Goal: Task Accomplishment & Management: Complete application form

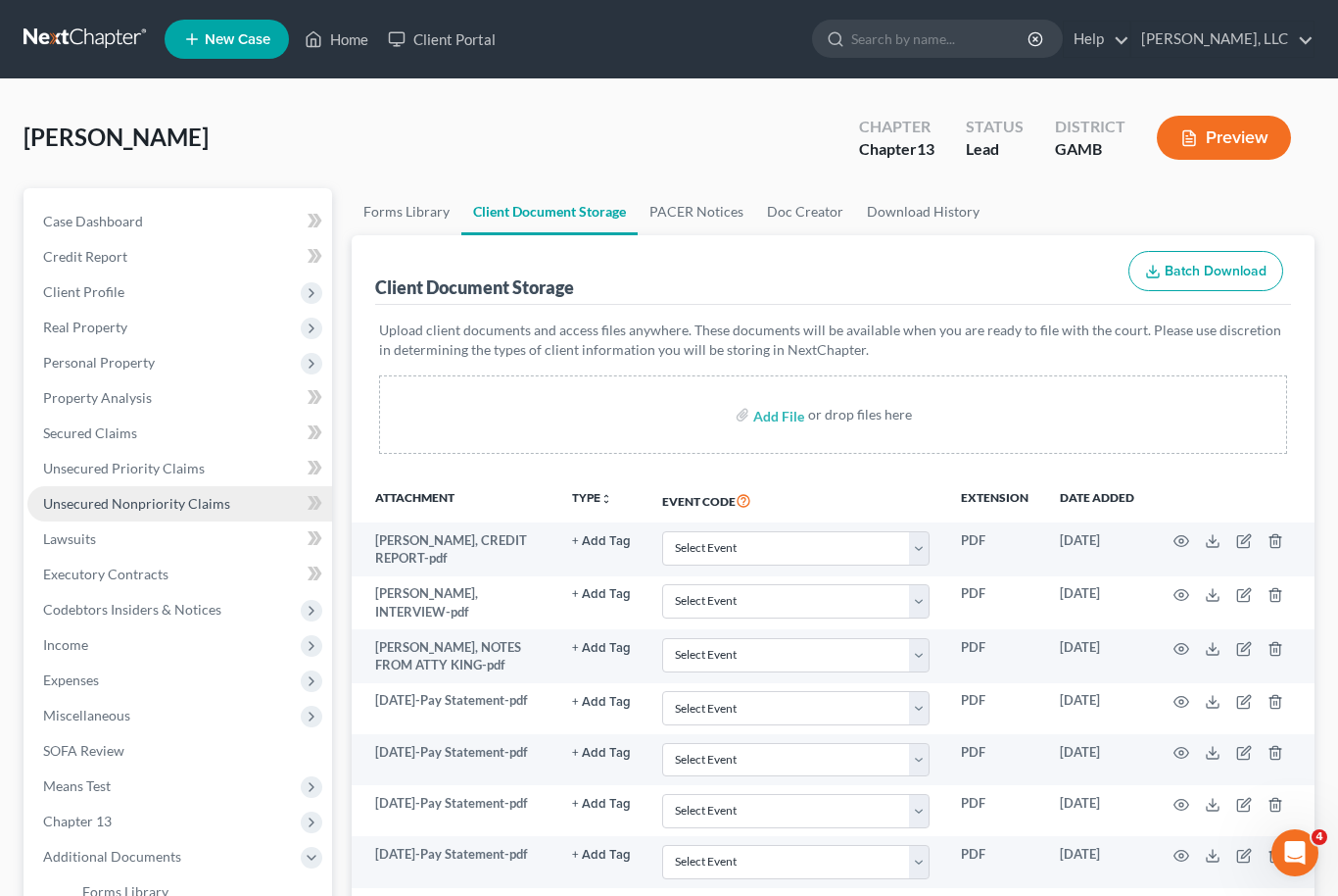
click at [219, 514] on link "Unsecured Nonpriority Claims" at bounding box center [179, 504] width 304 height 35
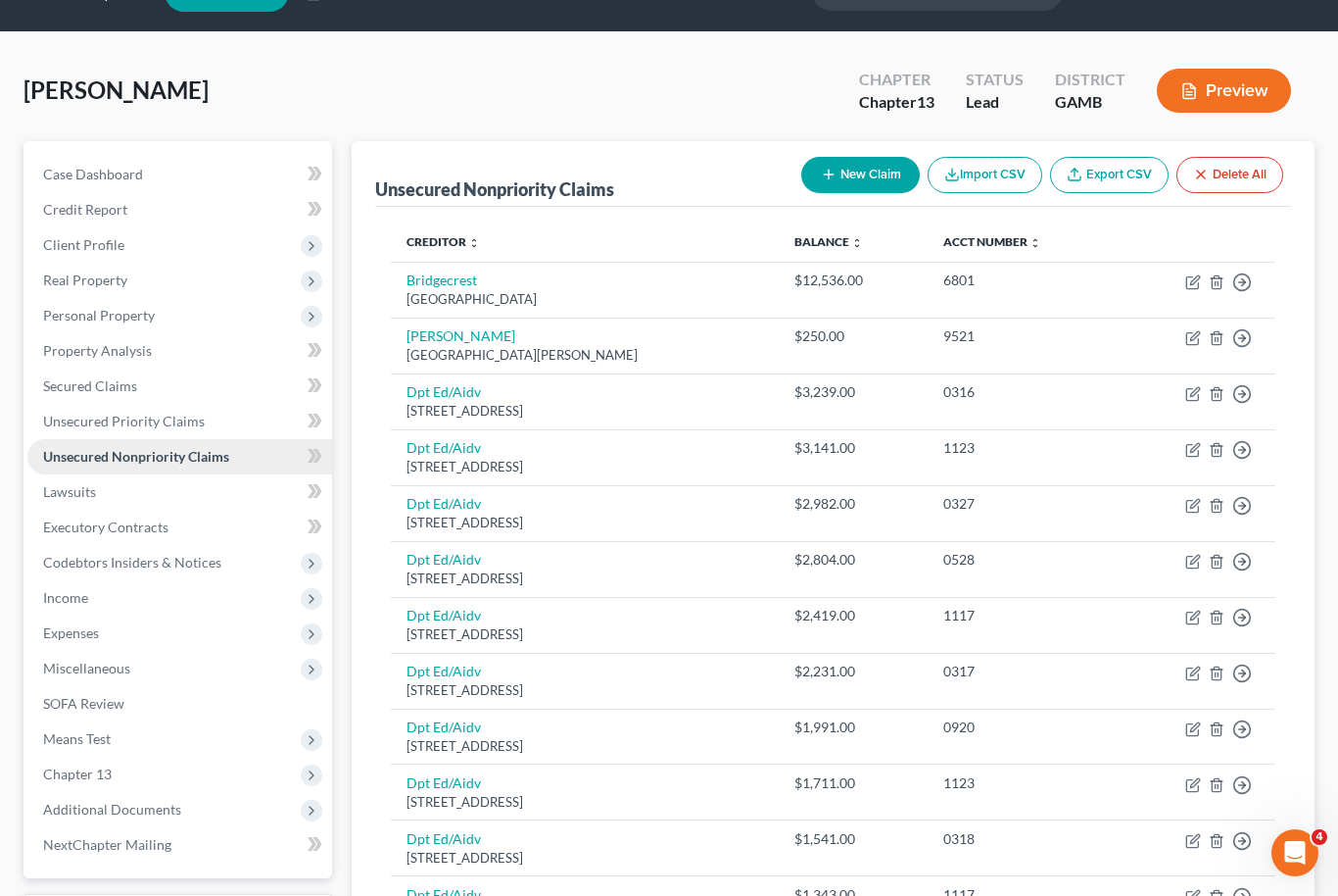
scroll to position [49, 0]
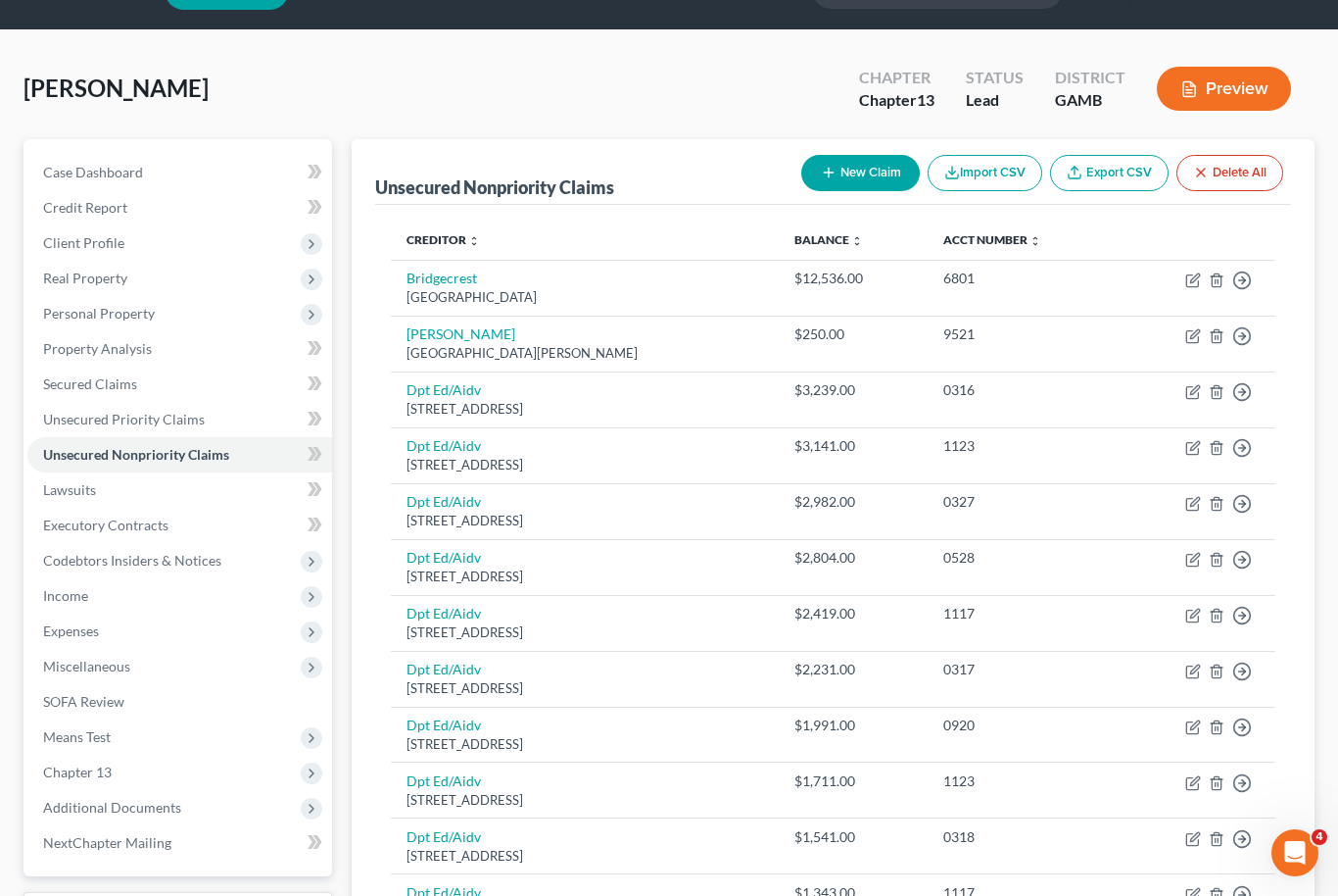
click at [859, 176] on button "New Claim" at bounding box center [860, 172] width 118 height 36
select select "0"
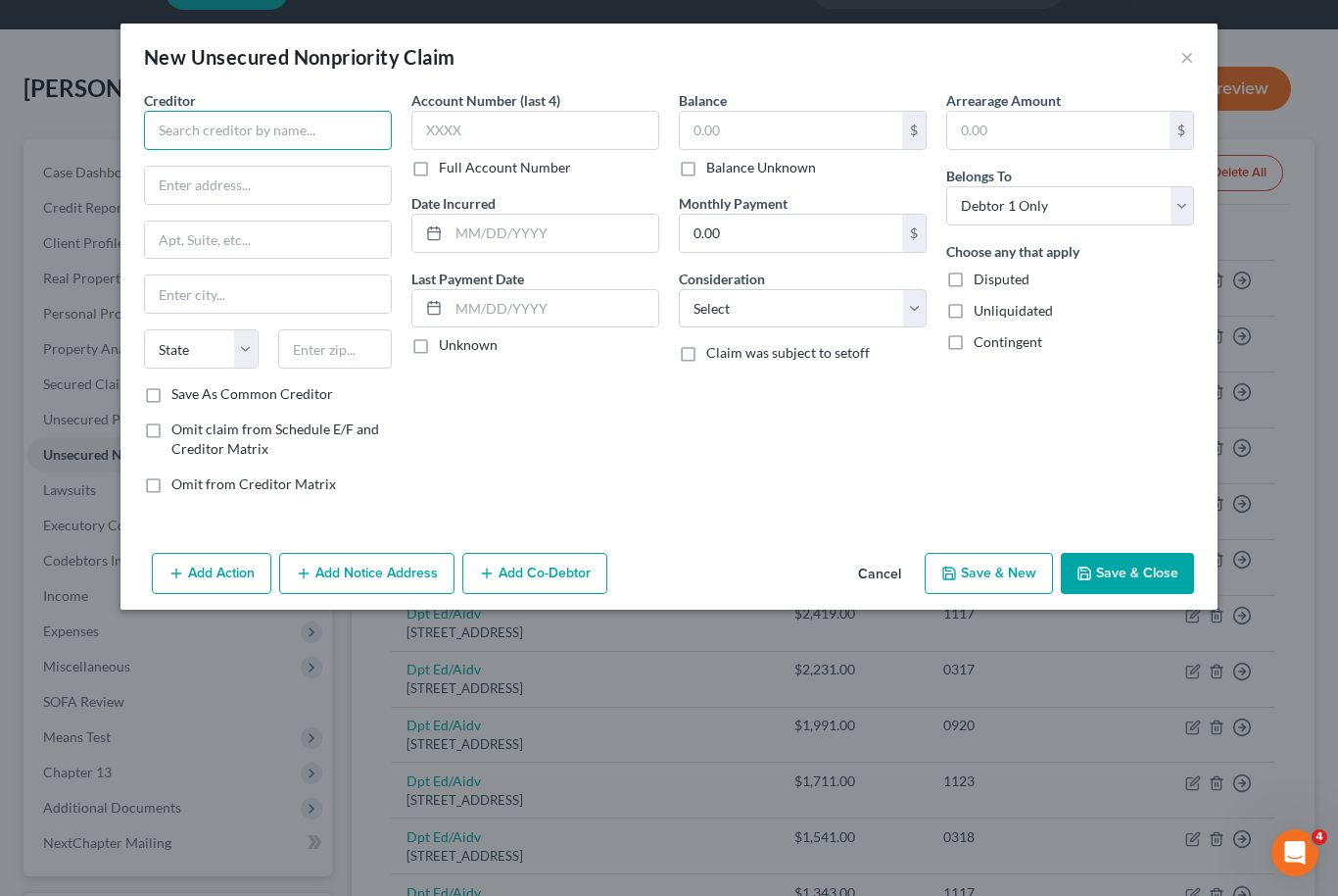
click at [269, 126] on input "text" at bounding box center [268, 130] width 248 height 39
type input "[PERSON_NAME]"
click at [319, 359] on input "text" at bounding box center [336, 349] width 114 height 39
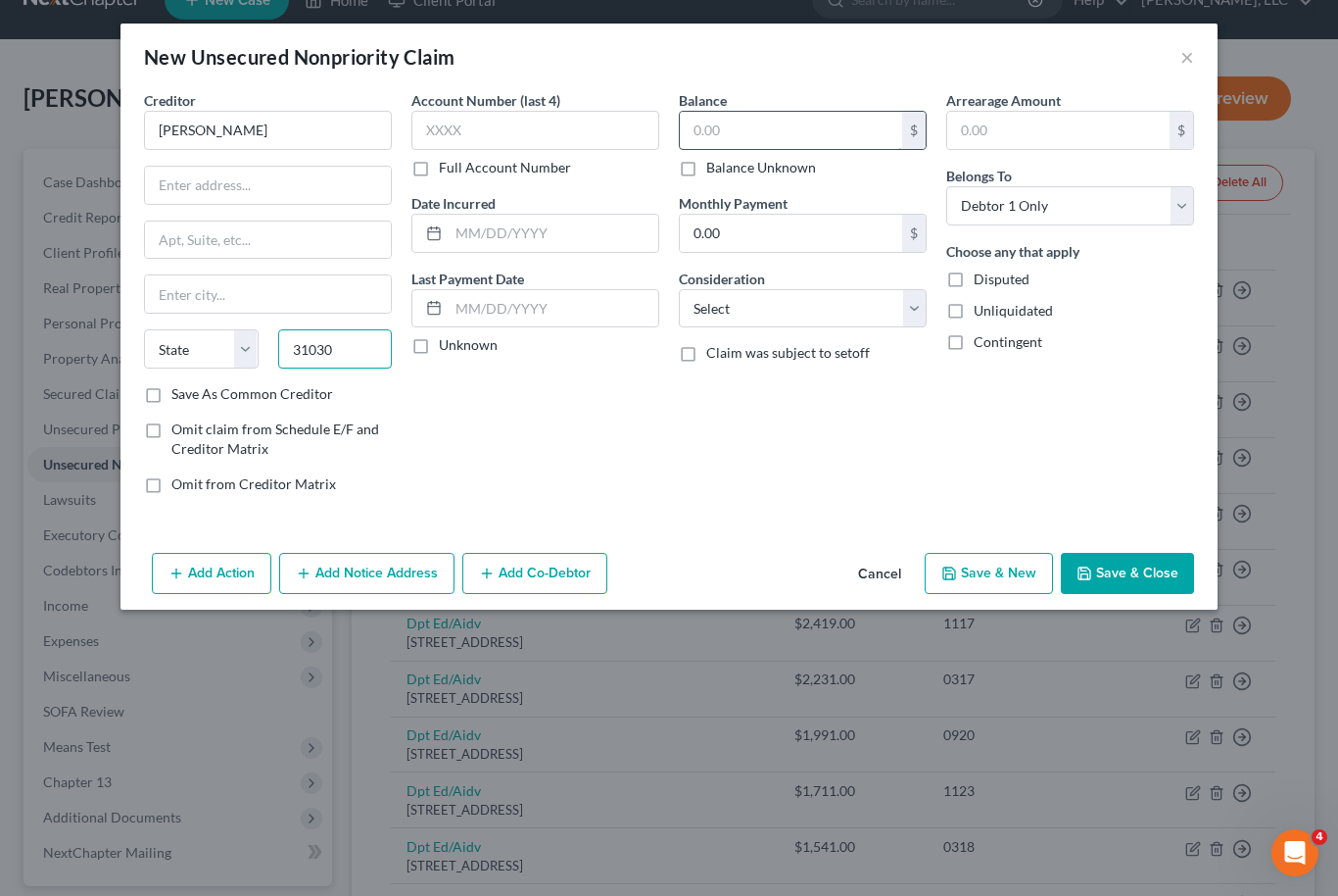
type input "31030"
click at [762, 148] on input "text" at bounding box center [792, 130] width 223 height 37
type input "[GEOGRAPHIC_DATA]"
select select "10"
click at [1160, 576] on button "Save & Close" at bounding box center [1127, 573] width 133 height 41
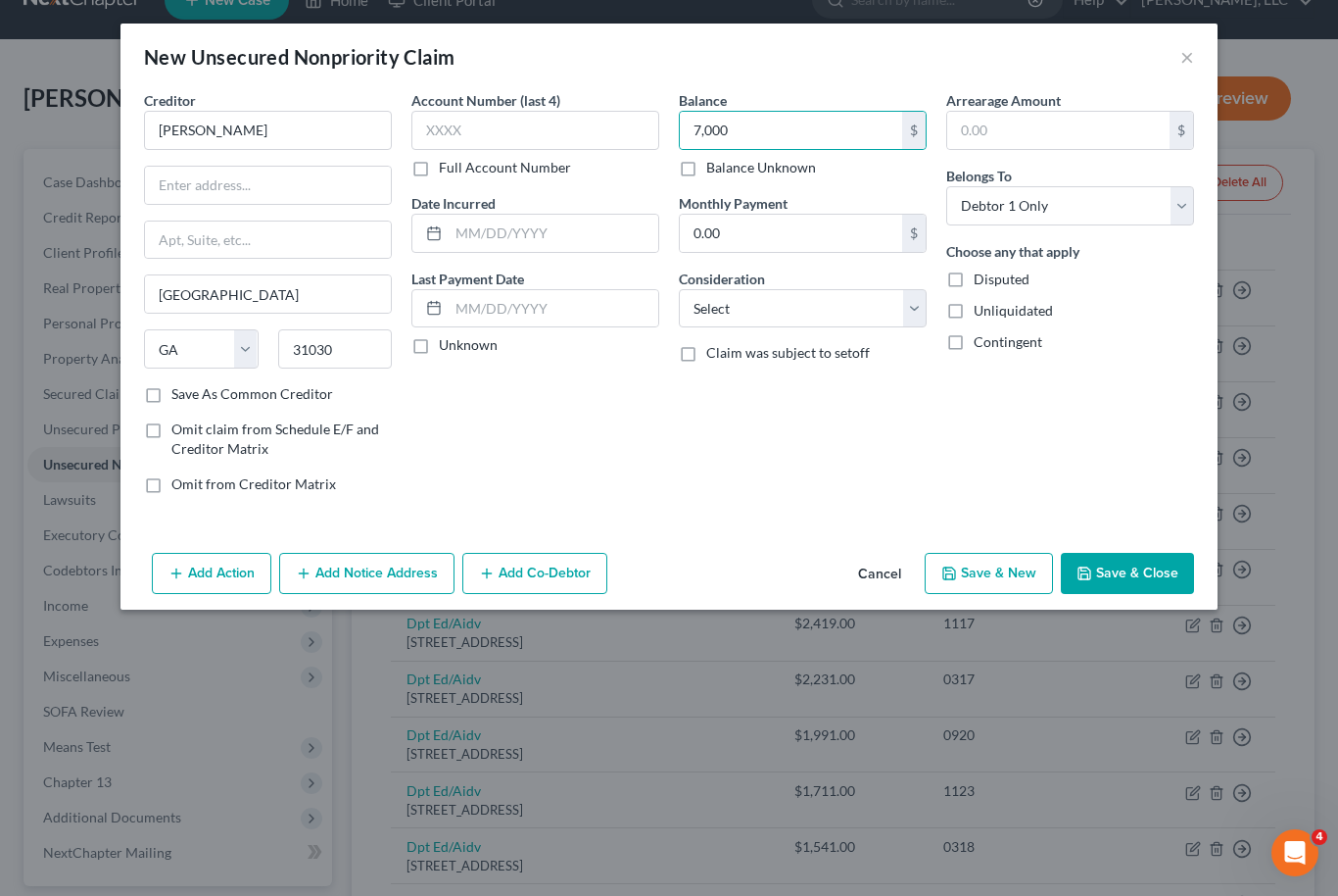
type input "7,000.00"
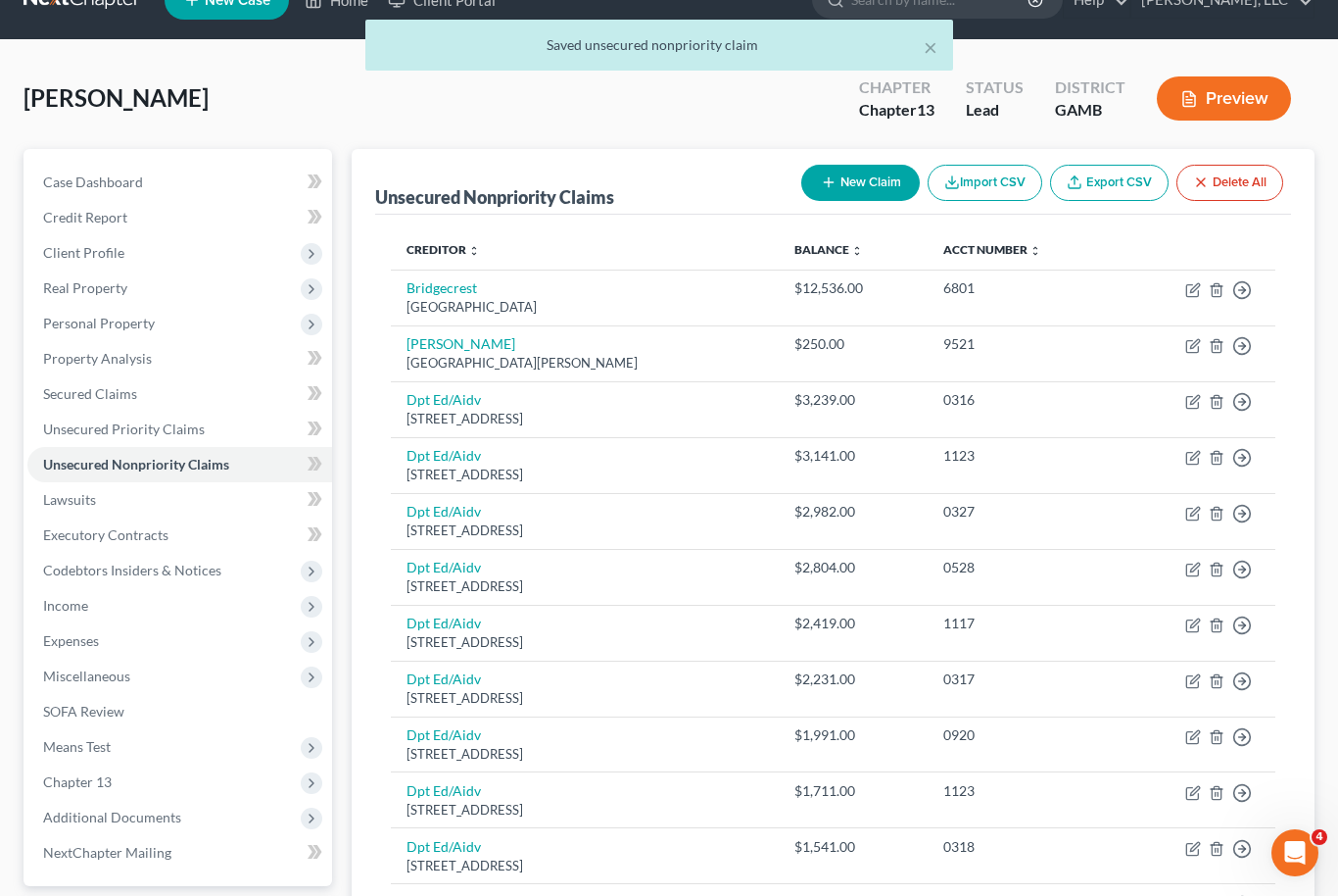
scroll to position [0, 0]
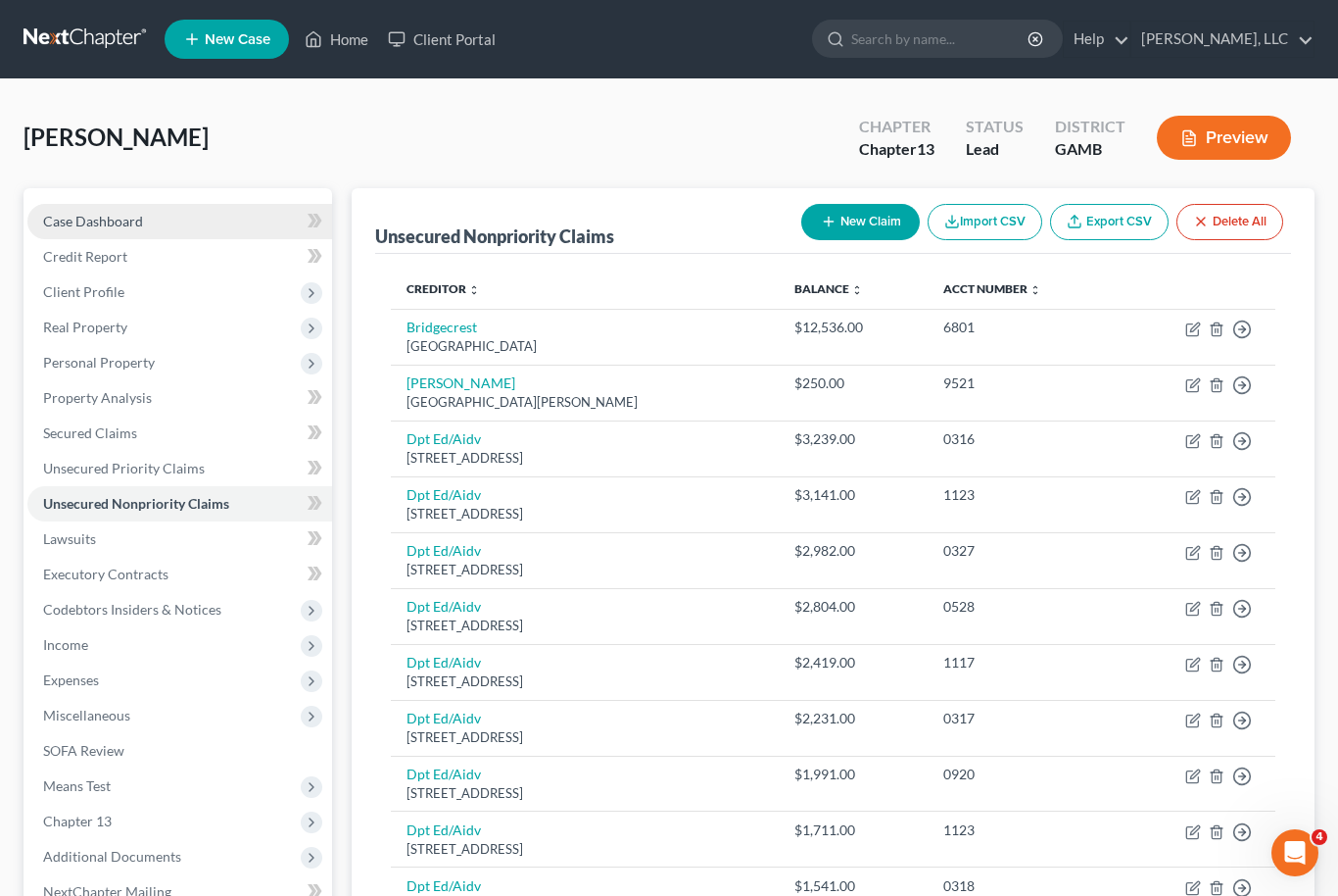
click at [120, 210] on link "Case Dashboard" at bounding box center [179, 222] width 304 height 35
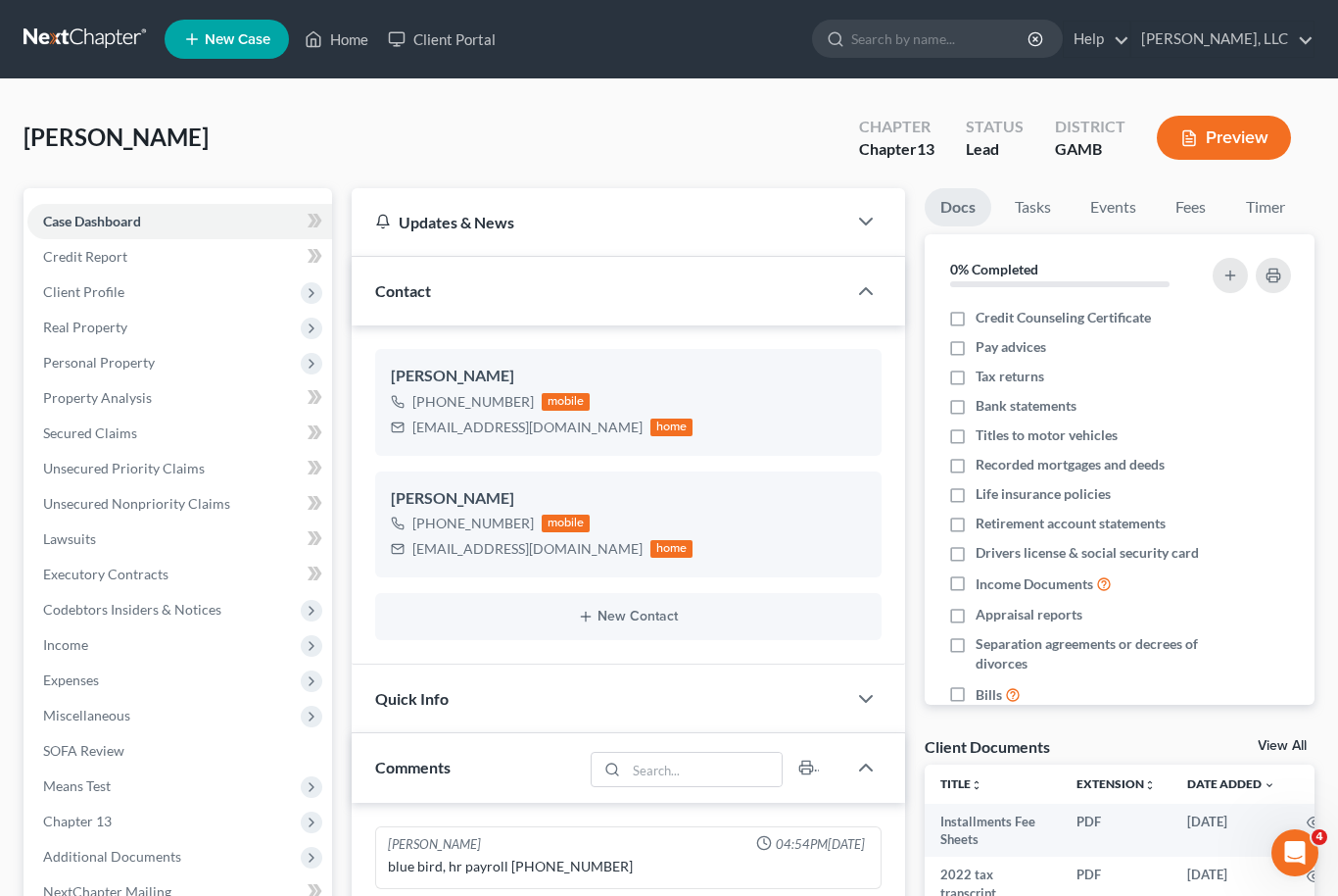
click at [1287, 748] on link "View All" at bounding box center [1283, 745] width 49 height 14
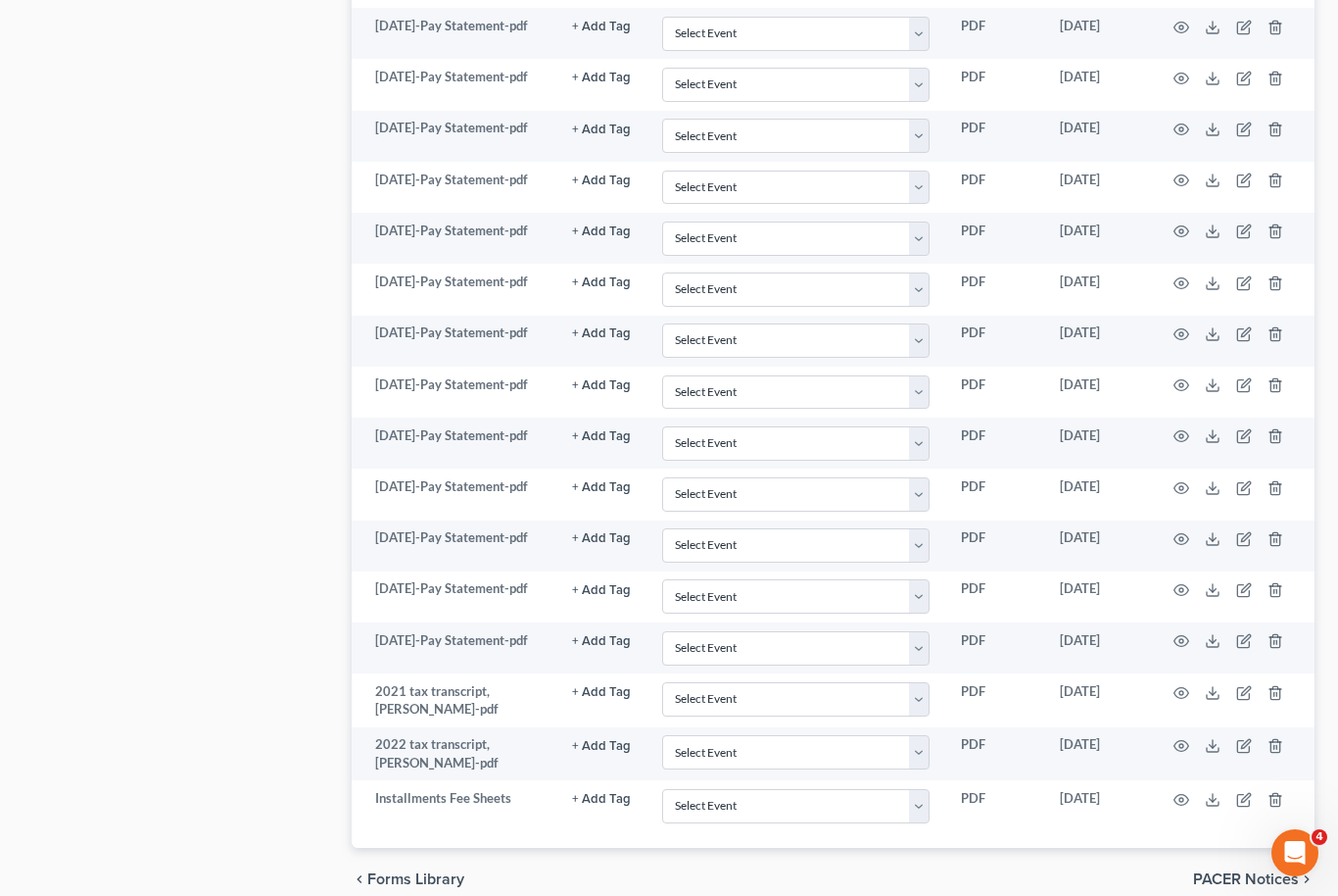
scroll to position [1459, 0]
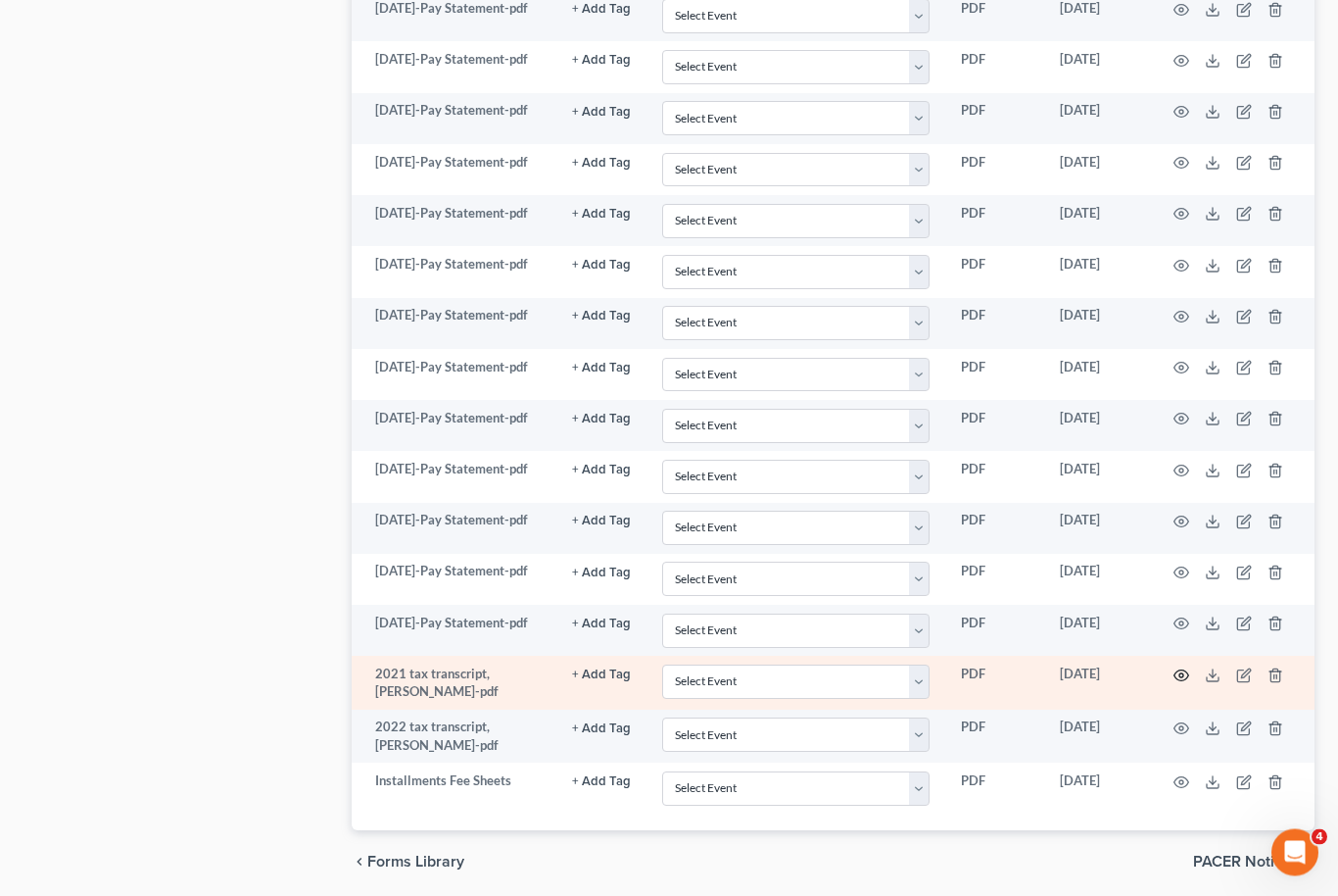
click at [1175, 674] on icon "button" at bounding box center [1181, 676] width 16 height 16
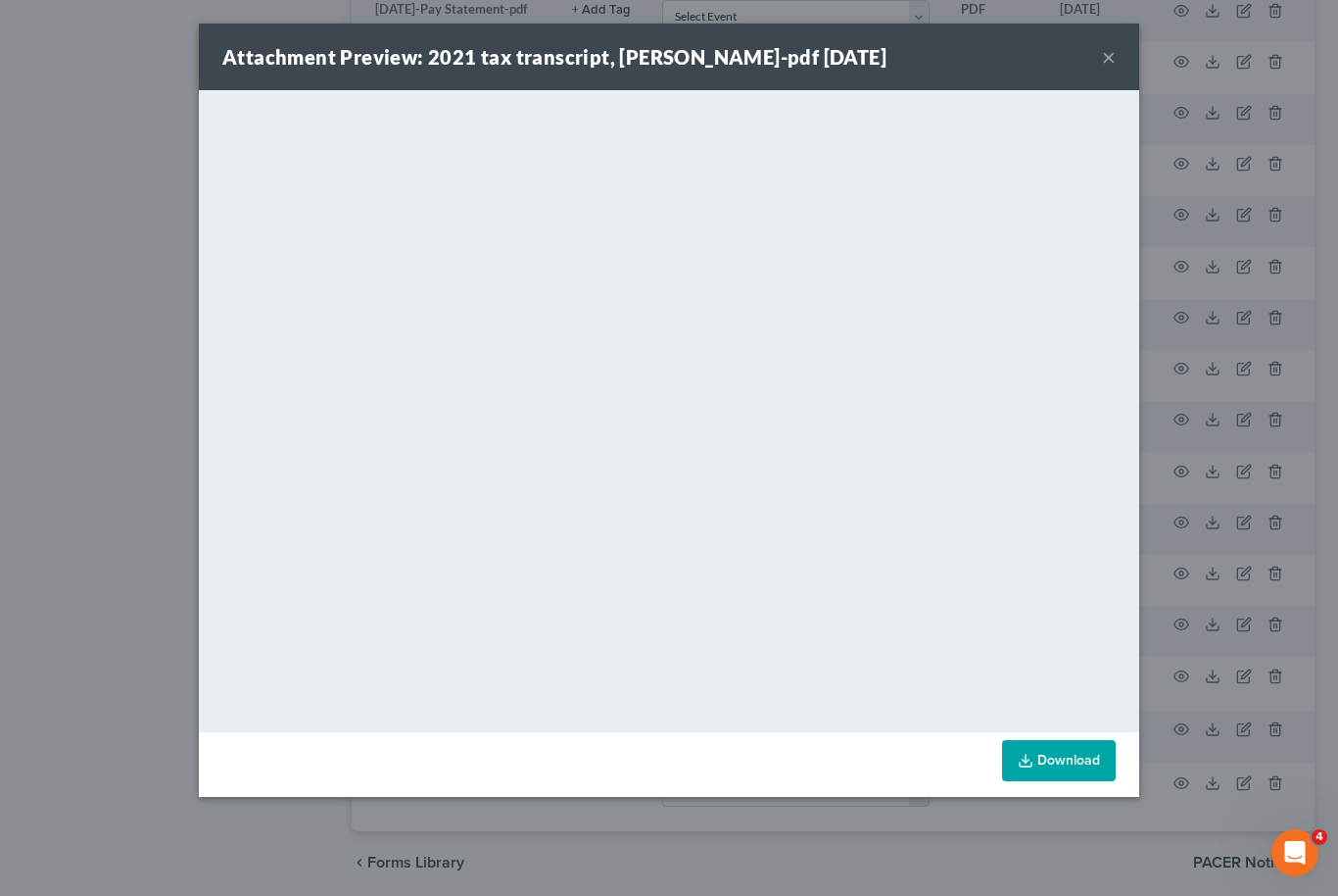
click at [1103, 48] on button "×" at bounding box center [1110, 57] width 14 height 24
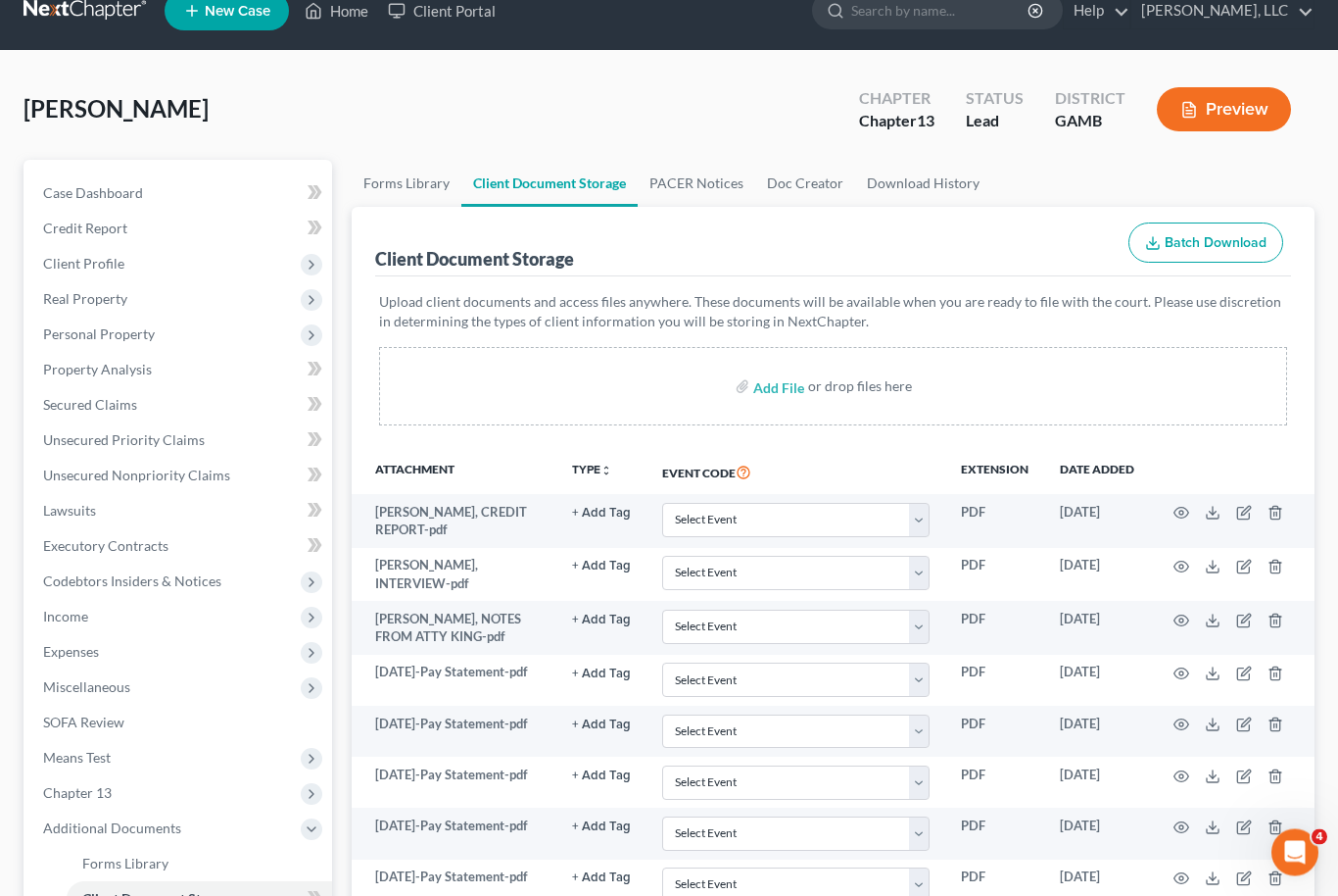
scroll to position [28, 0]
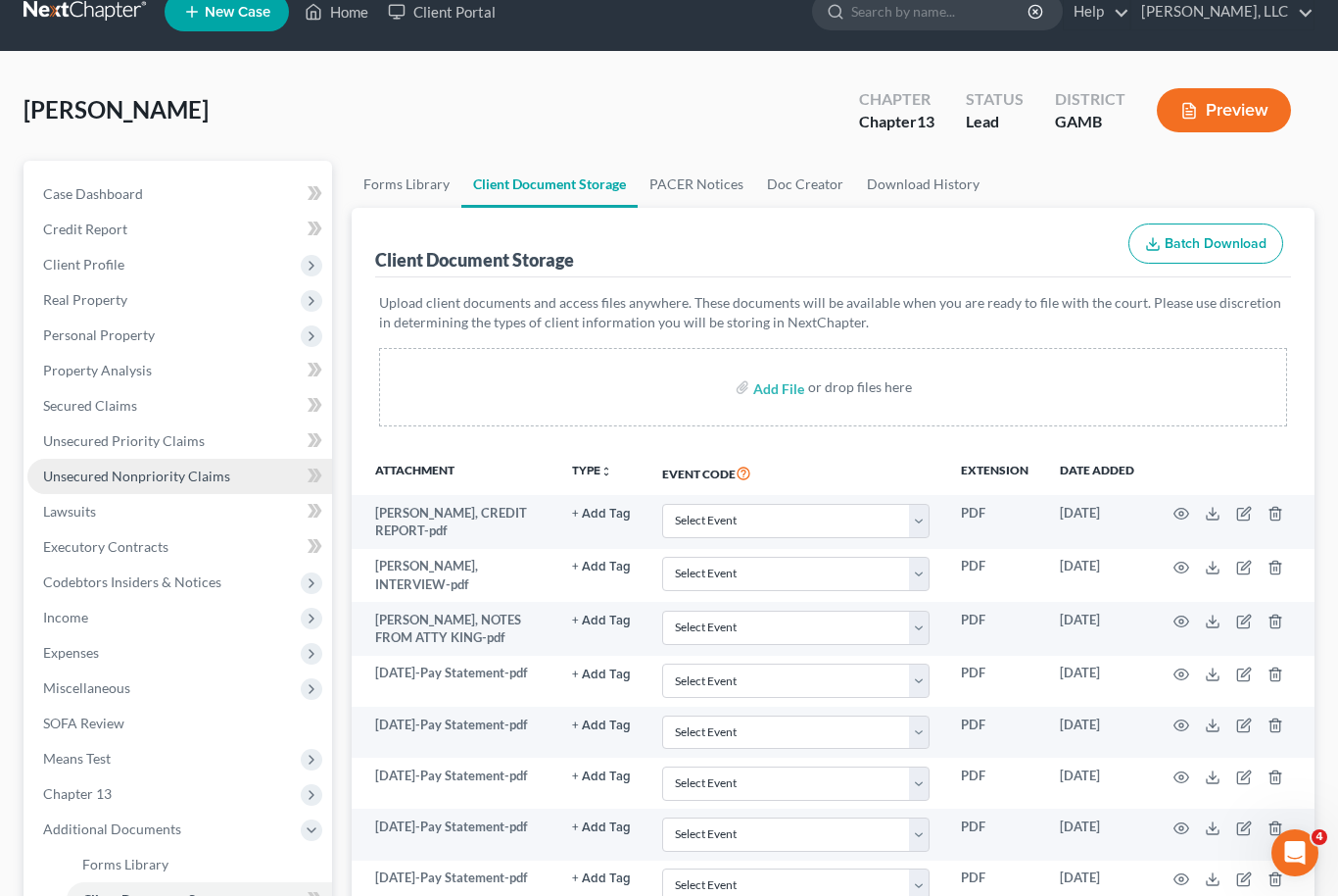
click at [164, 485] on link "Unsecured Nonpriority Claims" at bounding box center [179, 477] width 304 height 35
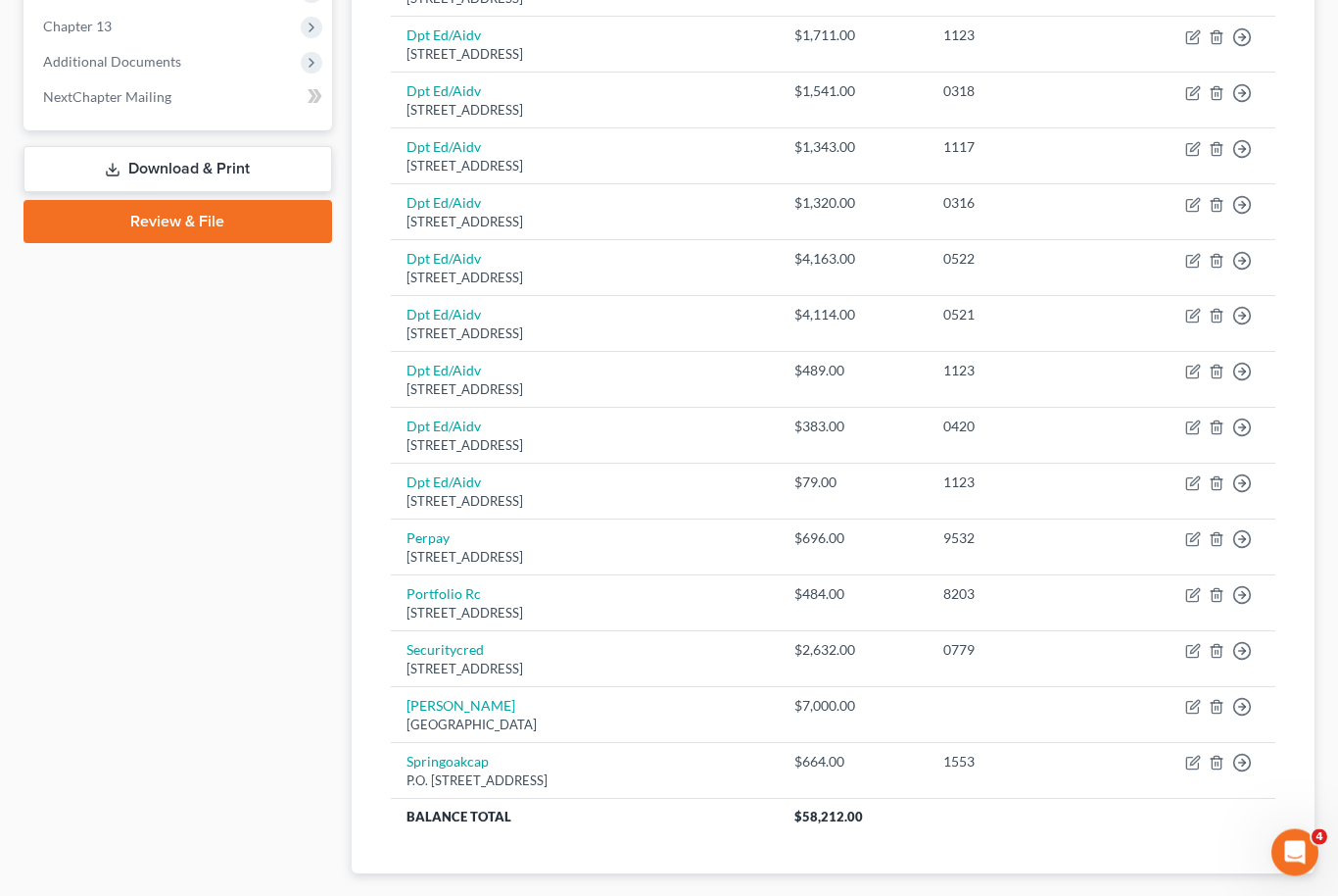
scroll to position [830, 0]
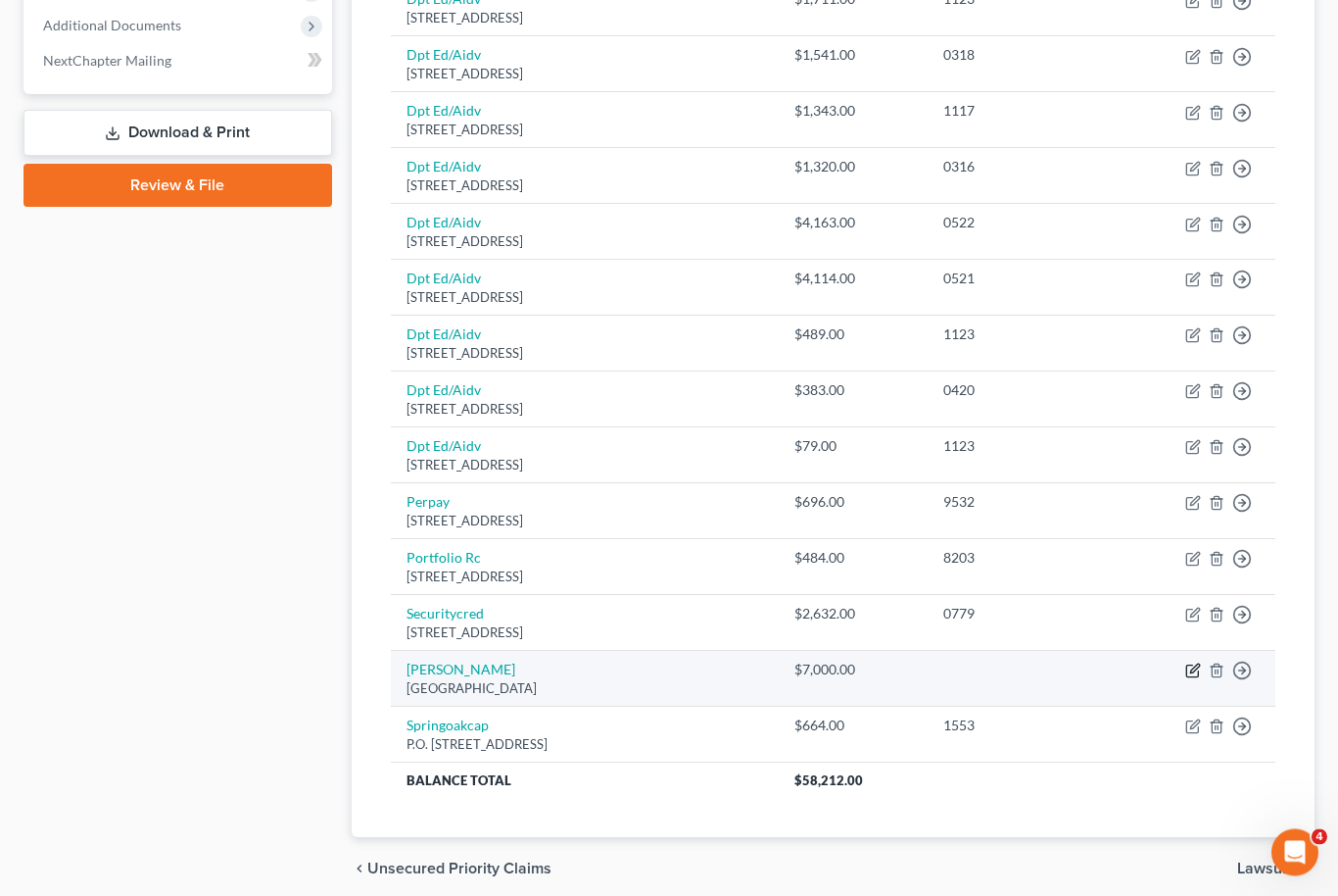
click at [1198, 667] on icon "button" at bounding box center [1192, 672] width 12 height 12
select select "10"
select select "0"
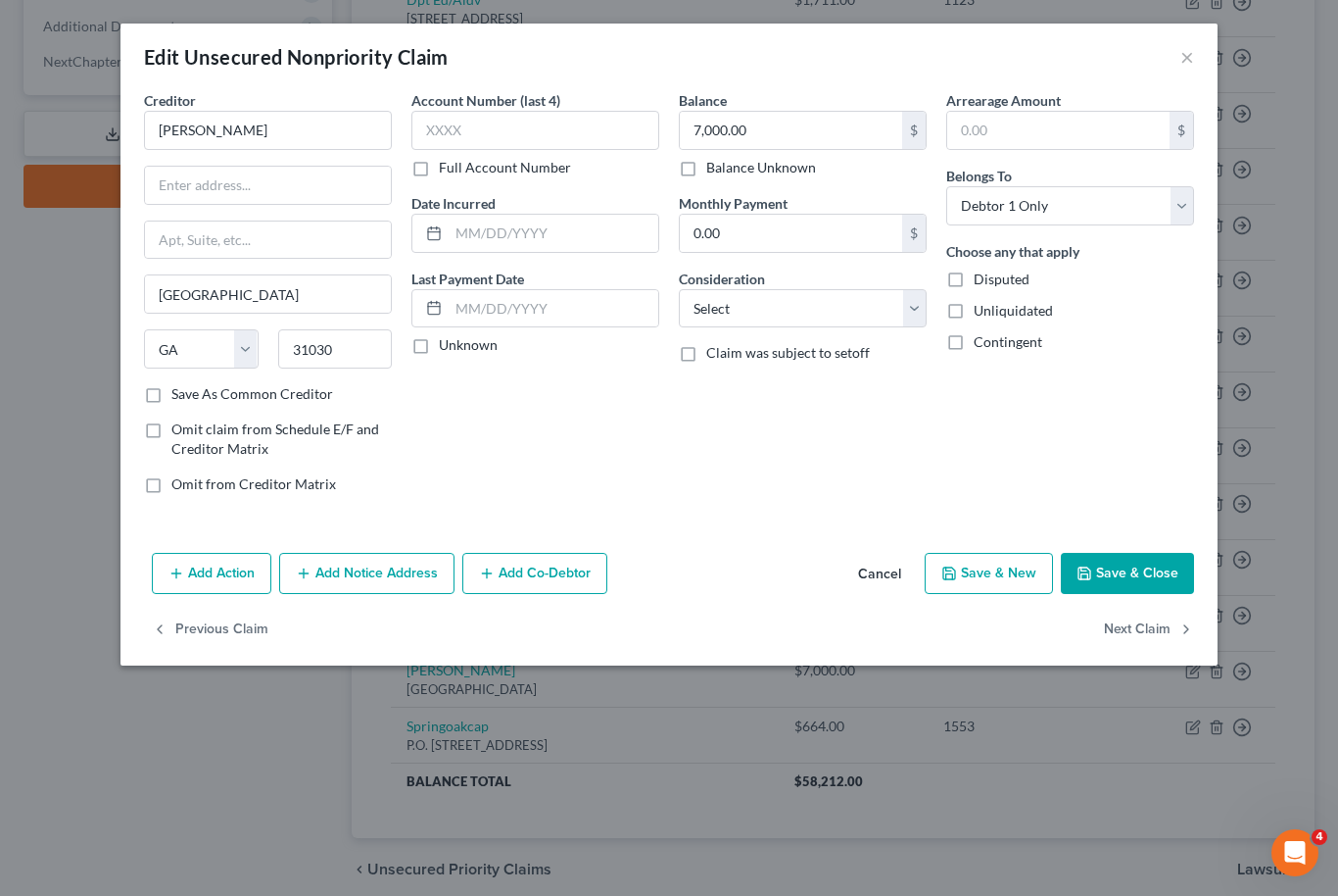
click at [217, 562] on button "Add Action" at bounding box center [211, 573] width 119 height 41
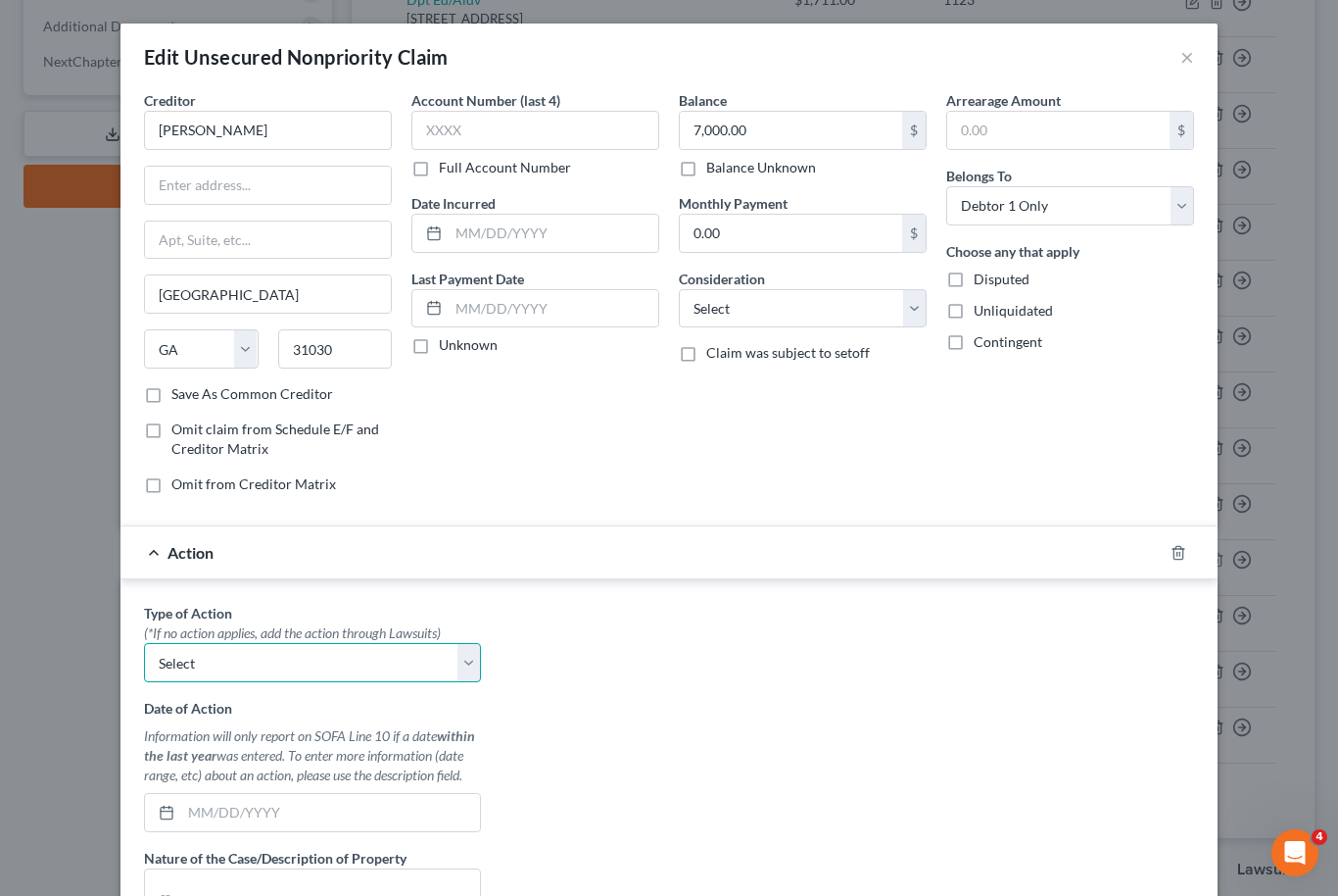
click at [473, 668] on select "Select Repossession Garnishment Foreclosure Personal Injury Attached, Seized, O…" at bounding box center [312, 663] width 337 height 39
select select "1"
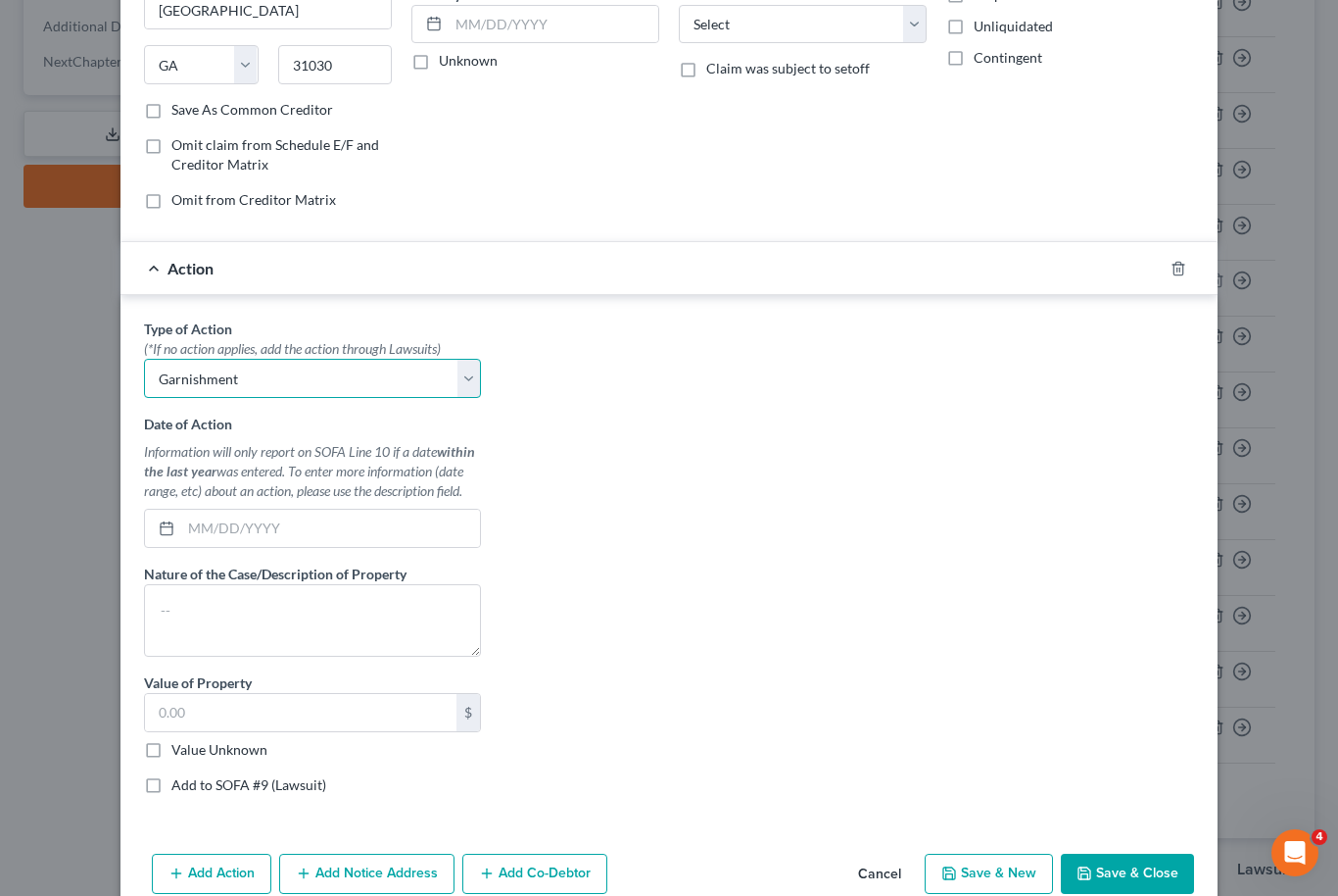
scroll to position [291, 0]
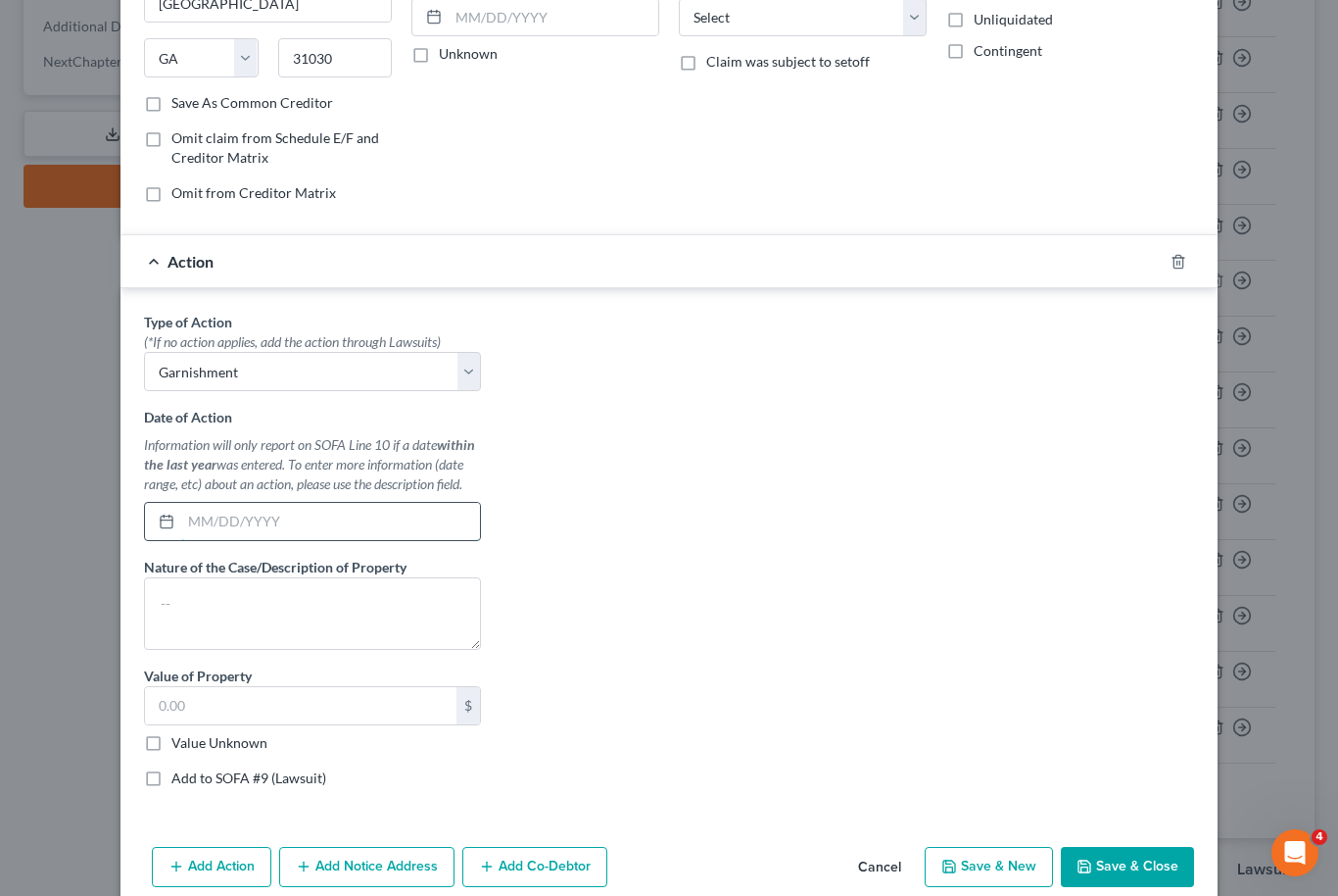
click at [376, 531] on input "text" at bounding box center [331, 521] width 299 height 37
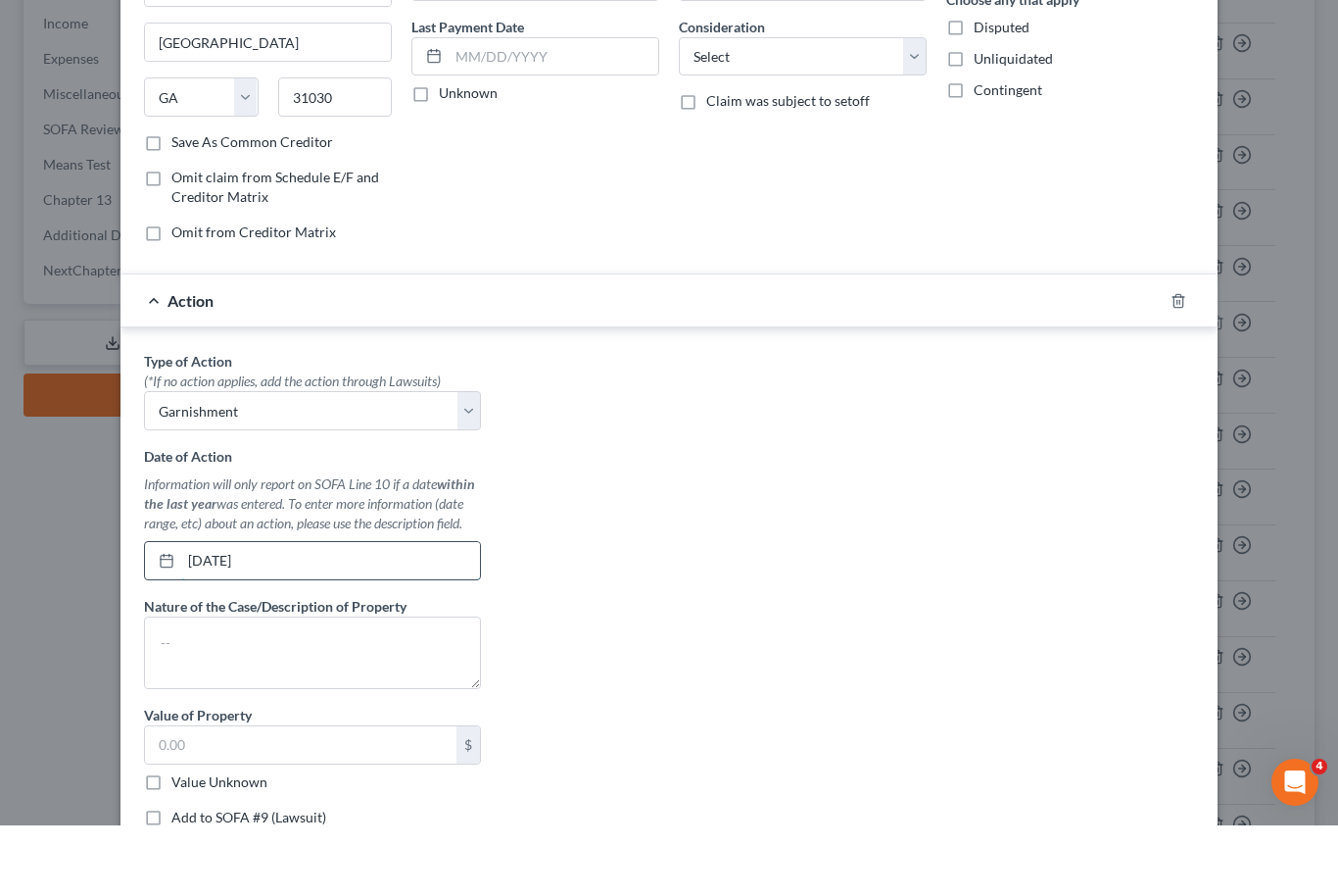
scroll to position [304, 0]
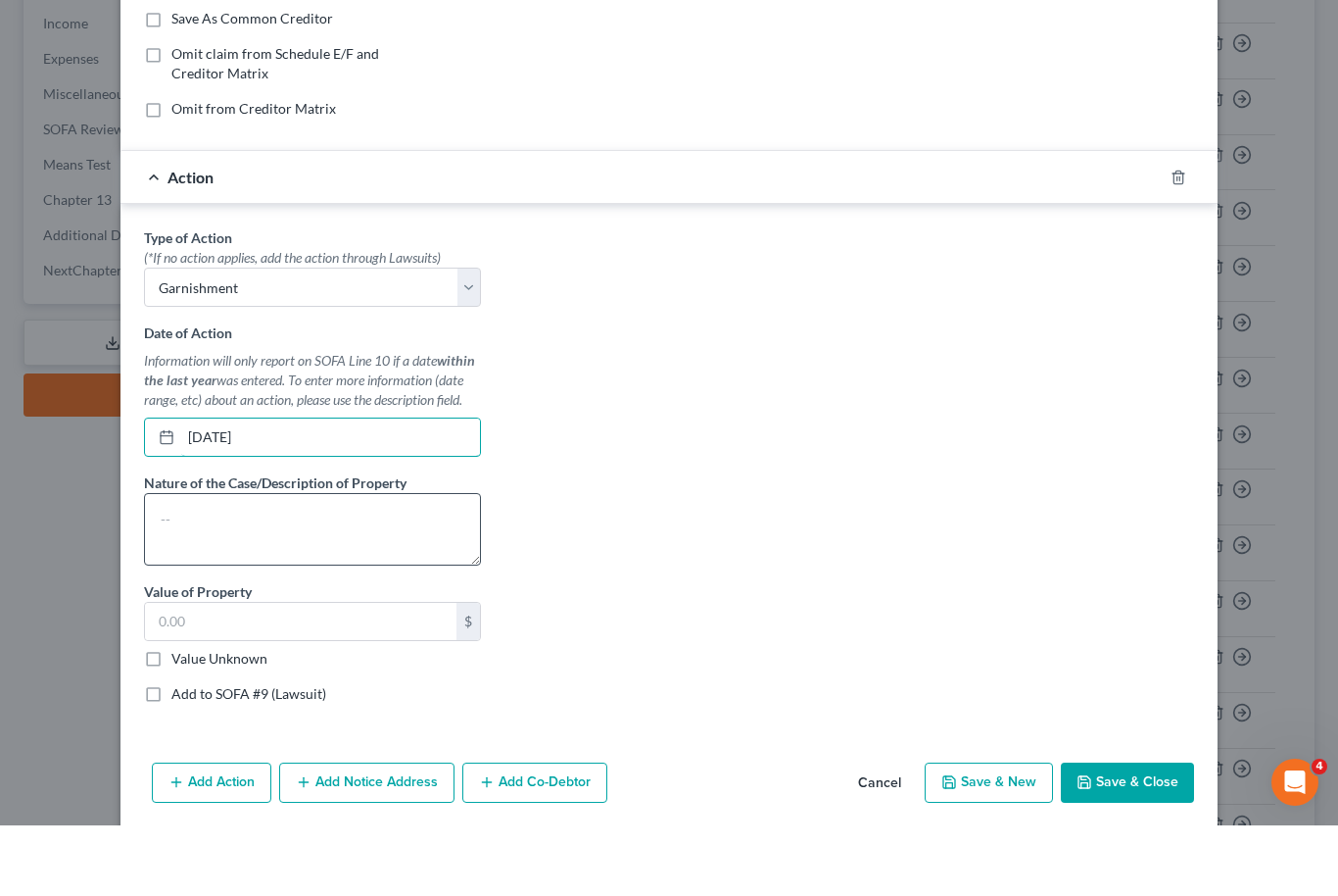
type input "[DATE]"
click at [374, 563] on textarea at bounding box center [312, 600] width 337 height 73
type textarea "Garnishment"
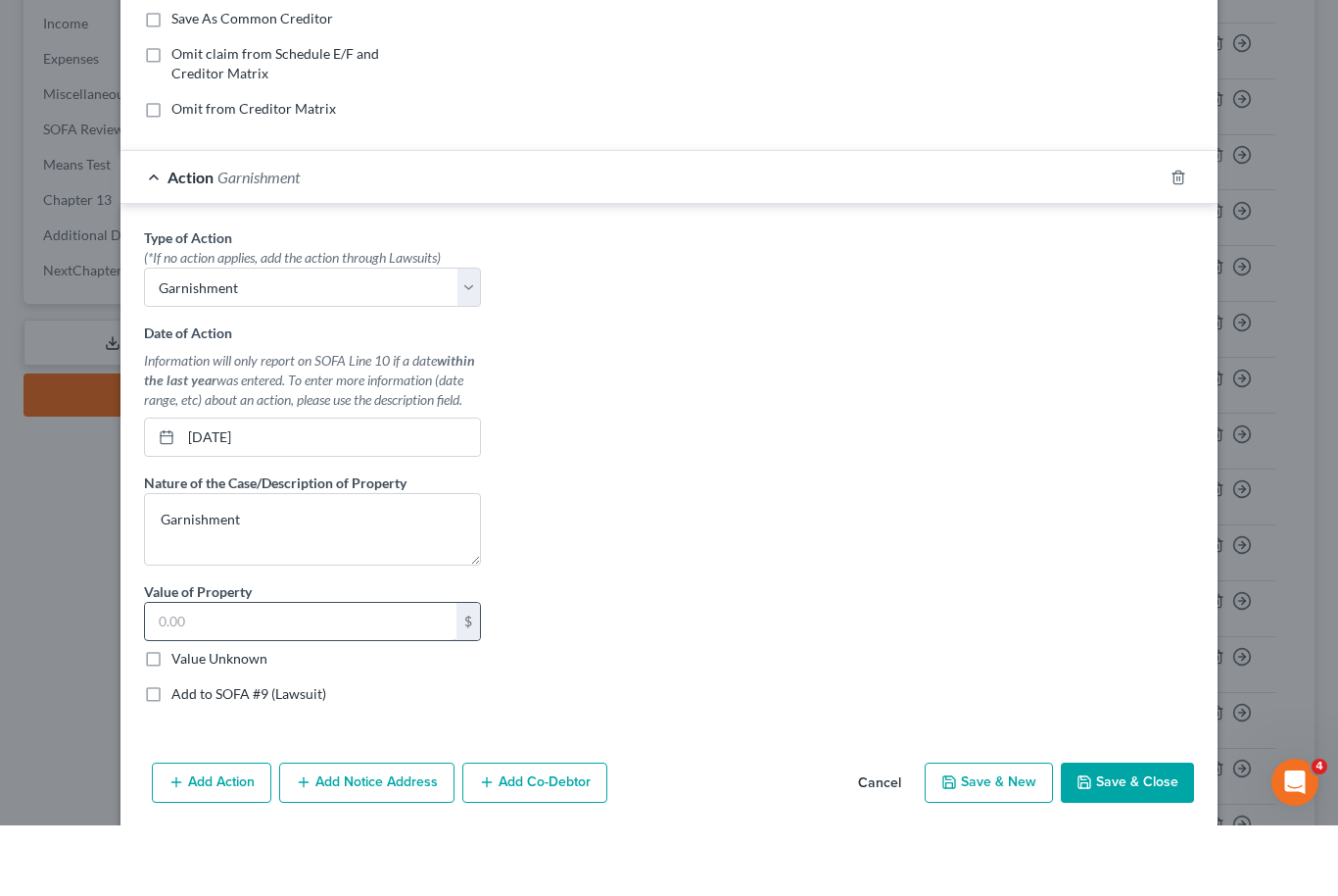
click at [310, 673] on input "text" at bounding box center [300, 692] width 311 height 37
type input "7,000.00"
click at [171, 754] on label "Add to SOFA #9 (Lawsuit)" at bounding box center [248, 764] width 155 height 20
click at [179, 754] on input "Add to SOFA #9 (Lawsuit)" at bounding box center [185, 760] width 13 height 13
checkbox input "true"
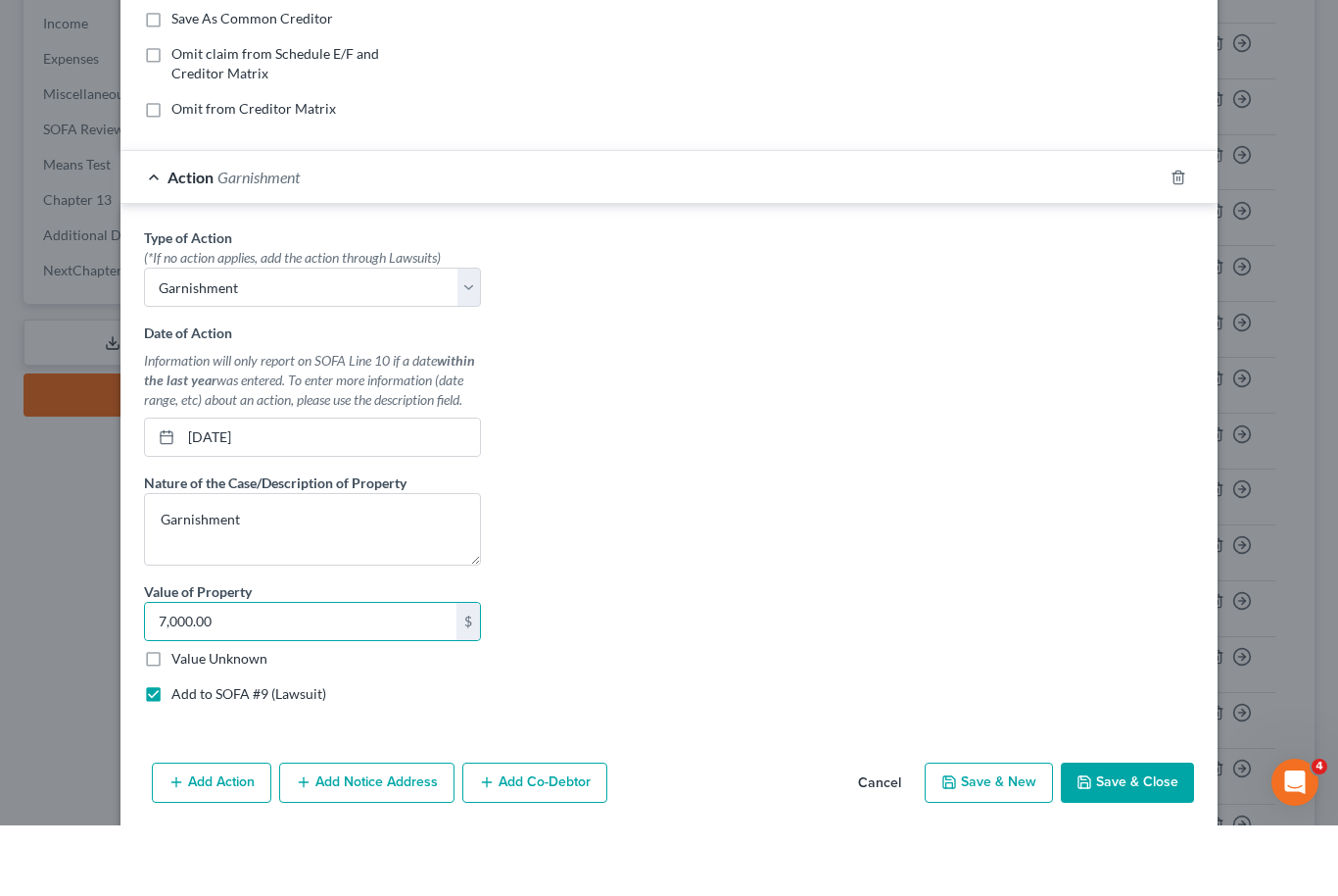
select select "0"
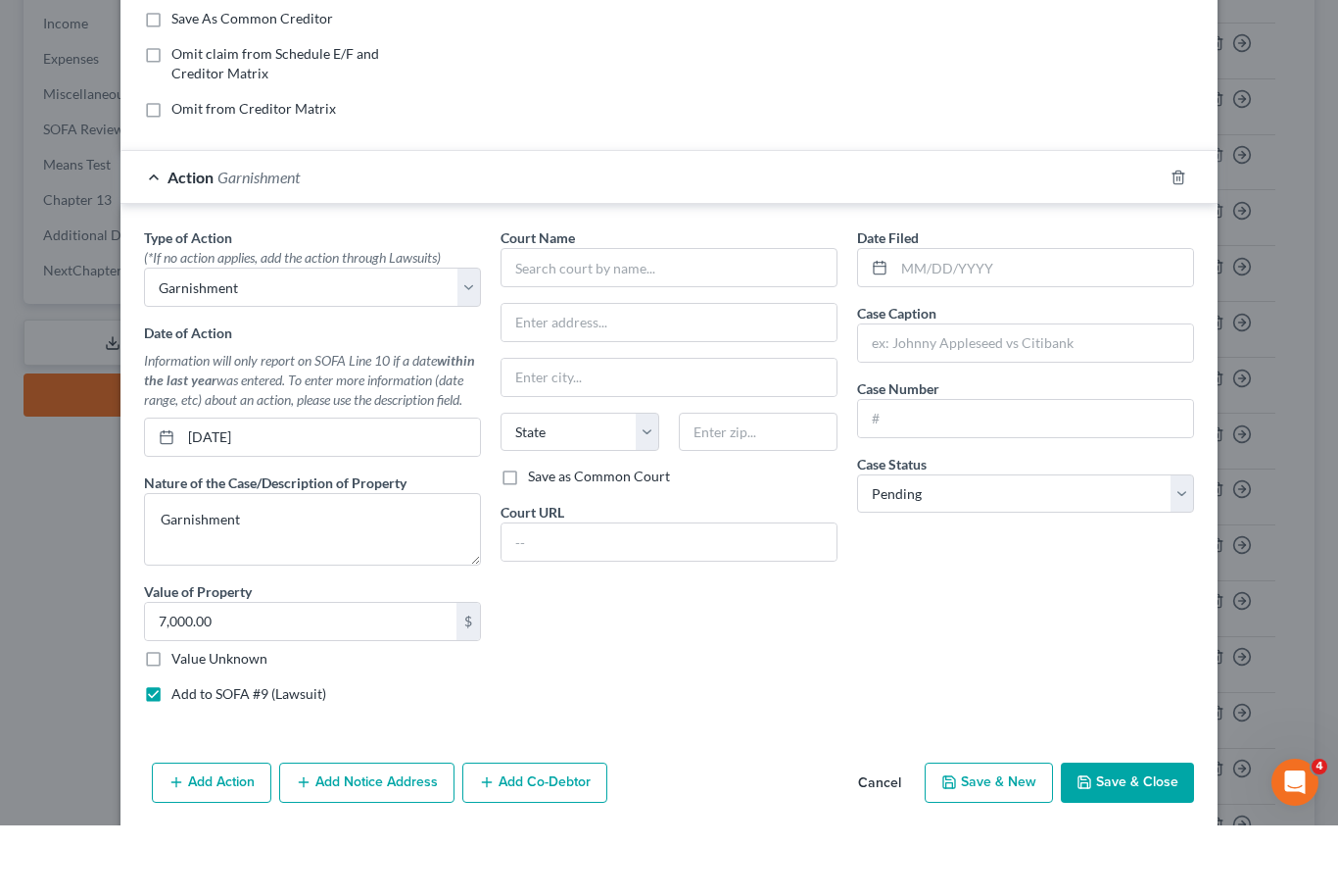
scroll to position [622, 0]
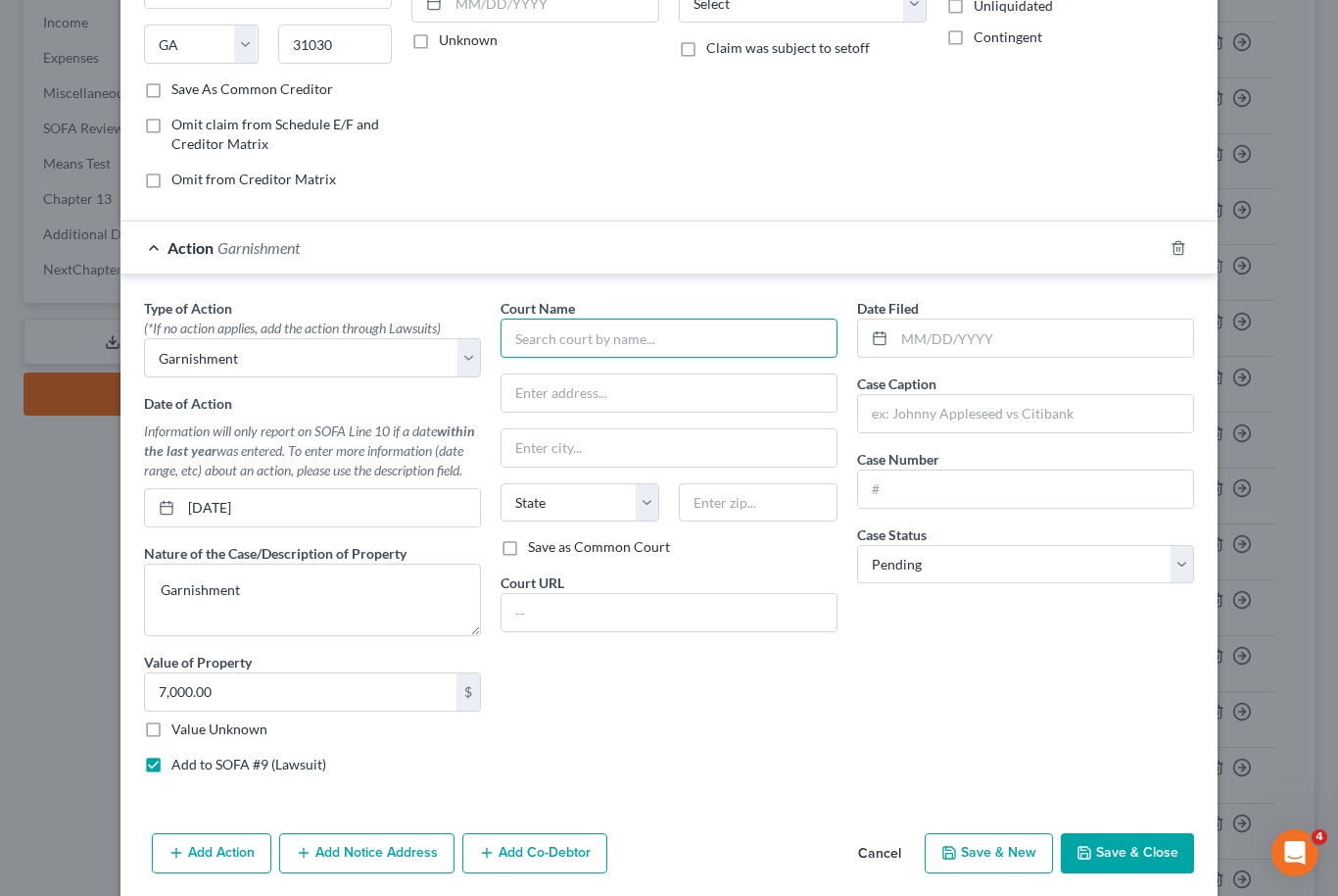
click at [739, 340] on input "text" at bounding box center [669, 338] width 337 height 39
click at [1008, 341] on input "text" at bounding box center [1045, 338] width 299 height 37
type input "Peach County Magistrate Court"
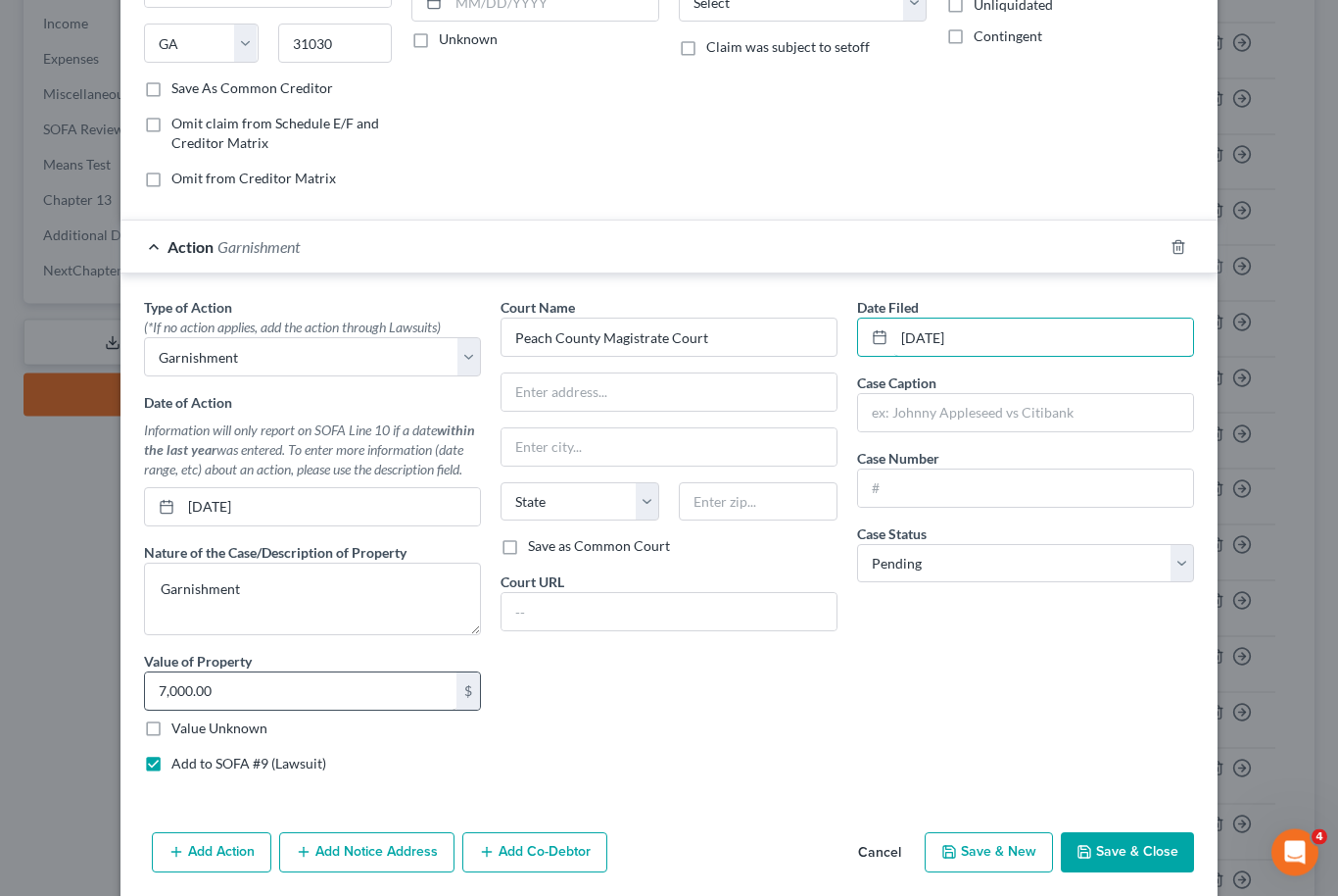
type input "[DATE]"
click at [241, 693] on input "7,000.00" at bounding box center [300, 692] width 311 height 37
click at [171, 728] on label "Value Unknown" at bounding box center [220, 729] width 96 height 20
click at [179, 728] on input "Value Unknown" at bounding box center [185, 725] width 13 height 13
checkbox input "true"
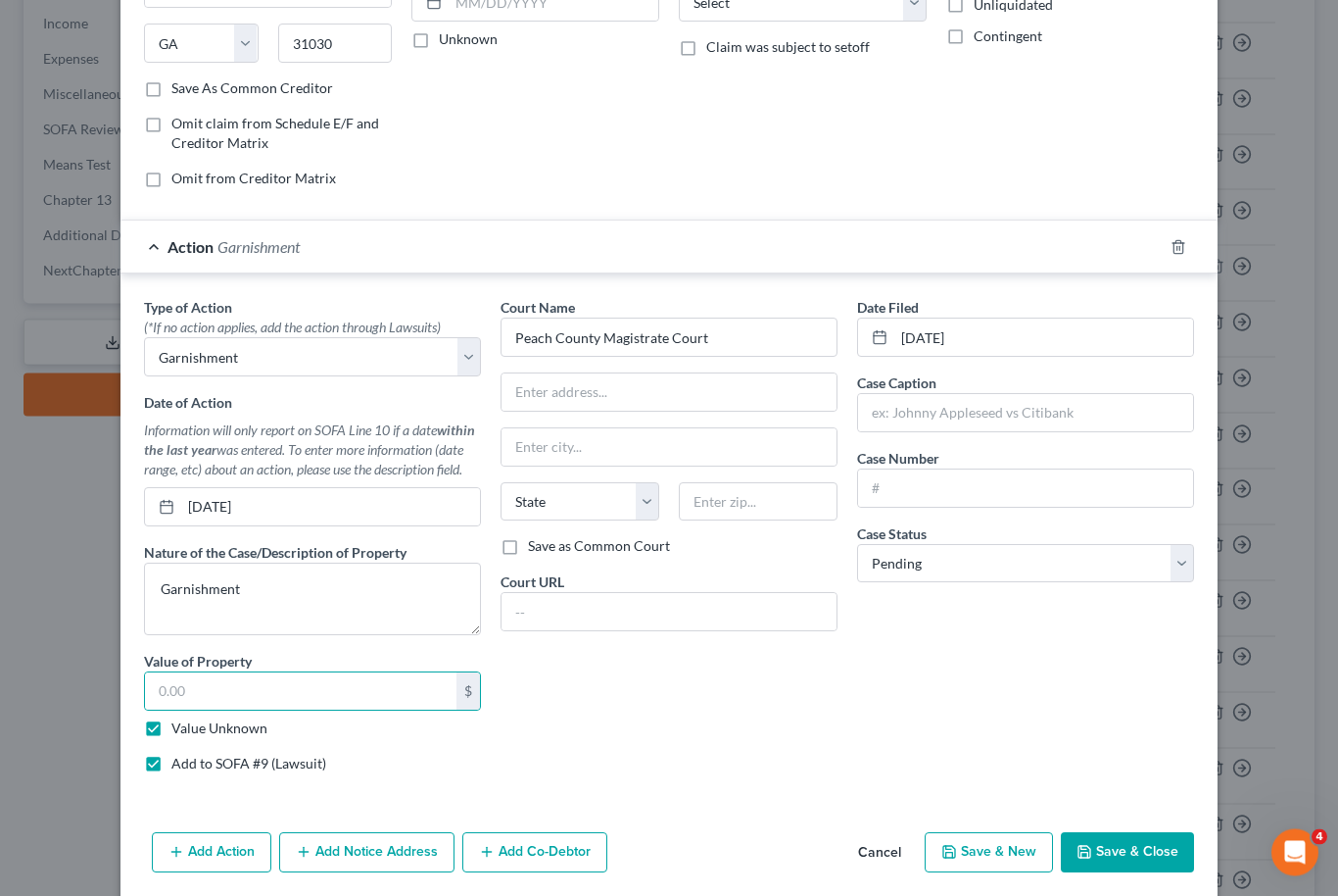
type input "0.00"
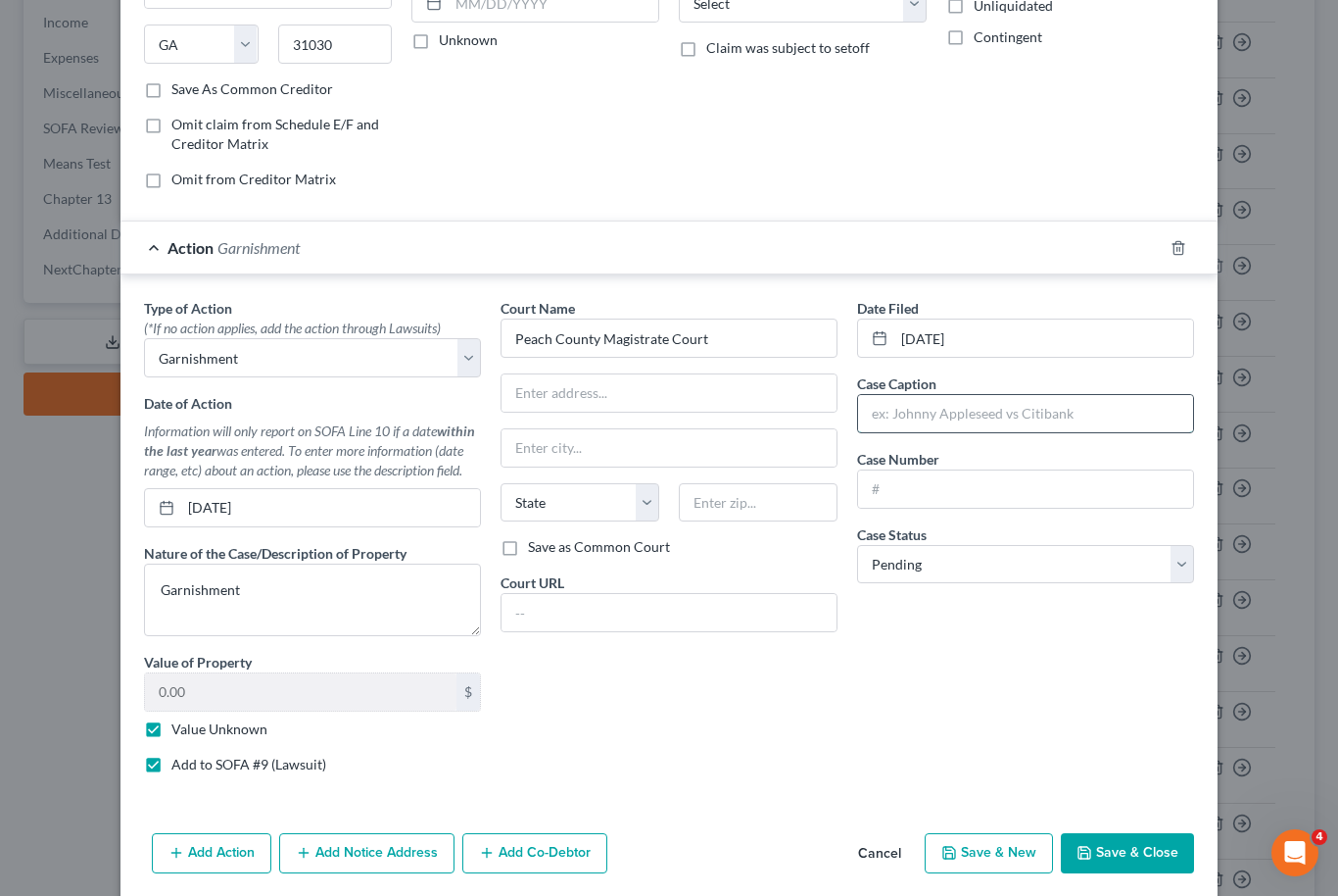
click at [1014, 409] on input "text" at bounding box center [1026, 414] width 335 height 37
type input "s"
type input "[PERSON_NAME] v [PERSON_NAME]"
click at [974, 493] on input "text" at bounding box center [1026, 489] width 335 height 37
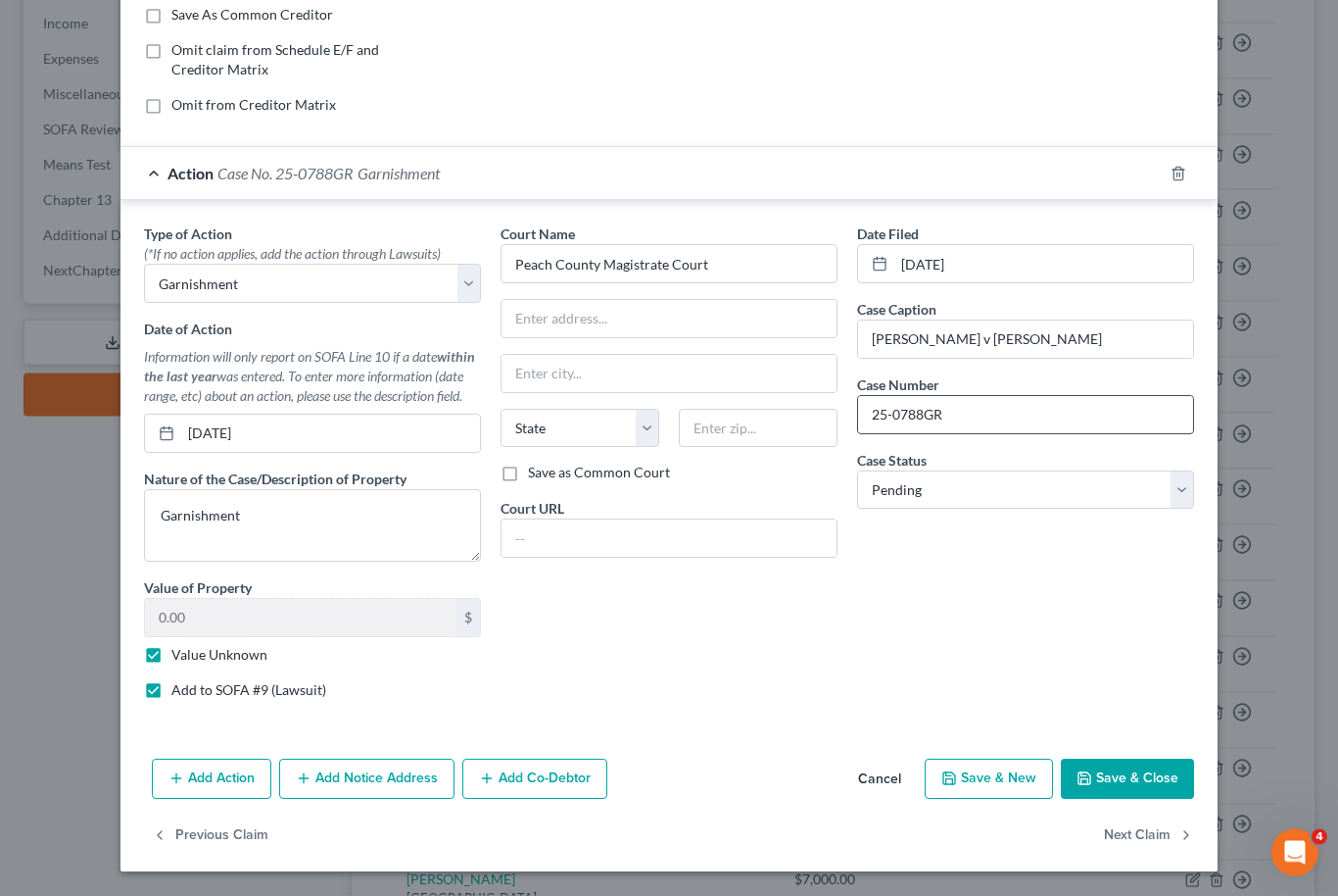
scroll to position [377, 0]
type input "25-0788GR"
click at [611, 317] on input "text" at bounding box center [669, 320] width 335 height 37
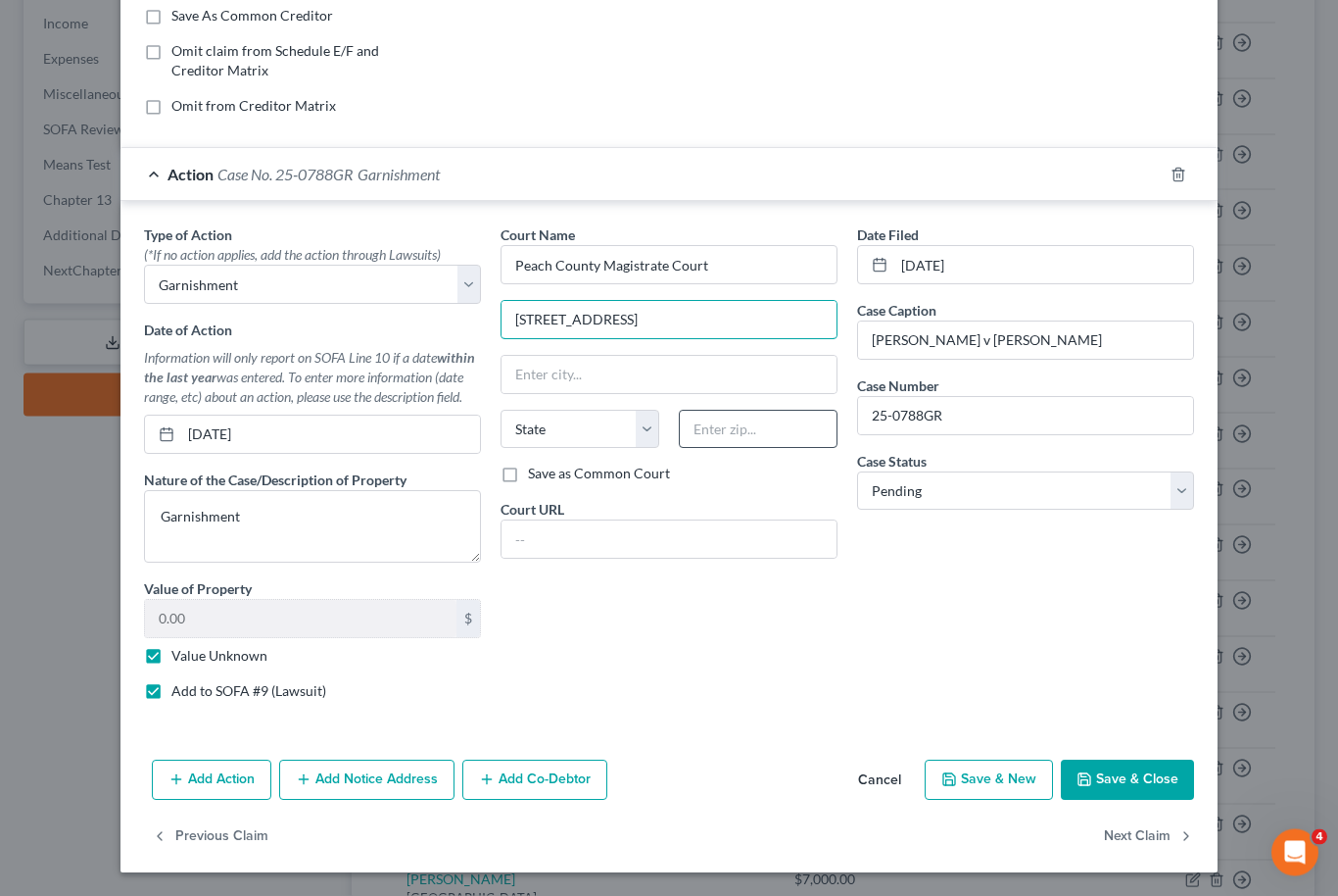
type input "[STREET_ADDRESS]"
click at [786, 424] on input "text" at bounding box center [758, 430] width 159 height 39
type input "31030"
click at [1162, 782] on button "Save & Close" at bounding box center [1127, 781] width 133 height 41
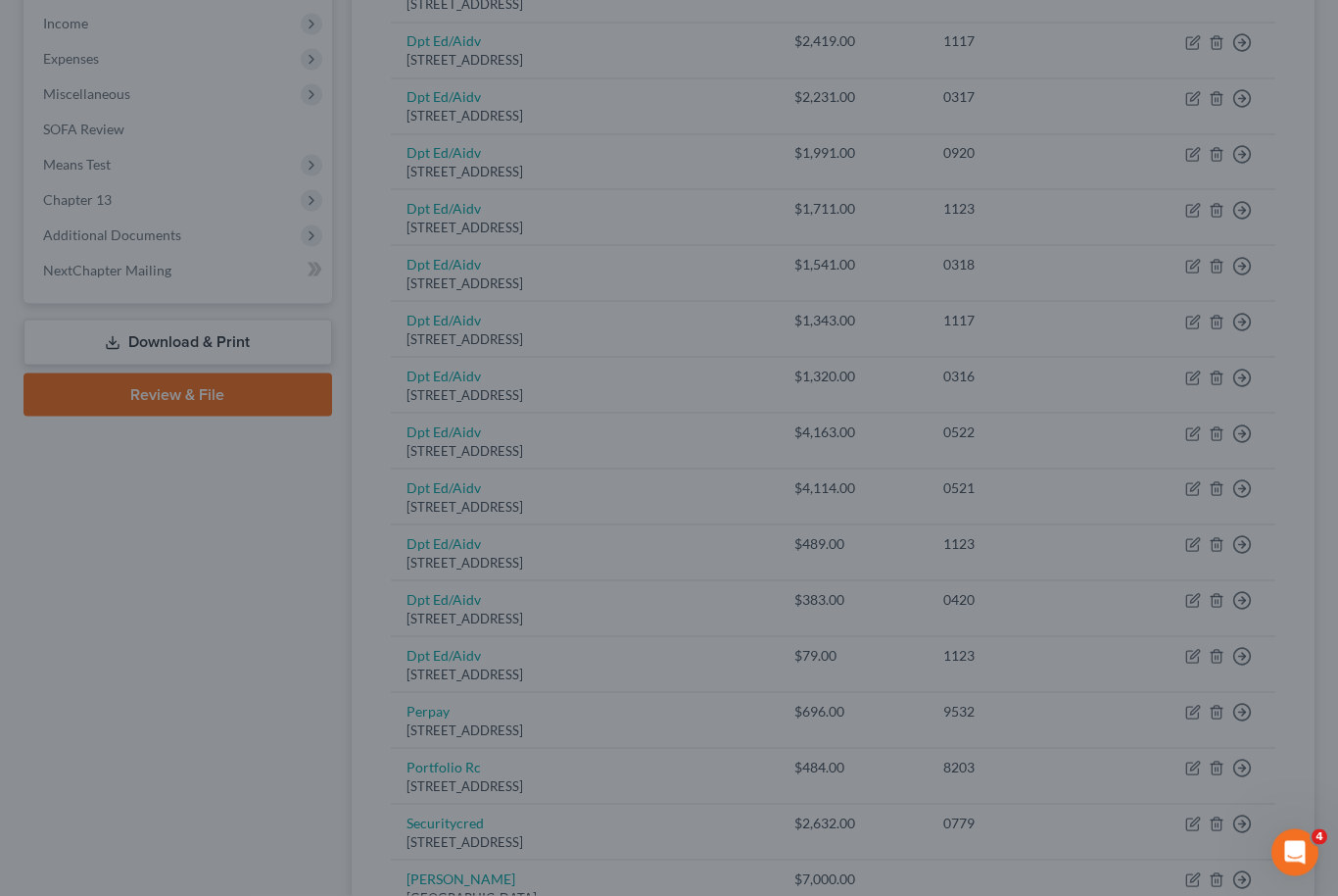
type input "[GEOGRAPHIC_DATA]"
select select "10"
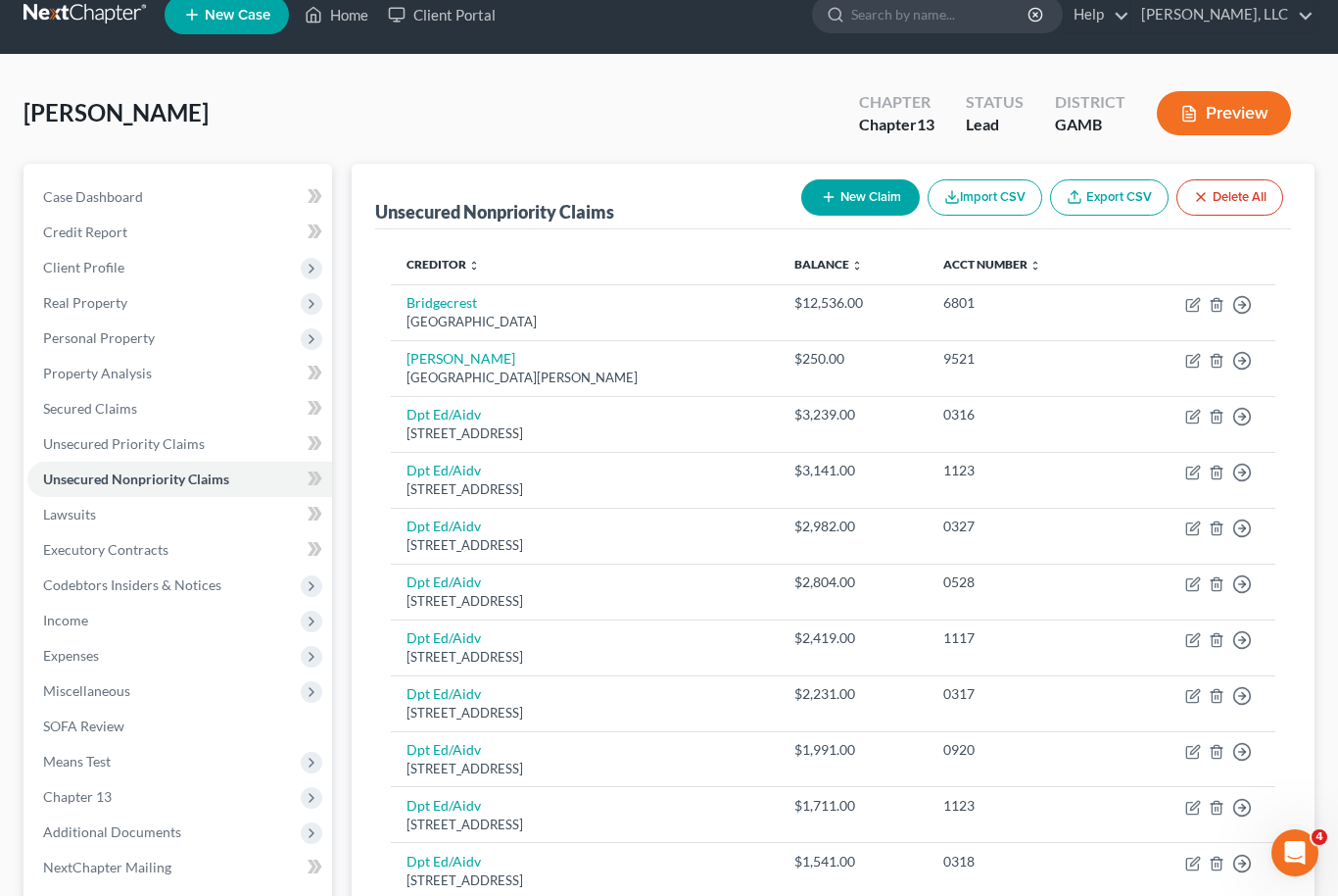
scroll to position [23, 0]
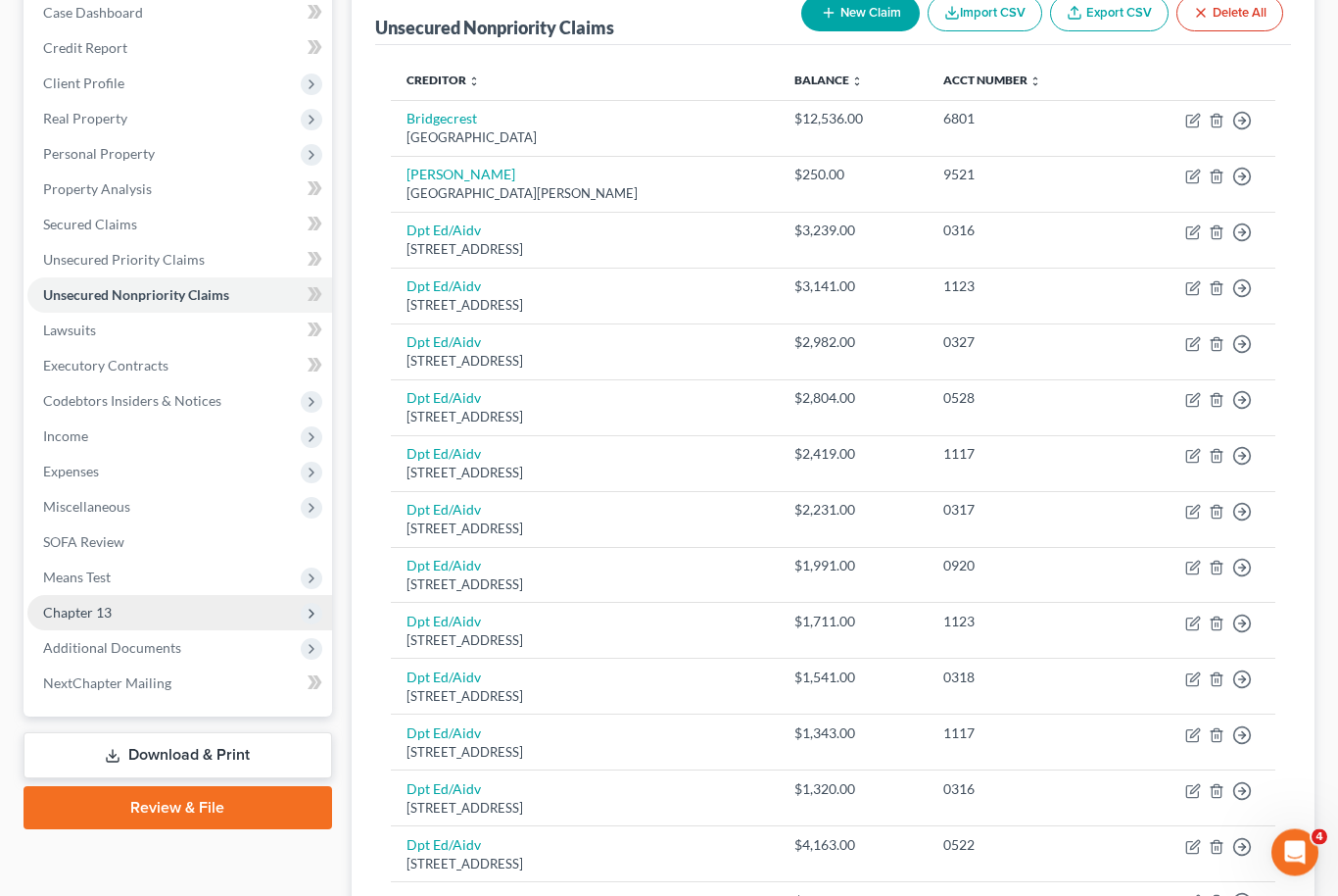
click at [53, 608] on span "Chapter 13" at bounding box center [78, 612] width 69 height 17
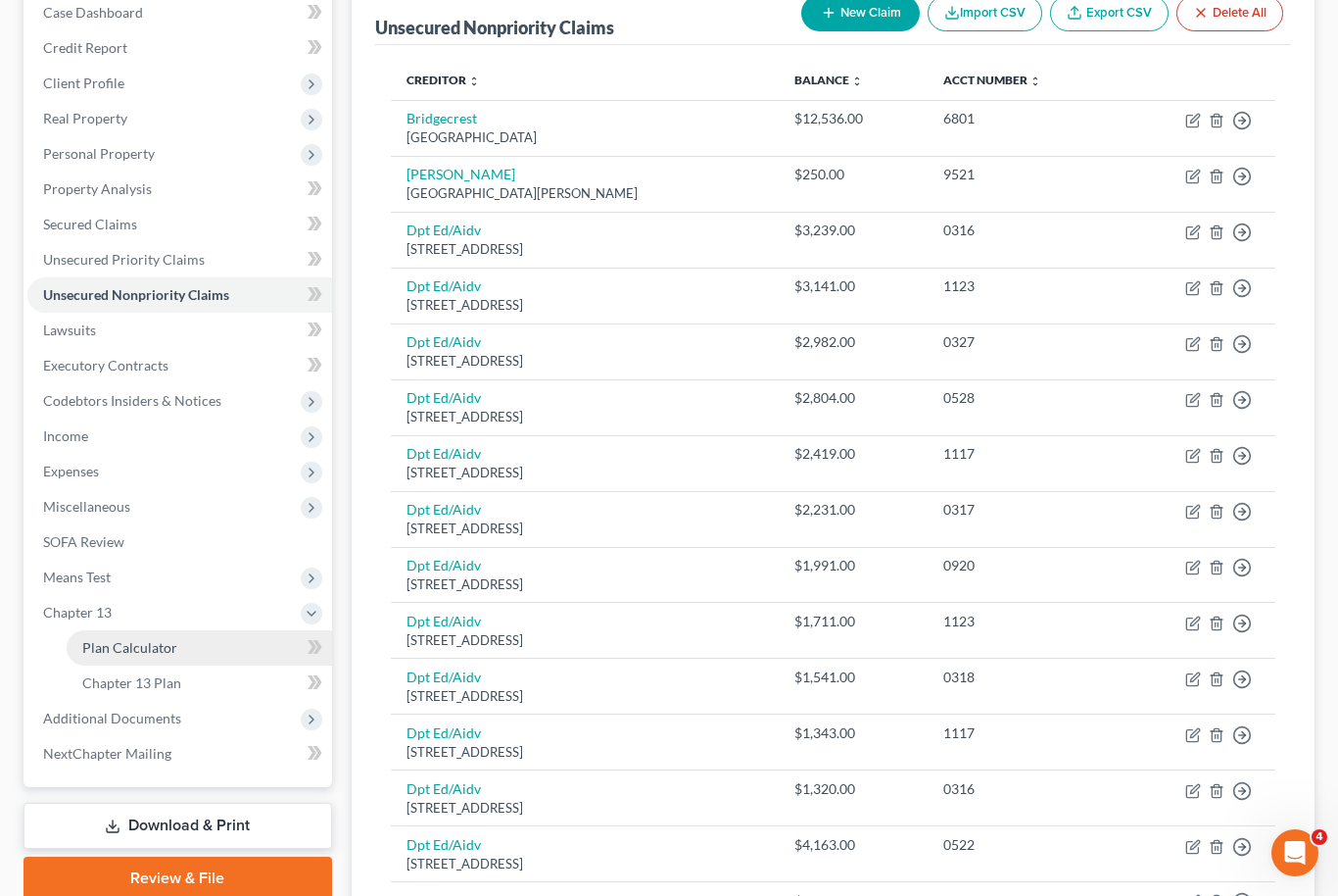
click at [82, 646] on link "Plan Calculator" at bounding box center [200, 648] width 266 height 35
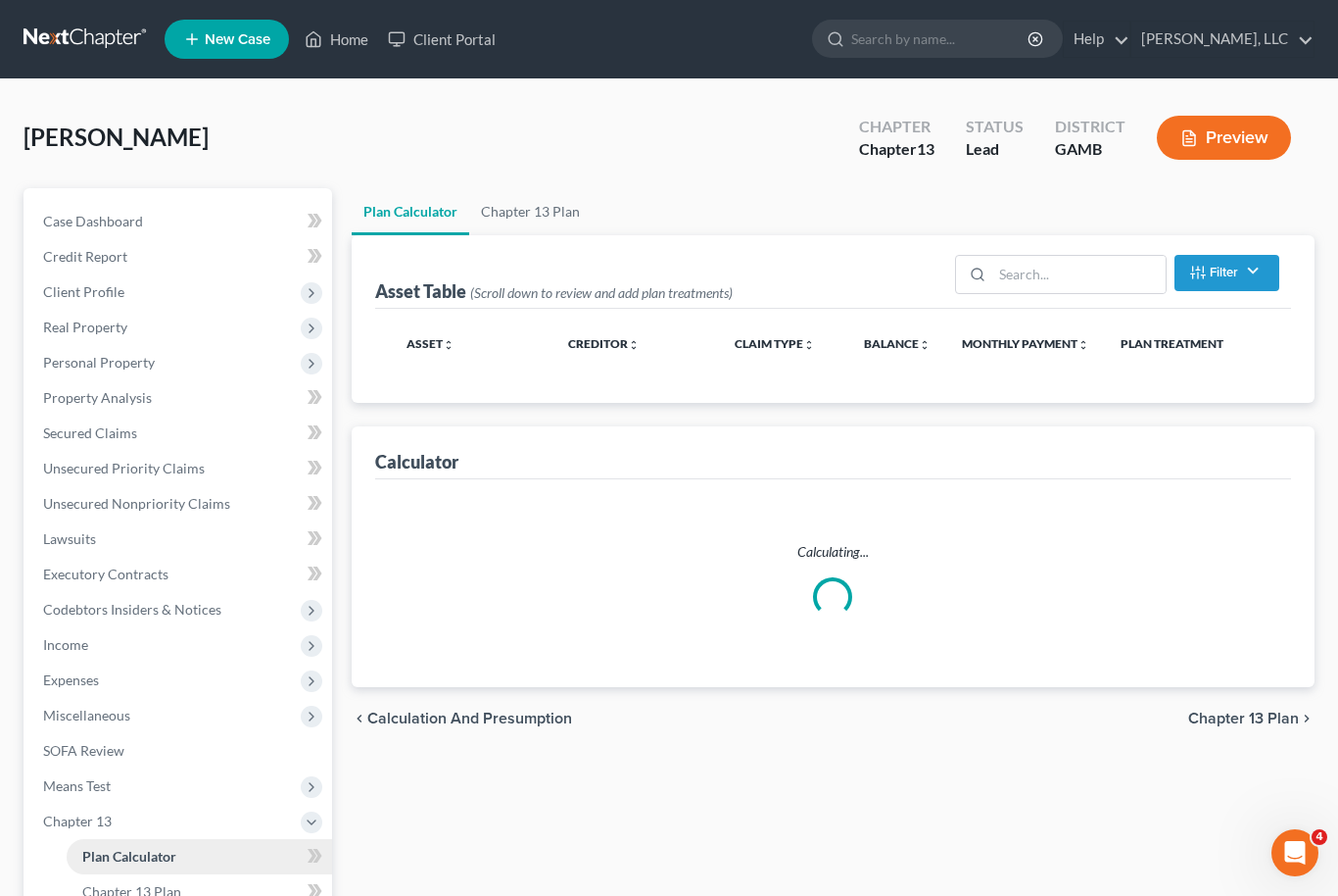
select select "58"
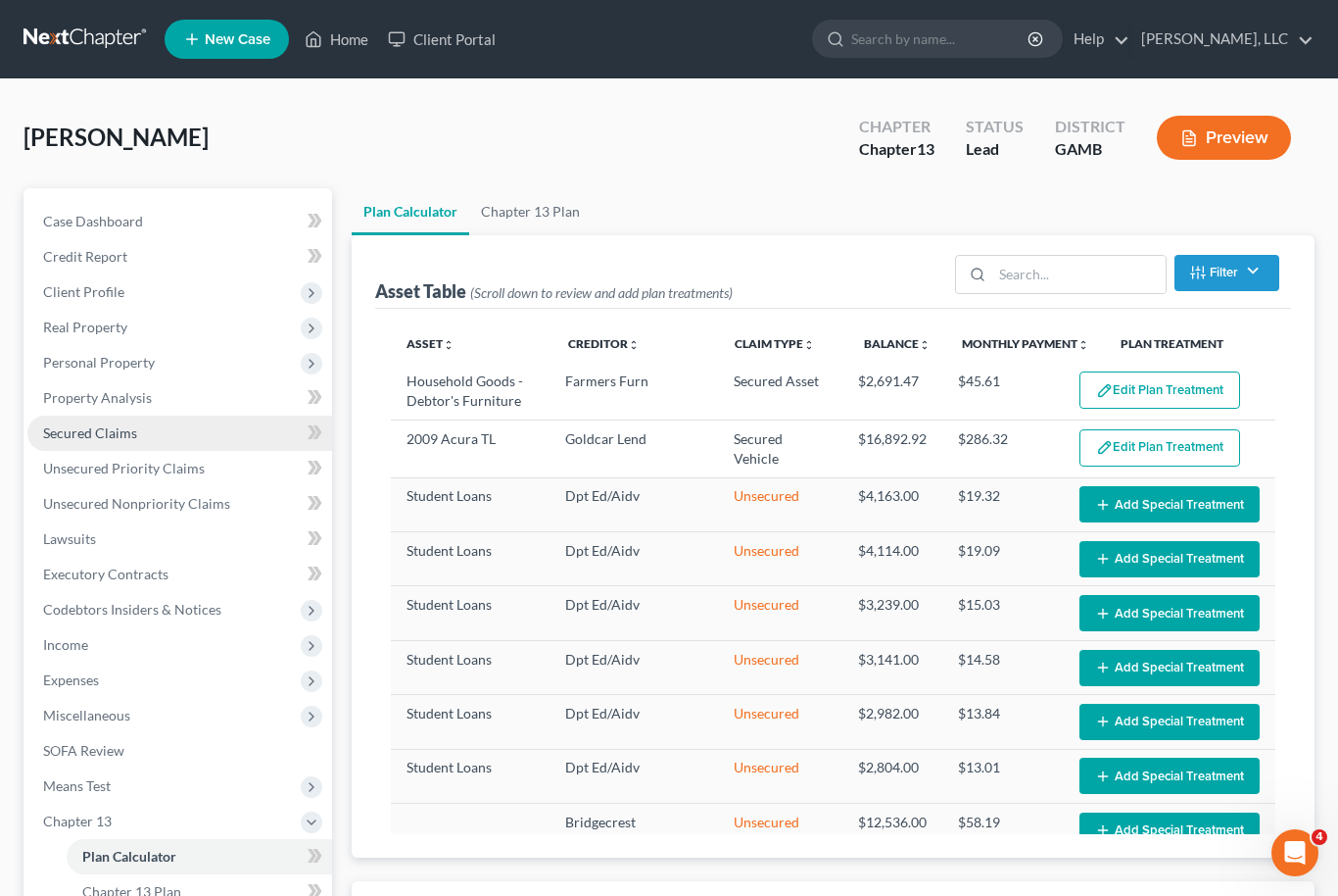
click at [75, 435] on span "Secured Claims" at bounding box center [91, 432] width 95 height 17
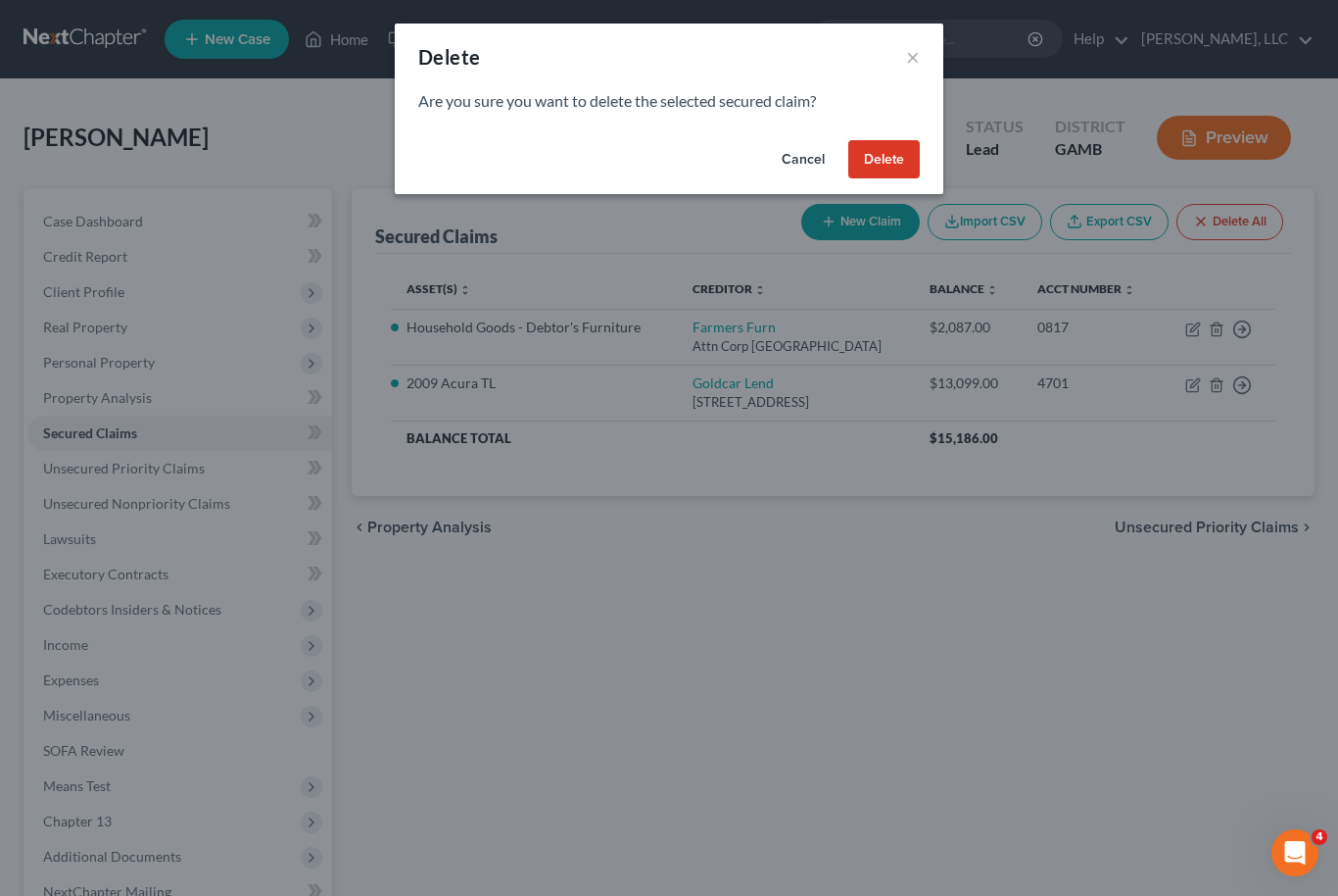
click at [896, 150] on button "Delete" at bounding box center [884, 160] width 72 height 39
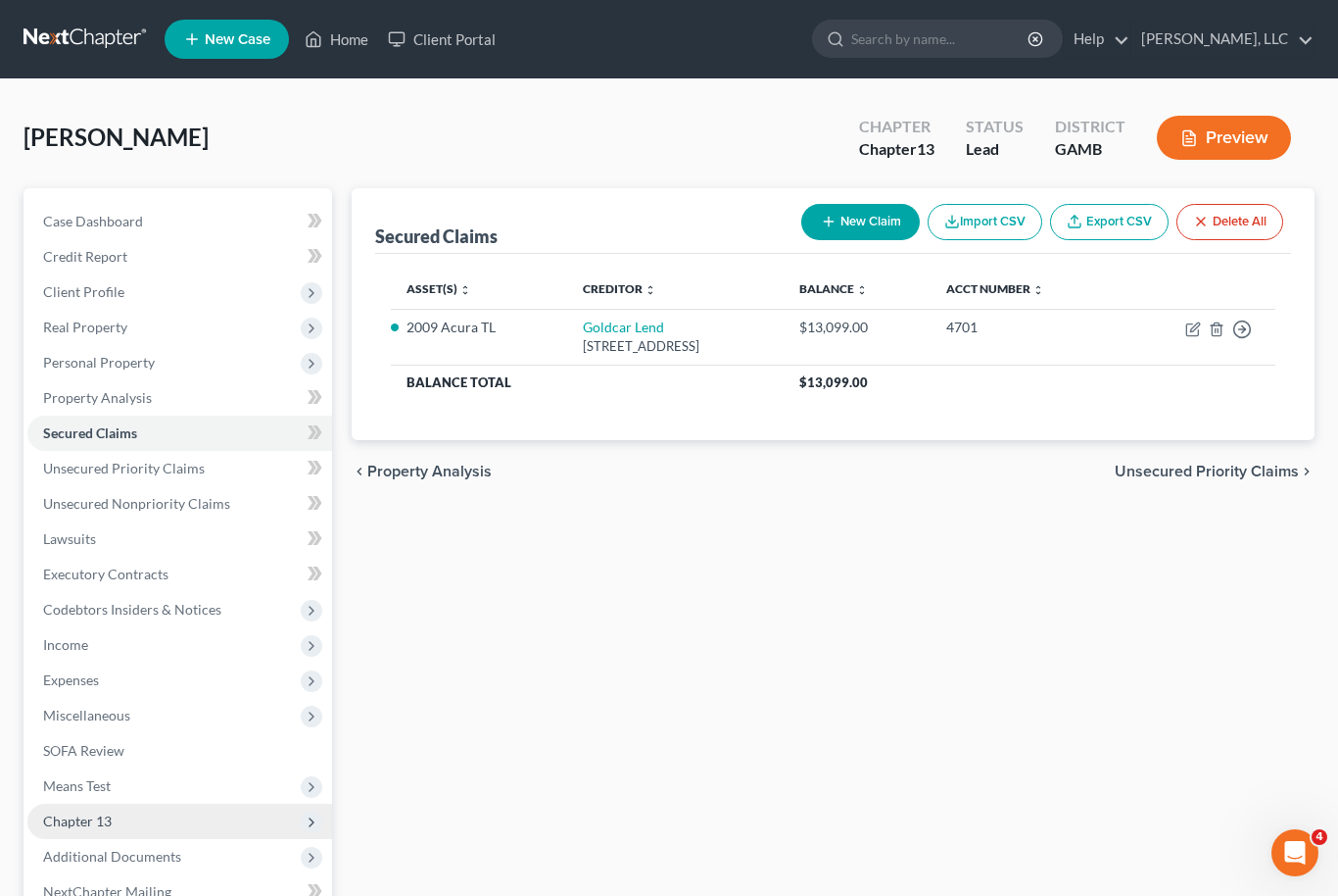
click at [91, 813] on span "Chapter 13" at bounding box center [78, 820] width 69 height 17
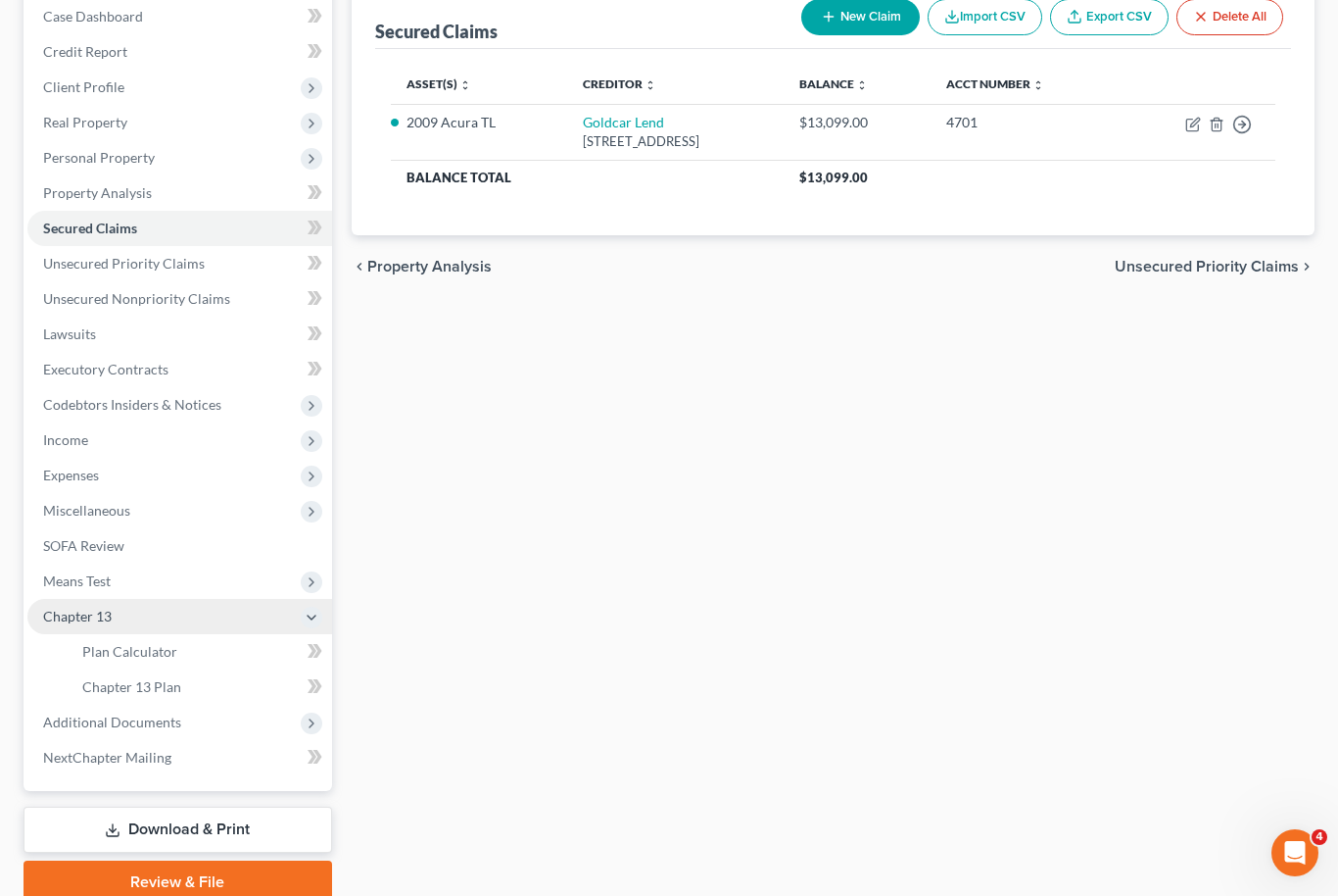
scroll to position [212, 0]
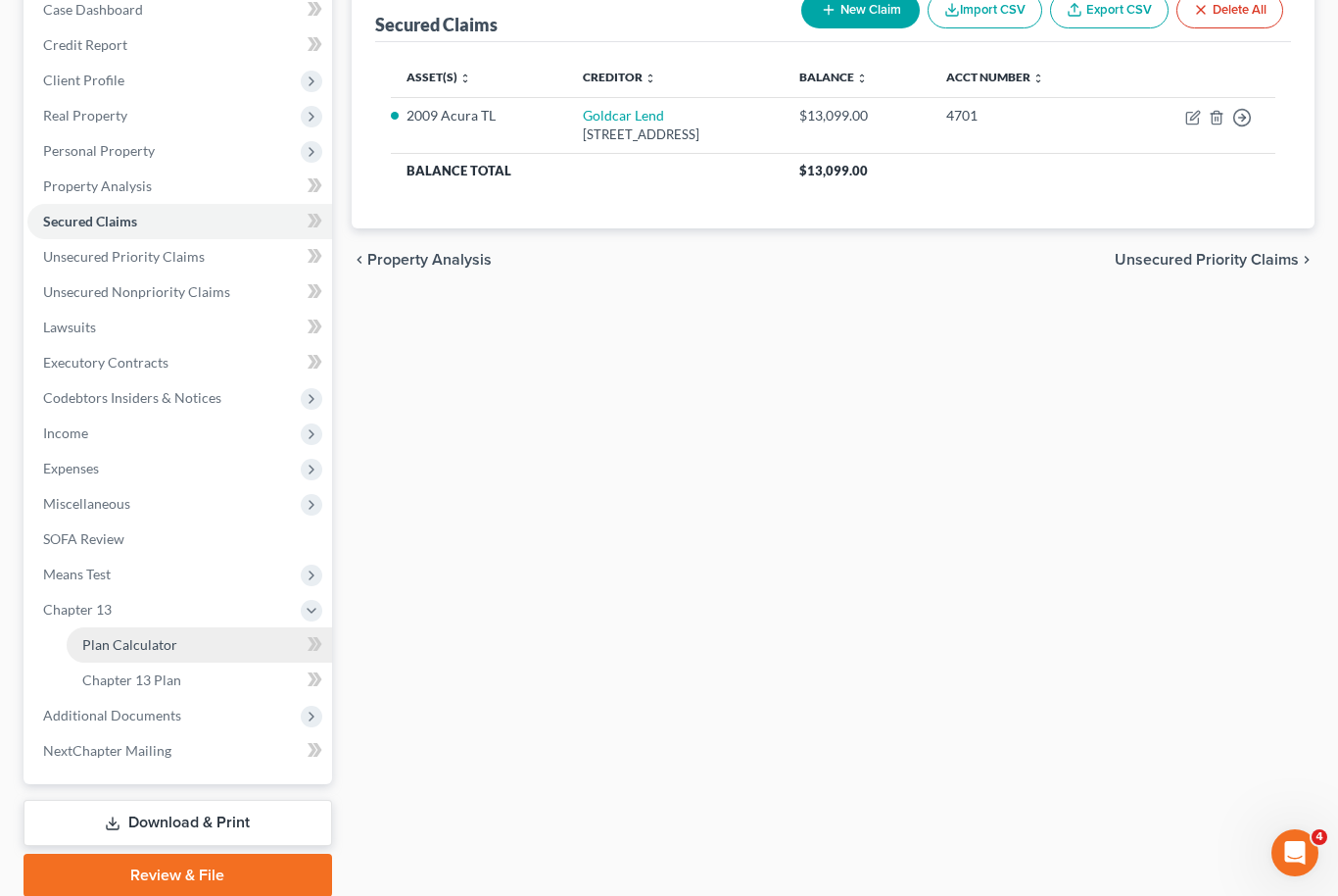
click at [108, 646] on span "Plan Calculator" at bounding box center [130, 644] width 96 height 17
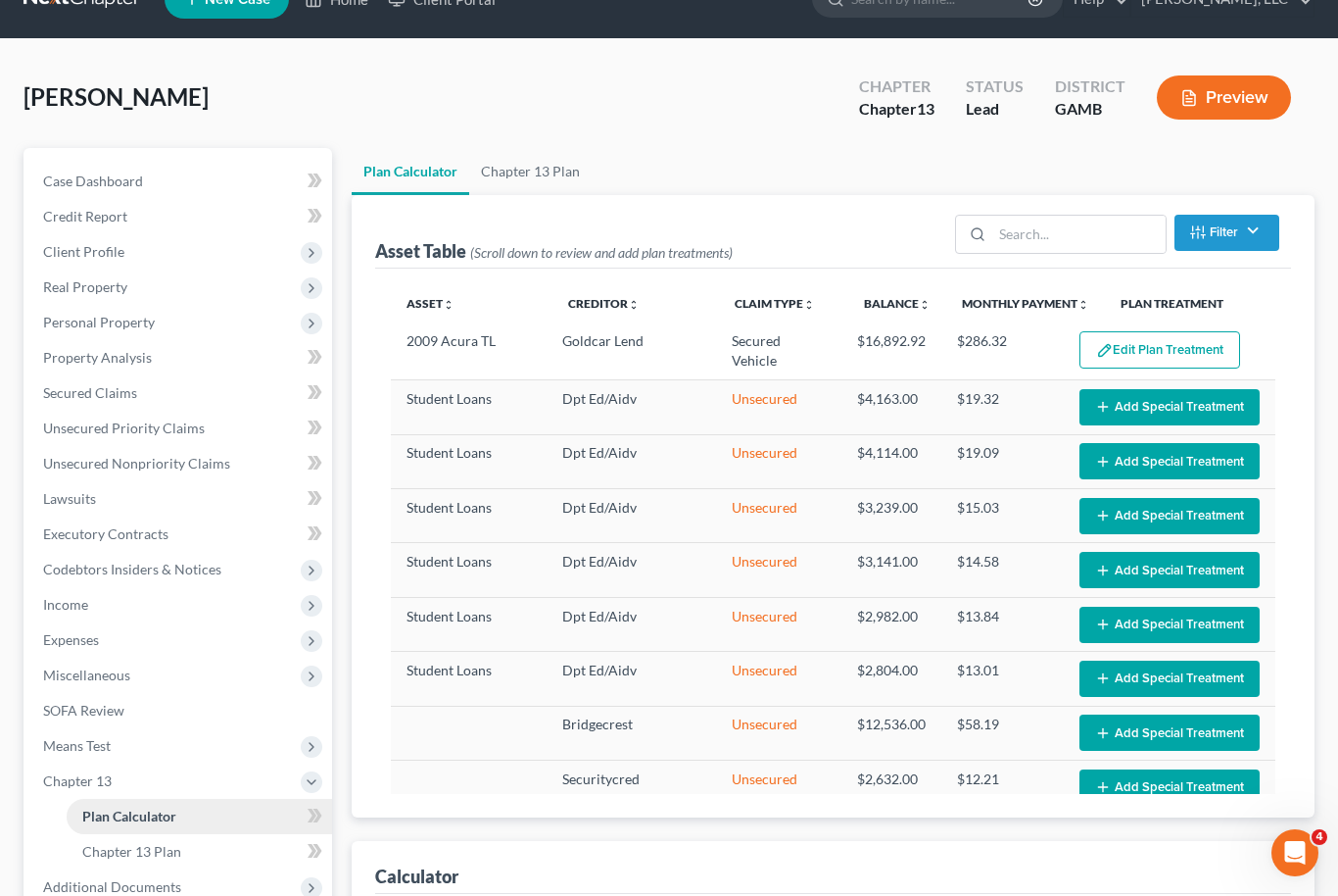
select select "58"
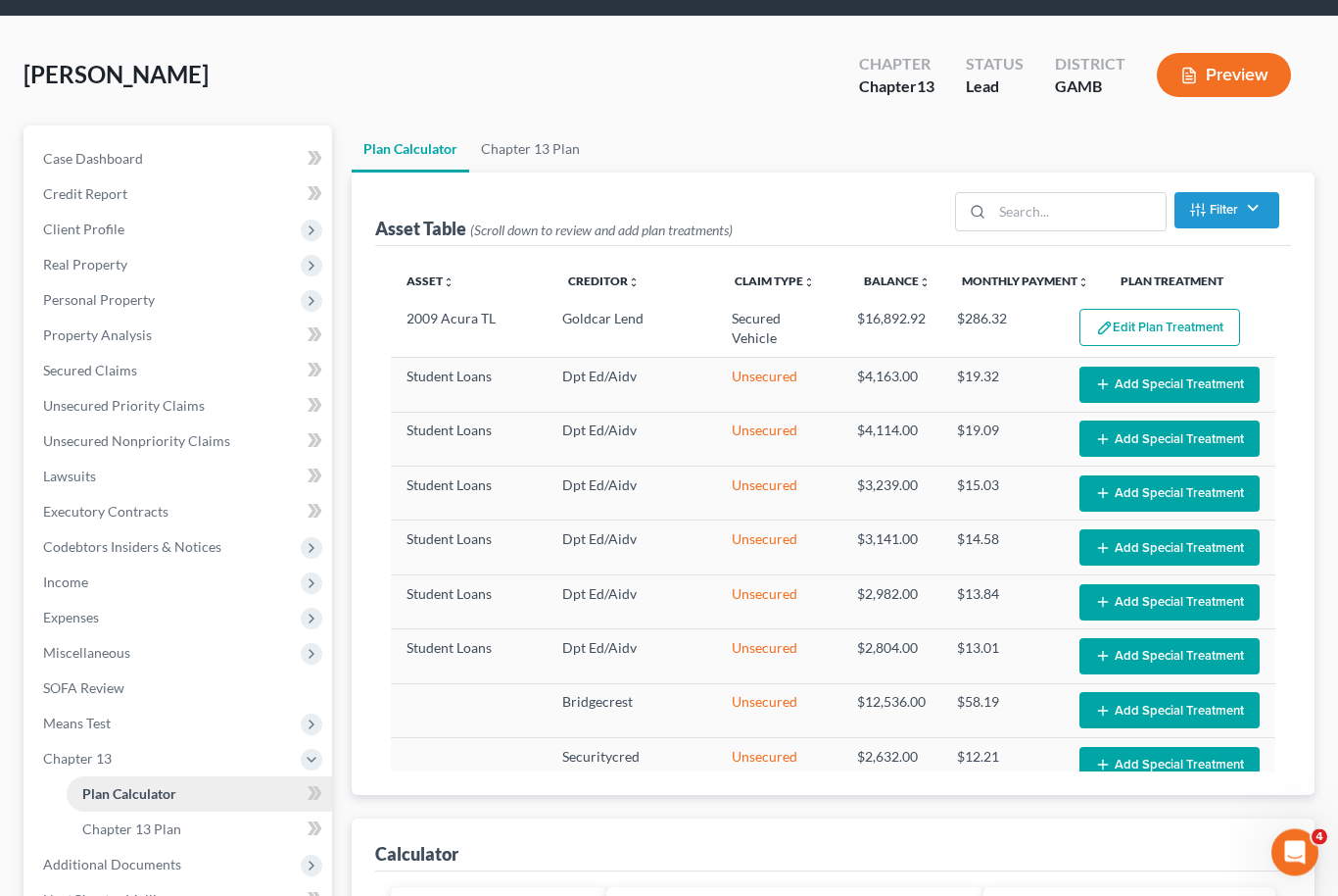
scroll to position [63, 0]
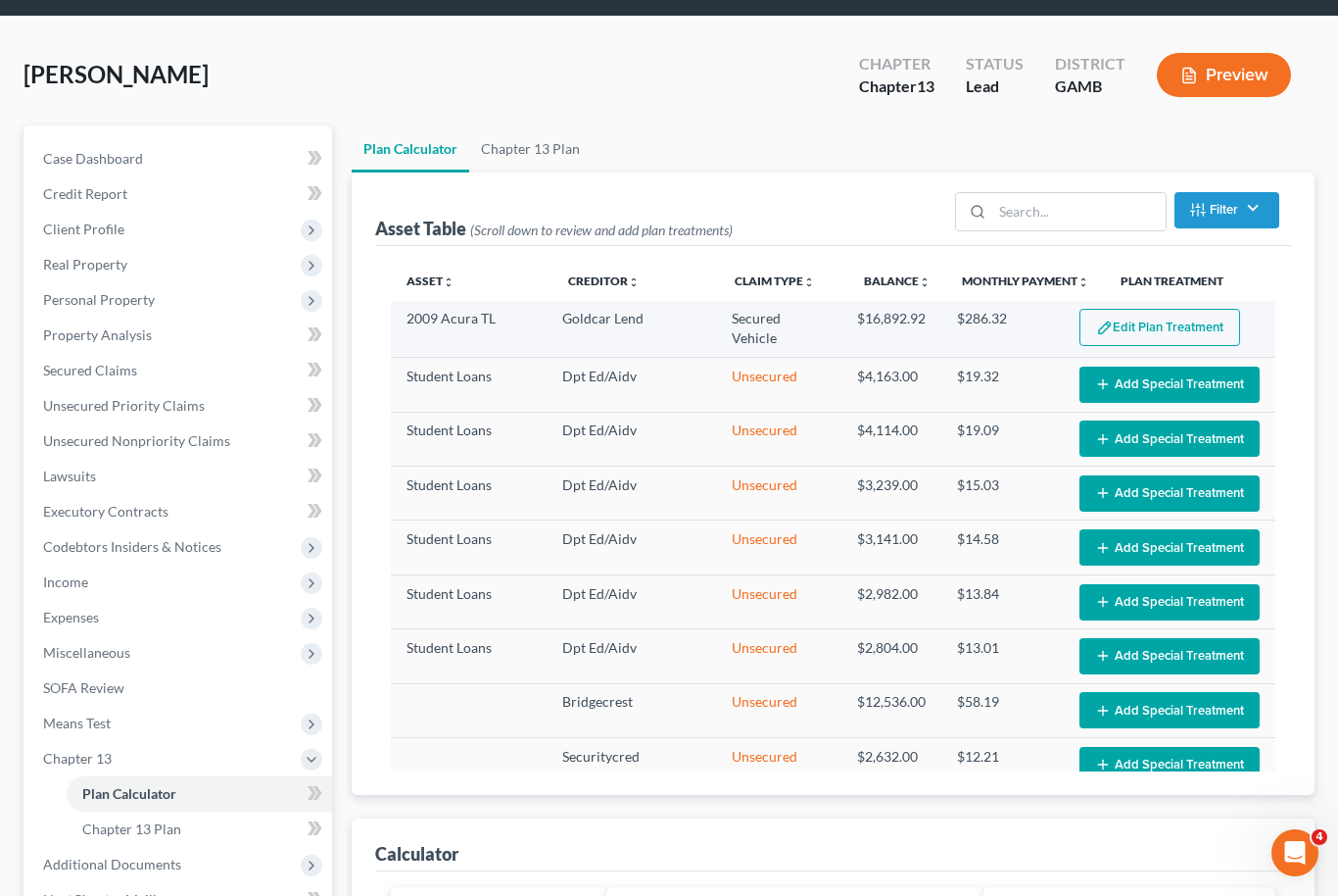
click at [1200, 326] on button "Edit Plan Treatment" at bounding box center [1160, 327] width 160 height 37
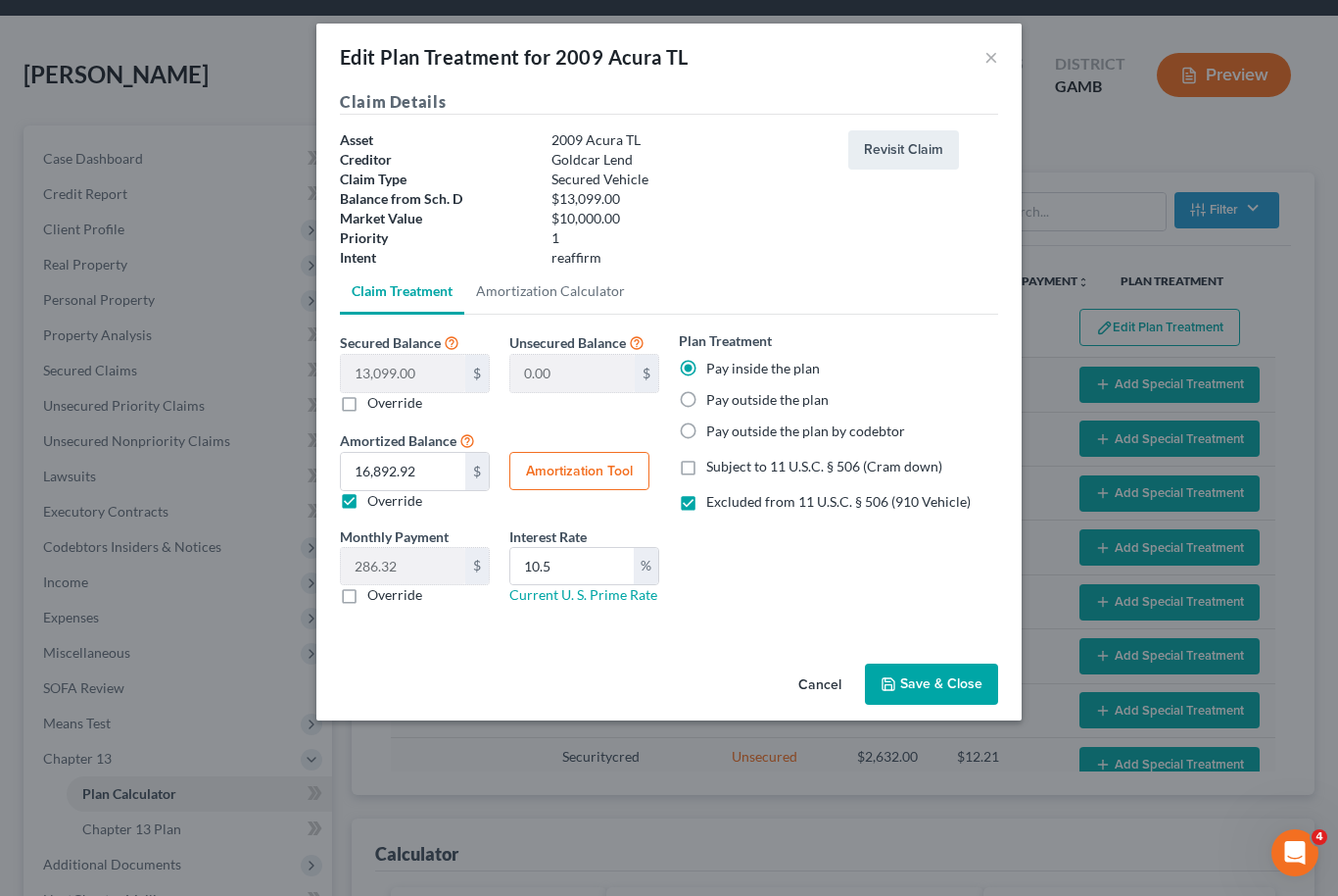
click at [956, 690] on button "Save & Close" at bounding box center [931, 684] width 133 height 41
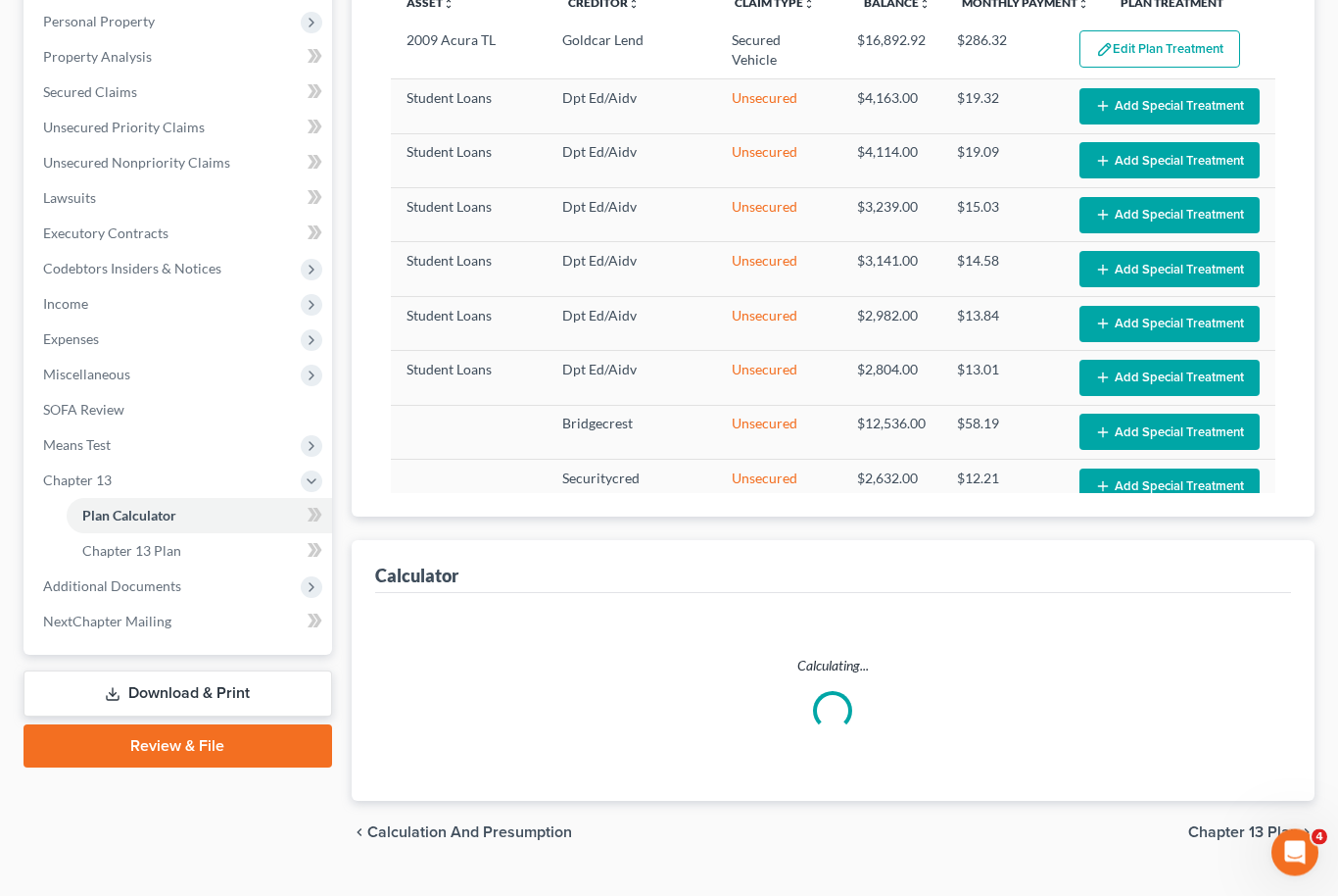
select select "58"
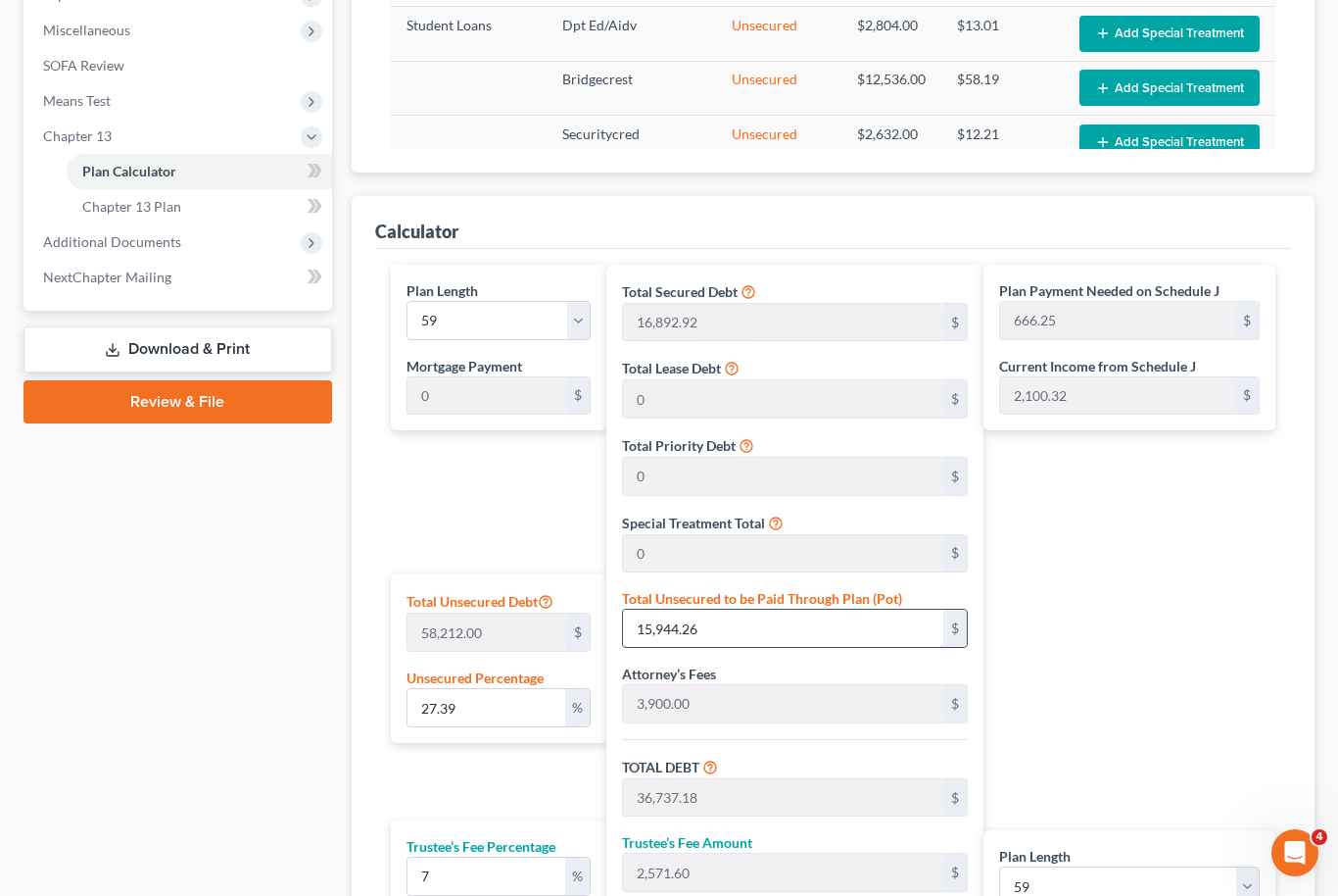
click at [675, 631] on input "15,944.26" at bounding box center [783, 628] width 320 height 37
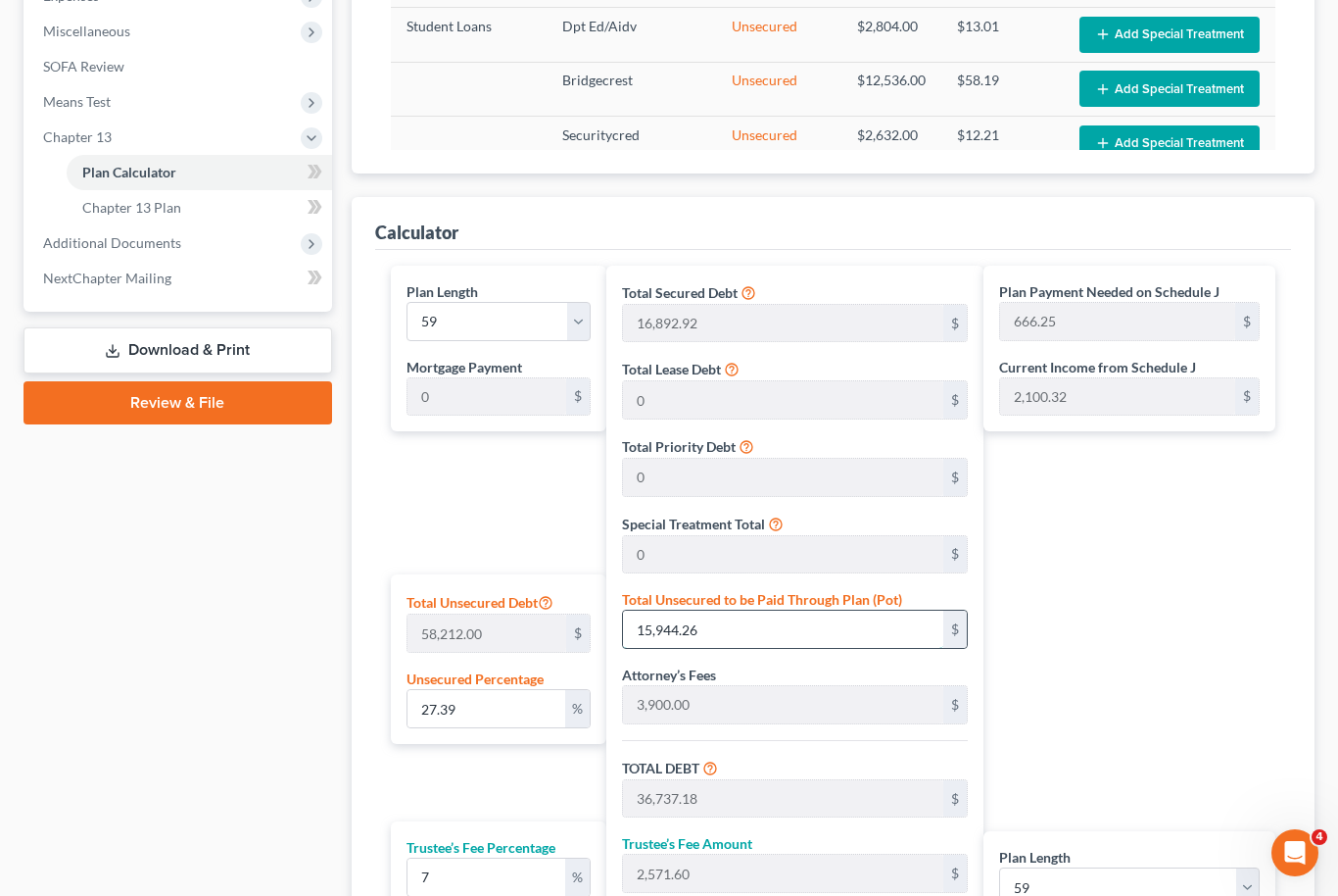
type input "0.0017178588607160035"
type input "1"
type input "20,793.92"
type input "1,455.57"
type input "22,249.49"
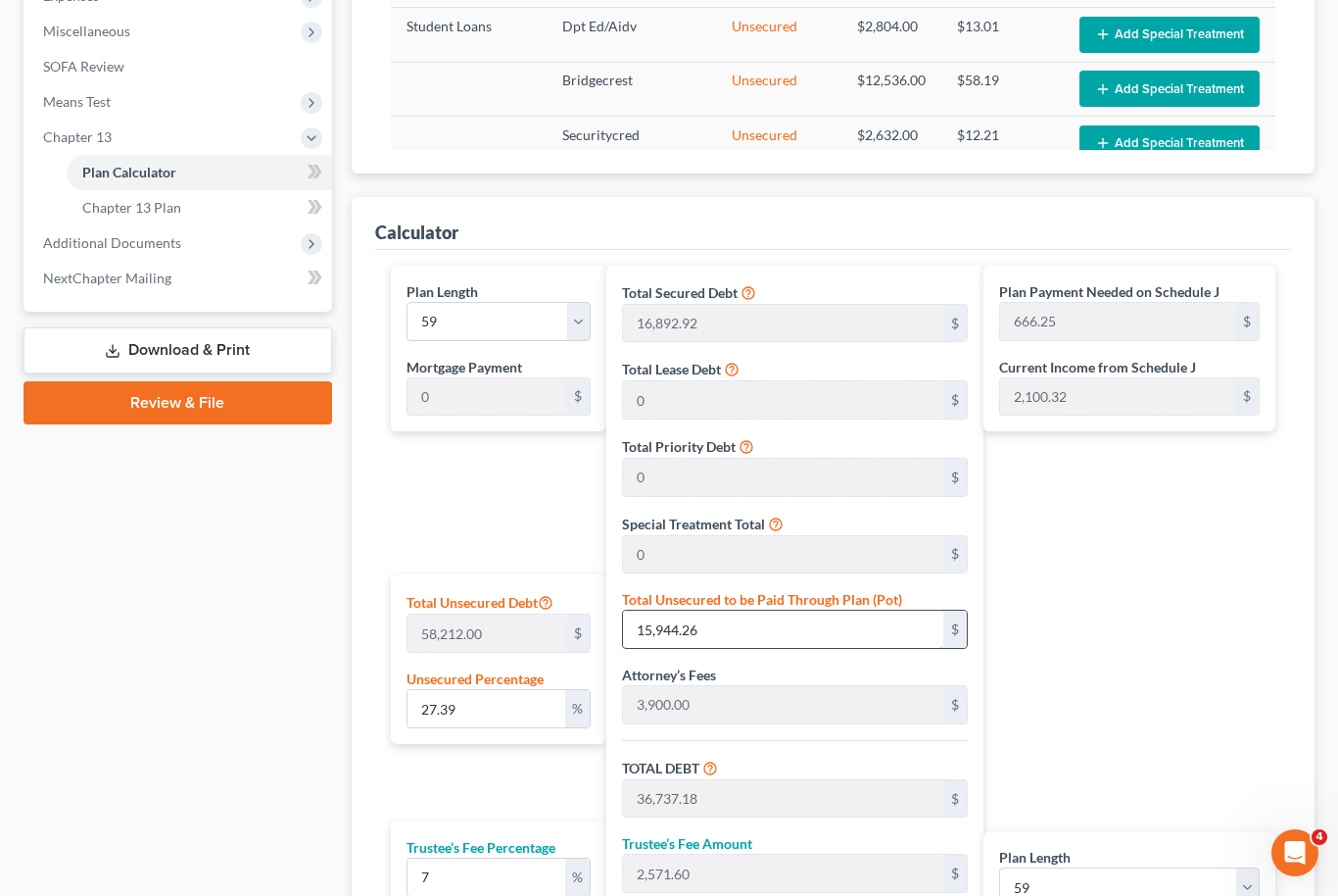
type input "377.11"
type input "0.02061430632859204"
type input "12"
type input "20,804.92"
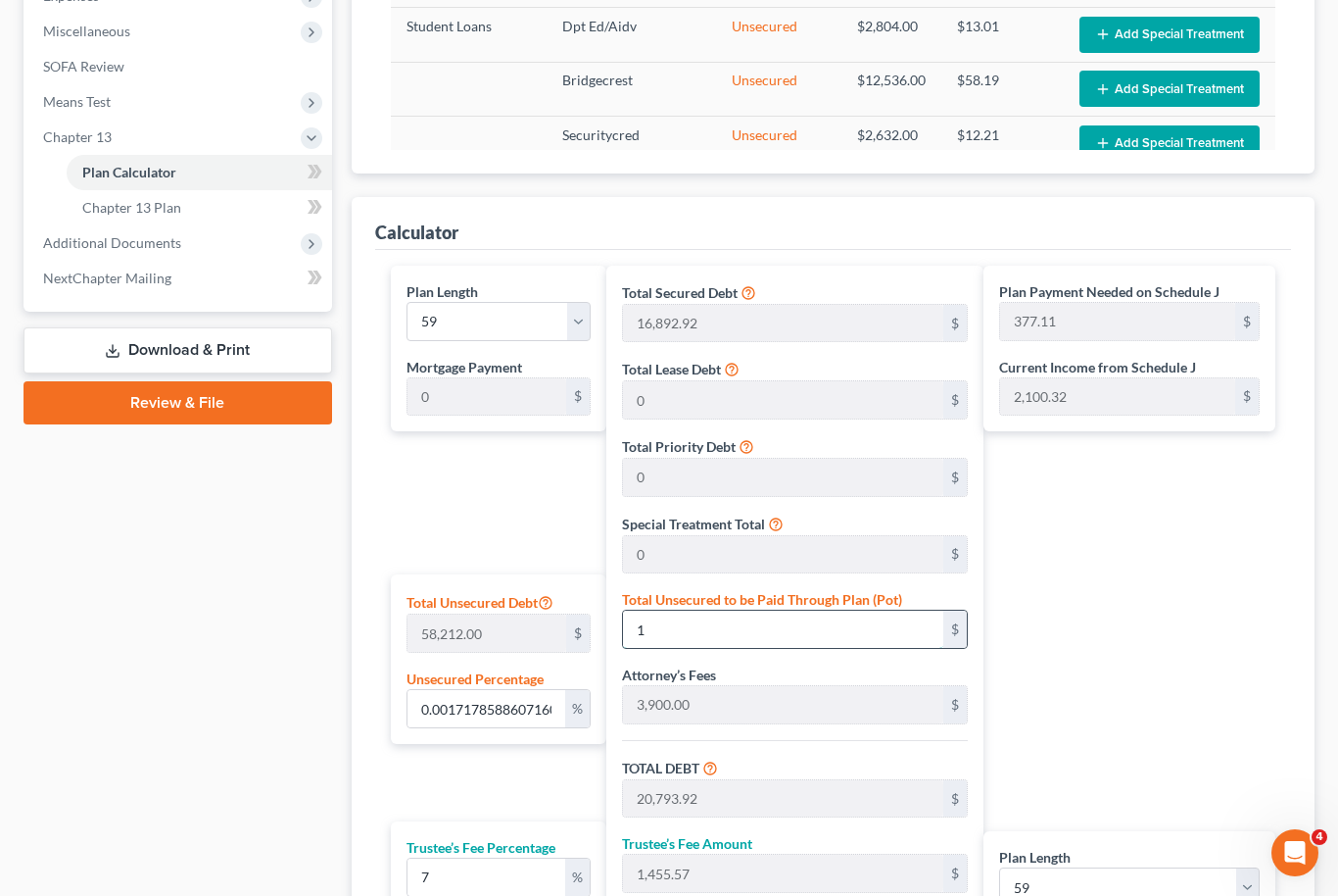
type input "1,456.34"
type input "22,261.26"
type input "377.30"
type input "0.2061430632859204"
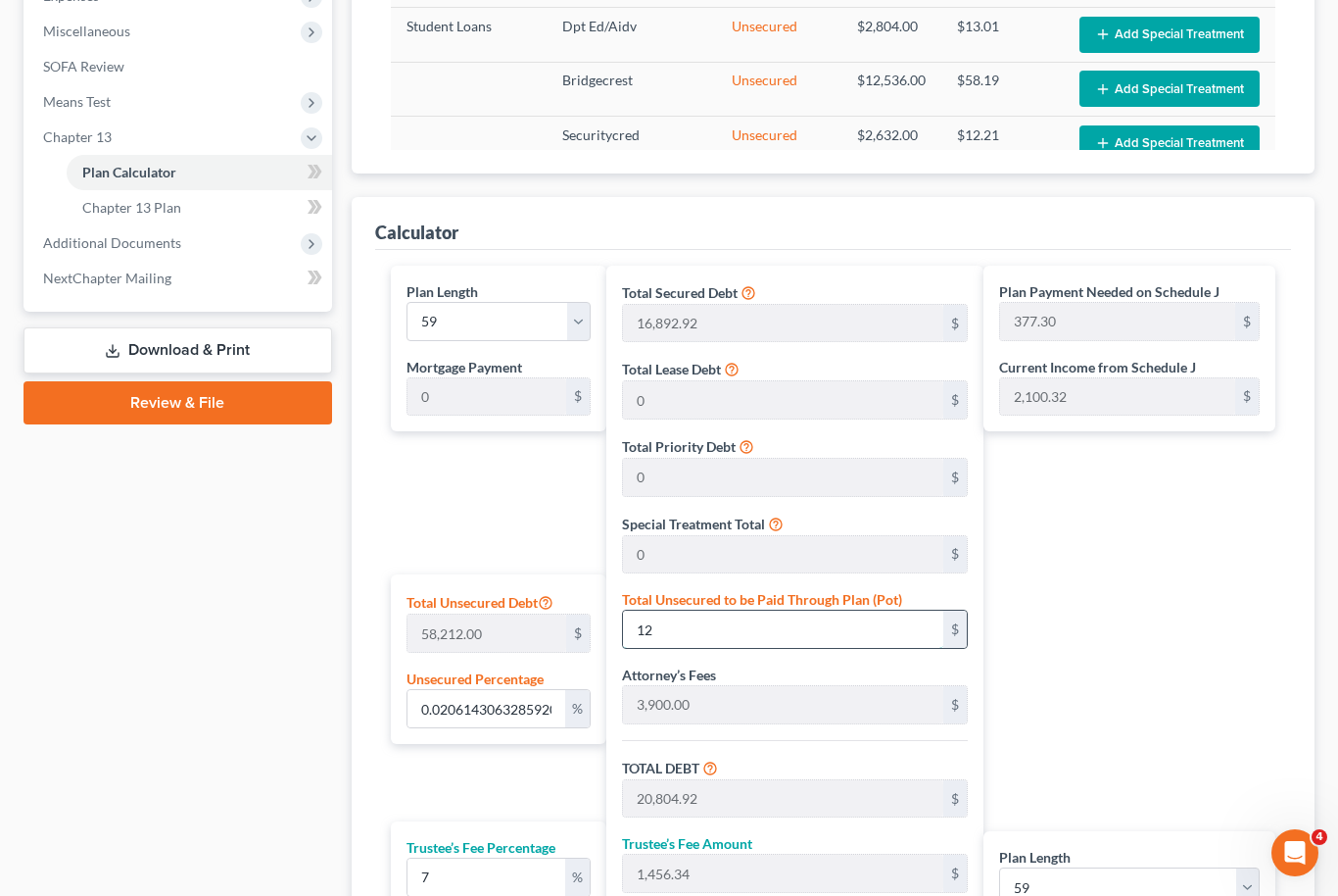
type input "120"
type input "20,912.92"
type input "1,463.90"
type input "22,376.82"
type input "379.26"
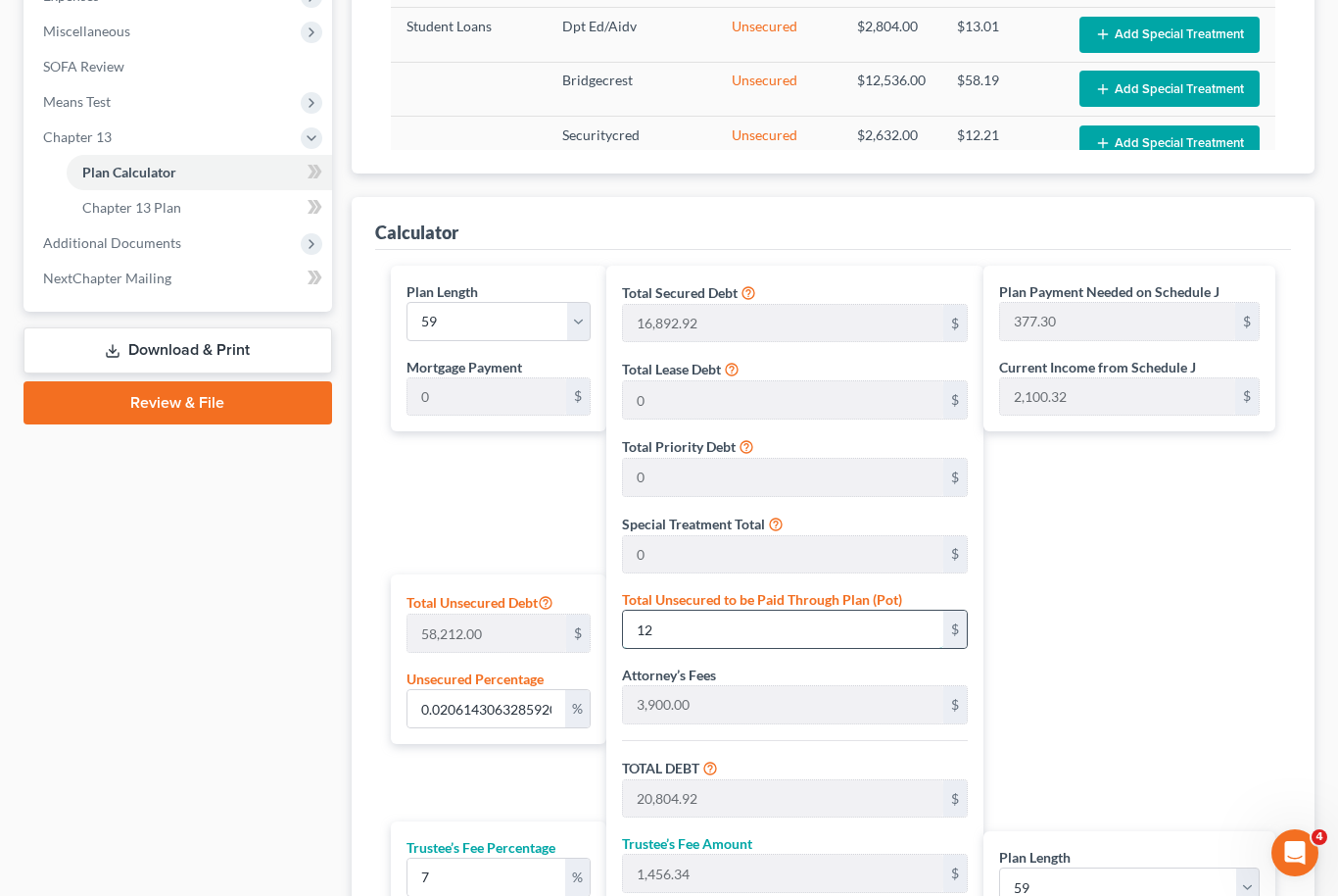
type input "379.26"
type input "2.0614306328592042"
type input "1200"
type input "21,992.92"
type input "1,539.50"
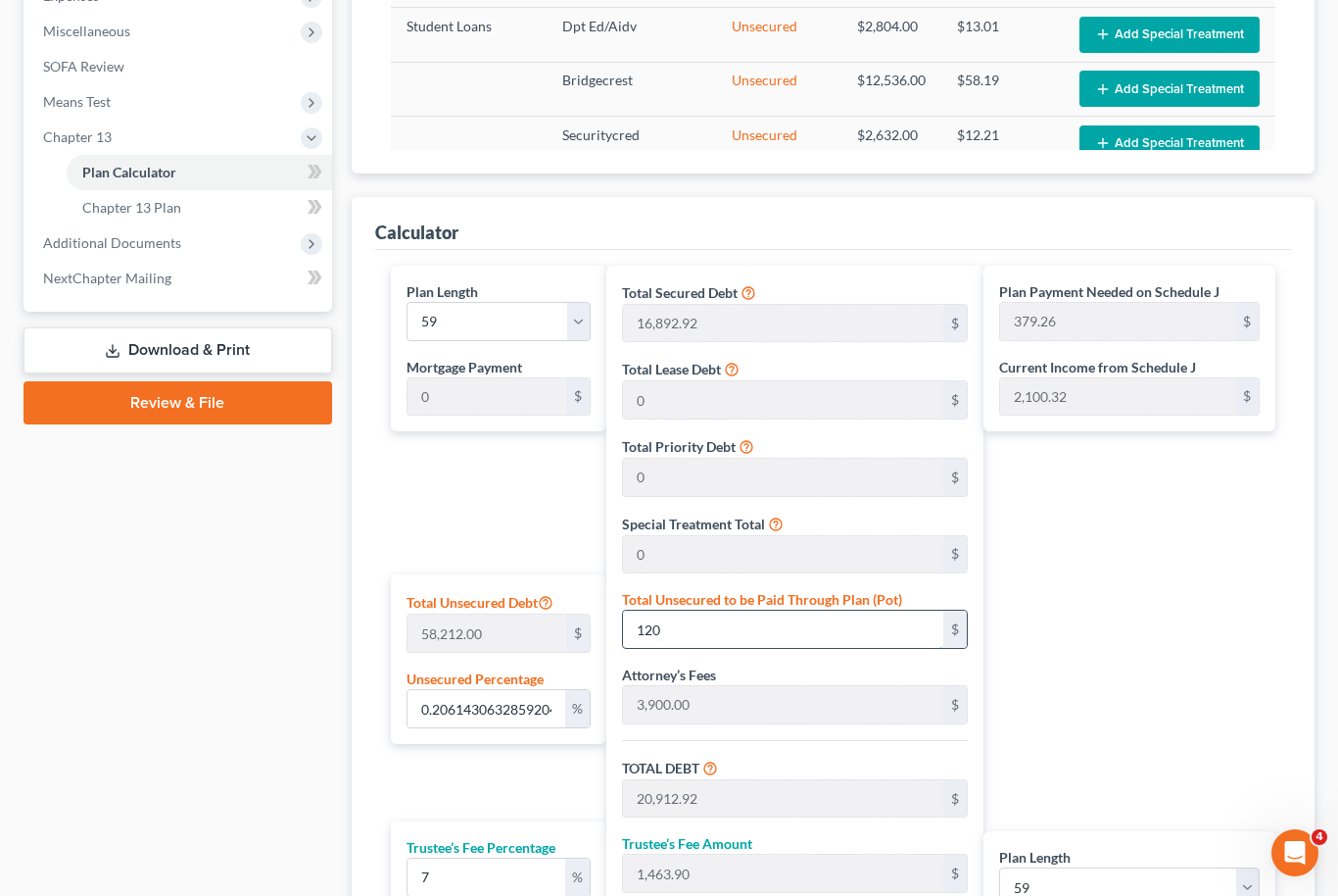
type input "23,532.42"
type input "398.85"
type input "1,200"
type input "20.614306328592043"
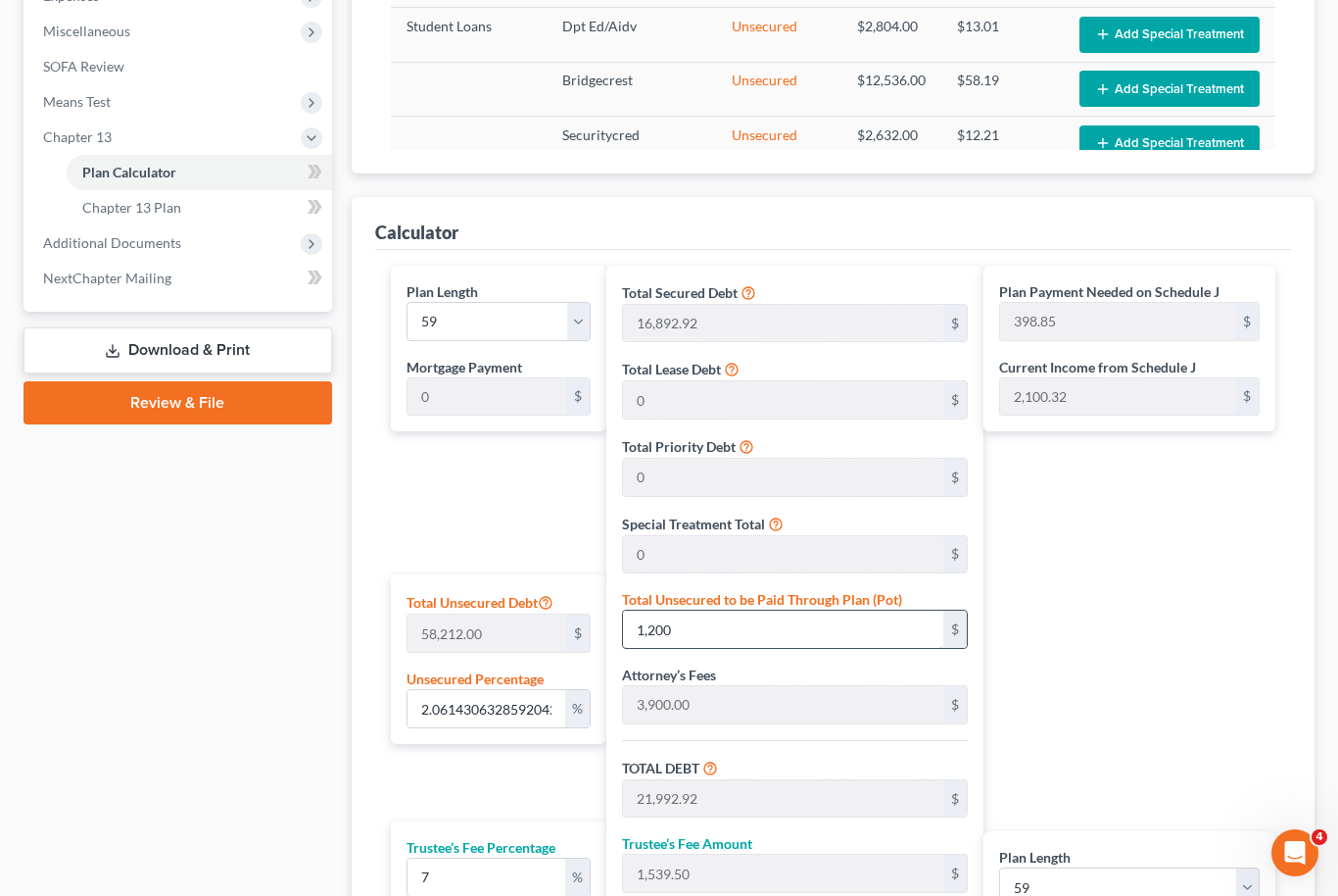
type input "1,2000"
type input "32,792.92"
type input "2,295.50"
type input "35,088.42"
type input "594.71"
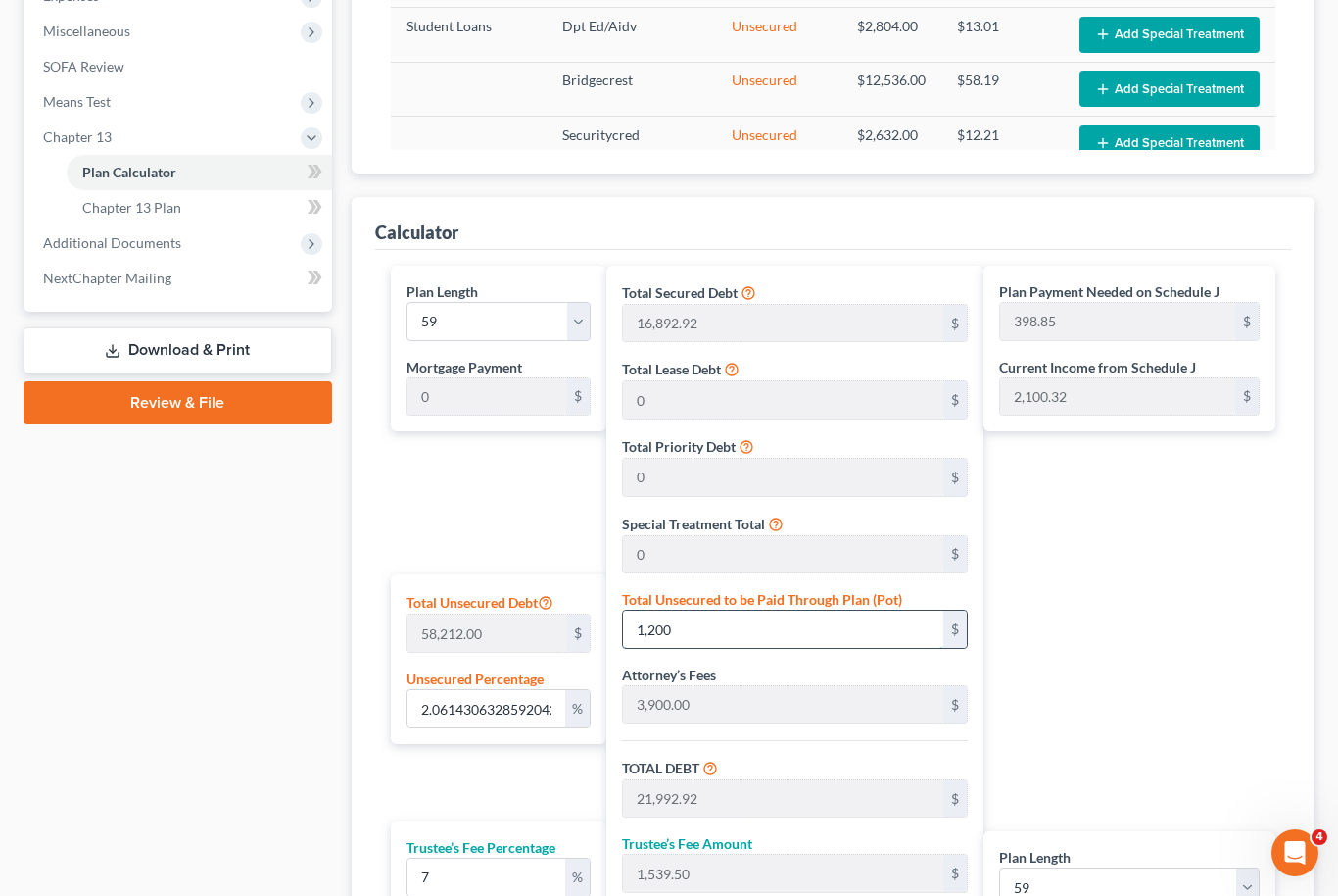
type input "594.71"
type input "12,000"
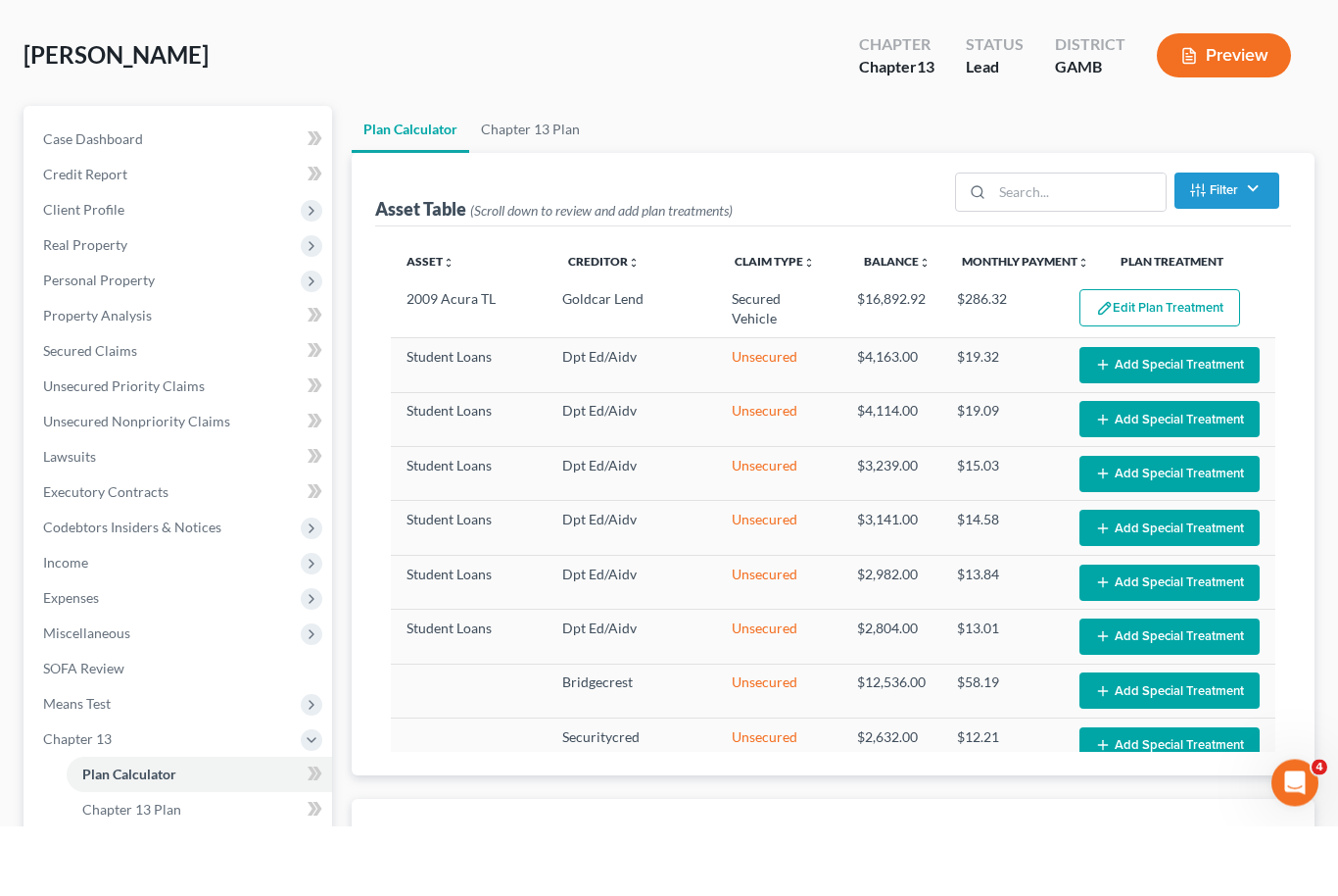
scroll to position [13, 0]
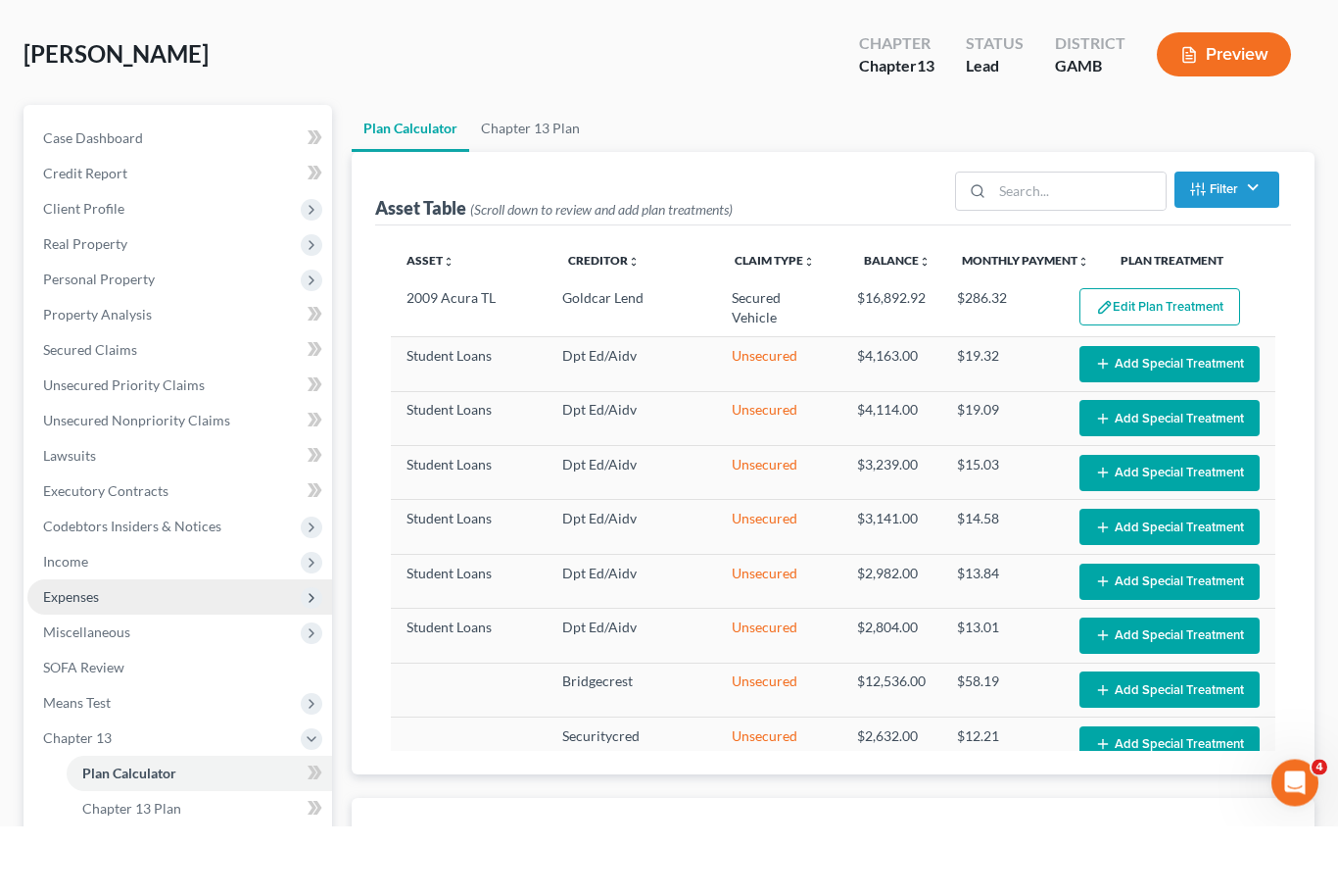
click at [157, 650] on span "Expenses" at bounding box center [179, 668] width 304 height 35
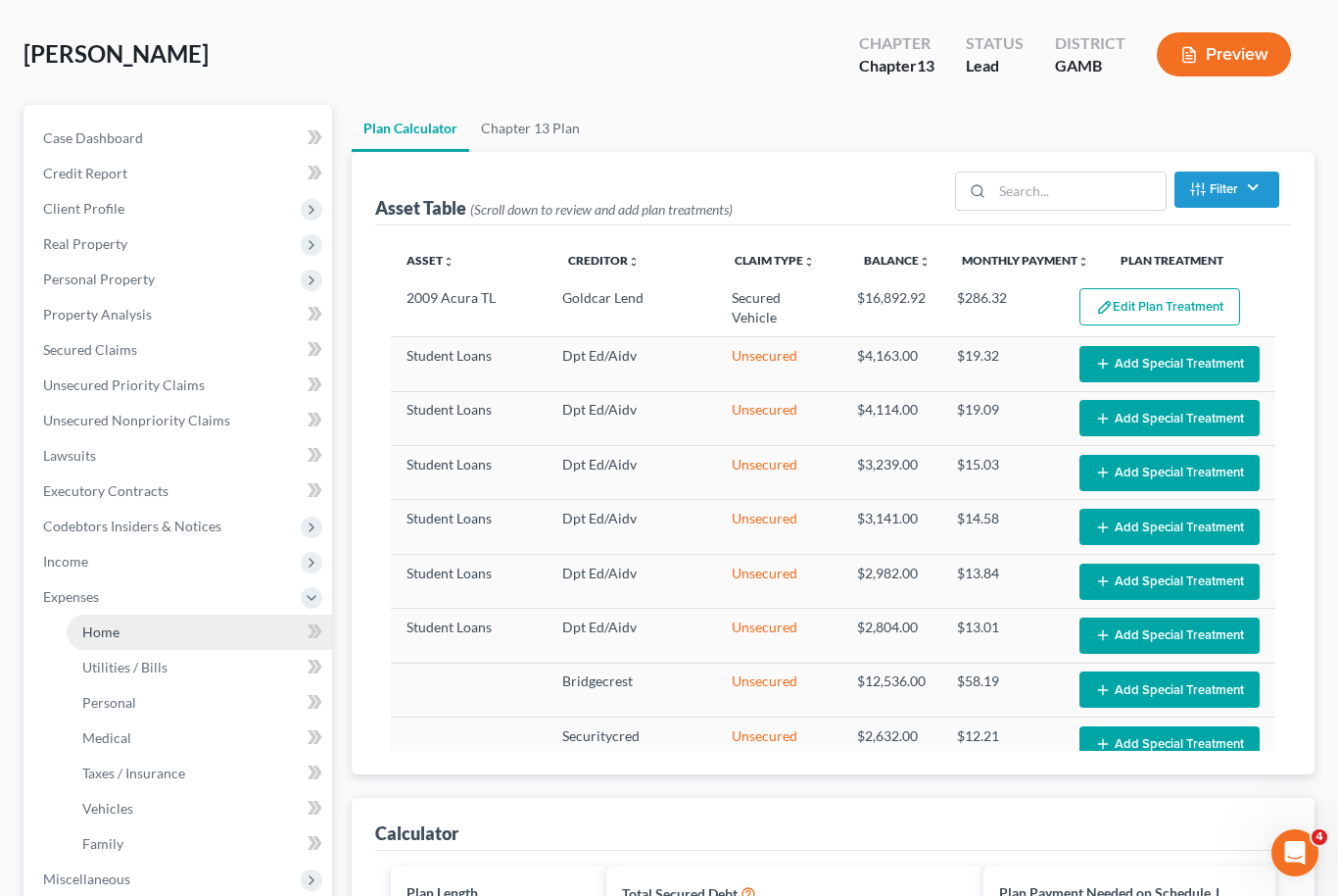
click at [141, 633] on link "Home" at bounding box center [200, 632] width 266 height 35
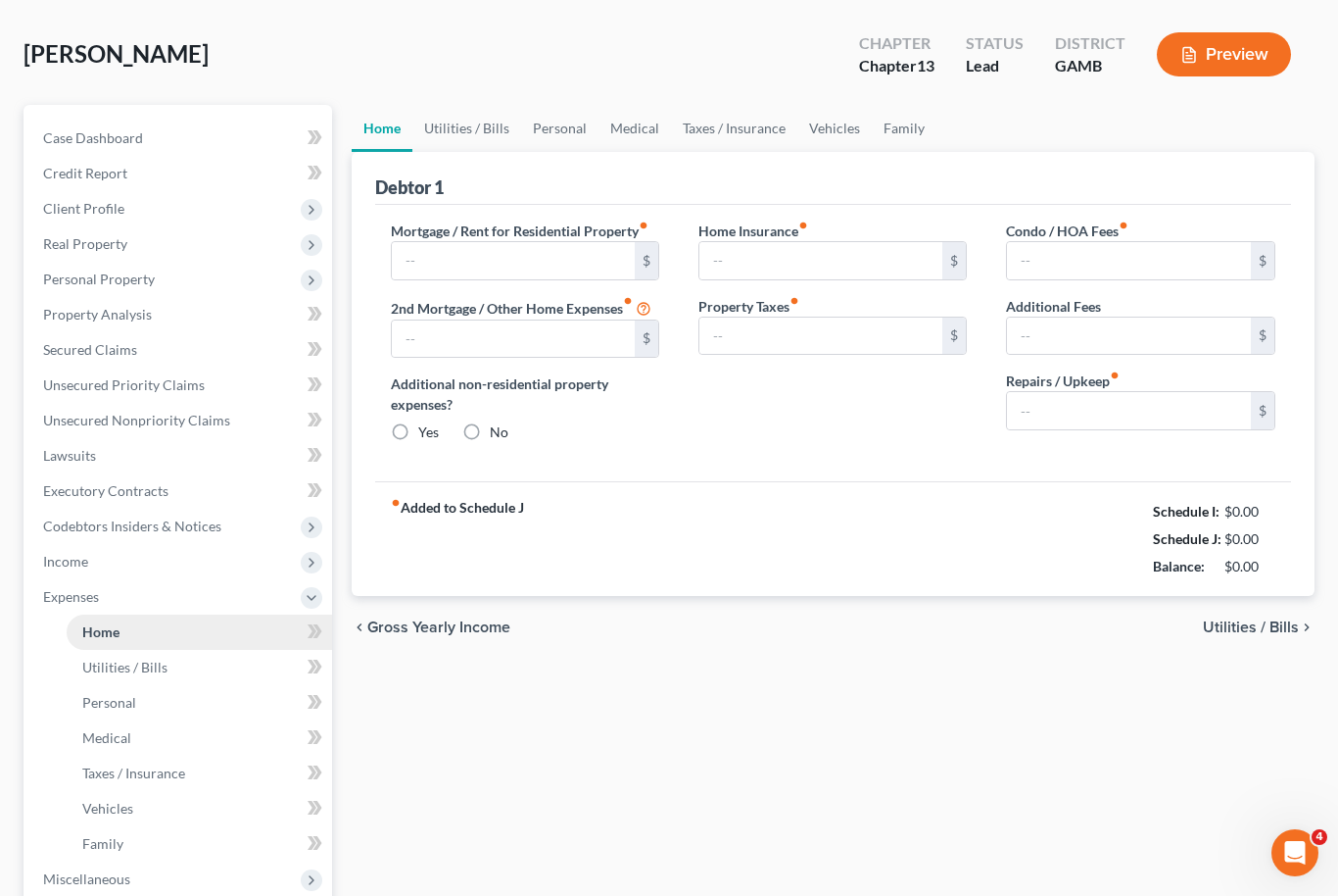
type input "885.00"
type input "0.00"
radio input "true"
type input "0.00"
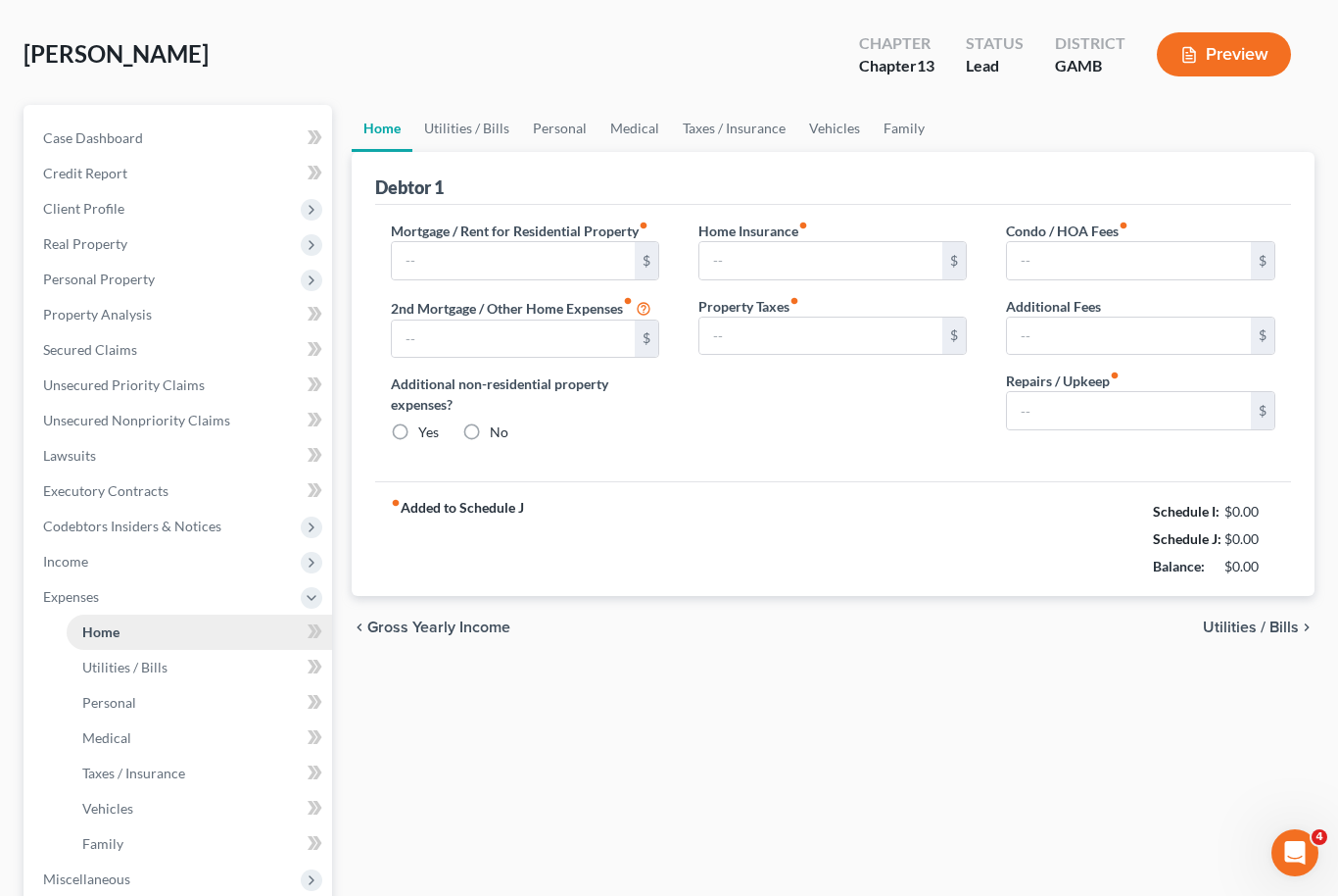
type input "0.00"
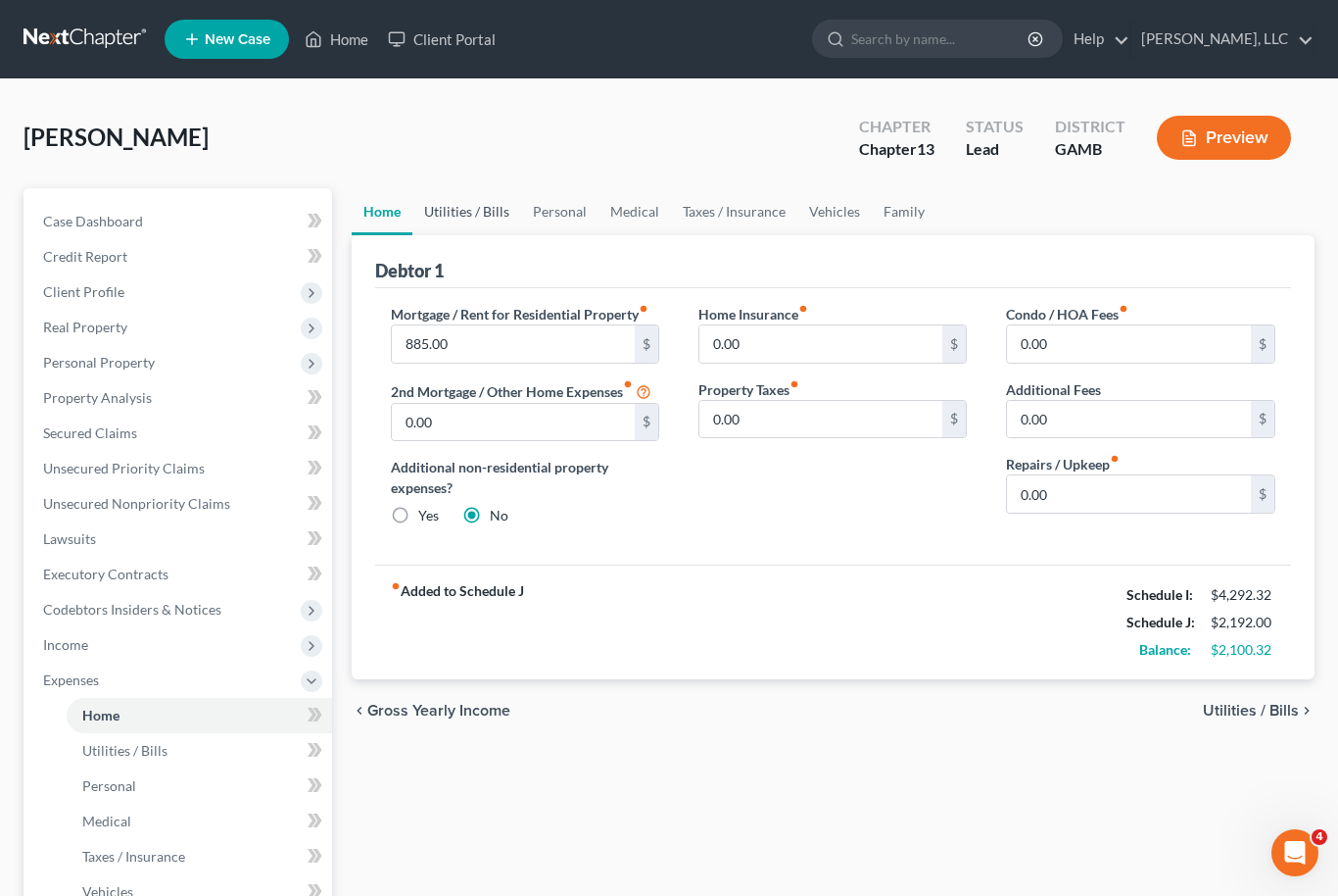
click at [463, 218] on link "Utilities / Bills" at bounding box center [467, 212] width 108 height 47
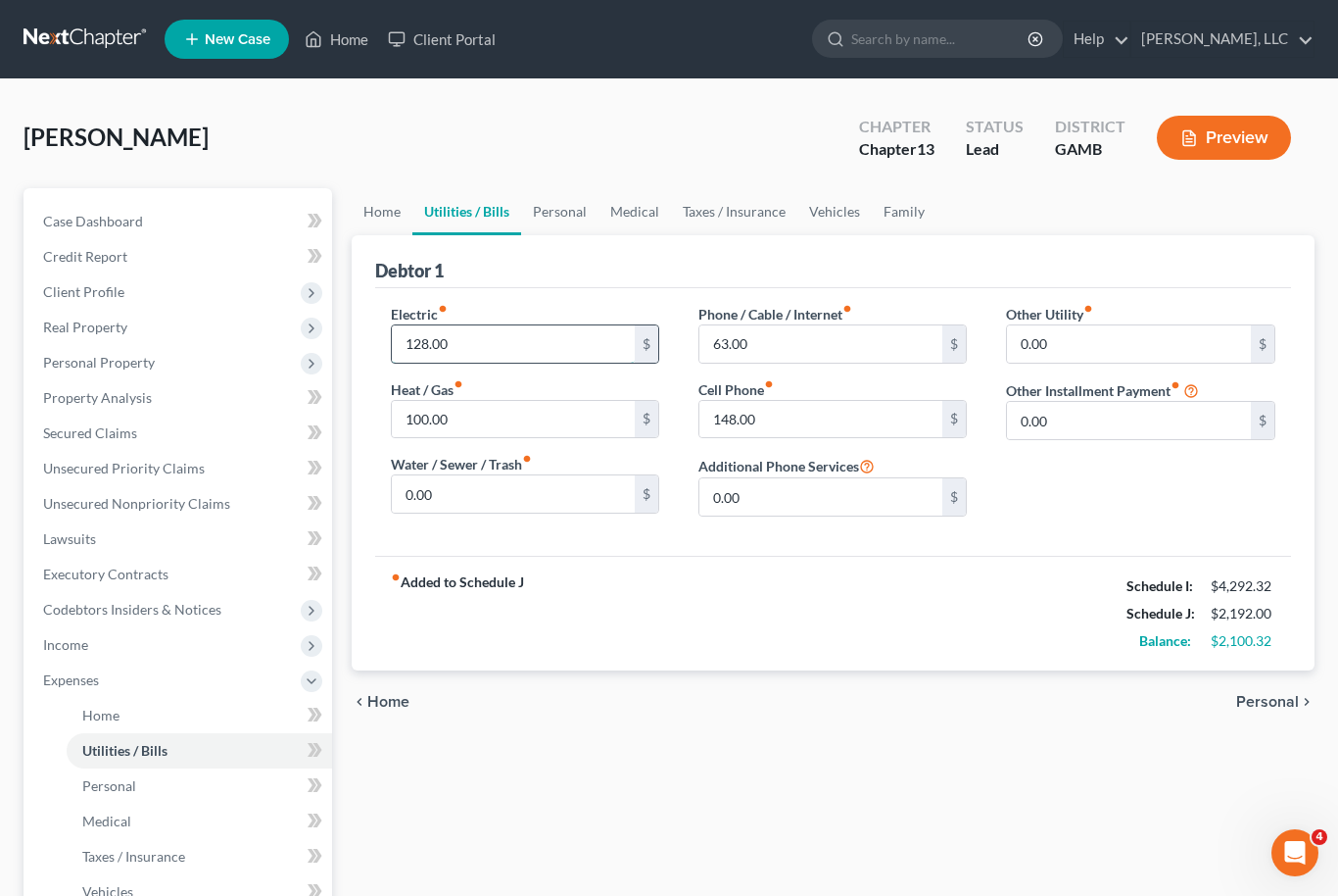
click at [437, 336] on input "128.00" at bounding box center [514, 344] width 244 height 37
type input "250"
click at [442, 427] on input "100.00" at bounding box center [514, 419] width 244 height 37
type input "150"
click at [767, 345] on input "63.00" at bounding box center [822, 344] width 244 height 37
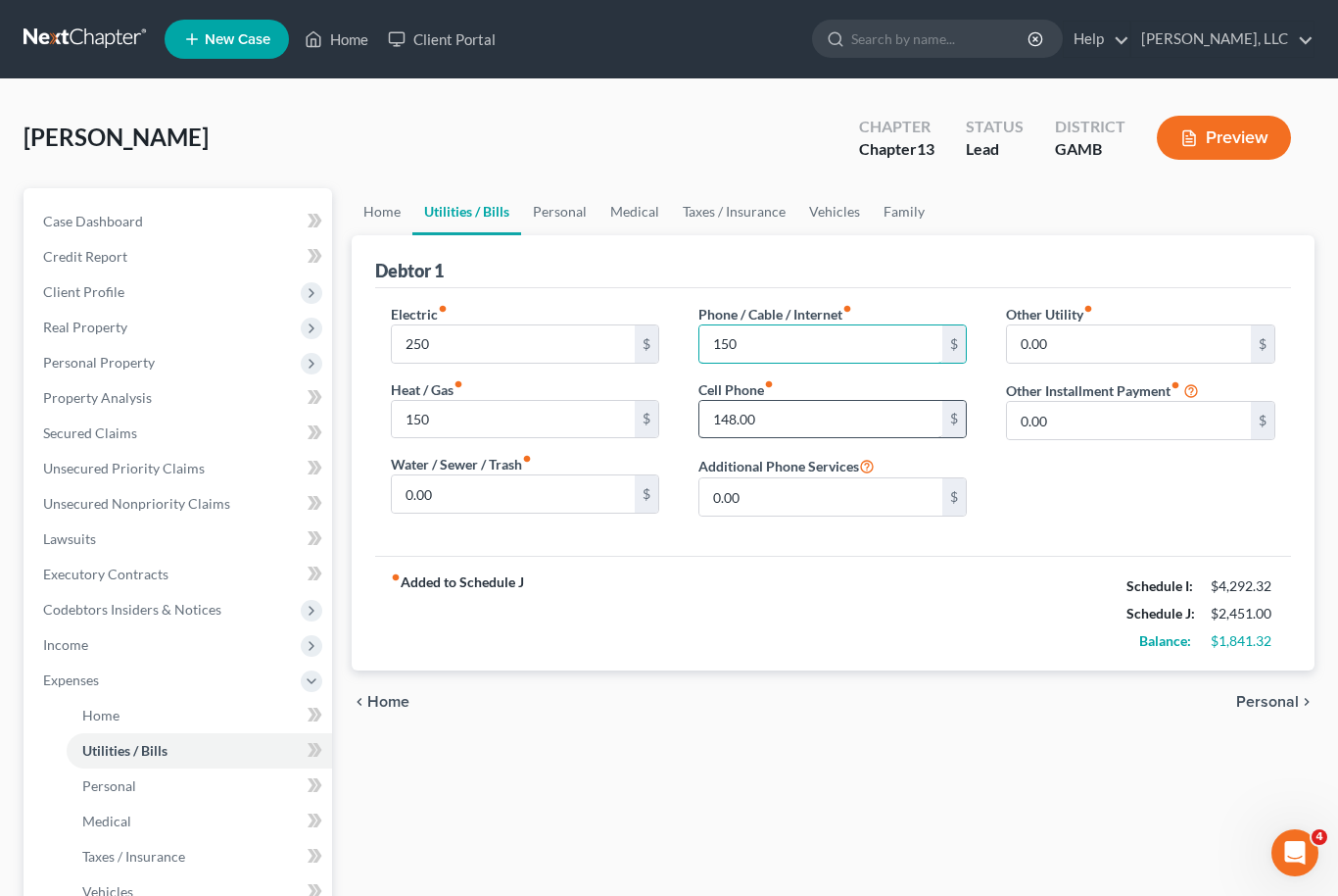
type input "150"
click at [784, 420] on input "148.00" at bounding box center [822, 419] width 244 height 37
click at [840, 603] on div "fiber_manual_record Added to Schedule J Schedule I: $4,292.32 Schedule J: $2,45…" at bounding box center [833, 612] width 917 height 114
click at [754, 419] on input "148.00" at bounding box center [822, 419] width 244 height 37
type input "200.00"
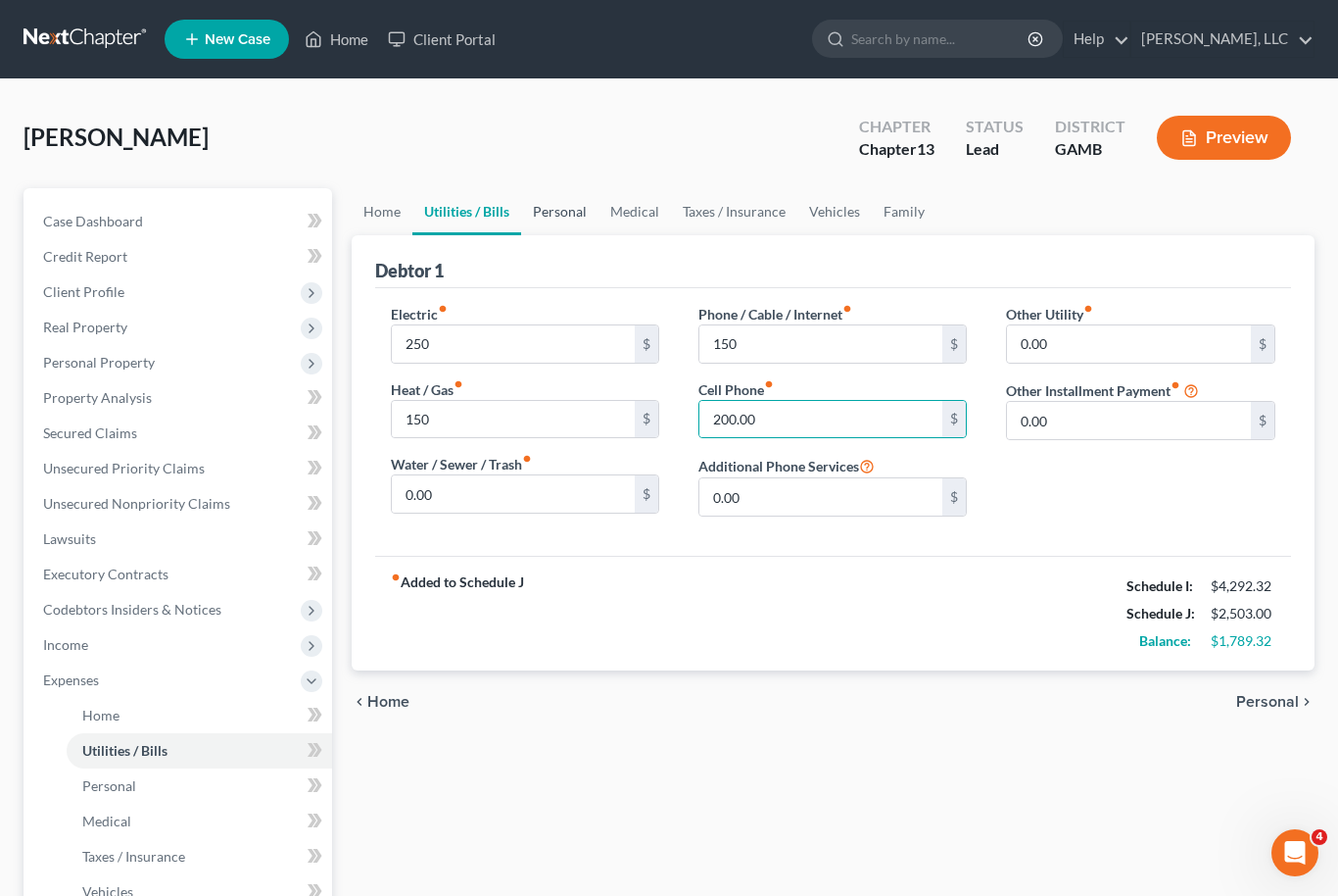
click at [583, 201] on link "Personal" at bounding box center [559, 212] width 78 height 47
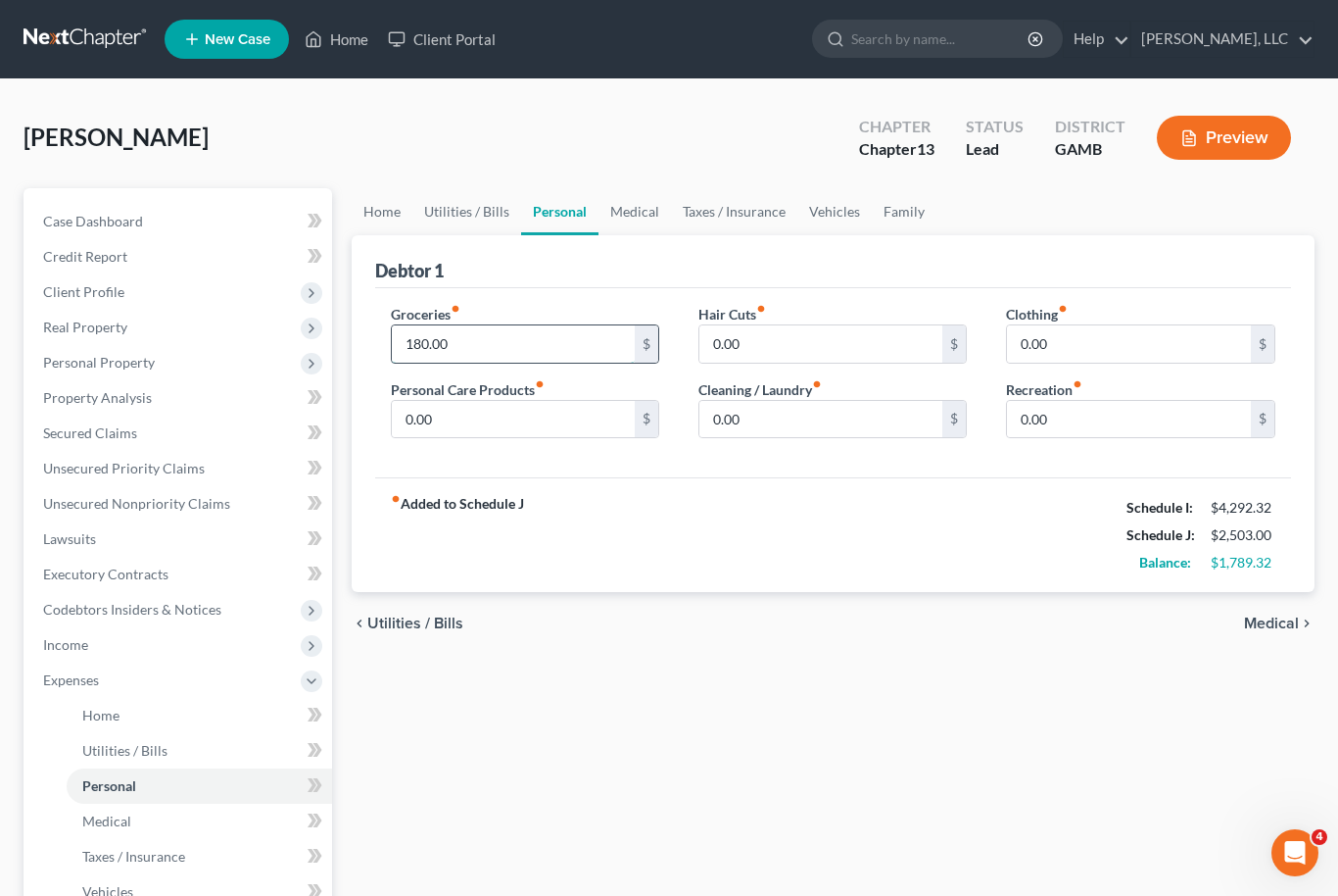
click at [456, 343] on input "180.00" at bounding box center [514, 344] width 244 height 37
type input "500"
click at [442, 431] on input "0.00" at bounding box center [514, 419] width 244 height 37
type input "100"
click at [742, 333] on input "0.00" at bounding box center [822, 344] width 244 height 37
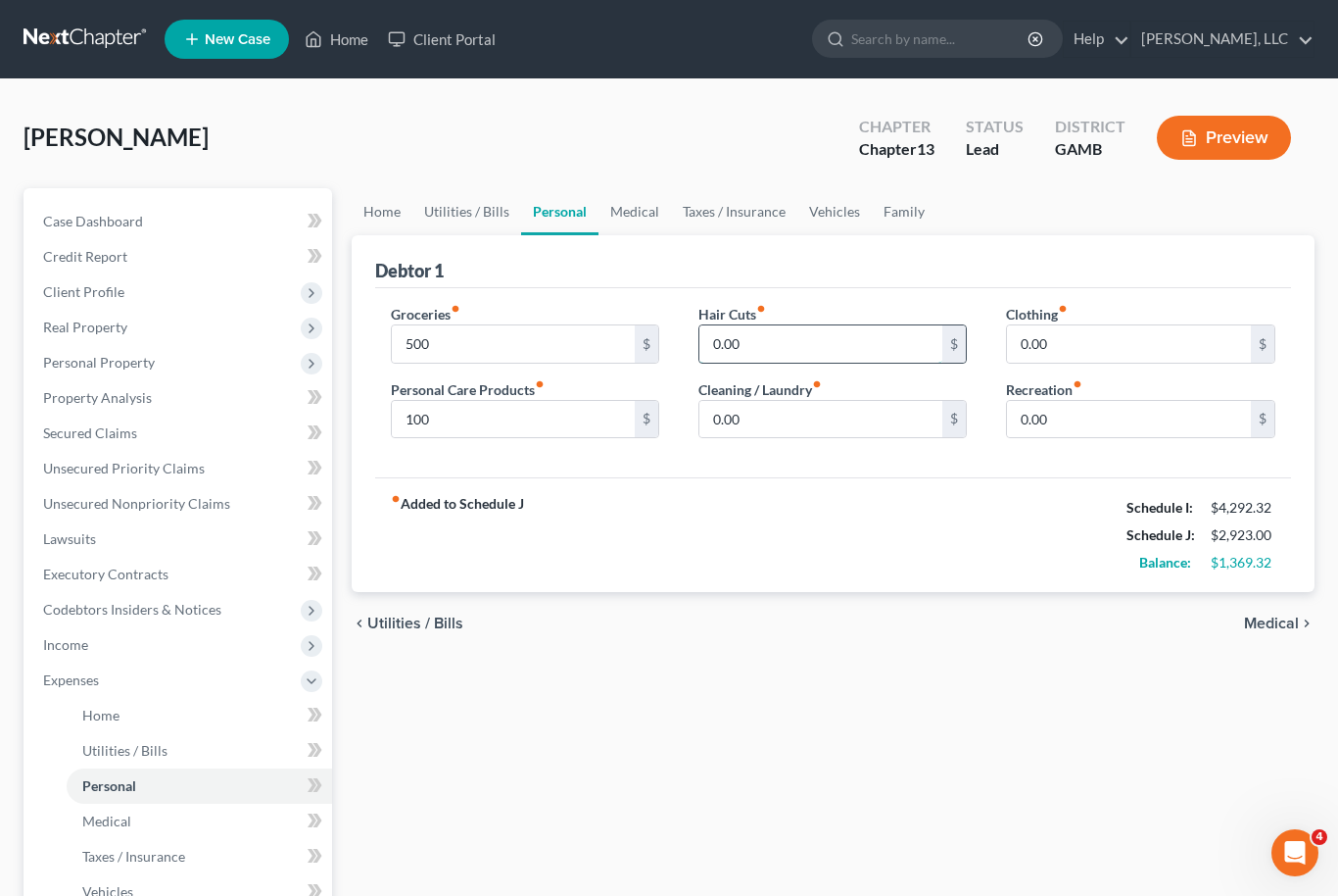
type input "1"
type input "50"
click at [742, 401] on input "0.00" at bounding box center [822, 419] width 244 height 37
type input "100"
click at [1073, 341] on input "0.00" at bounding box center [1129, 344] width 244 height 37
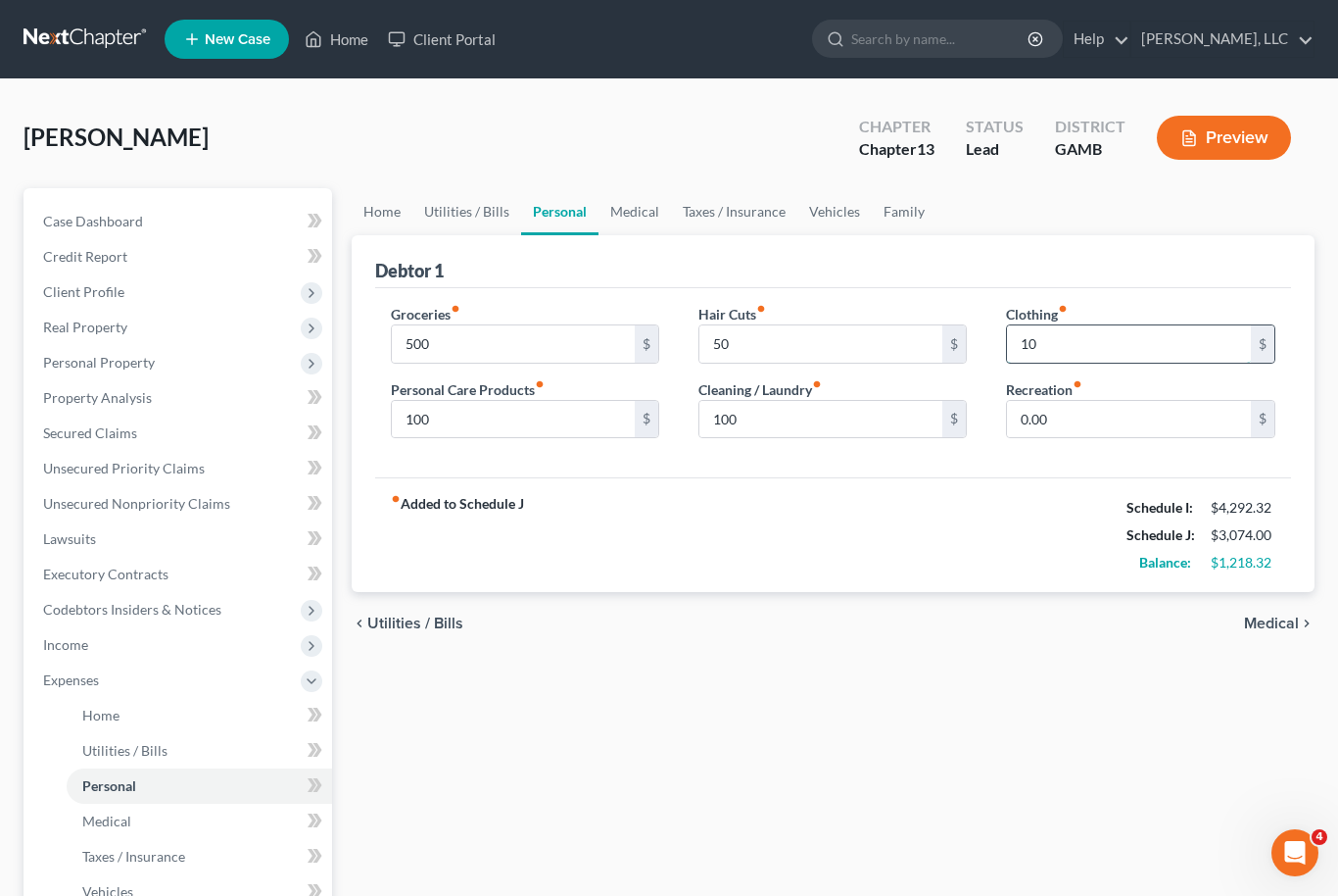
type input "100"
click at [637, 217] on link "Medical" at bounding box center [635, 212] width 73 height 47
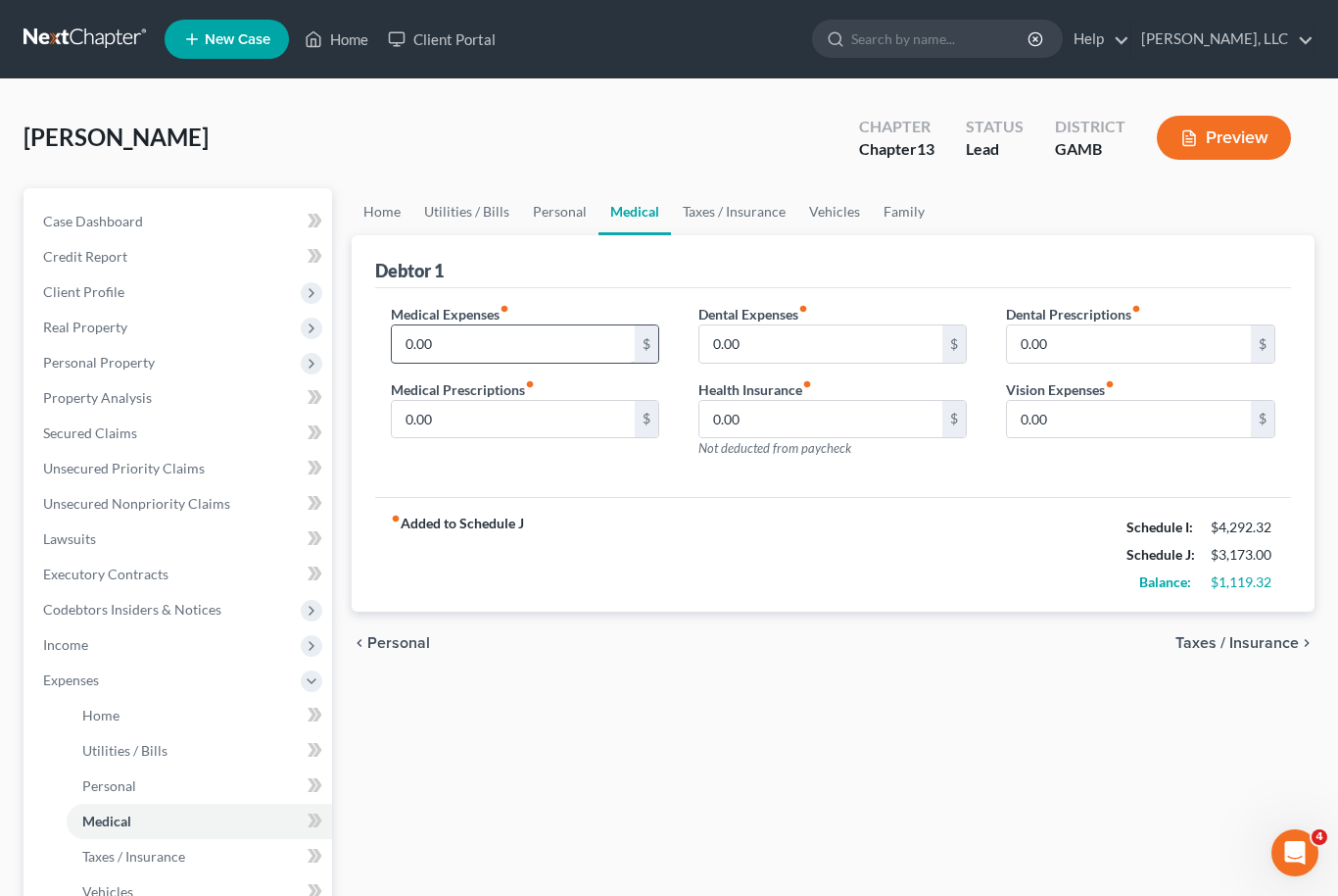
click at [433, 357] on input "0.00" at bounding box center [514, 344] width 244 height 37
type input "50"
click at [831, 212] on link "Vehicles" at bounding box center [835, 212] width 75 height 47
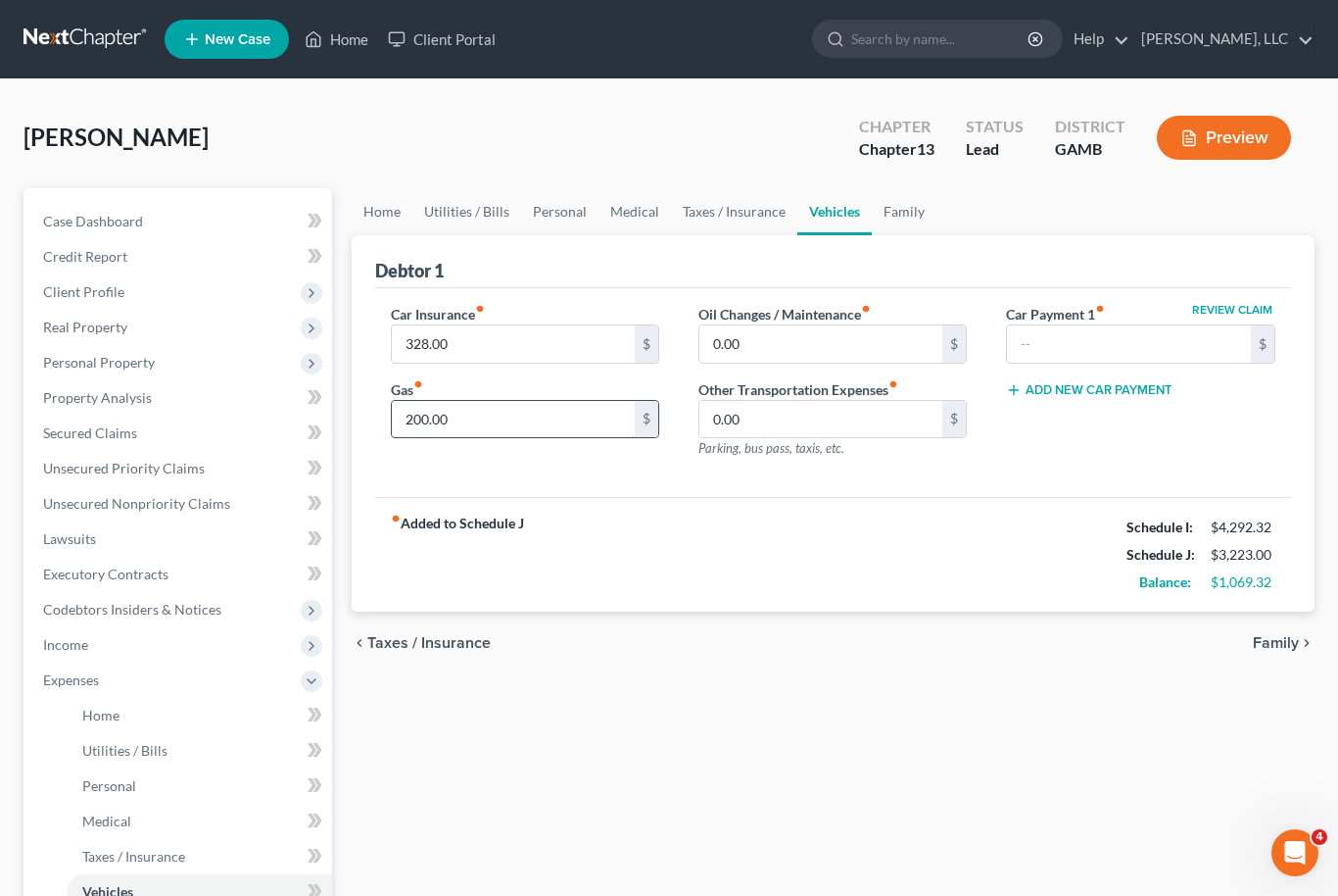
click at [432, 406] on input "200.00" at bounding box center [514, 419] width 244 height 37
type input "350"
click at [740, 347] on input "0.00" at bounding box center [822, 344] width 244 height 37
type input "100"
click at [895, 222] on link "Family" at bounding box center [905, 212] width 65 height 47
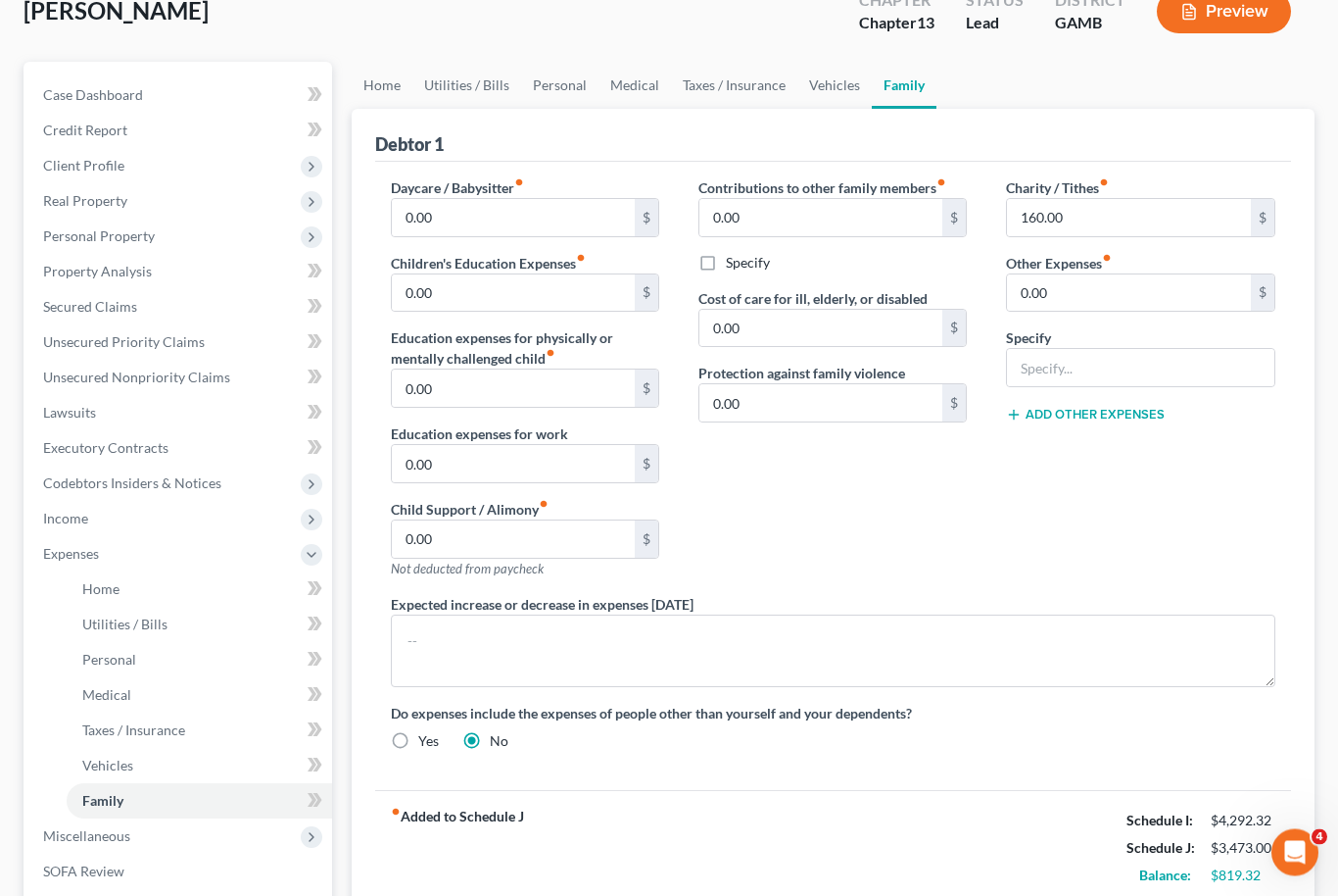
scroll to position [110, 0]
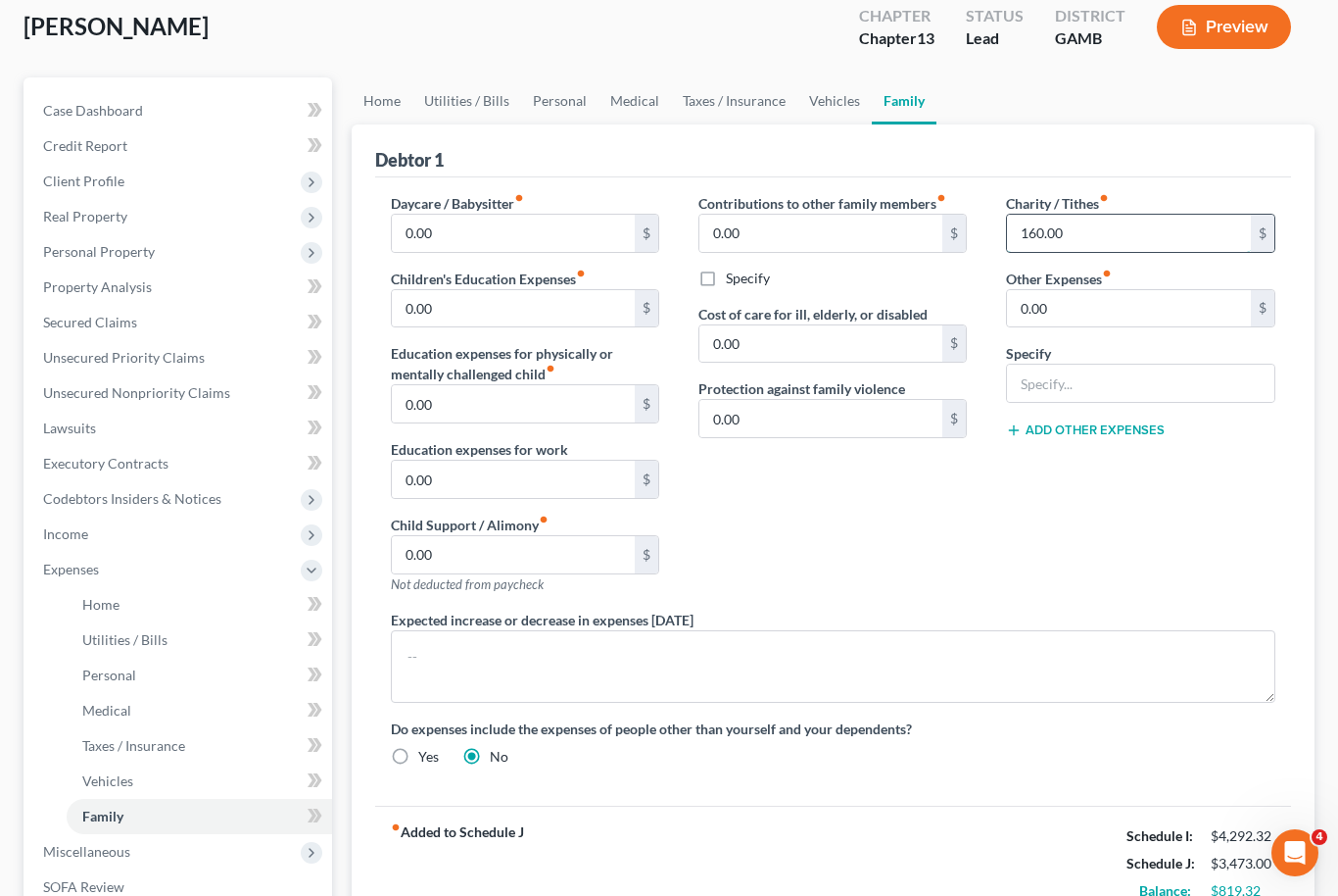
click at [1051, 226] on input "160.00" at bounding box center [1129, 233] width 244 height 37
type input "200"
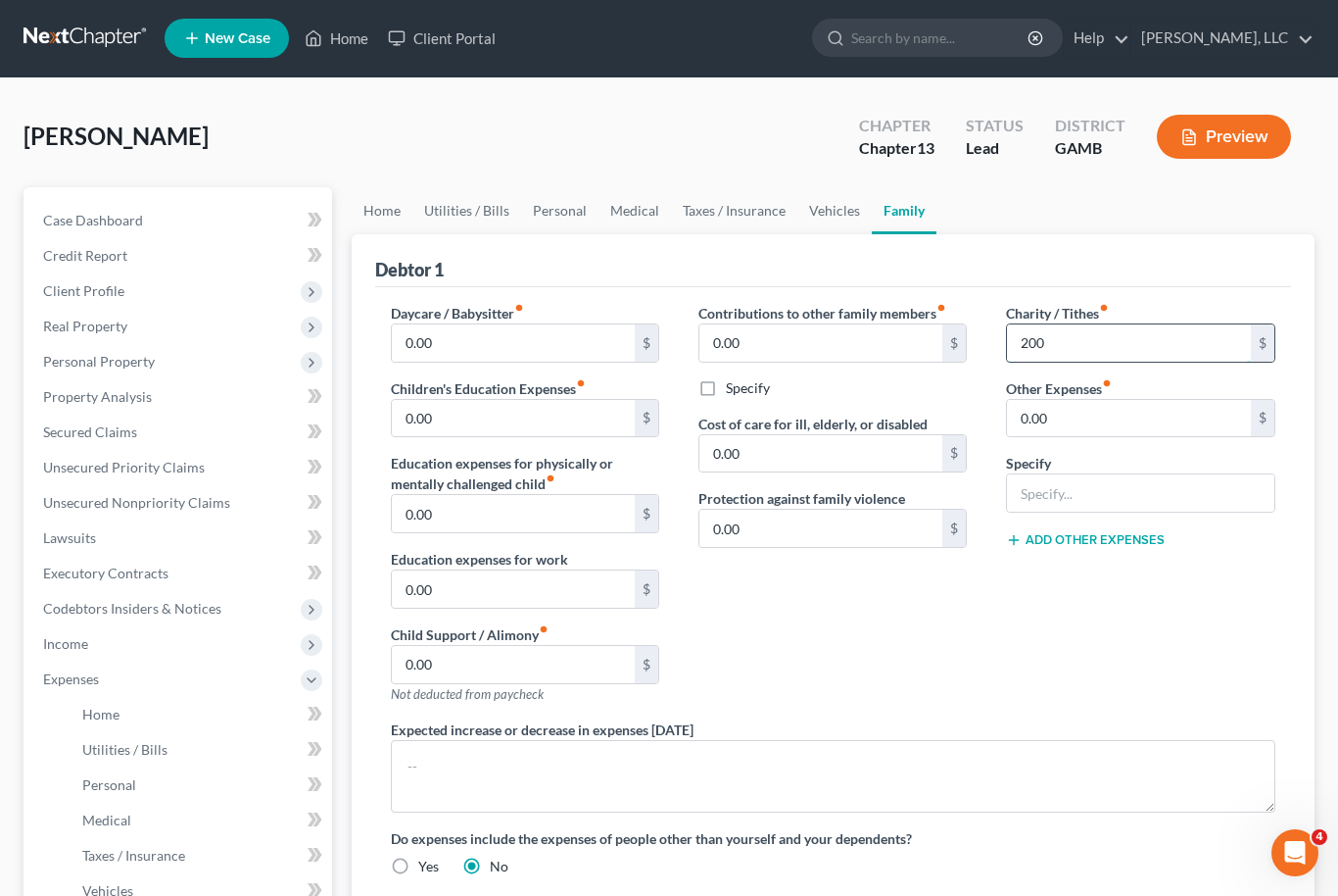
scroll to position [0, 0]
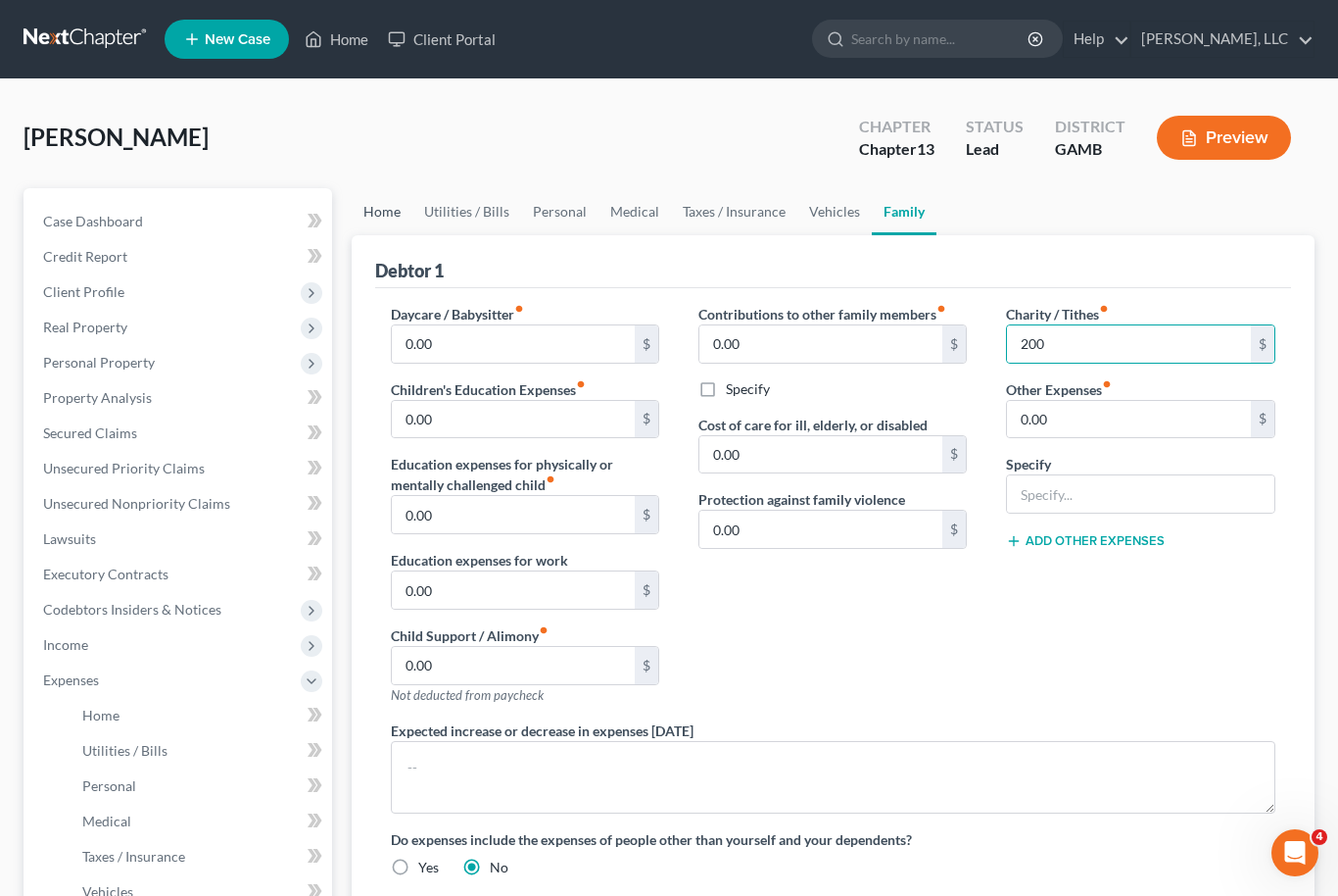
click at [387, 214] on link "Home" at bounding box center [382, 212] width 61 height 47
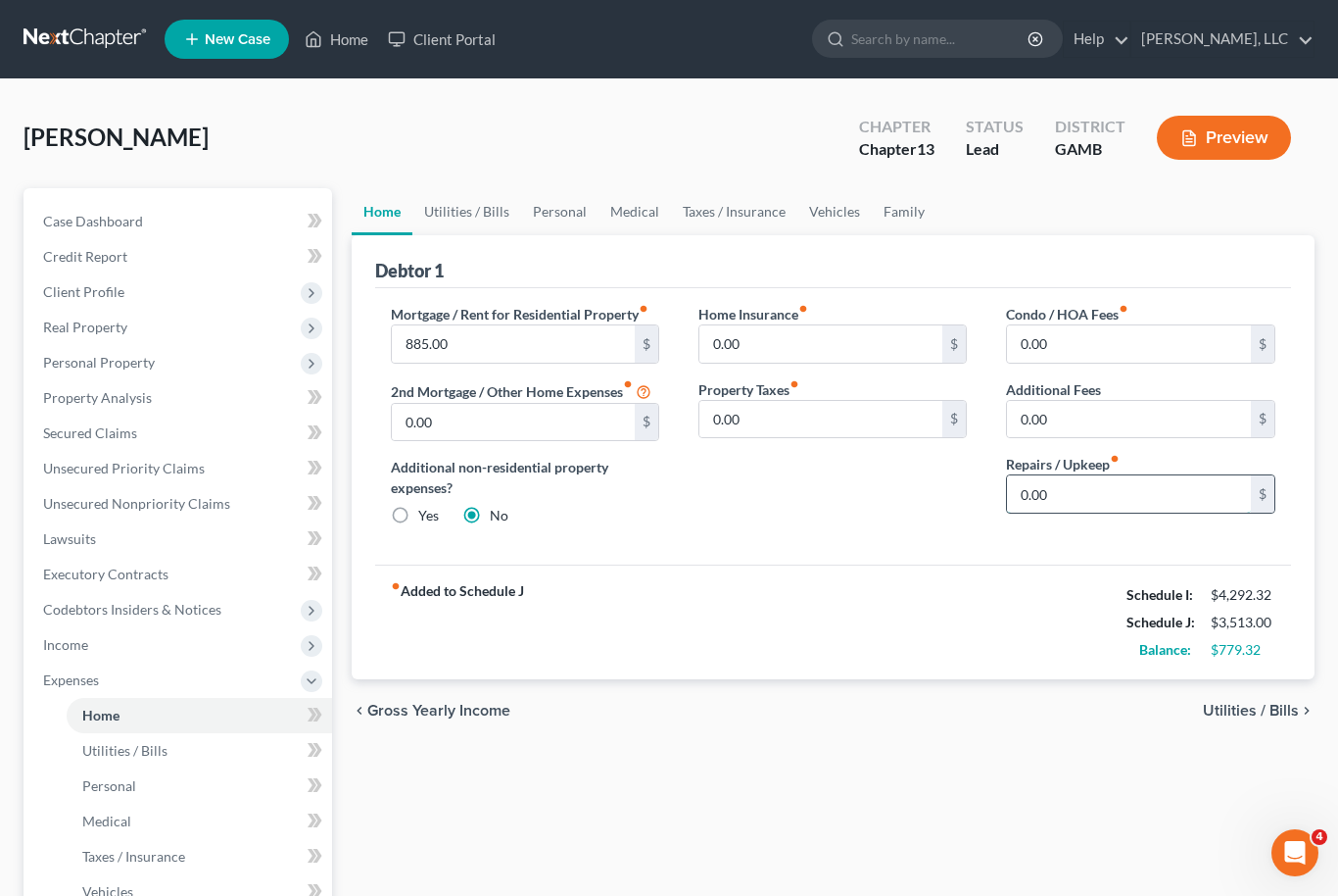
click at [1044, 500] on input "0.00" at bounding box center [1129, 494] width 244 height 37
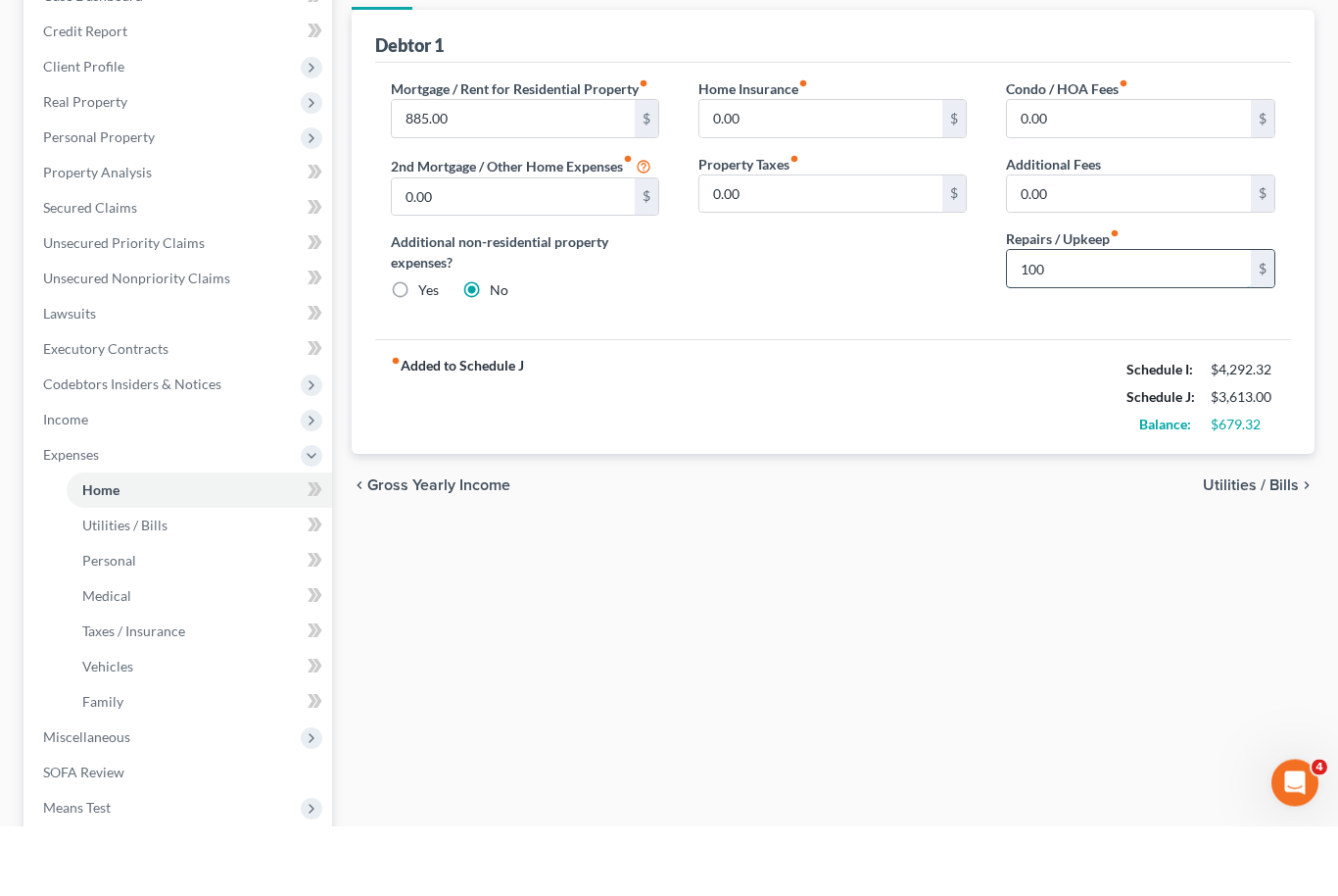
scroll to position [172, 0]
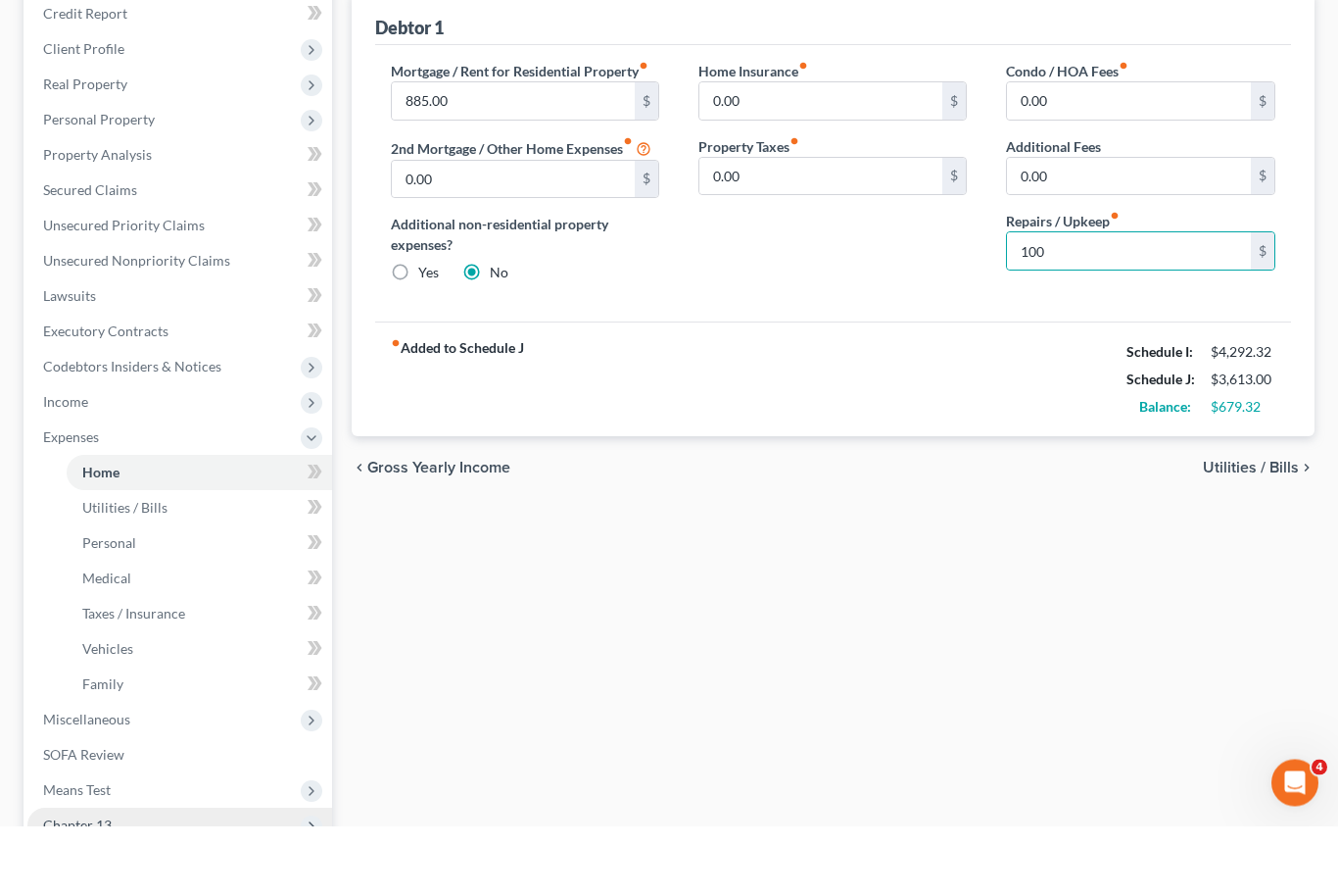
click at [72, 887] on span "Chapter 13" at bounding box center [78, 895] width 69 height 17
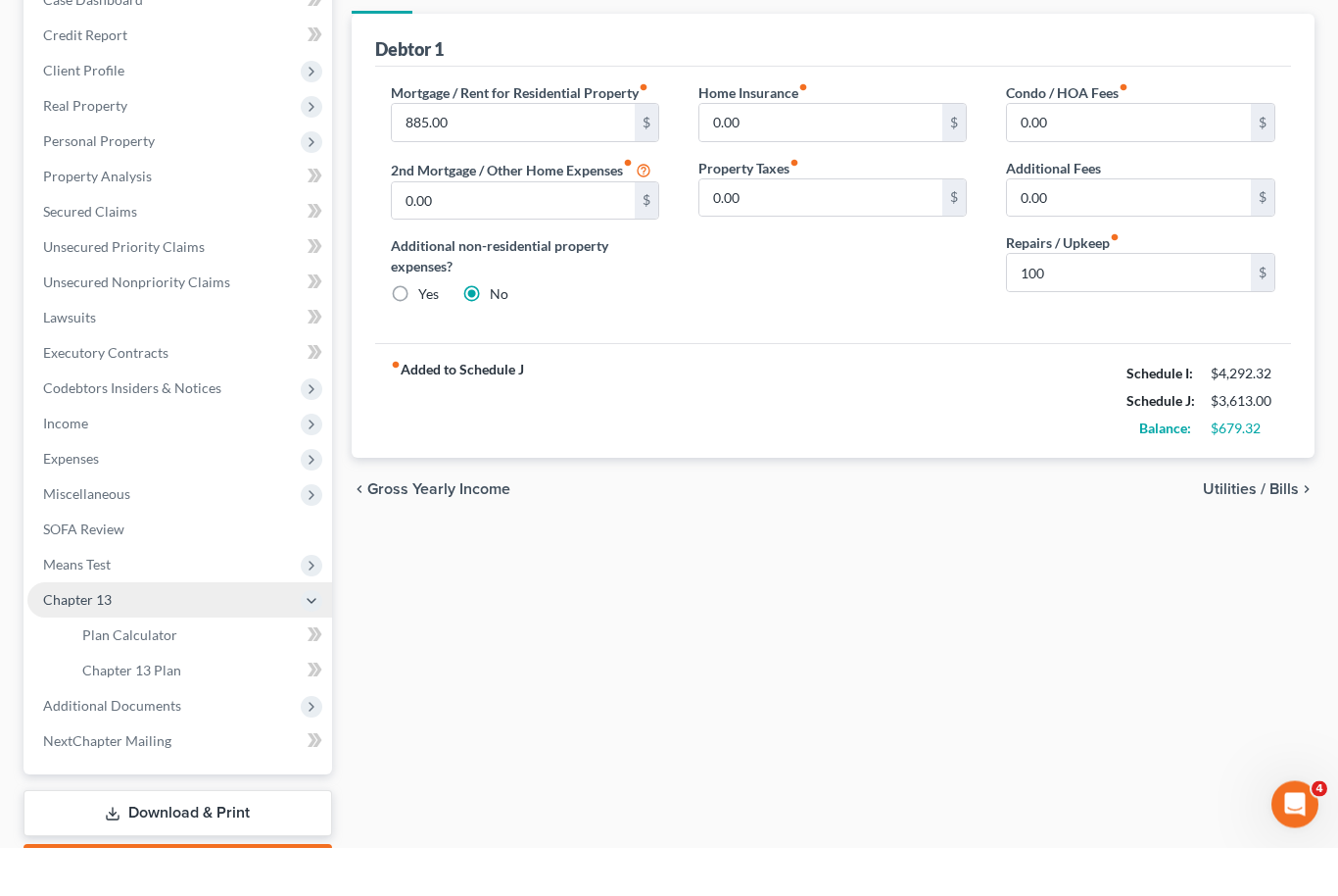
scroll to position [222, 0]
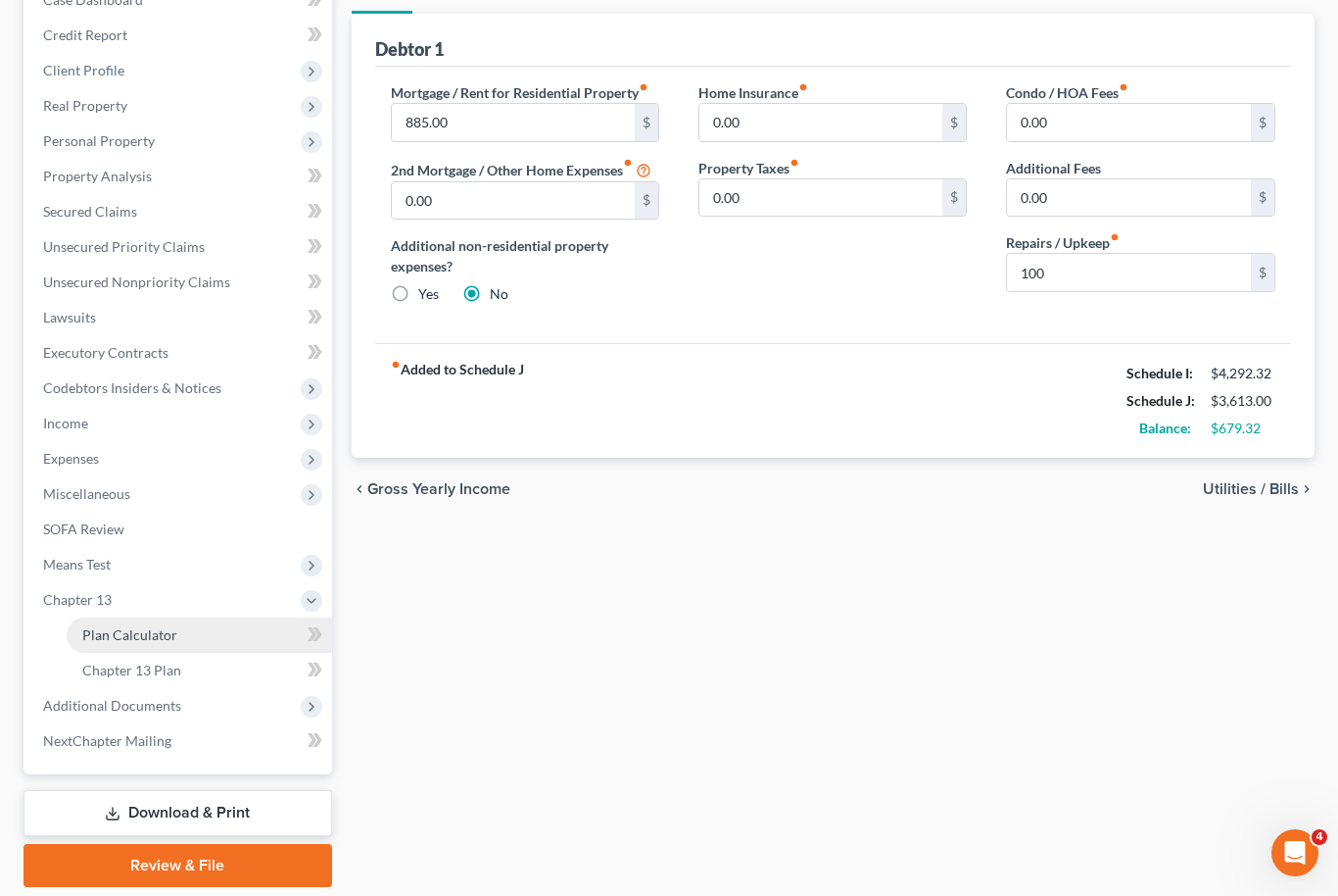
click at [101, 634] on span "Plan Calculator" at bounding box center [130, 634] width 96 height 17
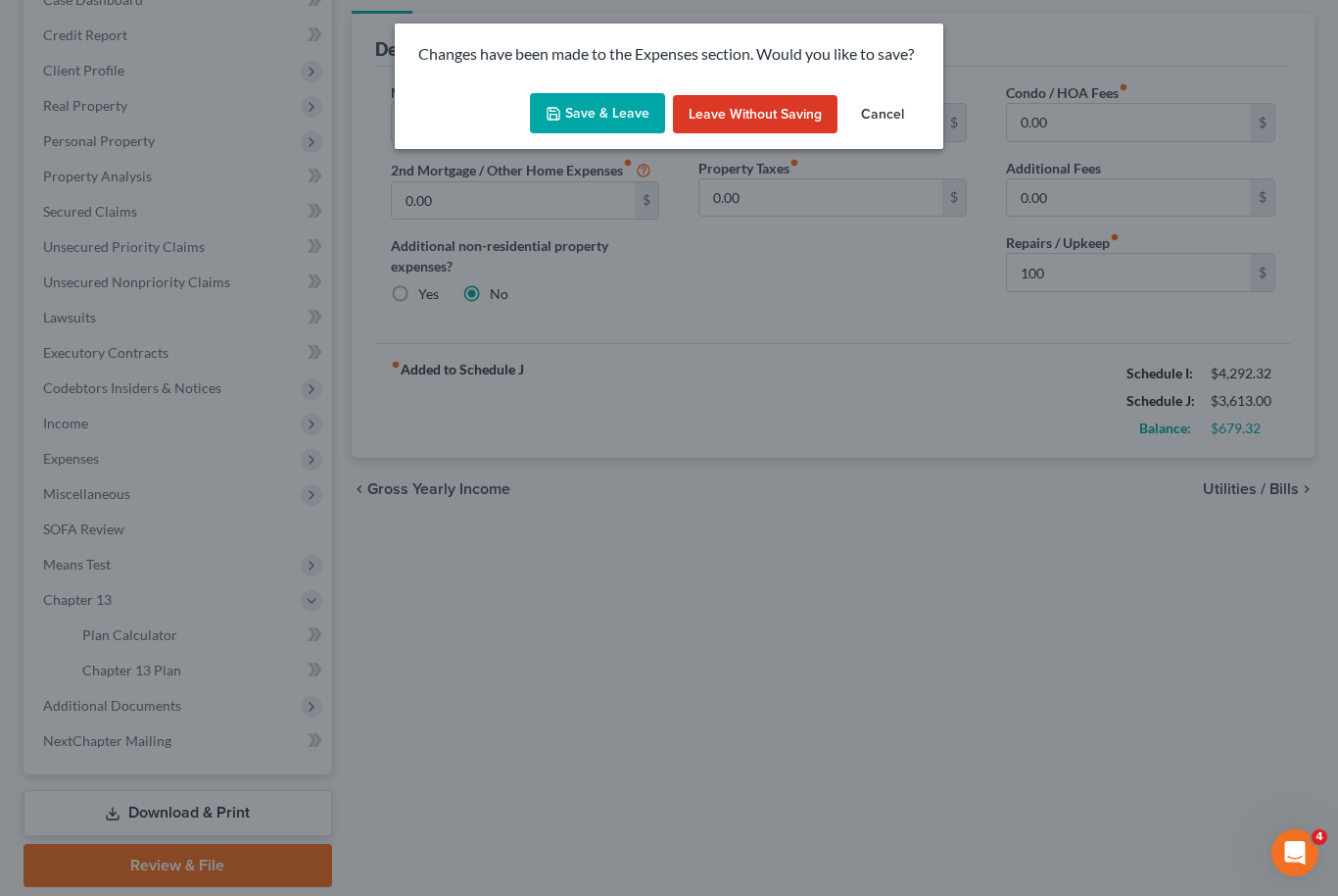
click at [600, 111] on button "Save & Leave" at bounding box center [597, 114] width 135 height 41
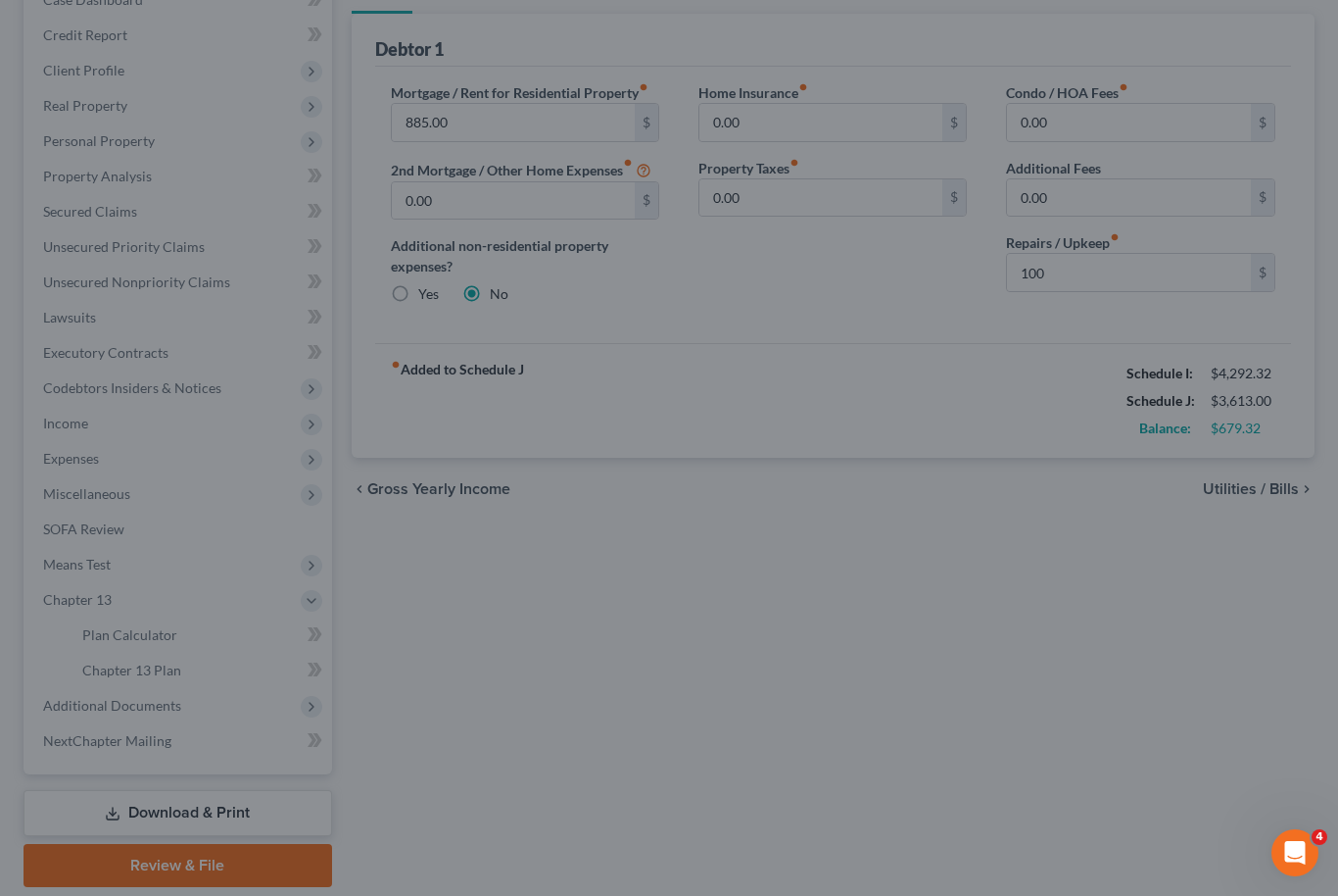
type input "100.00"
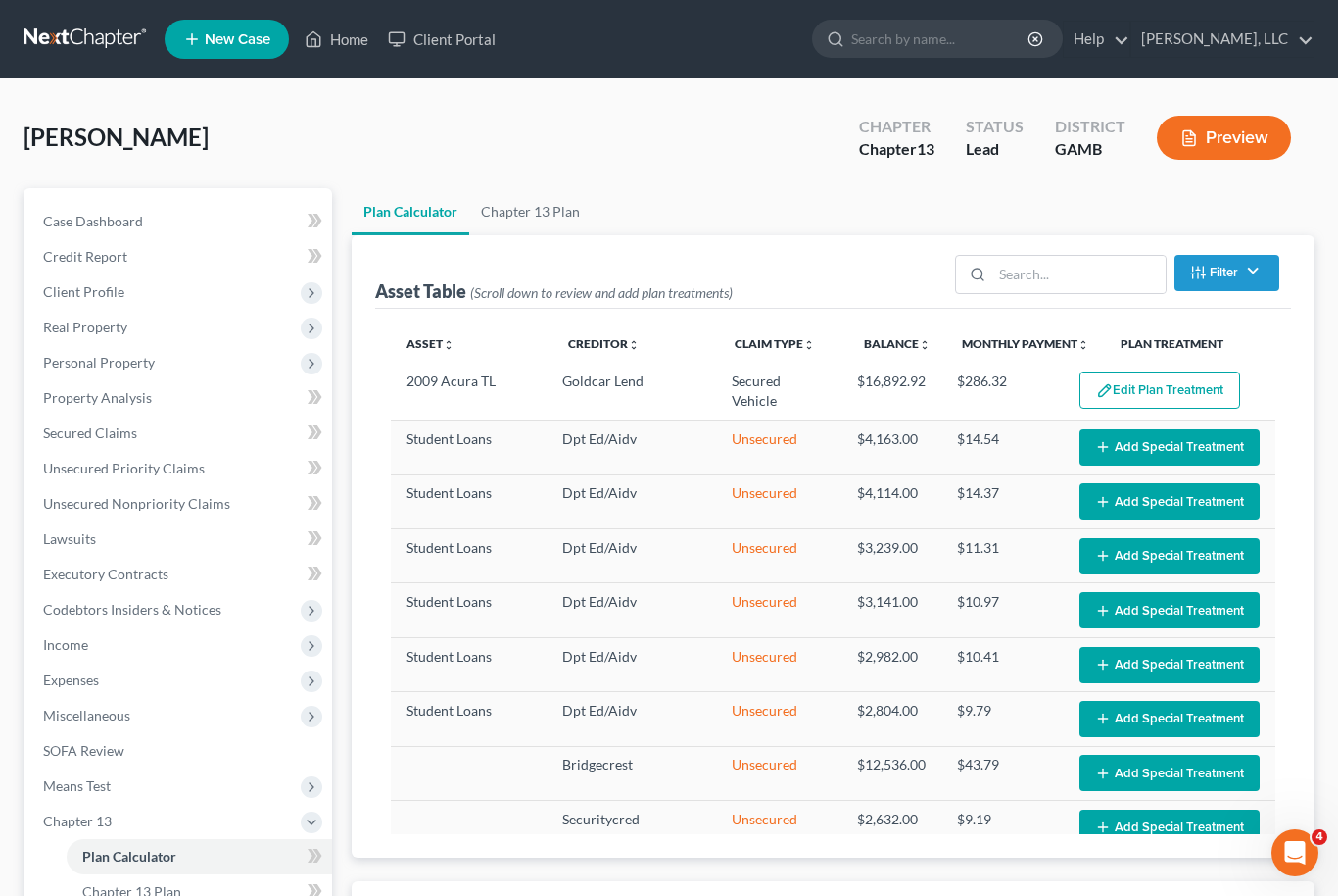
select select "58"
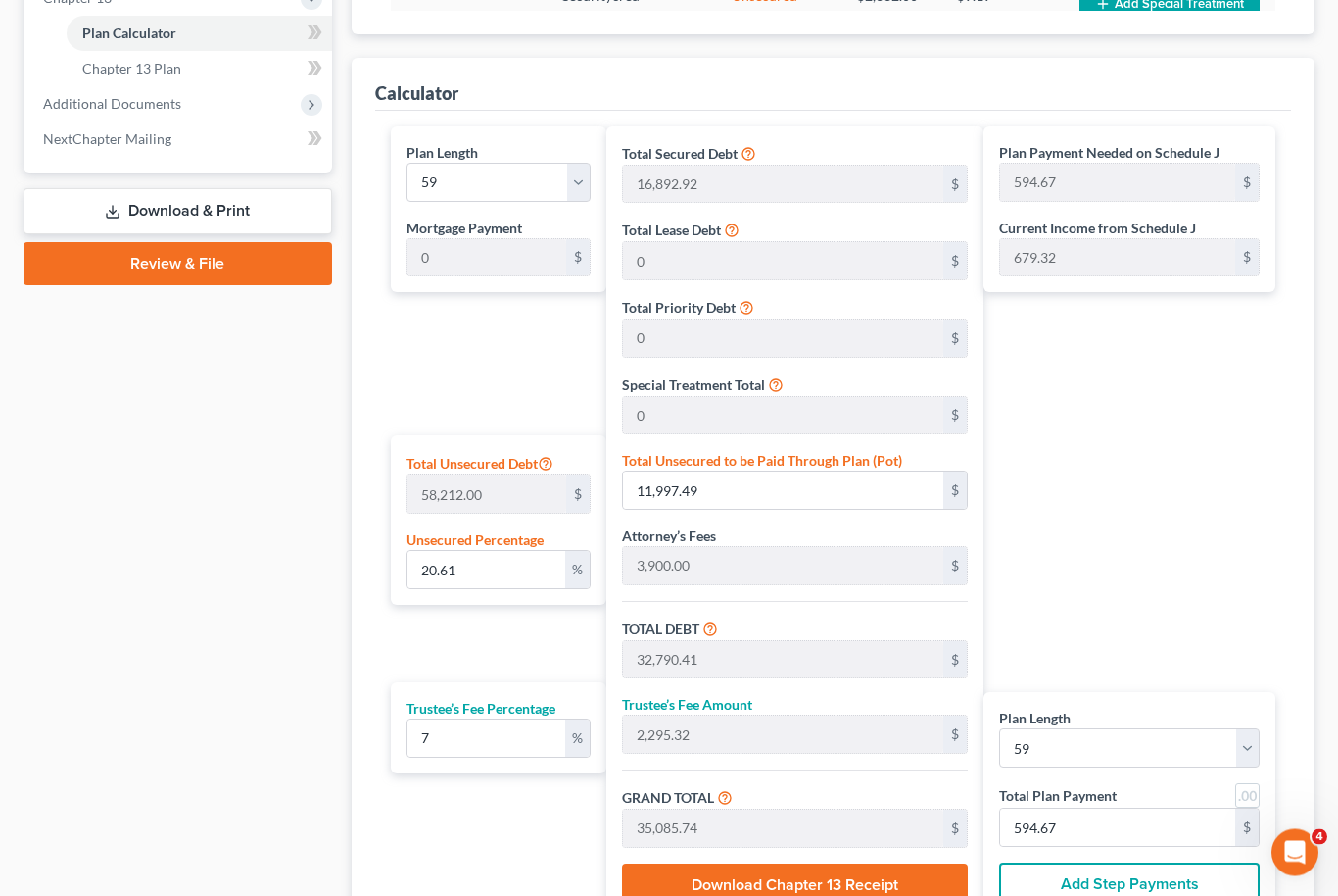
scroll to position [823, 0]
click at [582, 171] on select "1 2 3 4 5 6 7 8 9 10 11 12 13 14 15 16 17 18 19 20 21 22 23 24 25 26 27 28 29 3…" at bounding box center [499, 182] width 185 height 39
select select "53"
type input "649.73"
select select "53"
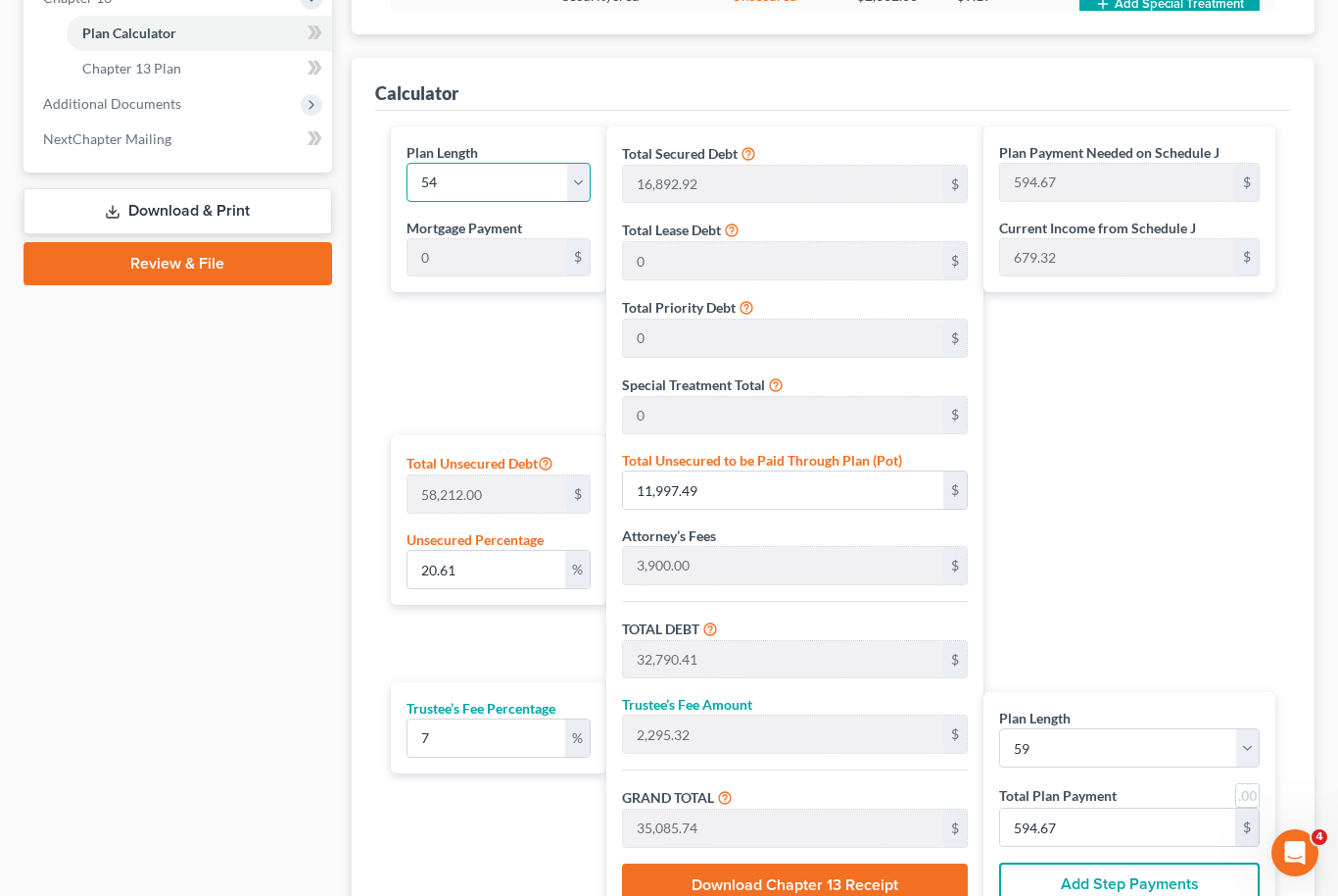
type input "649.73"
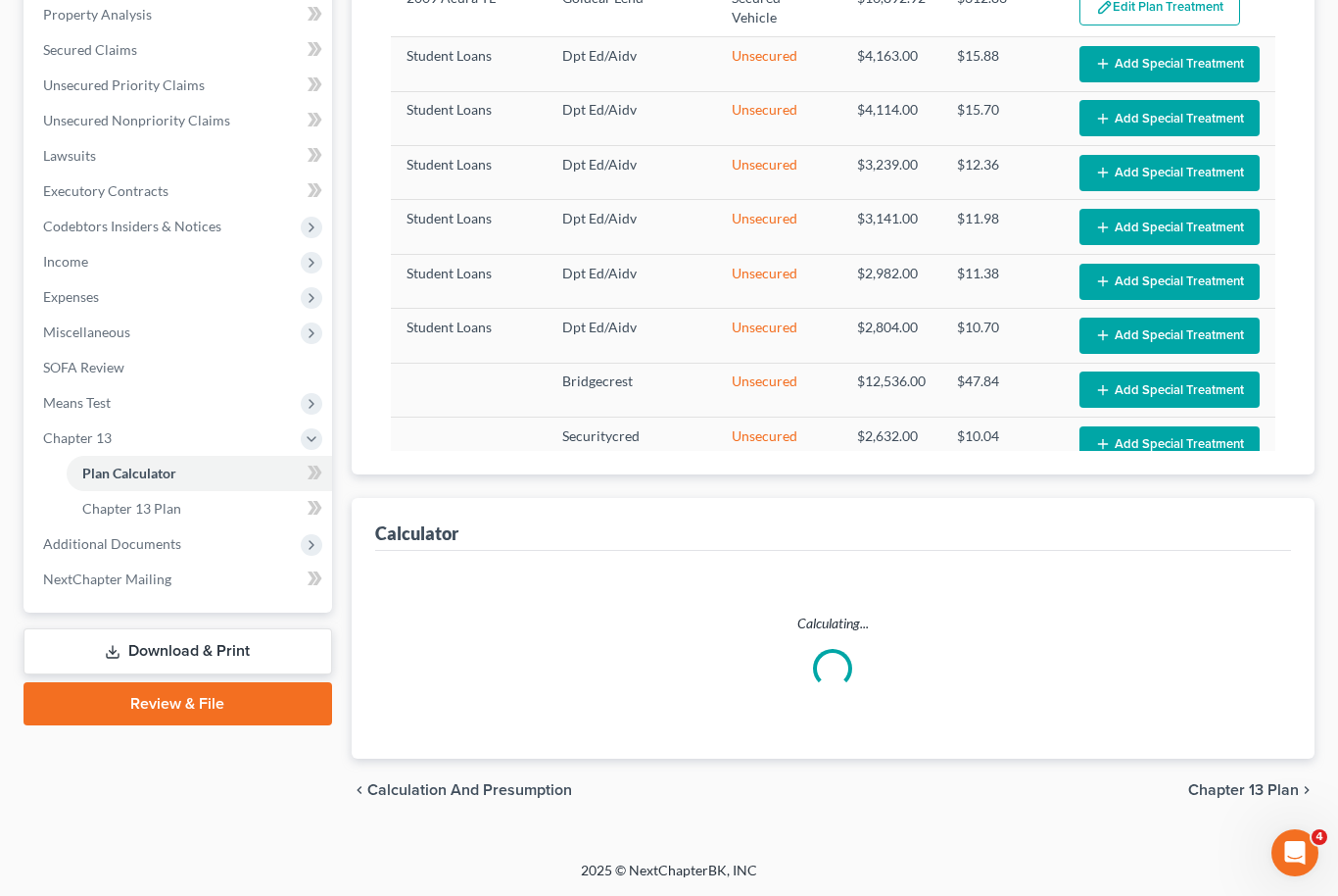
scroll to position [317, 0]
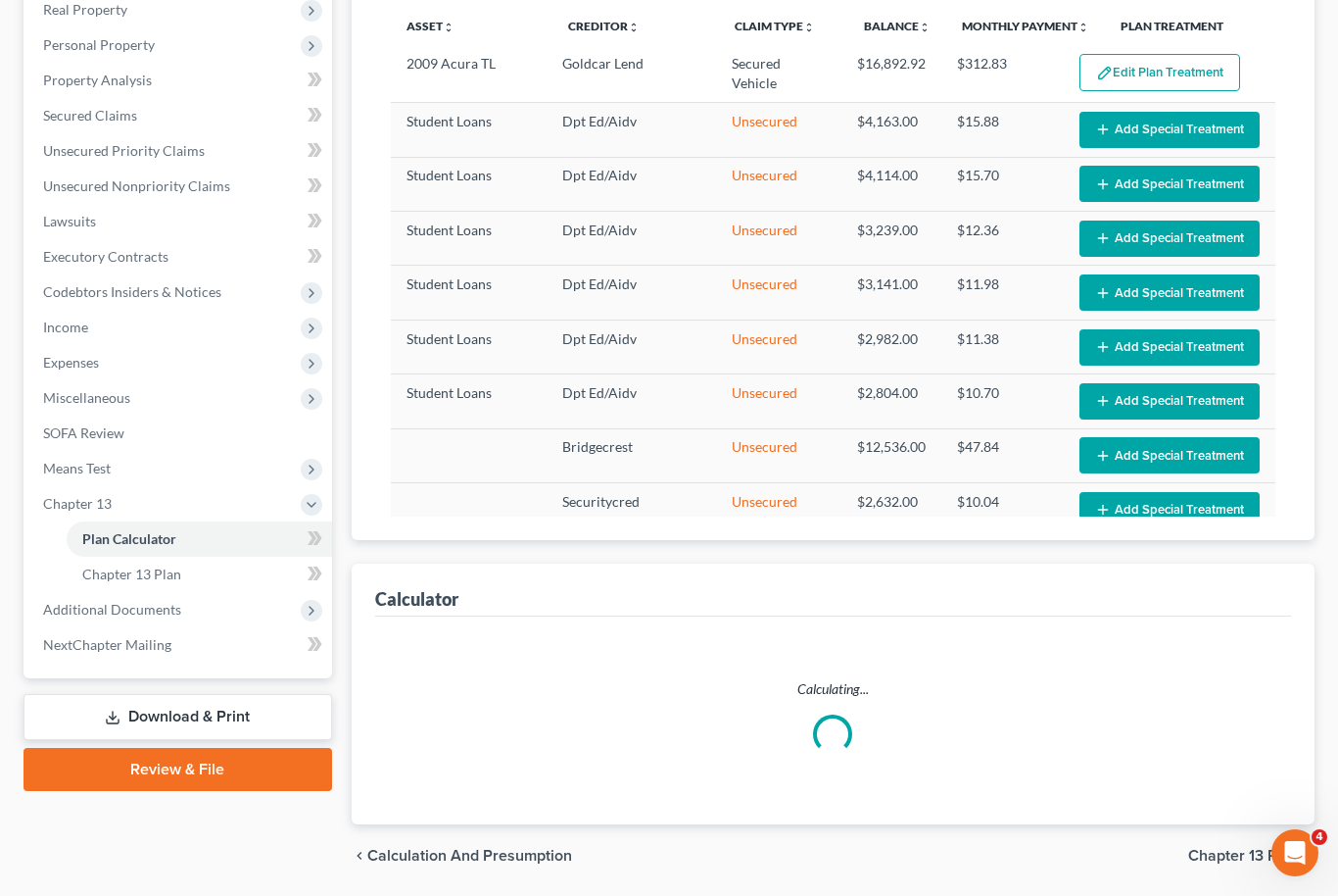
select select "53"
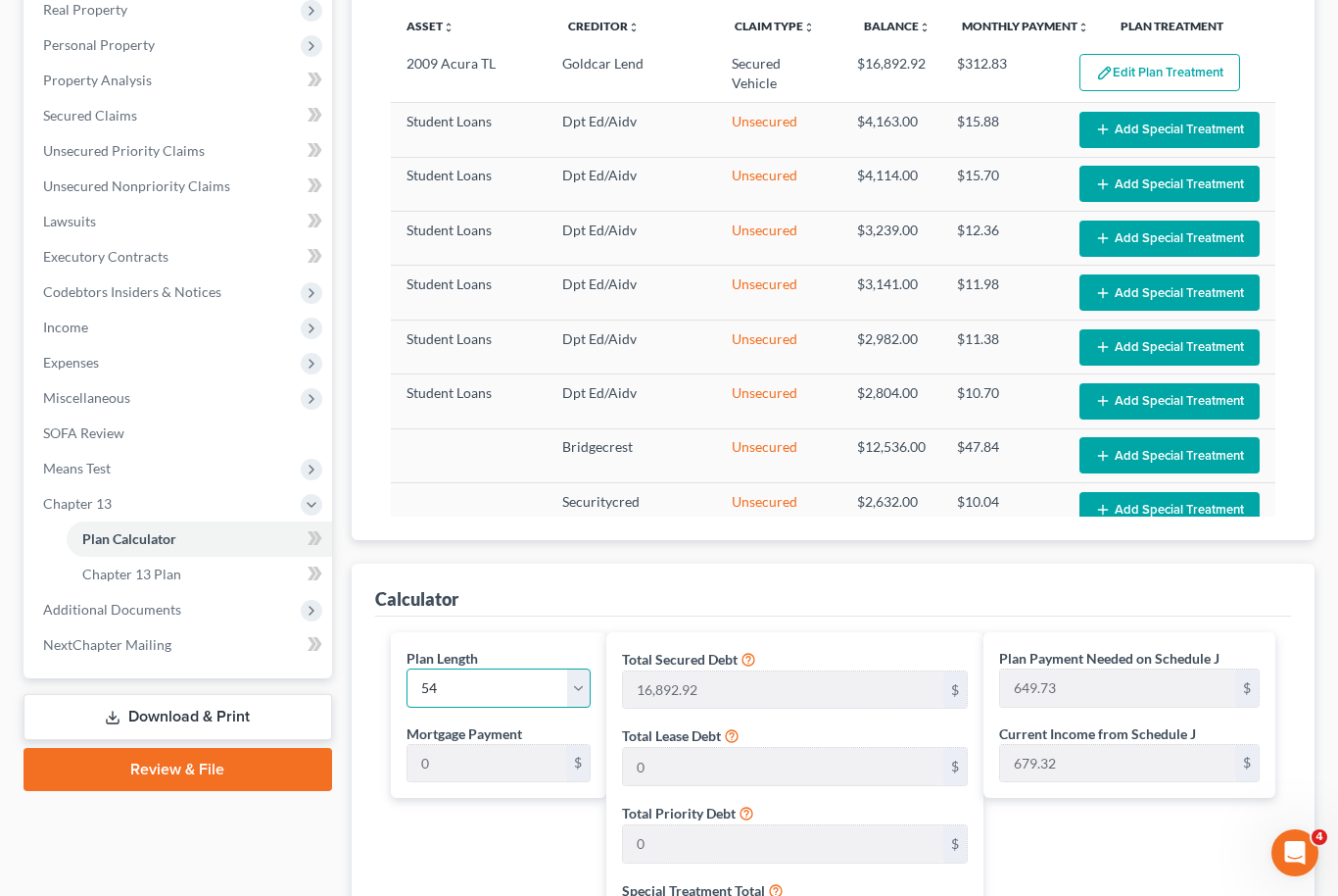
click at [591, 684] on select "1 2 3 4 5 6 7 8 9 10 11 12 13 14 15 16 17 18 19 20 21 22 23 24 25 26 27 28 29 3…" at bounding box center [499, 688] width 185 height 39
select select "51"
type input "674.72"
select select "51"
type input "674.72"
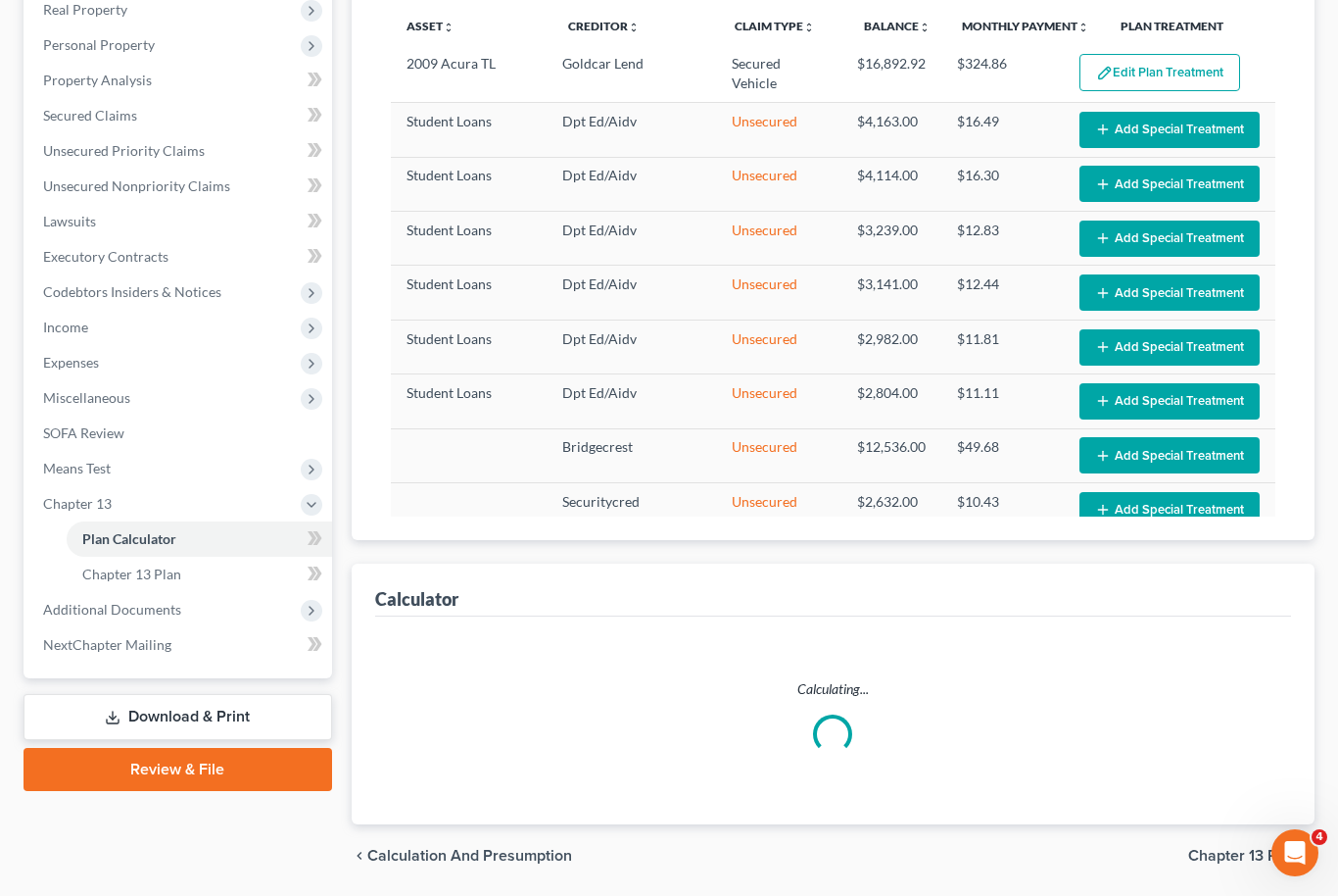
select select "51"
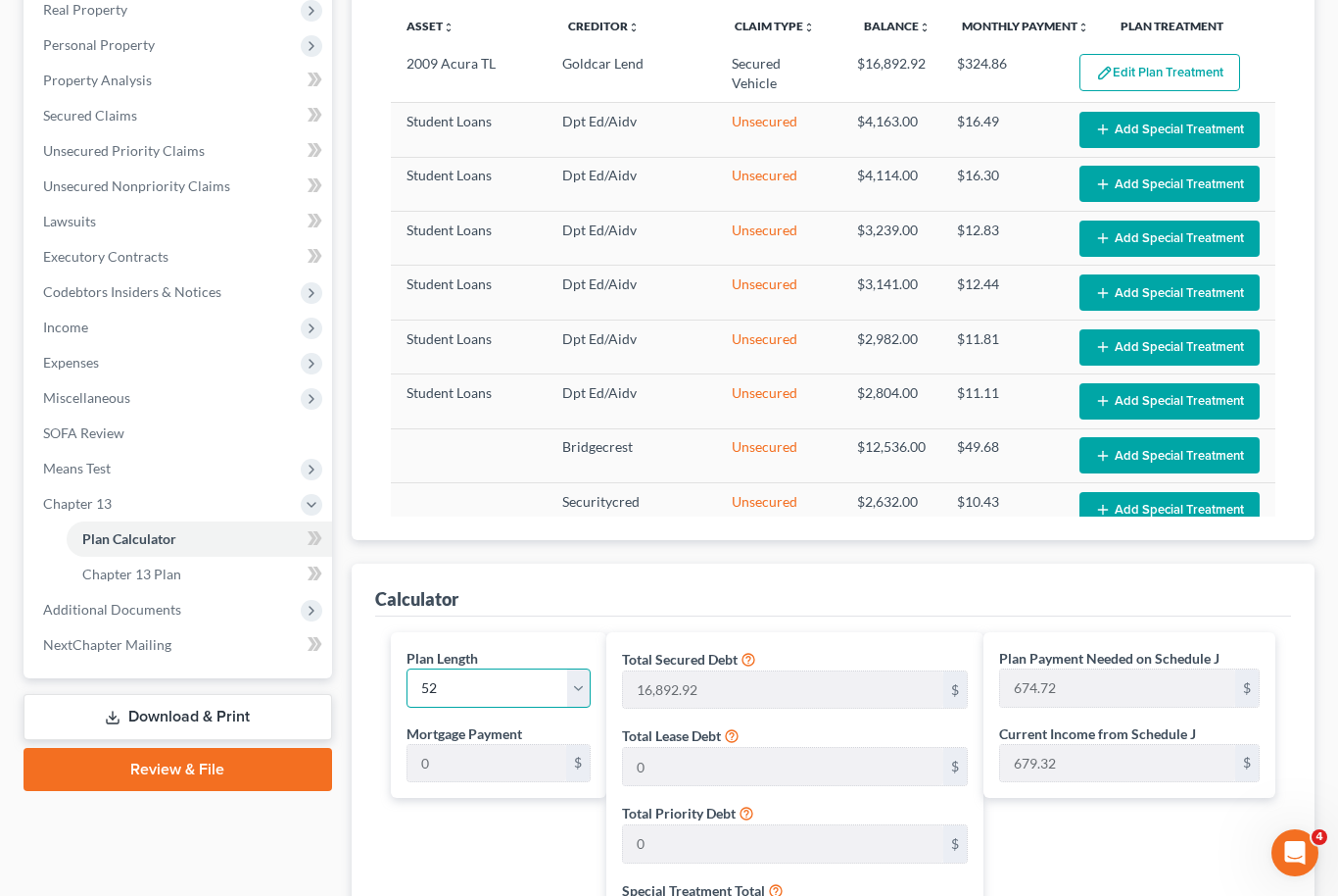
click at [575, 684] on select "1 2 3 4 5 6 7 8 9 10 11 12 13 14 15 16 17 18 19 20 21 22 23 24 25 26 27 28 29 3…" at bounding box center [499, 688] width 185 height 39
select select "50"
type input "687.95"
select select "50"
type input "687.95"
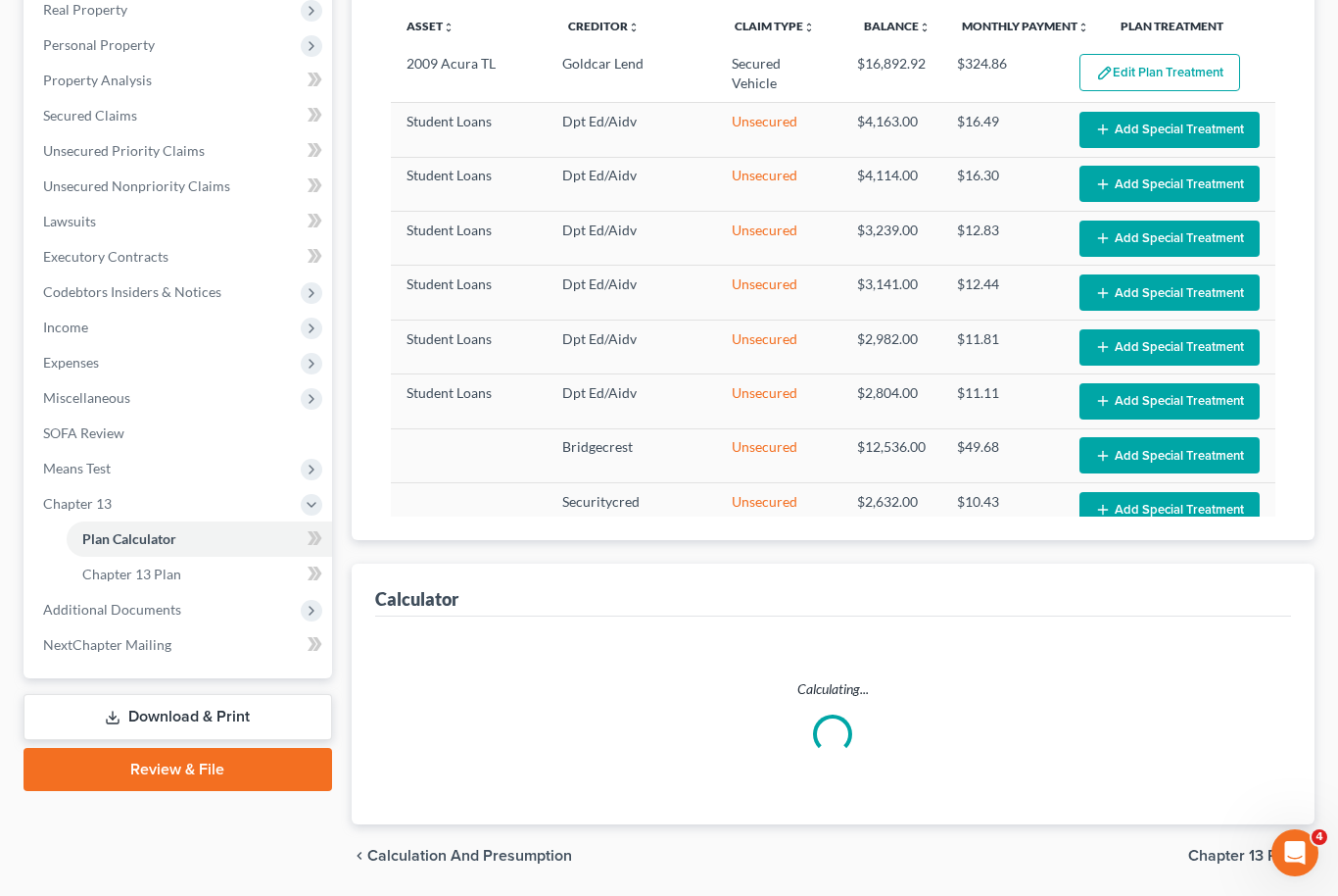
select select "50"
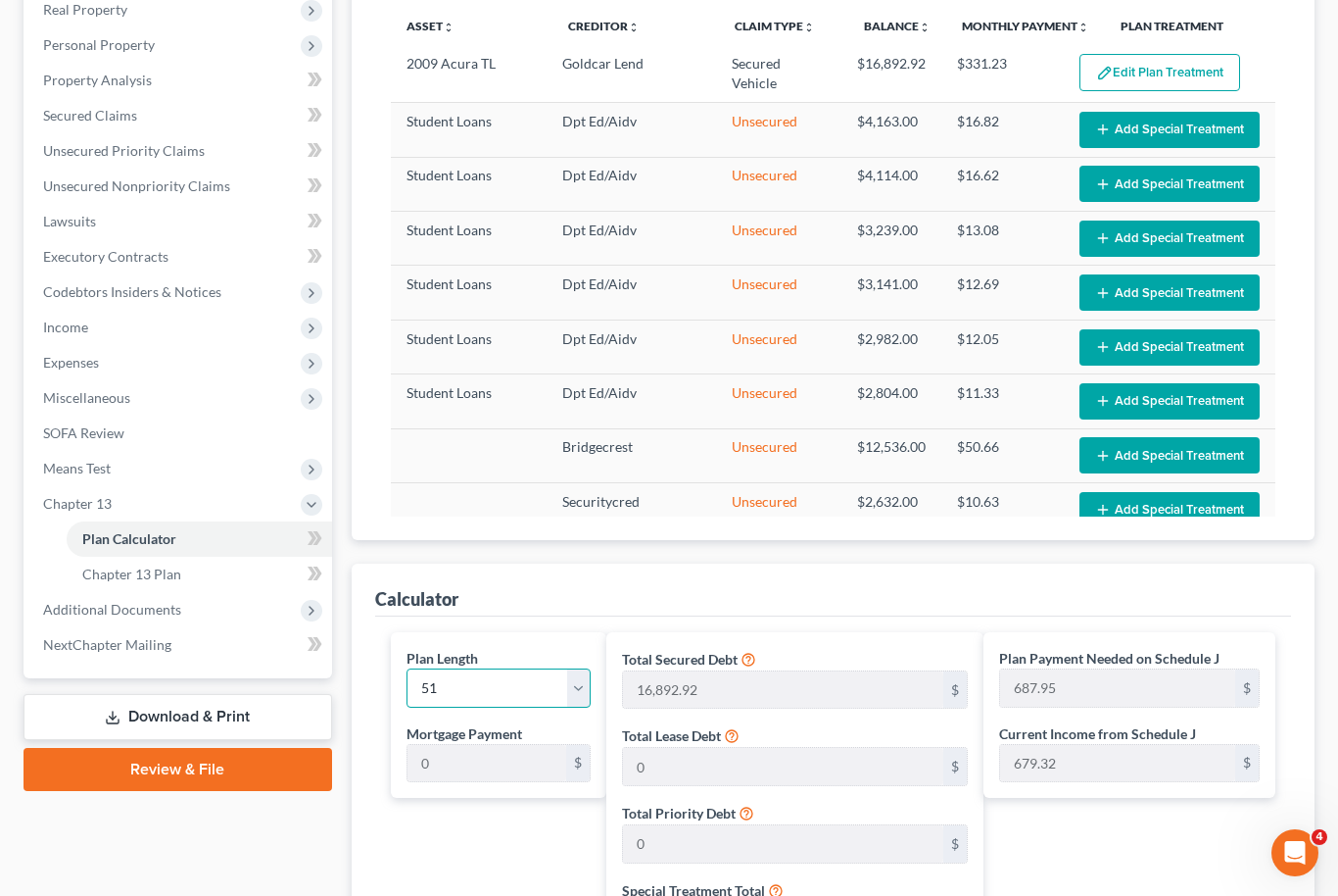
click at [589, 686] on select "1 2 3 4 5 6 7 8 9 10 11 12 13 14 15 16 17 18 19 20 21 22 23 24 25 26 27 28 29 3…" at bounding box center [499, 688] width 185 height 39
select select "51"
type input "674.72"
select select "51"
type input "674.72"
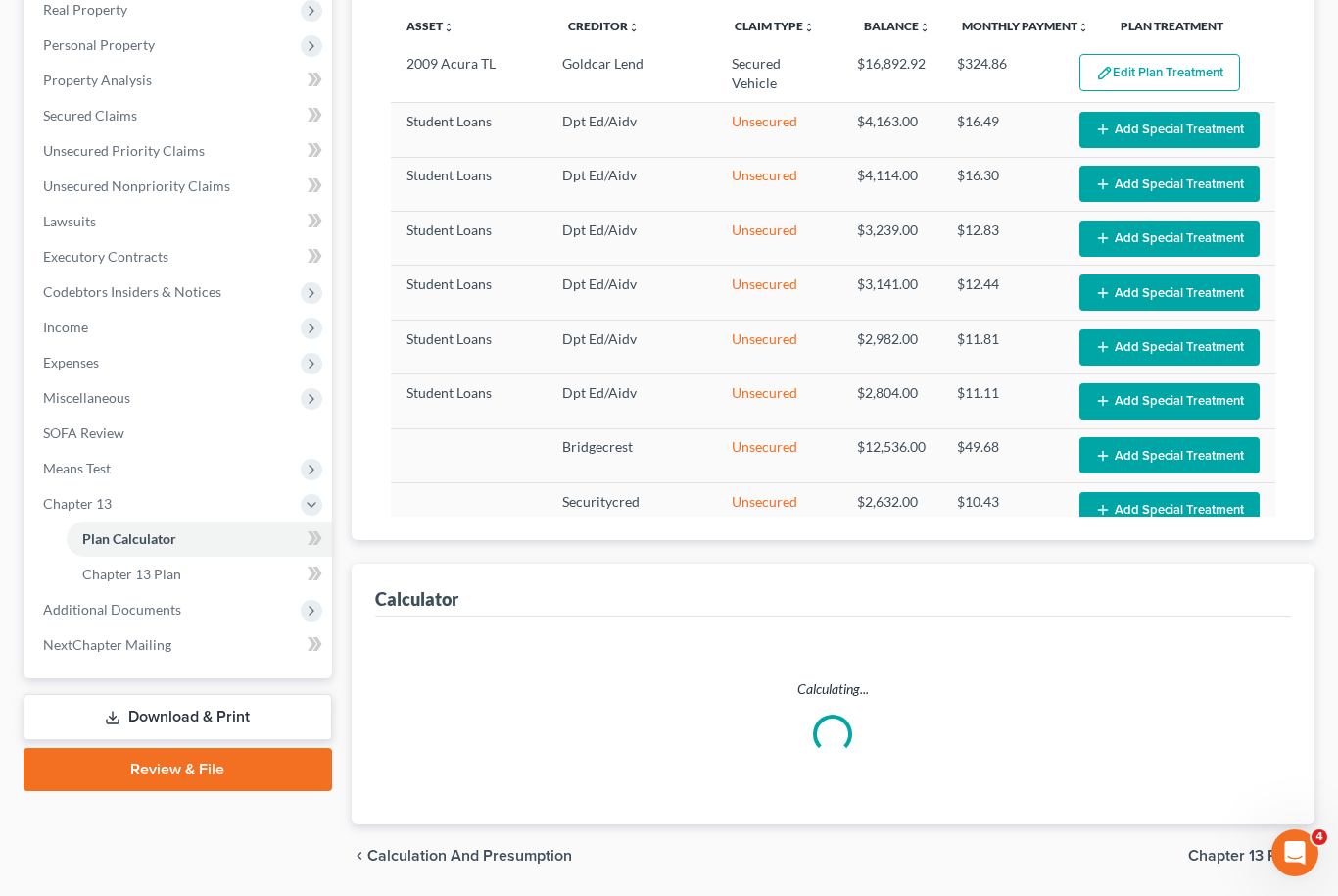
select select "51"
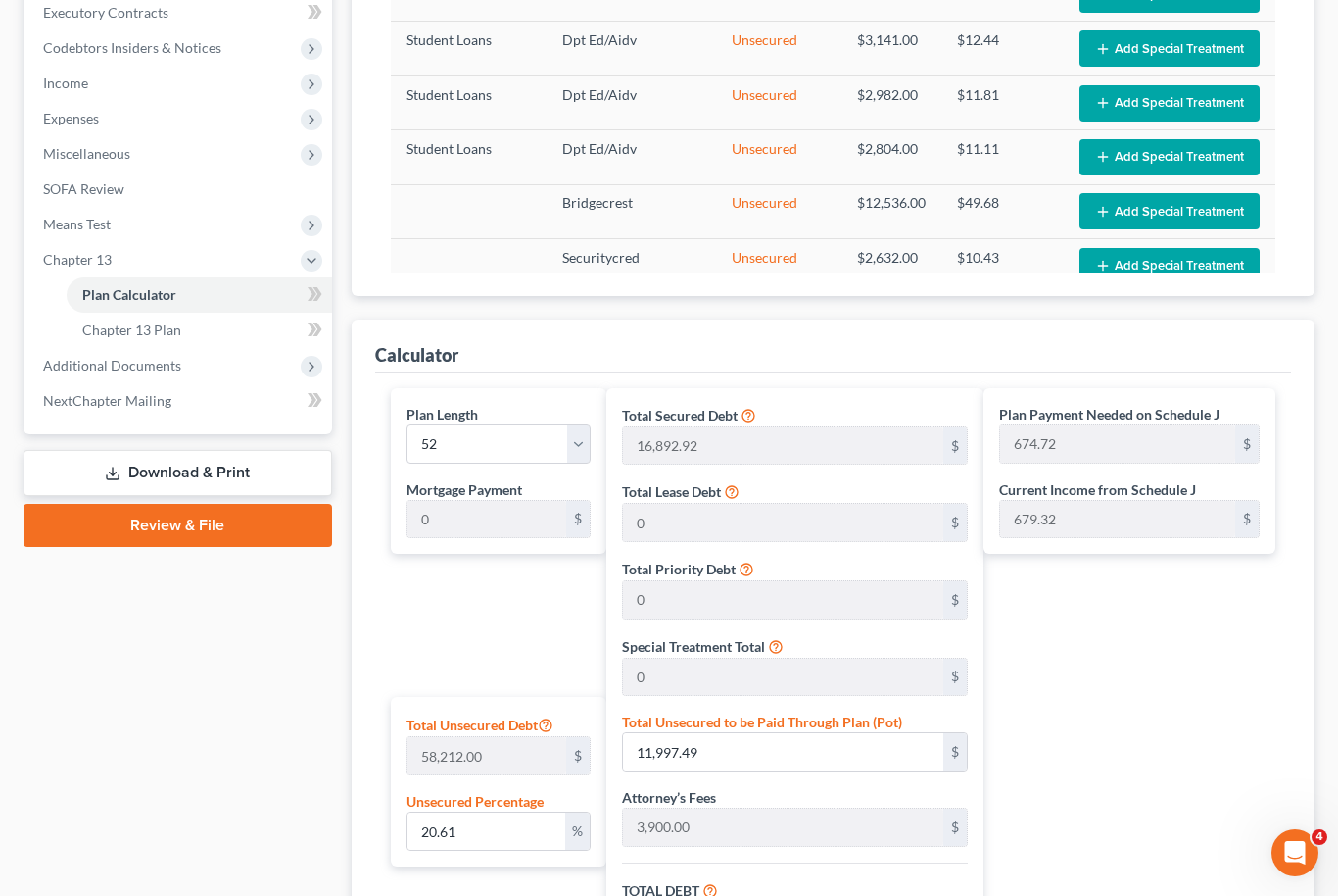
scroll to position [564, 0]
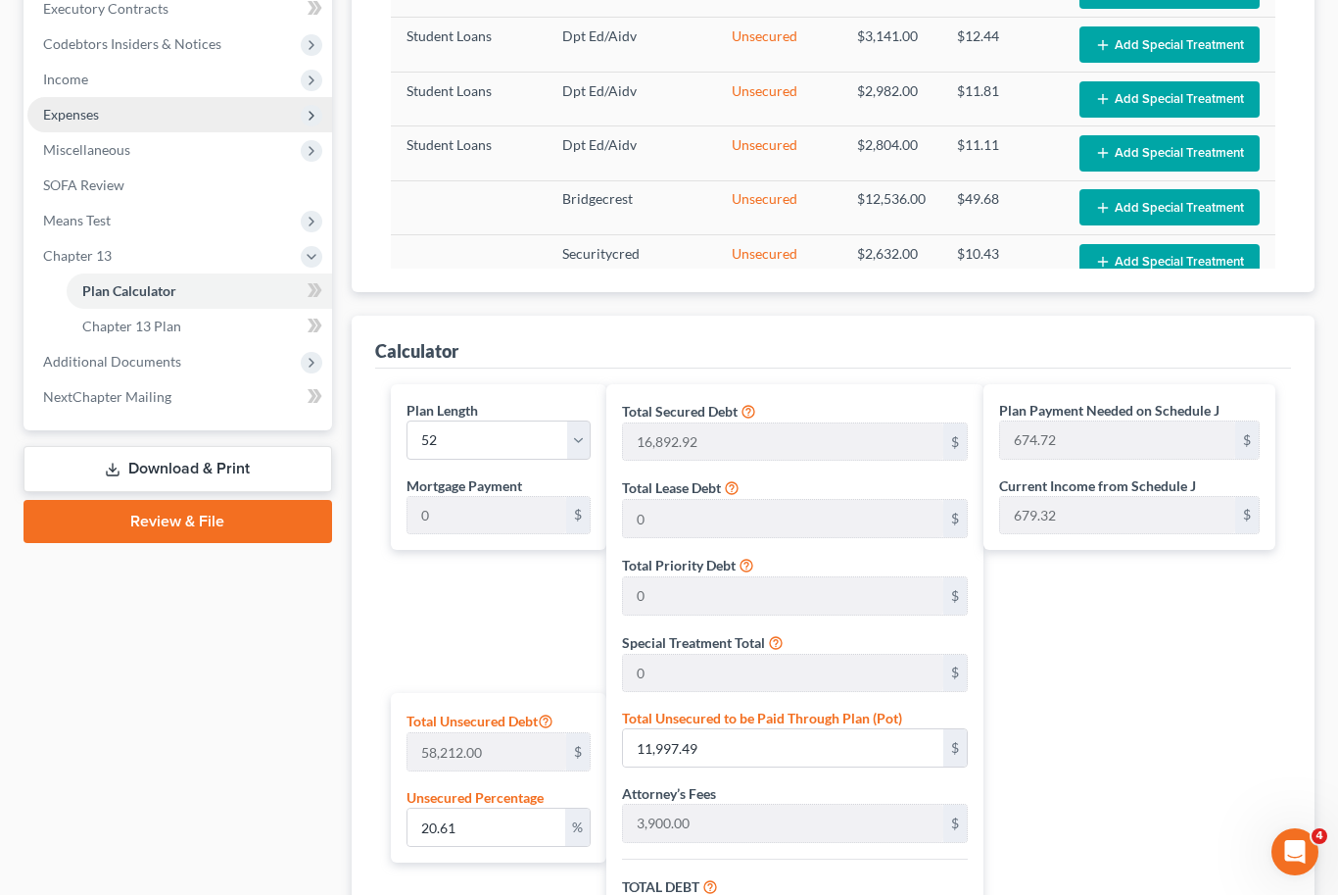
click at [69, 117] on span "Expenses" at bounding box center [71, 114] width 56 height 17
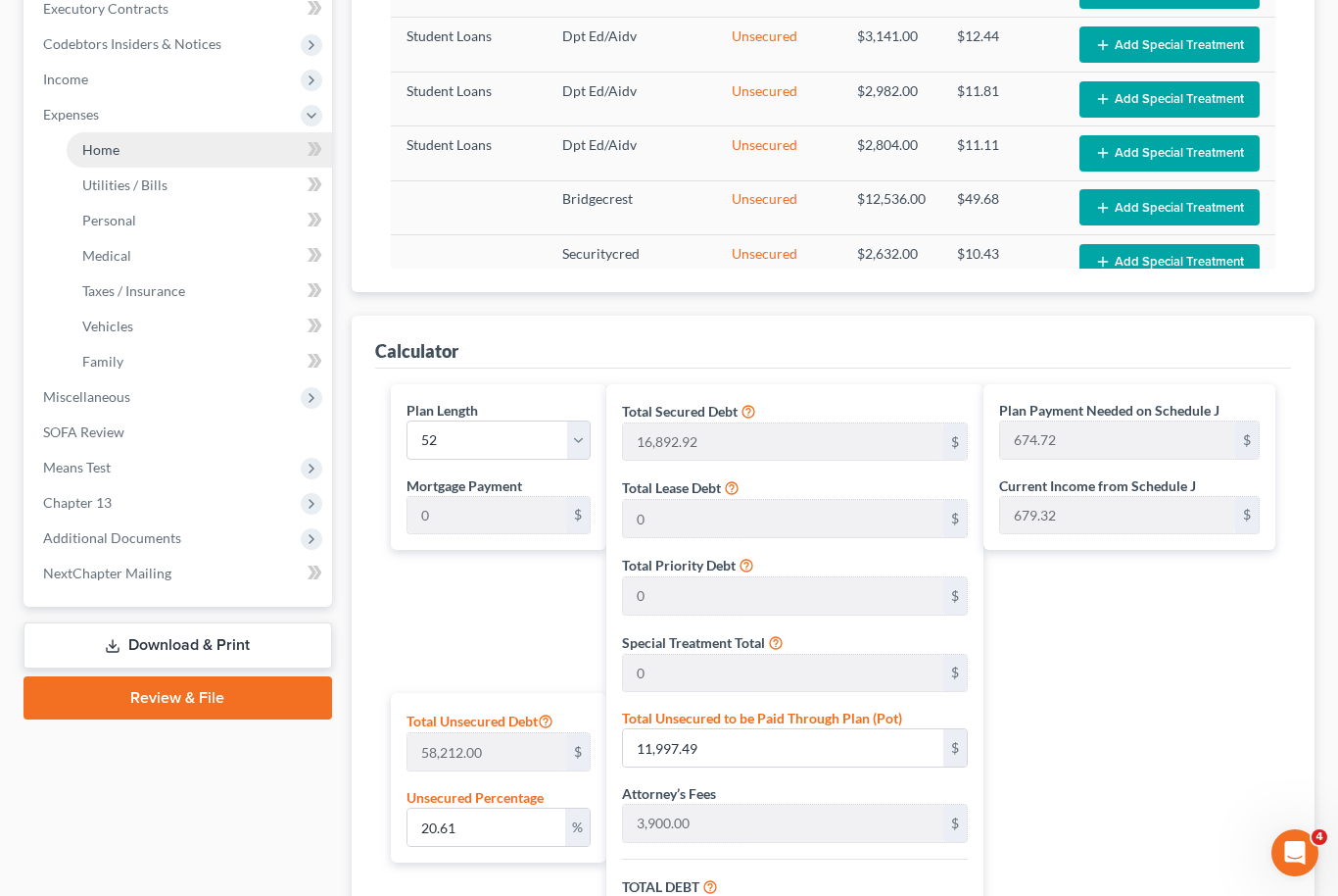
click at [100, 149] on span "Home" at bounding box center [101, 149] width 37 height 17
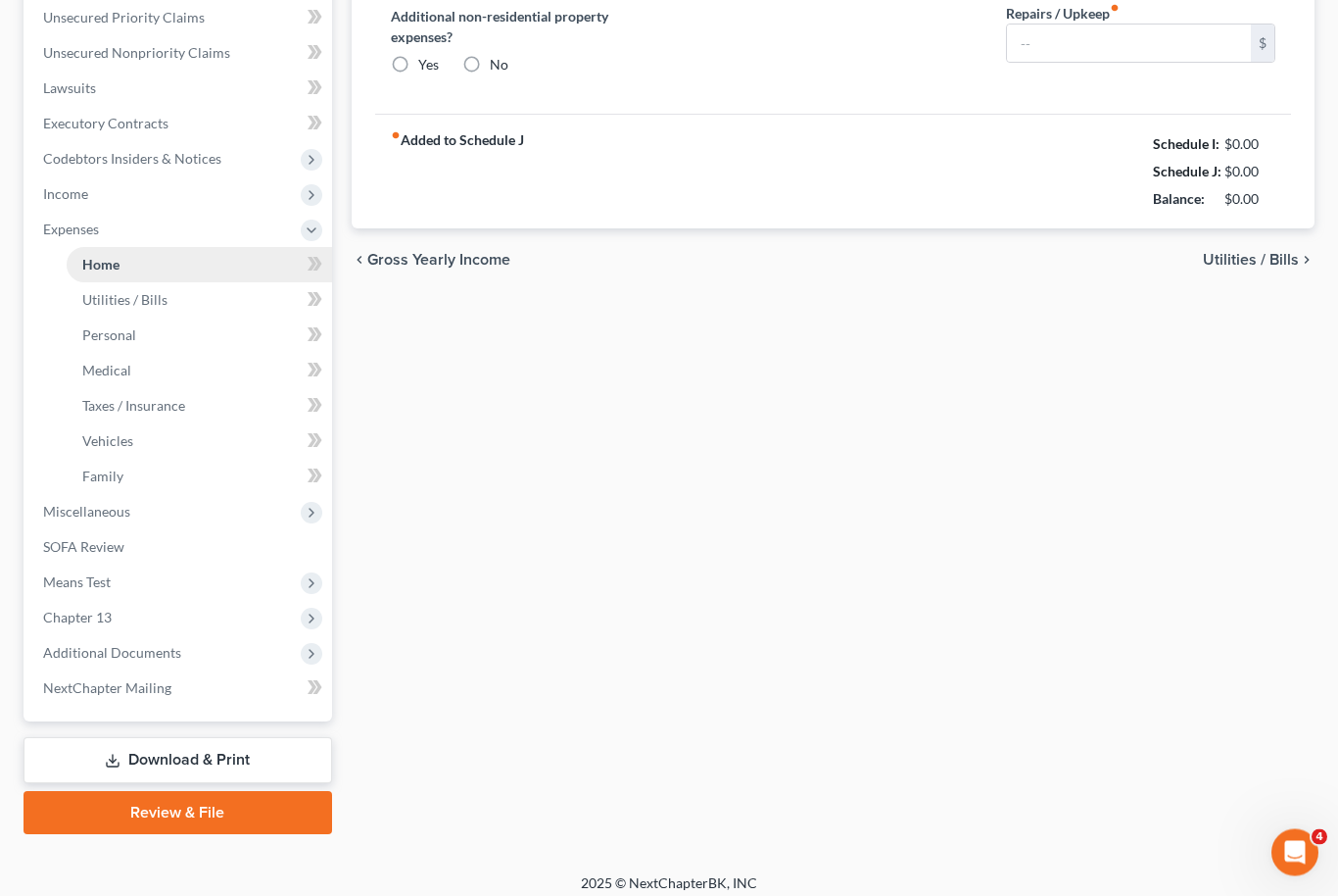
type input "885.00"
type input "0.00"
radio input "true"
type input "0.00"
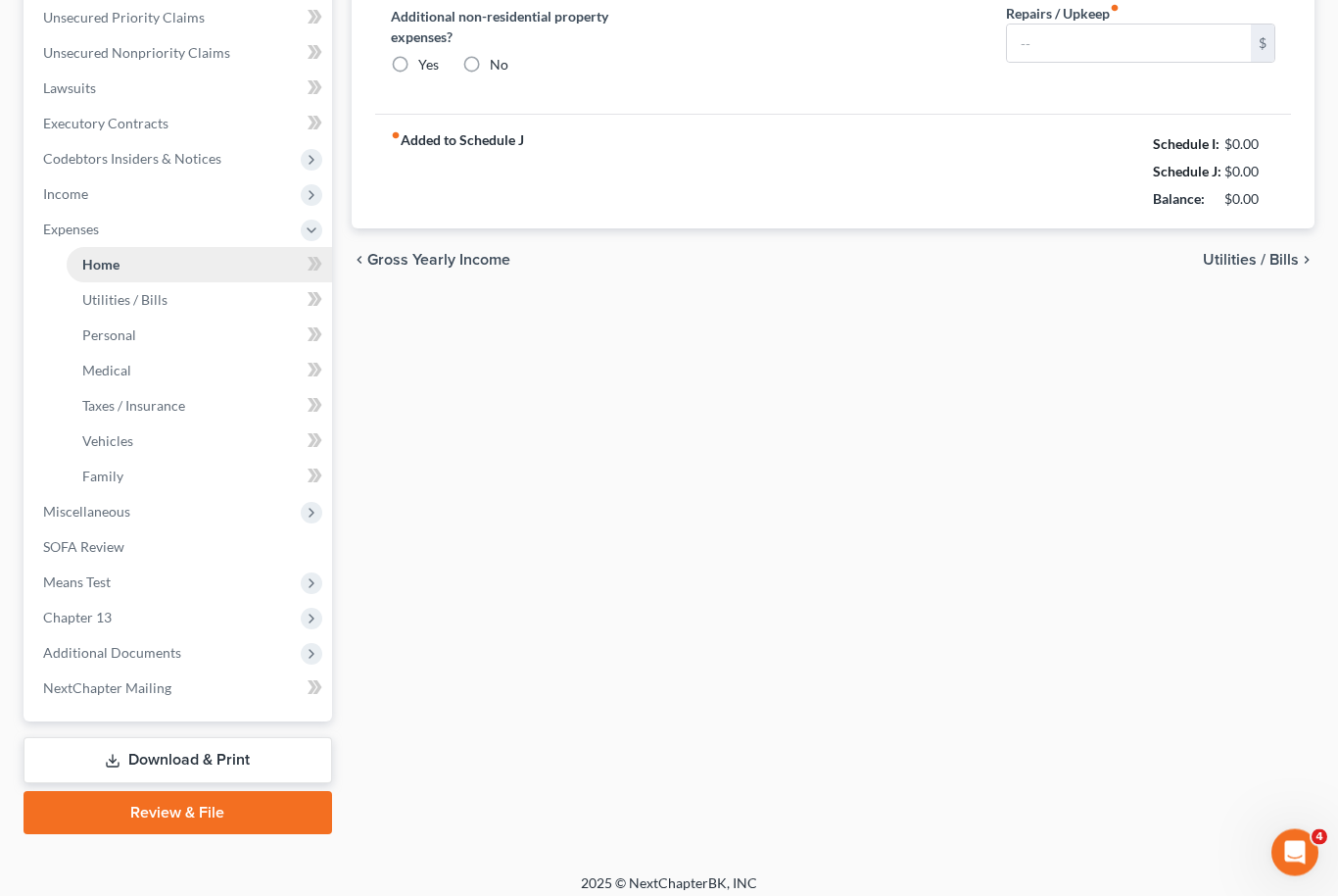
type input "0.00"
type input "100.00"
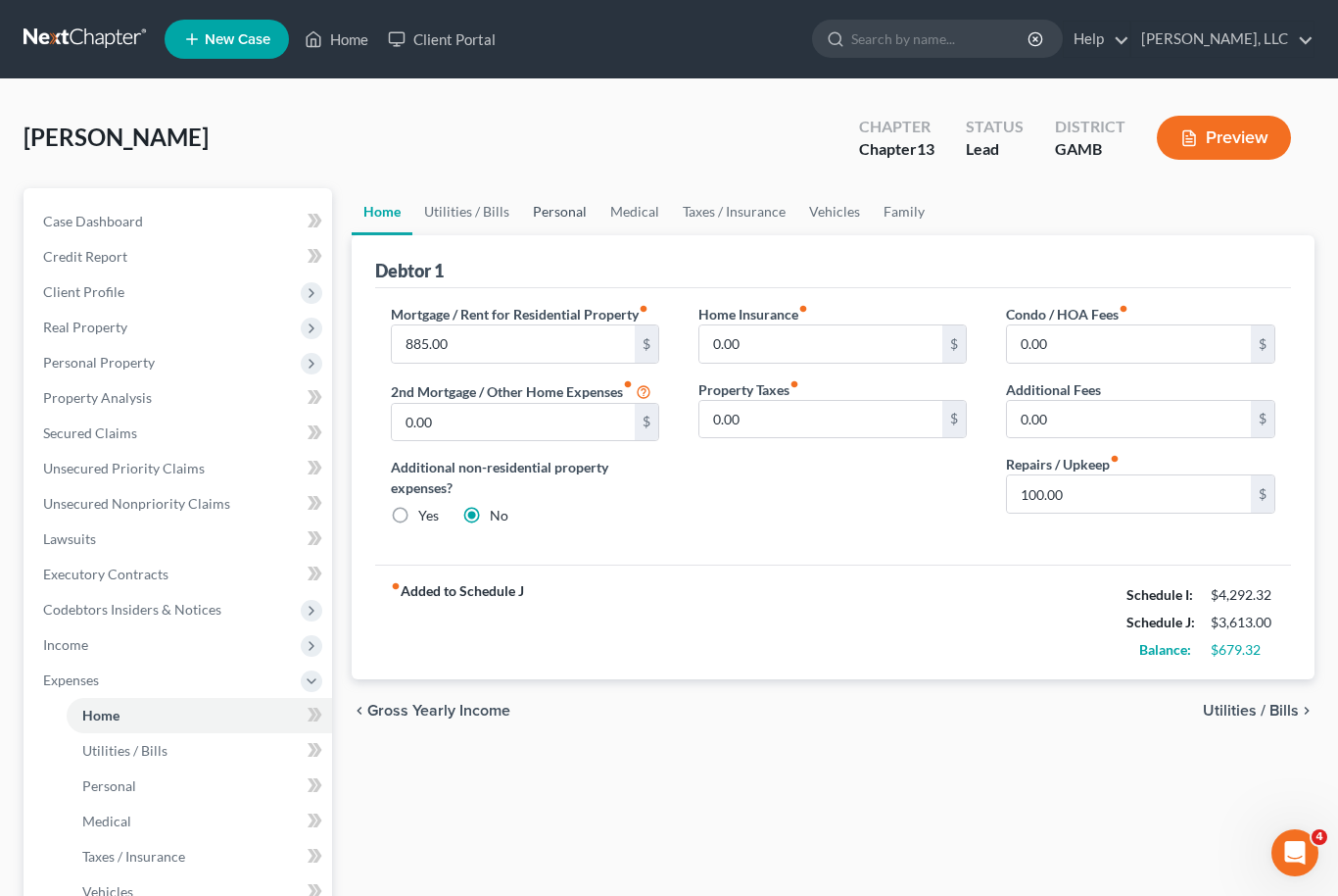
click at [571, 211] on link "Personal" at bounding box center [559, 212] width 78 height 47
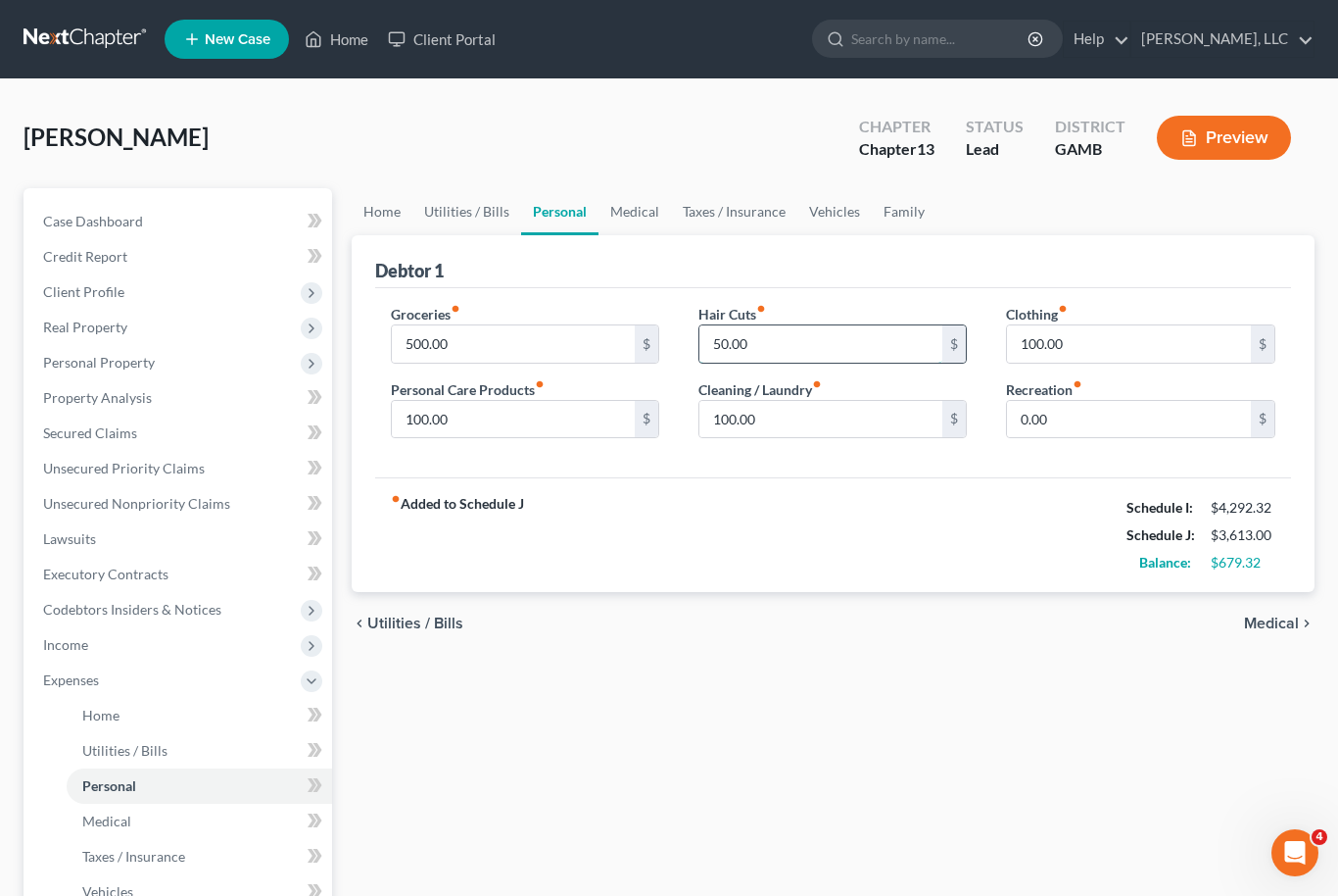
click at [743, 345] on input "50.00" at bounding box center [822, 344] width 244 height 37
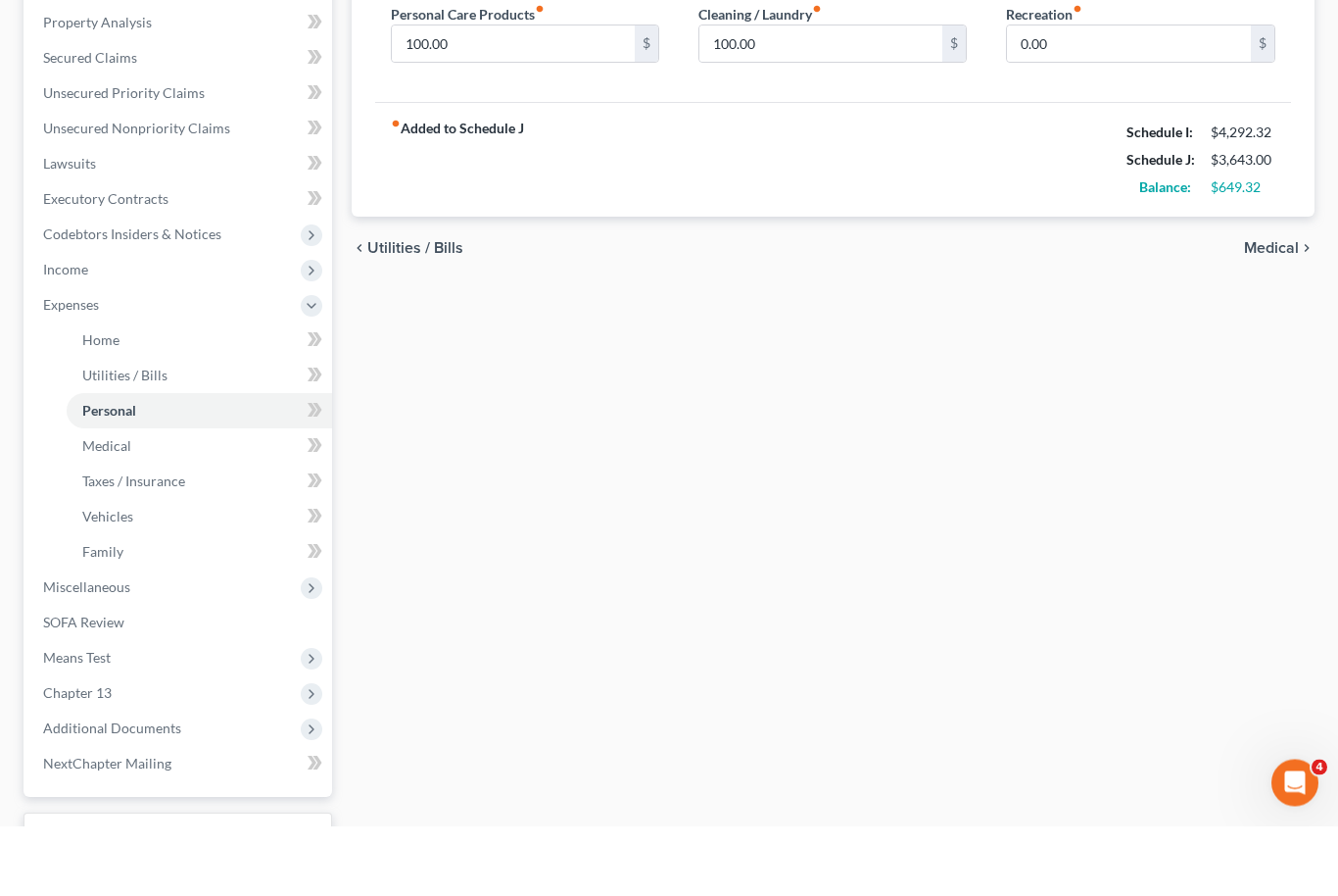
scroll to position [463, 0]
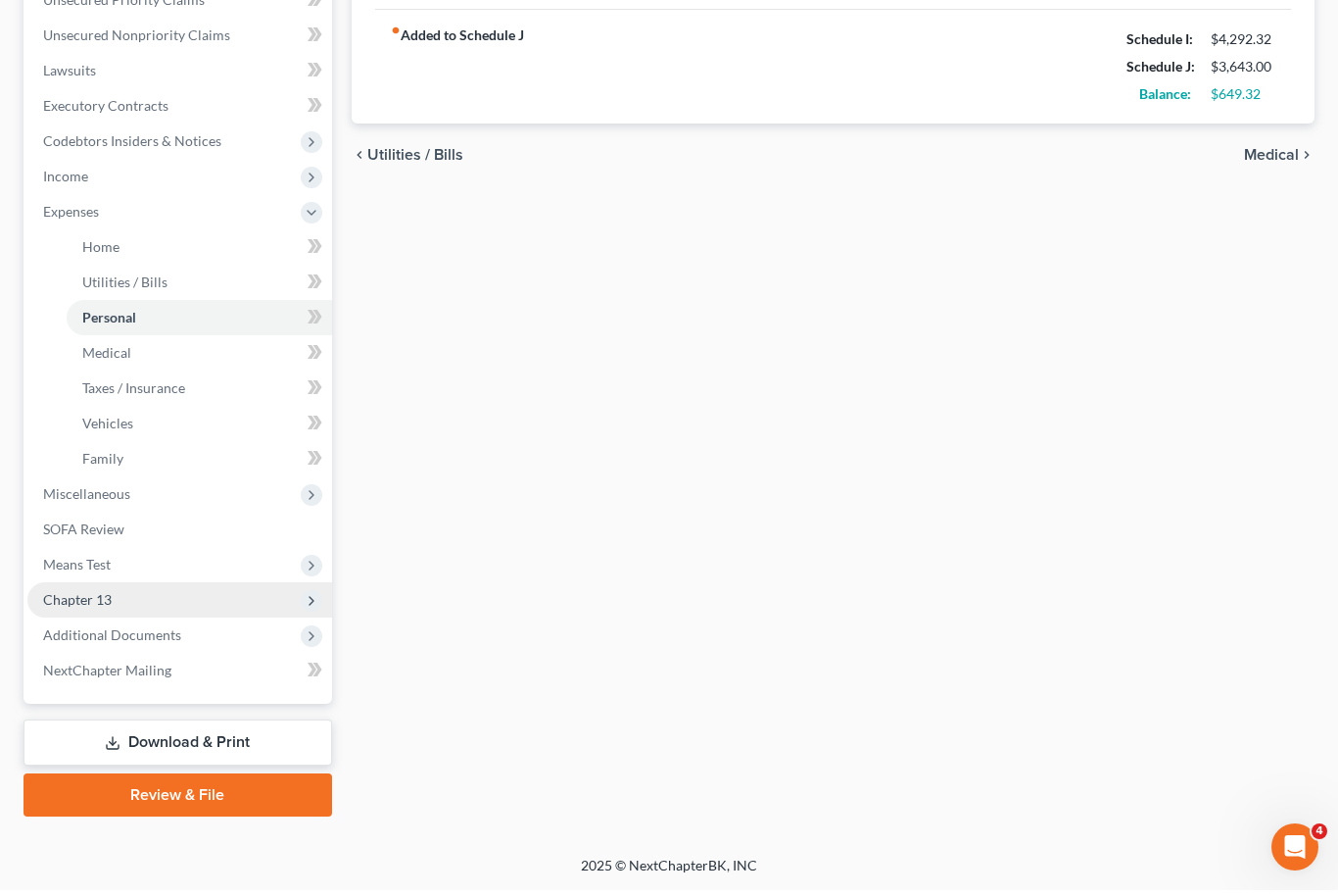
click at [135, 601] on span "Chapter 13" at bounding box center [179, 606] width 304 height 35
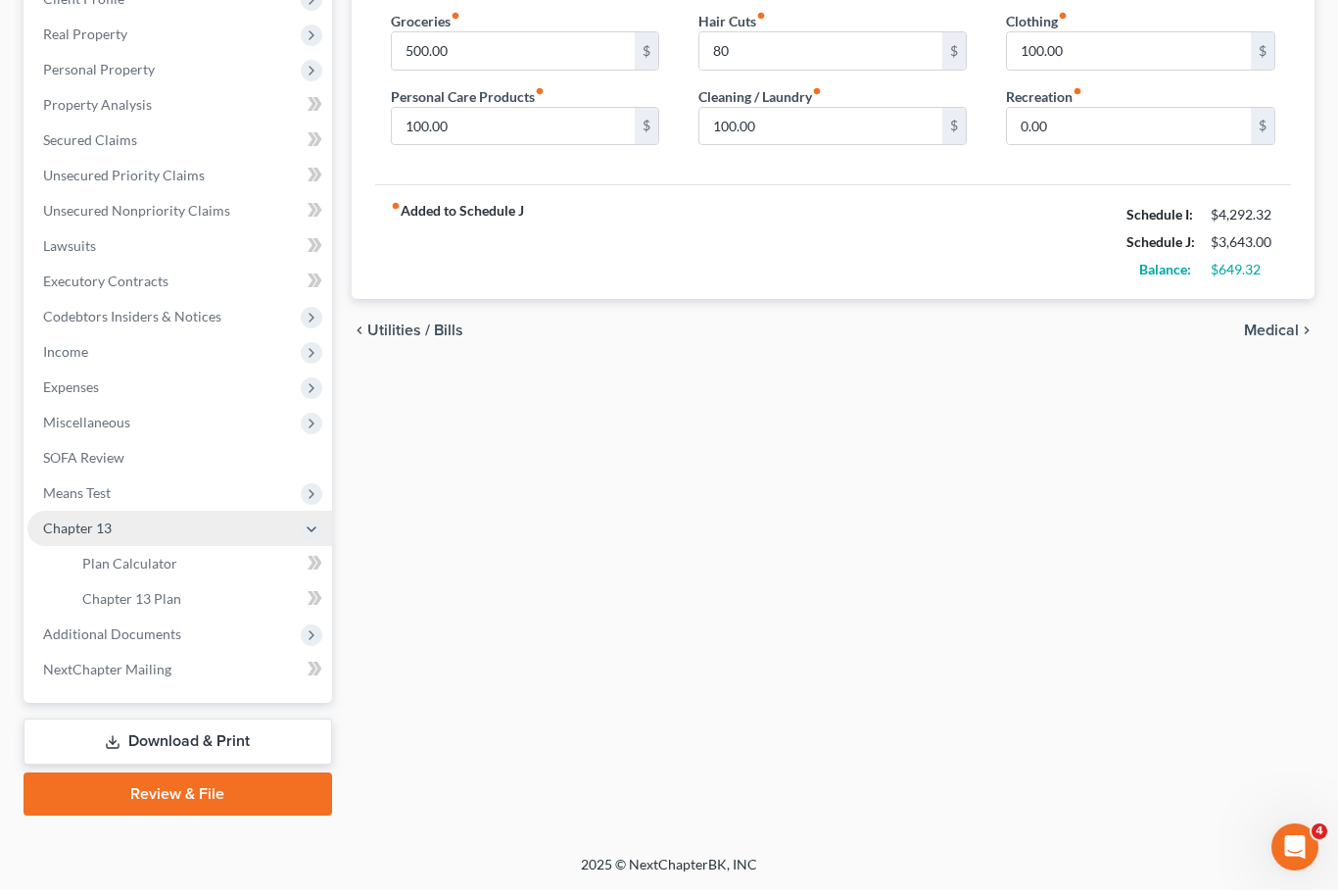
scroll to position [222, 0]
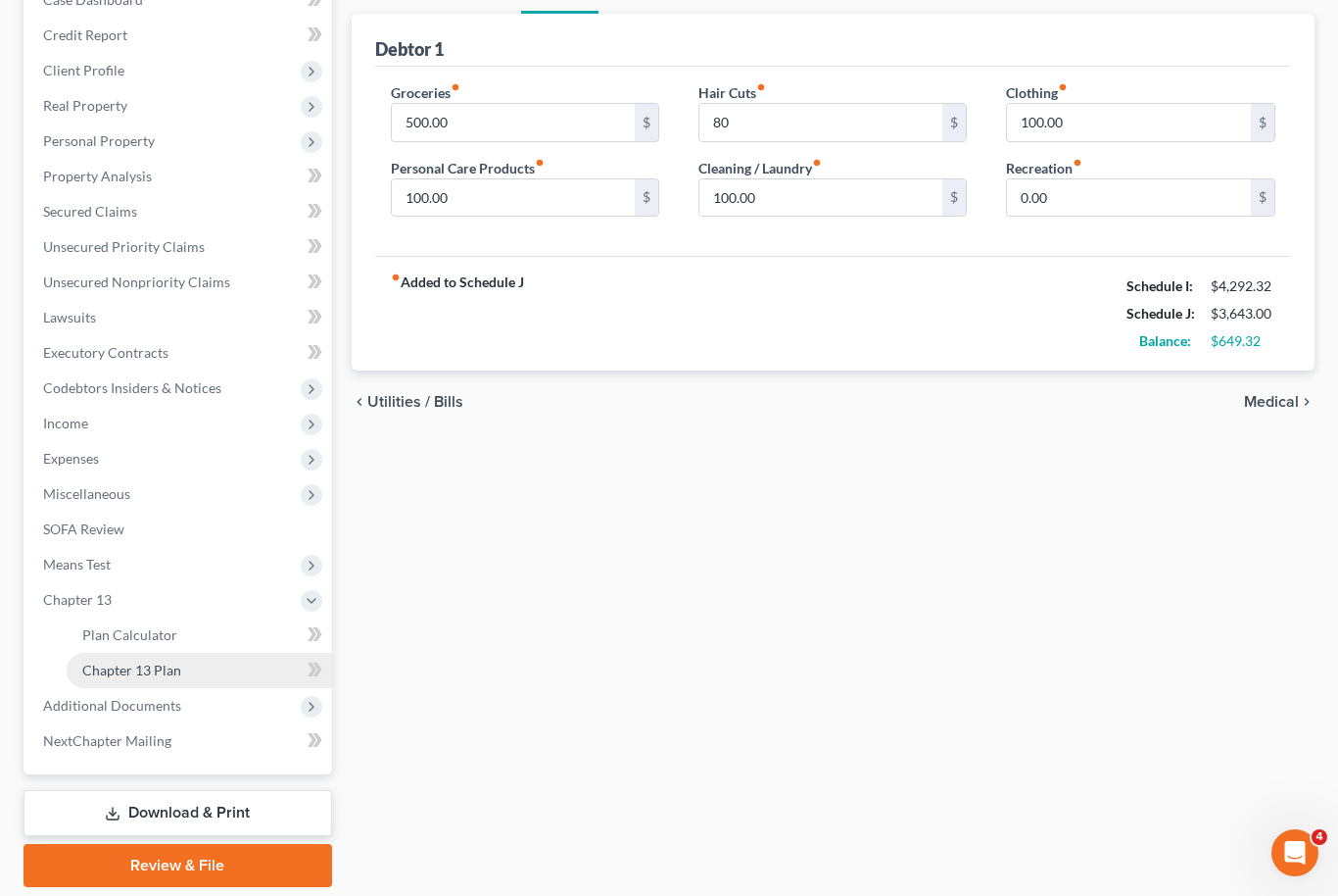
click at [192, 678] on link "Chapter 13 Plan" at bounding box center [200, 671] width 266 height 35
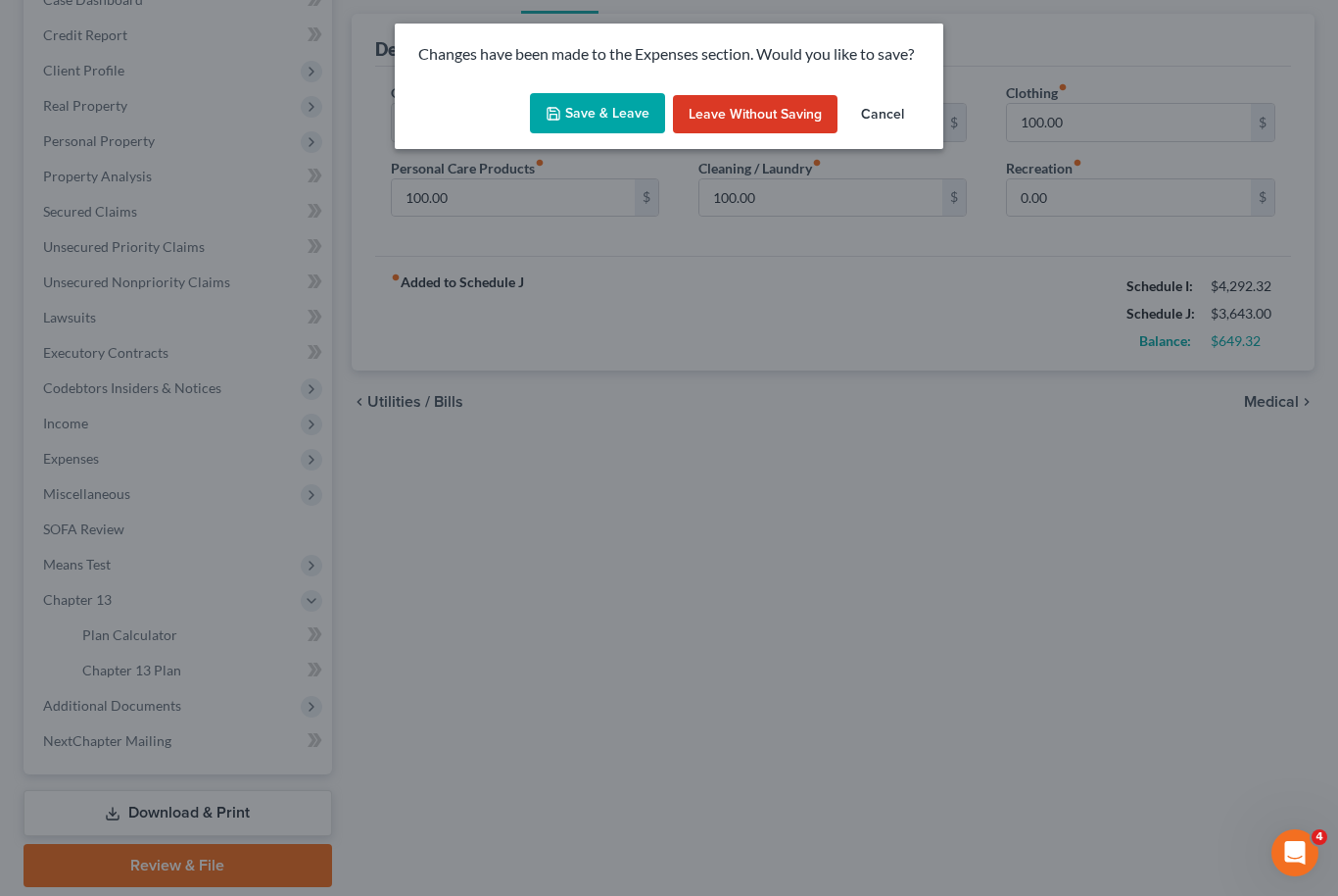
click at [602, 114] on button "Save & Leave" at bounding box center [597, 114] width 135 height 41
type input "80.00"
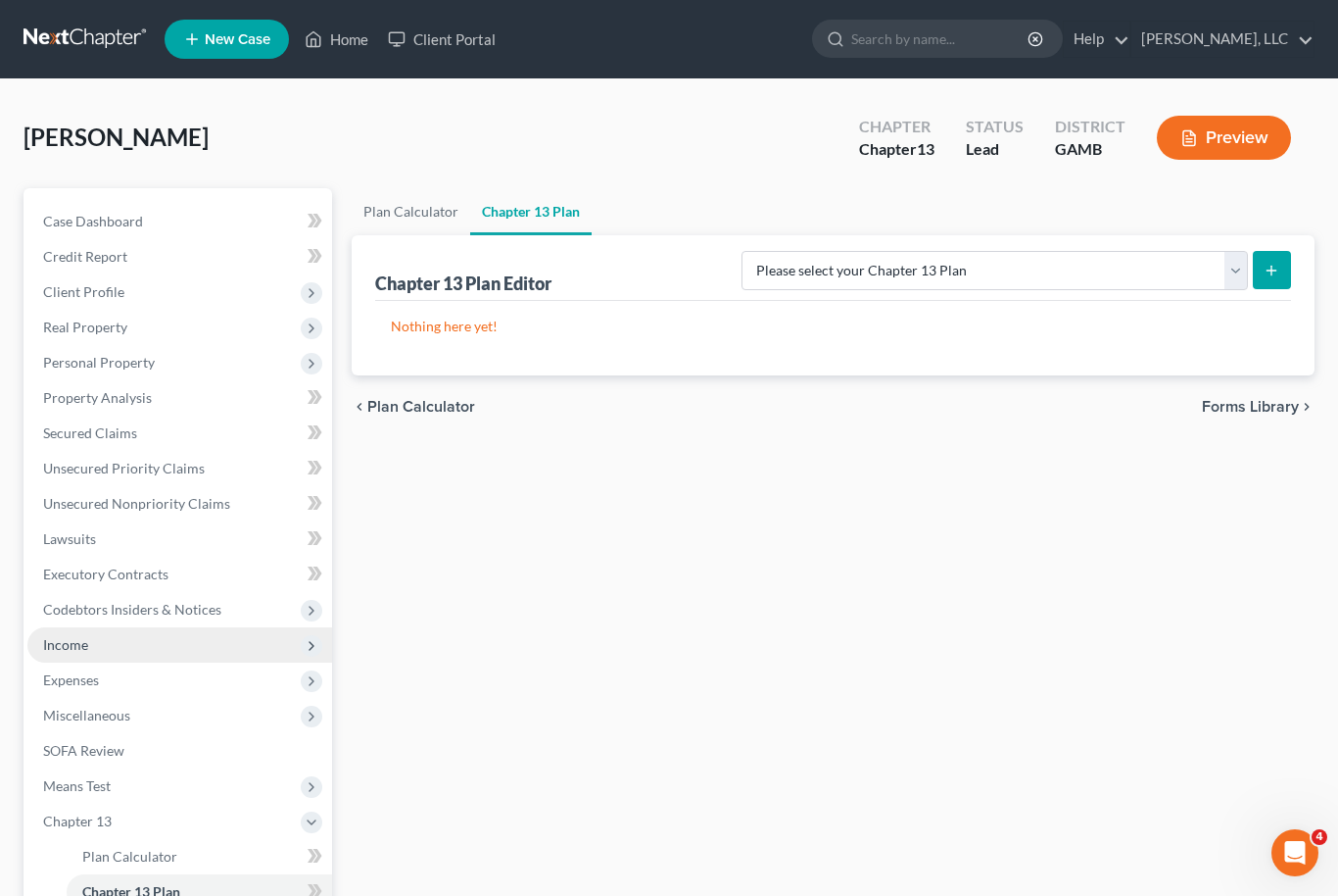
click at [118, 652] on span "Income" at bounding box center [179, 645] width 304 height 35
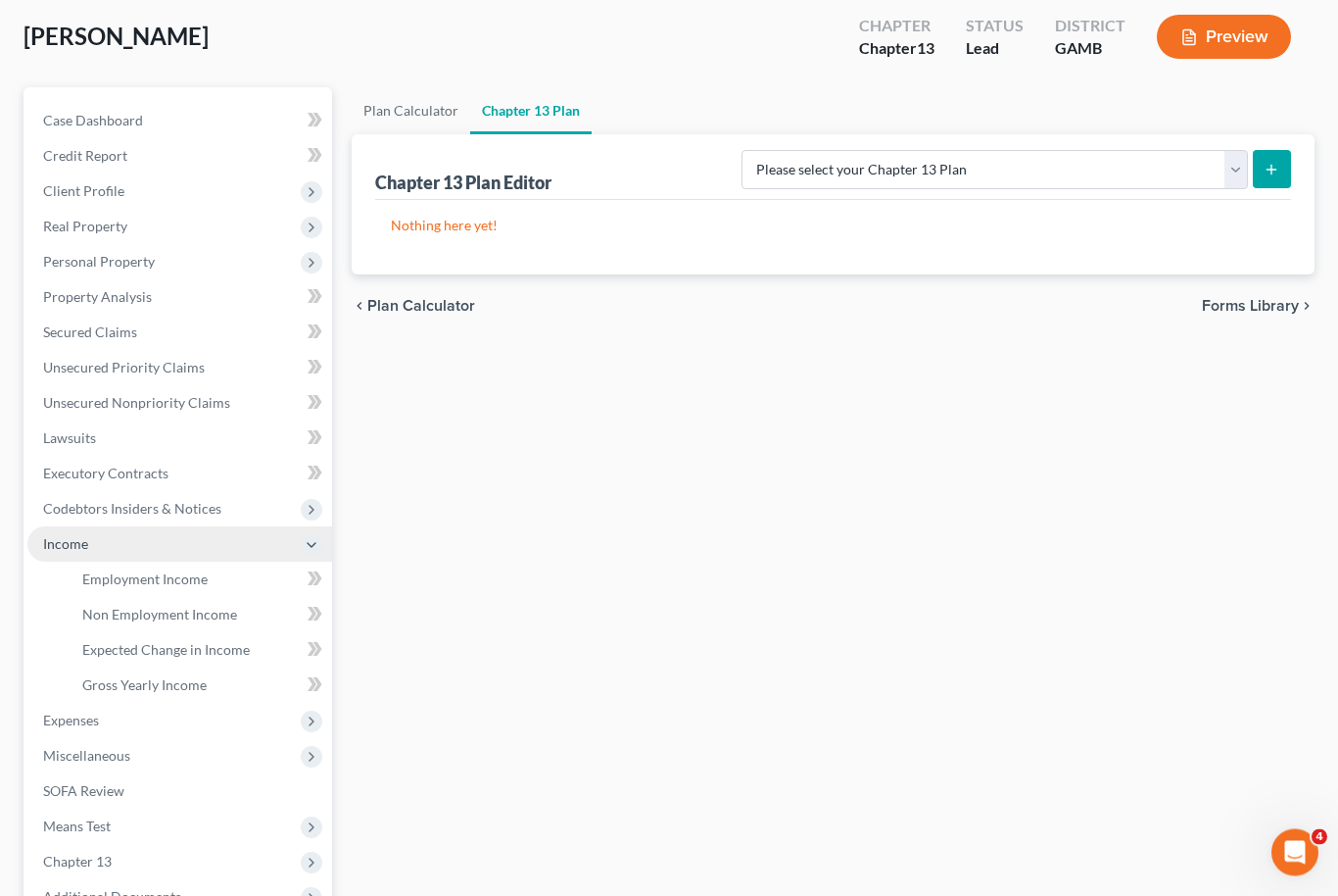
scroll to position [104, 0]
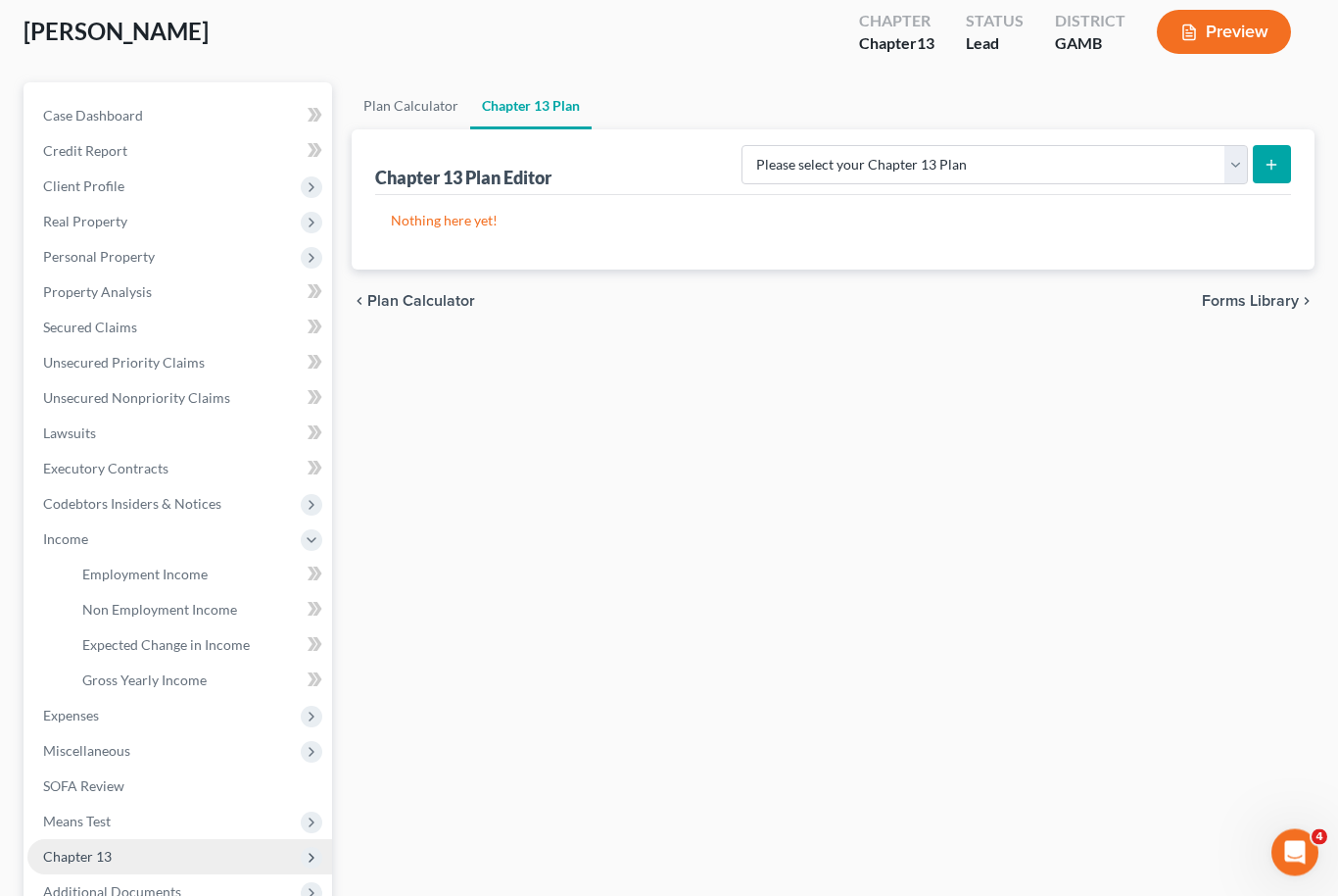
click at [121, 857] on span "Chapter 13" at bounding box center [179, 858] width 304 height 35
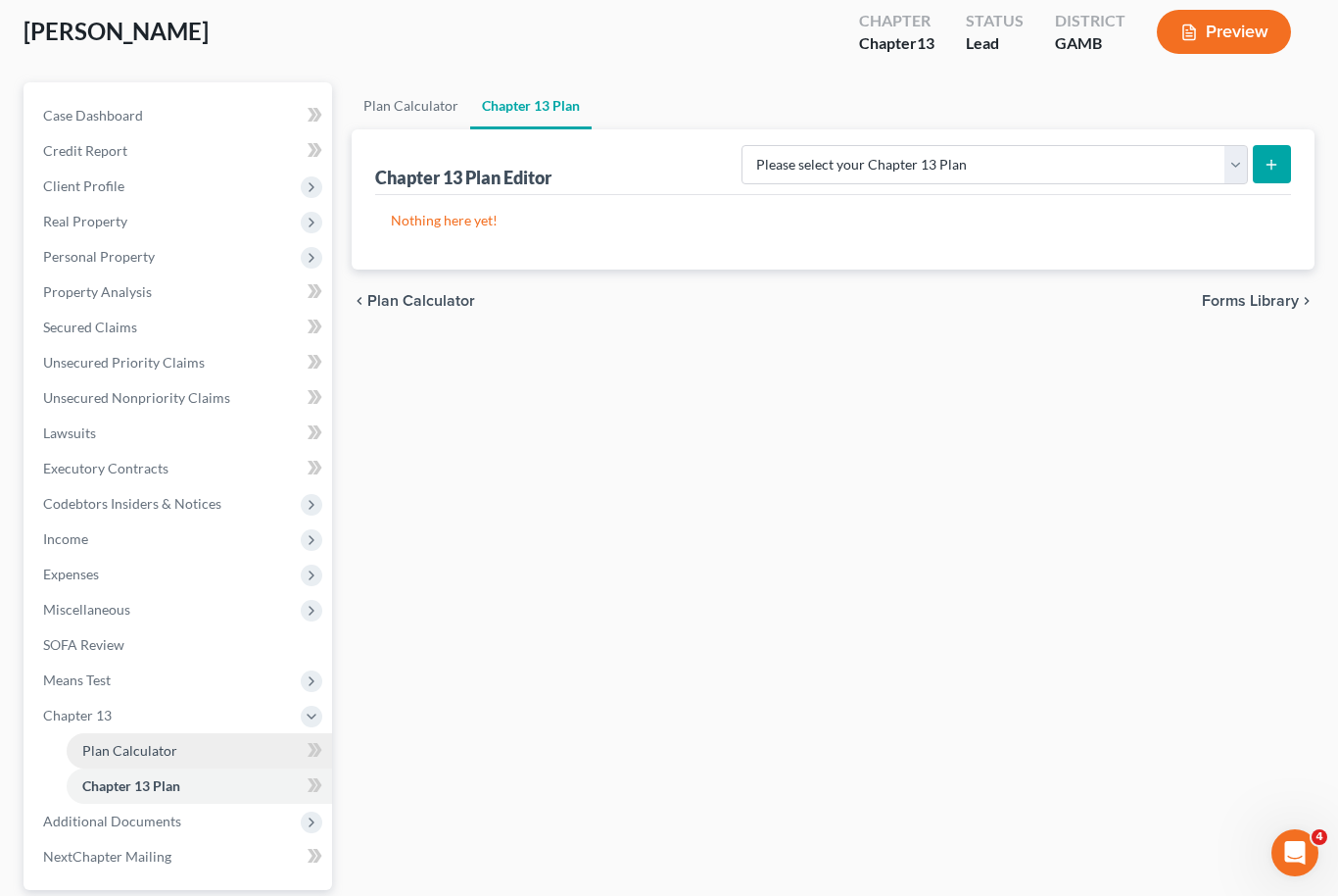
click at [169, 743] on span "Plan Calculator" at bounding box center [130, 749] width 96 height 17
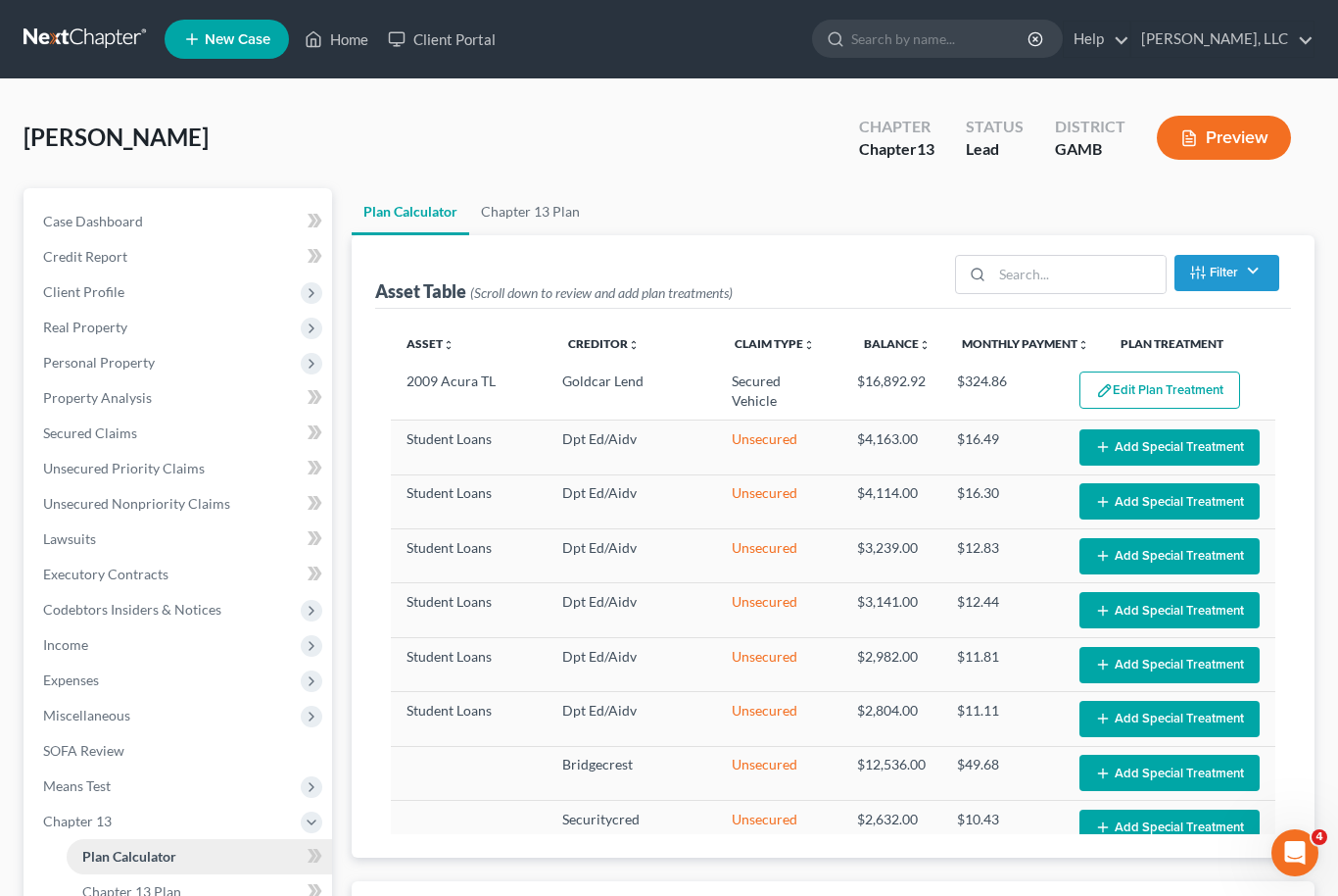
select select "51"
click at [1189, 443] on button "Add Special Treatment" at bounding box center [1170, 447] width 180 height 36
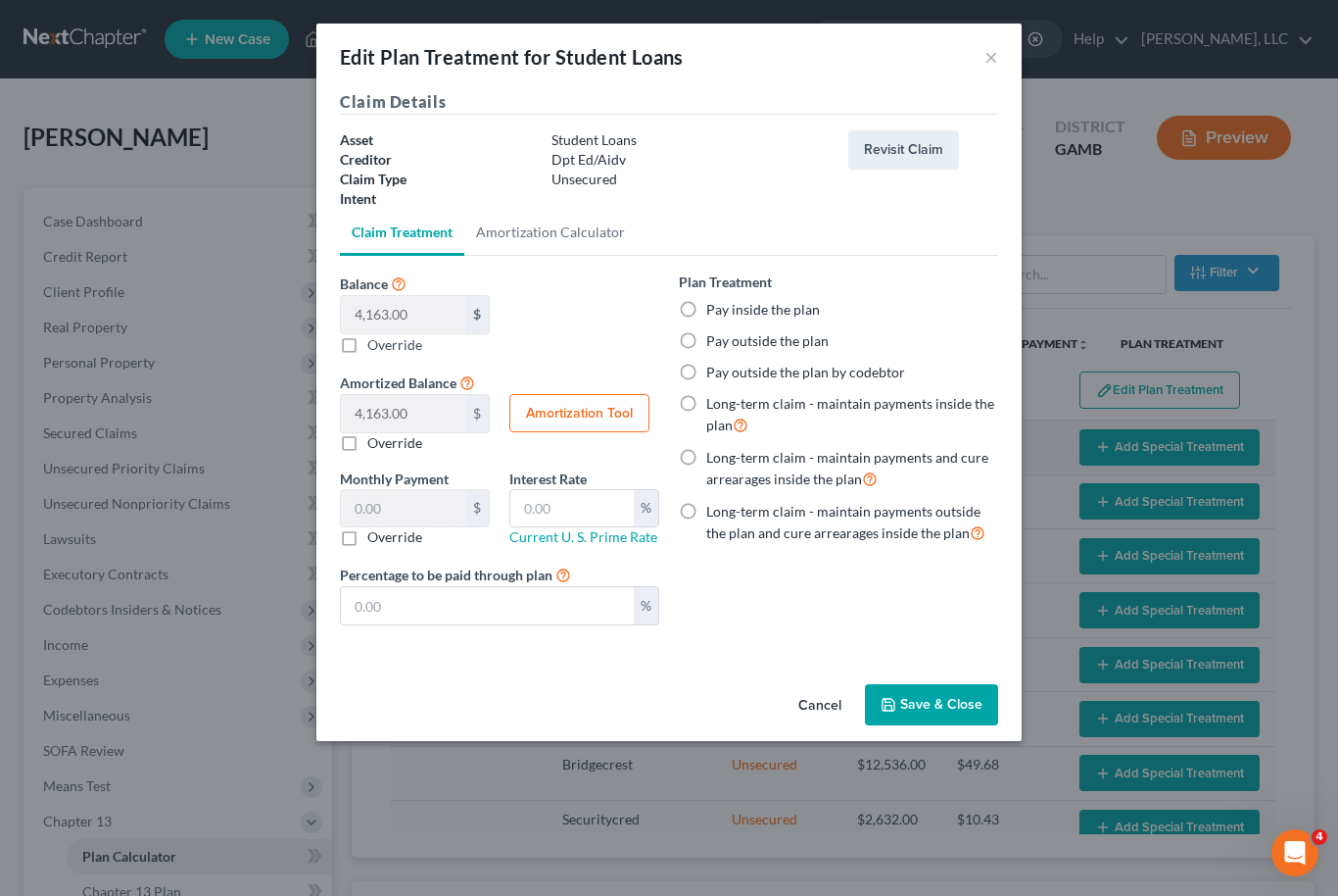
scroll to position [0, 0]
click at [706, 331] on label "Pay outside the plan" at bounding box center [767, 341] width 122 height 20
click at [714, 331] on input "Pay outside the plan" at bounding box center [720, 337] width 13 height 13
radio input "true"
click at [946, 701] on button "Save & Close" at bounding box center [931, 705] width 133 height 41
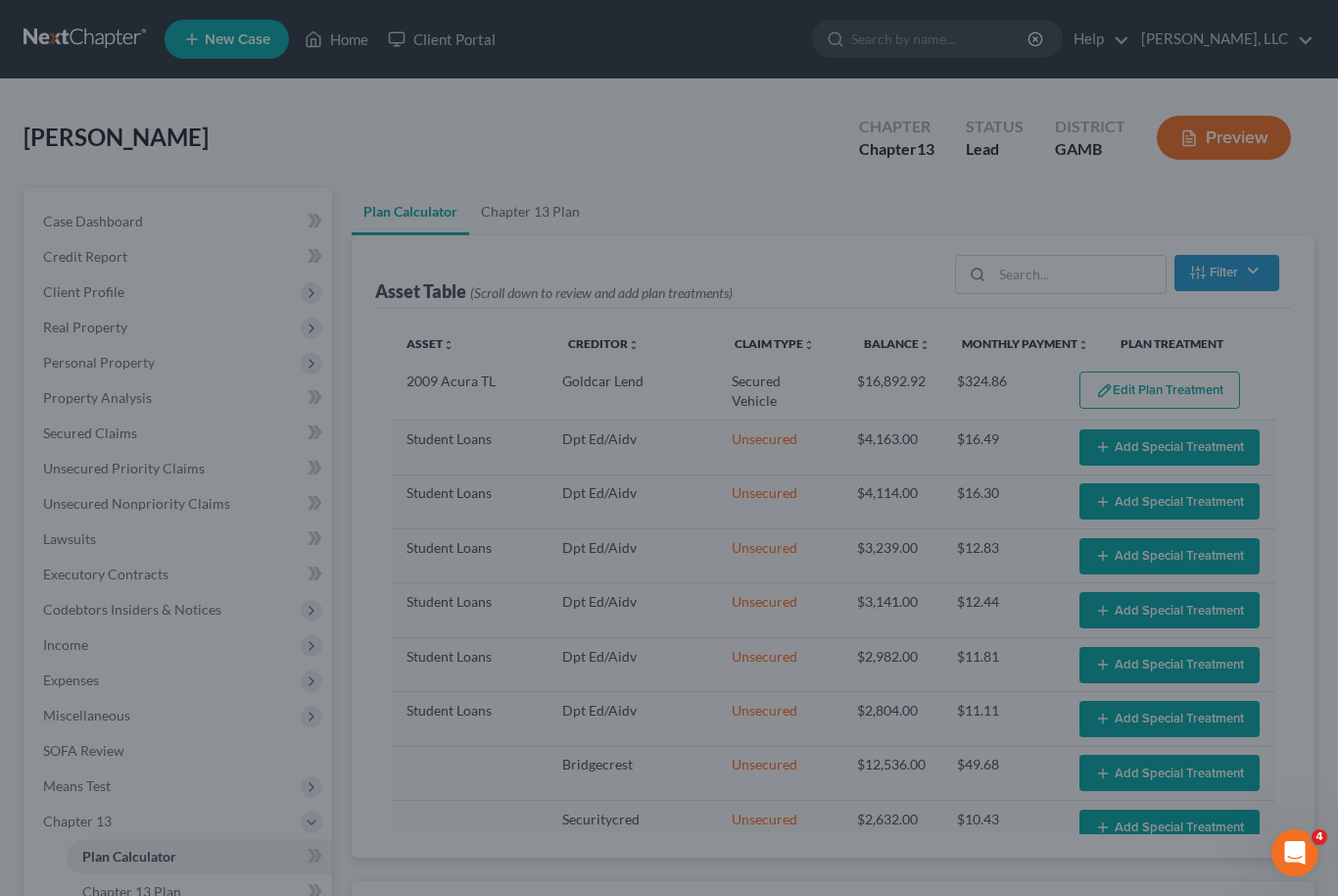
select select "51"
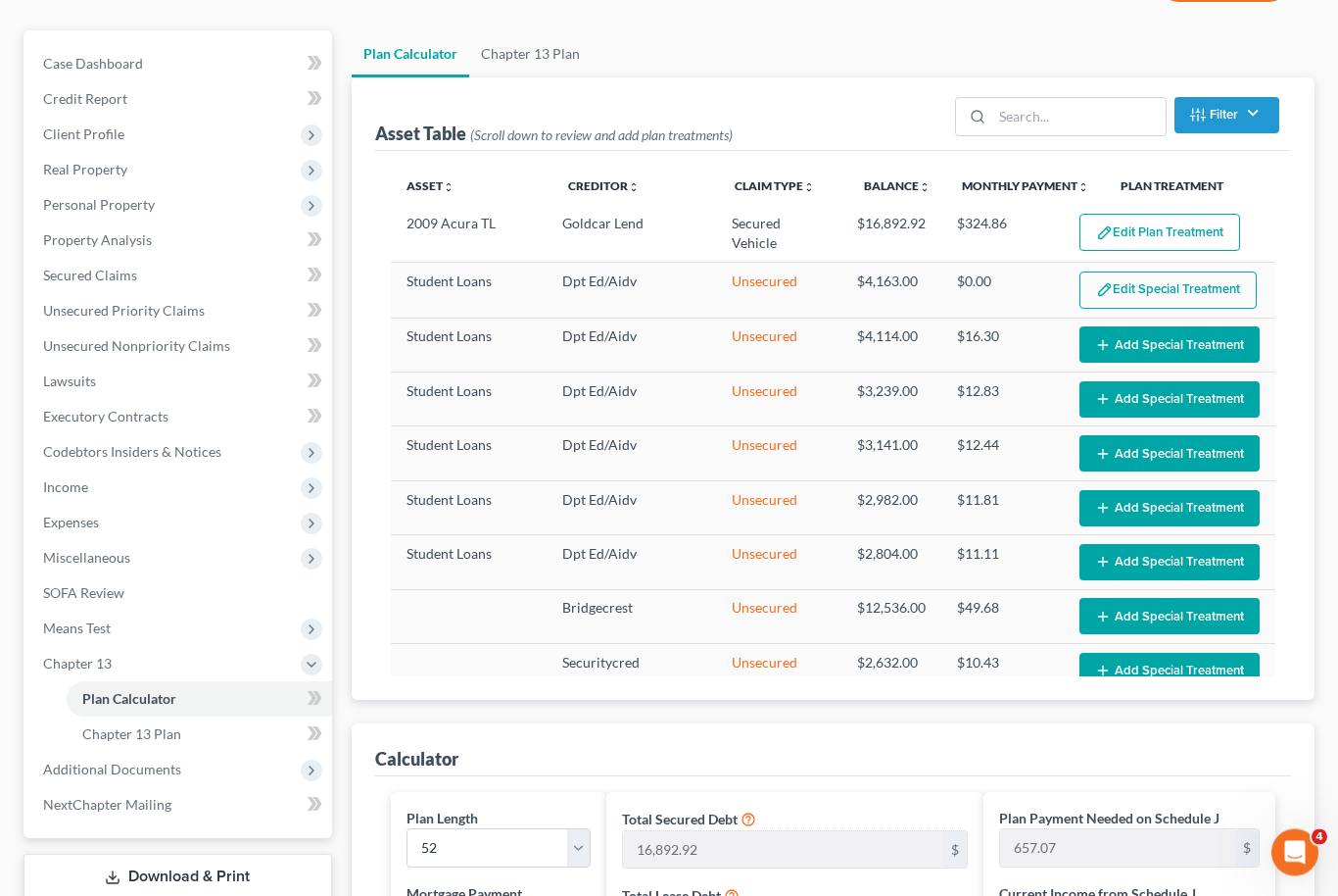
scroll to position [158, 0]
click at [143, 634] on span "Means Test" at bounding box center [179, 628] width 304 height 35
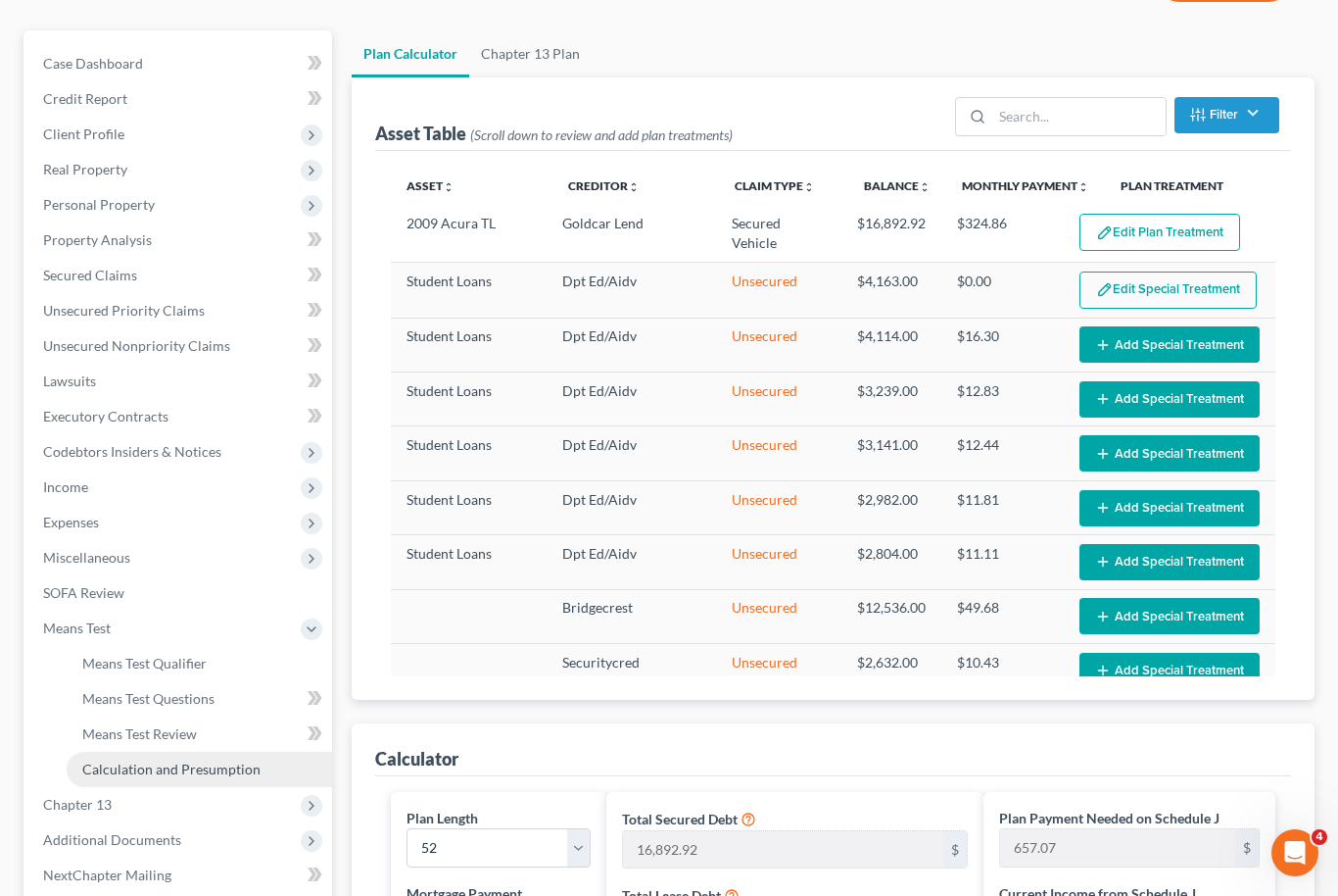
click at [197, 772] on span "Calculation and Presumption" at bounding box center [171, 768] width 178 height 17
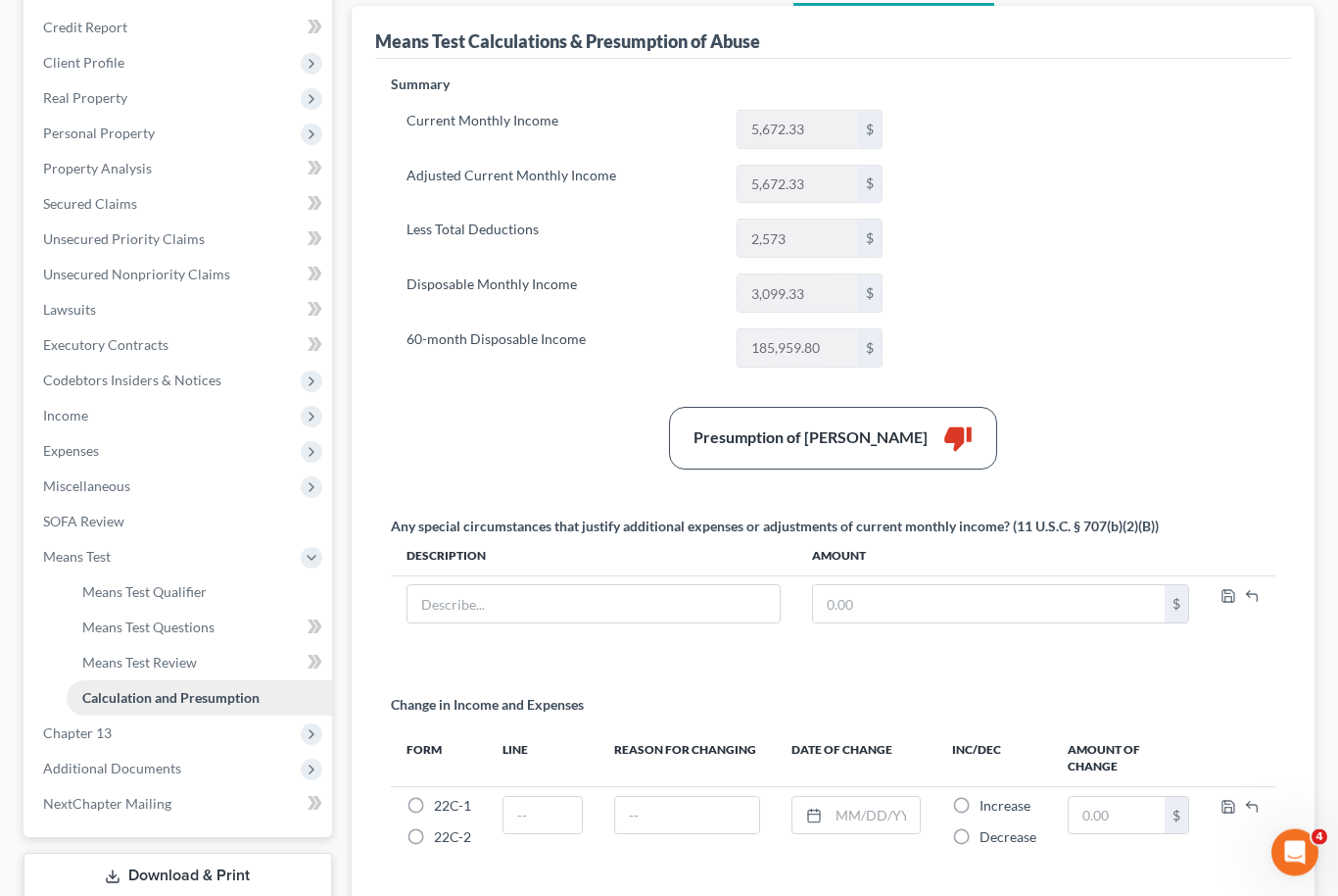
scroll to position [322, 0]
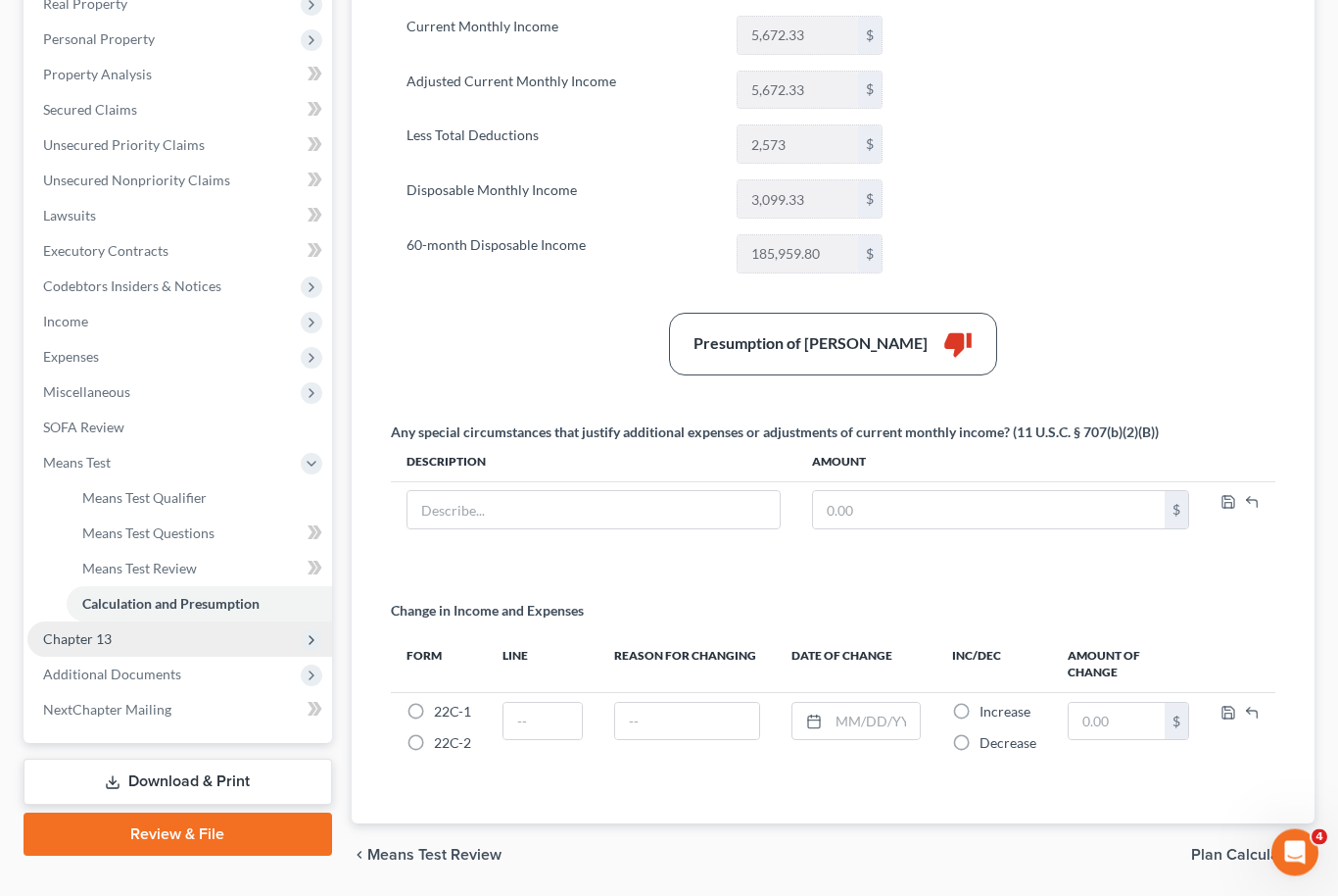
click at [189, 645] on span "Chapter 13" at bounding box center [179, 640] width 304 height 35
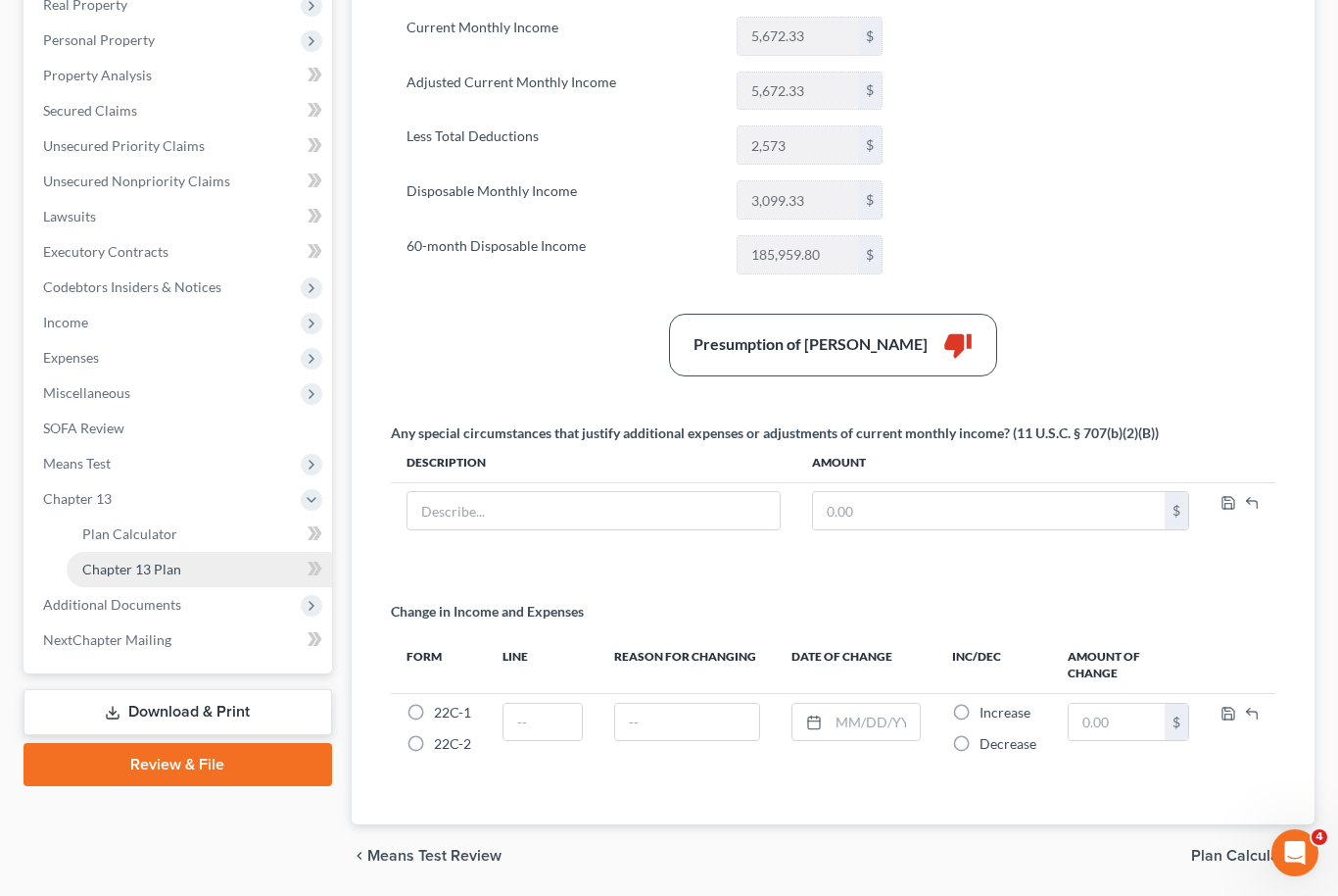
click at [194, 574] on link "Chapter 13 Plan" at bounding box center [200, 569] width 266 height 35
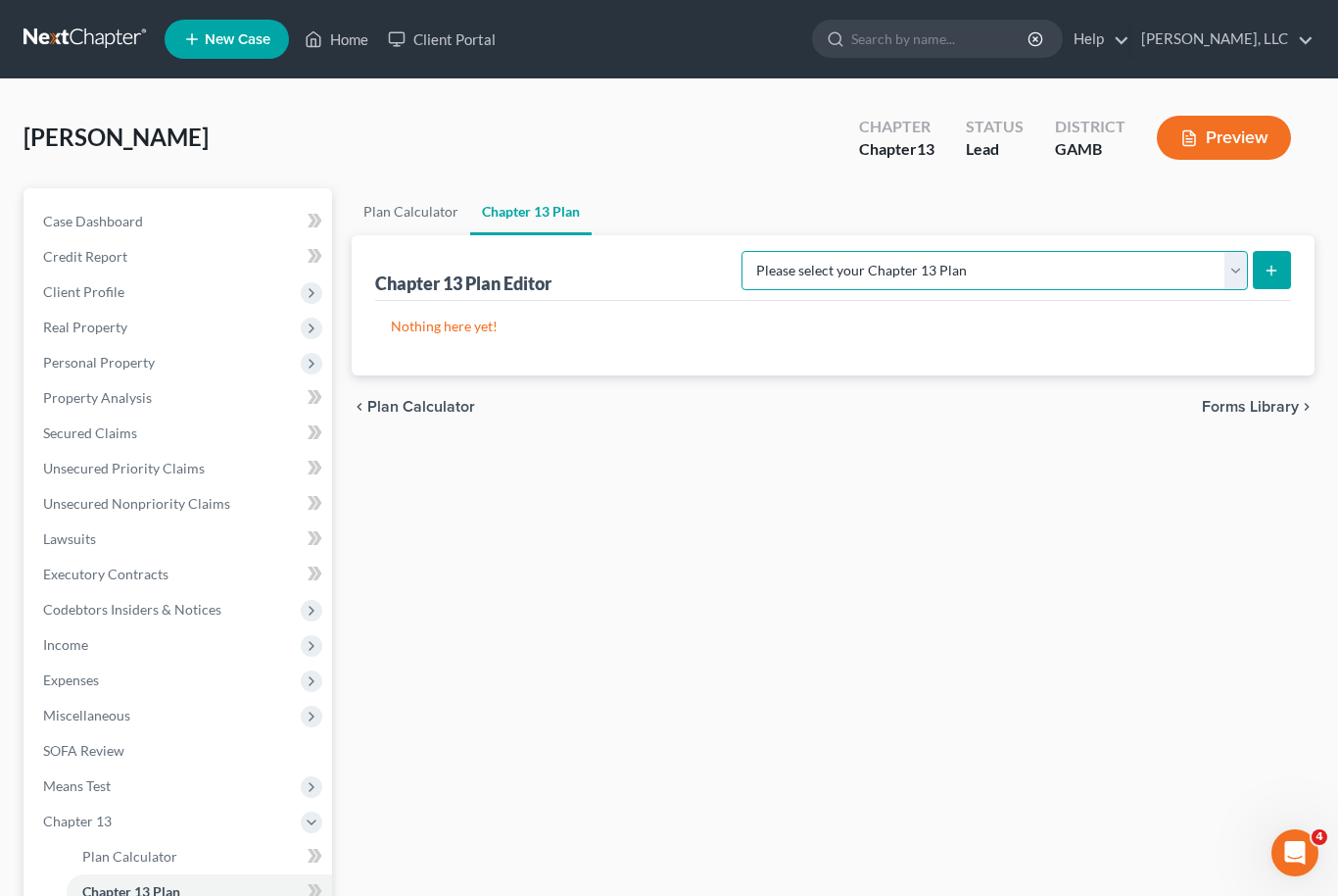
click at [1224, 285] on select "Please select your Chapter 13 Plan [US_STATE] Middle - Revised [DATE] [US_STATE…" at bounding box center [994, 271] width 506 height 39
select select "2"
click at [1282, 287] on button "submit" at bounding box center [1272, 270] width 38 height 38
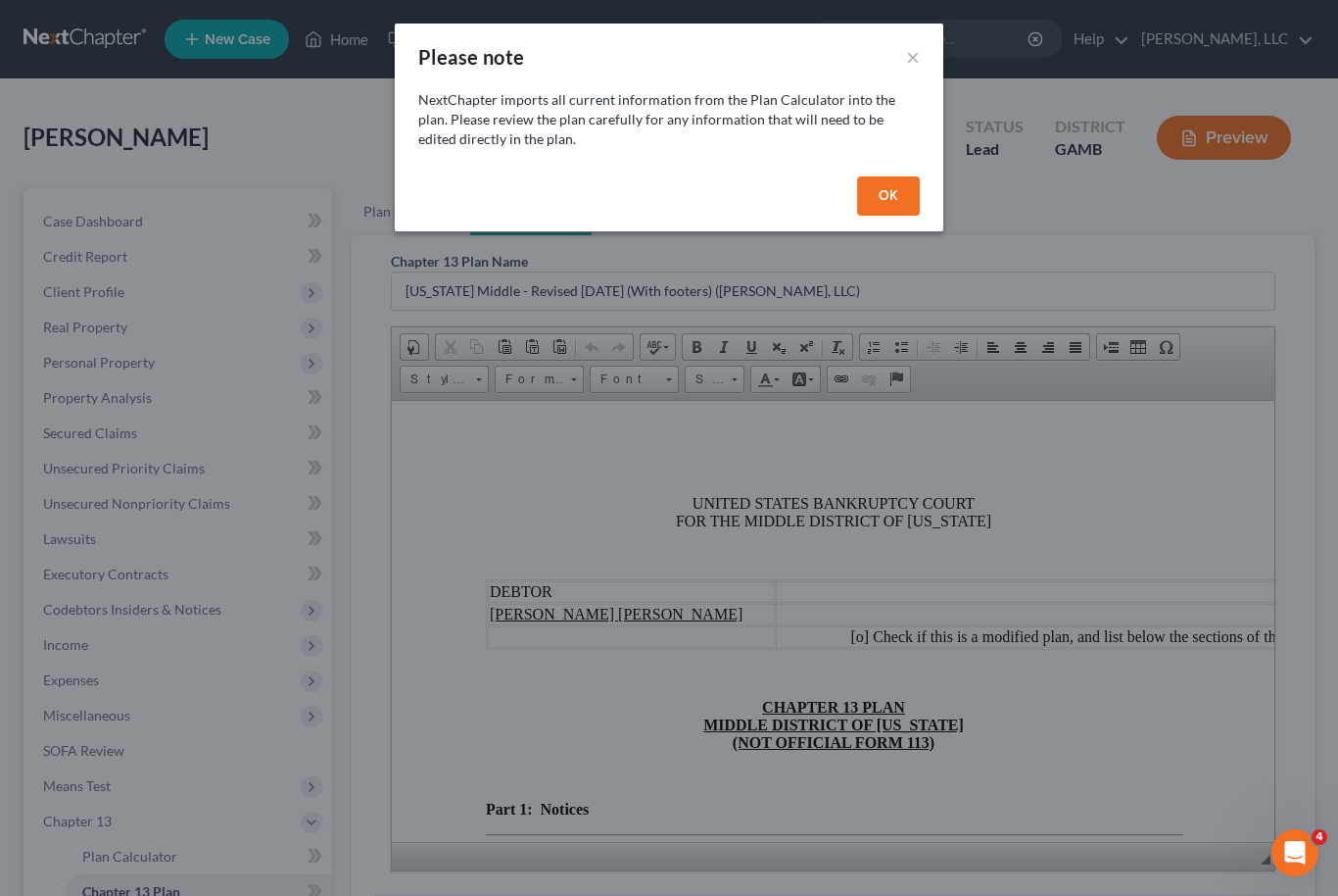
click at [907, 197] on button "OK" at bounding box center [889, 196] width 63 height 39
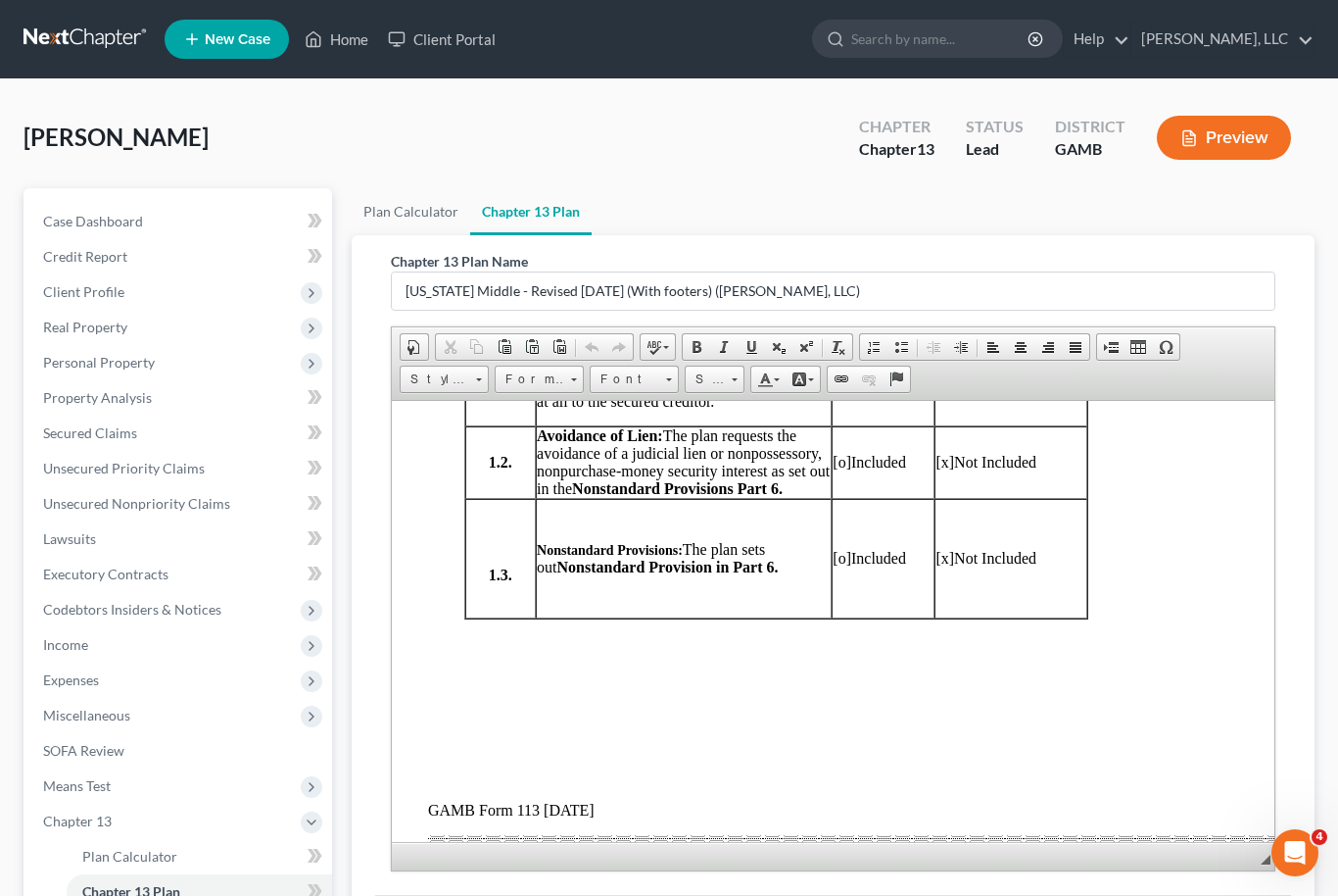
scroll to position [999, 44]
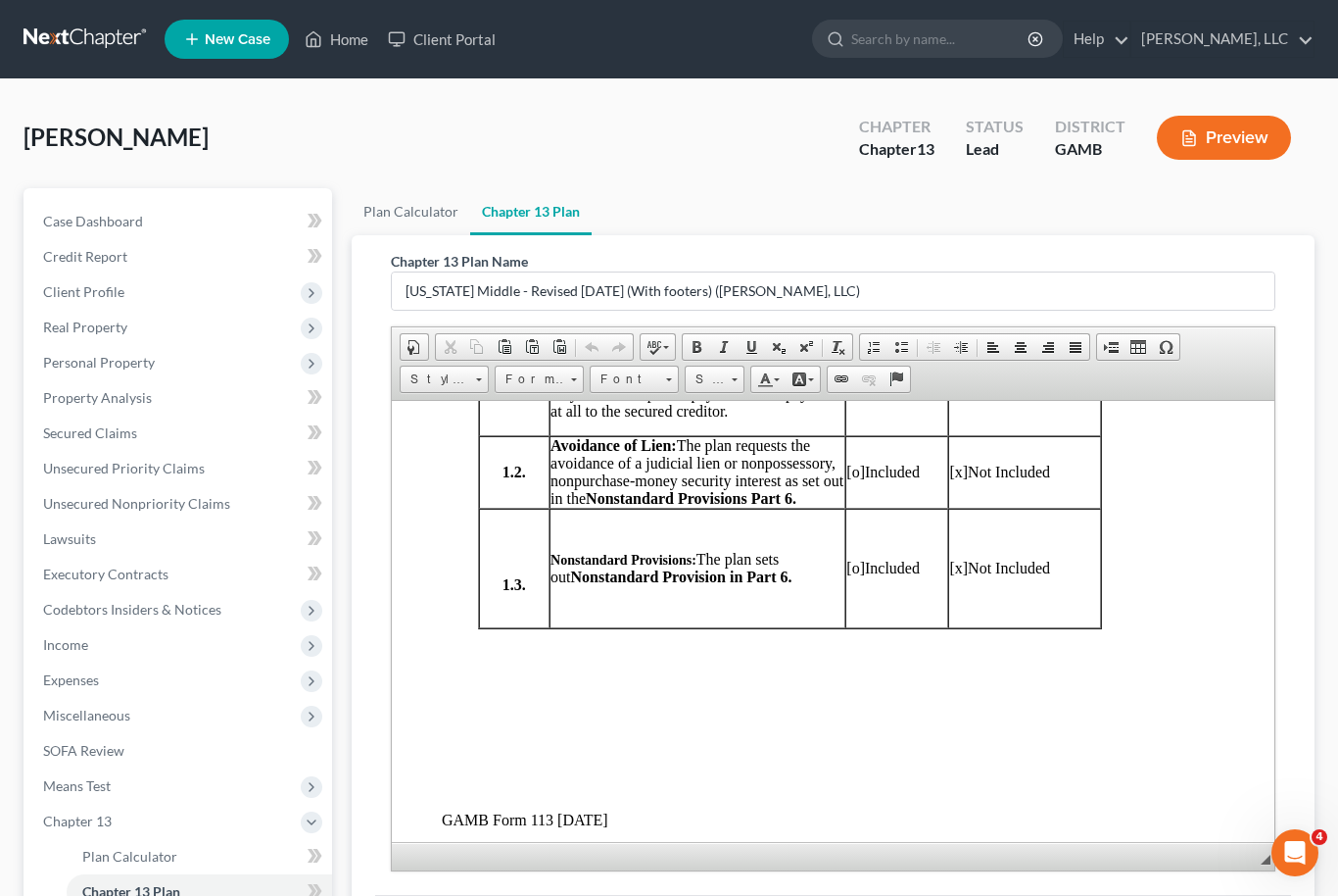
click at [862, 575] on span "[o]" at bounding box center [855, 566] width 19 height 17
click at [951, 575] on span "[x]" at bounding box center [957, 566] width 19 height 17
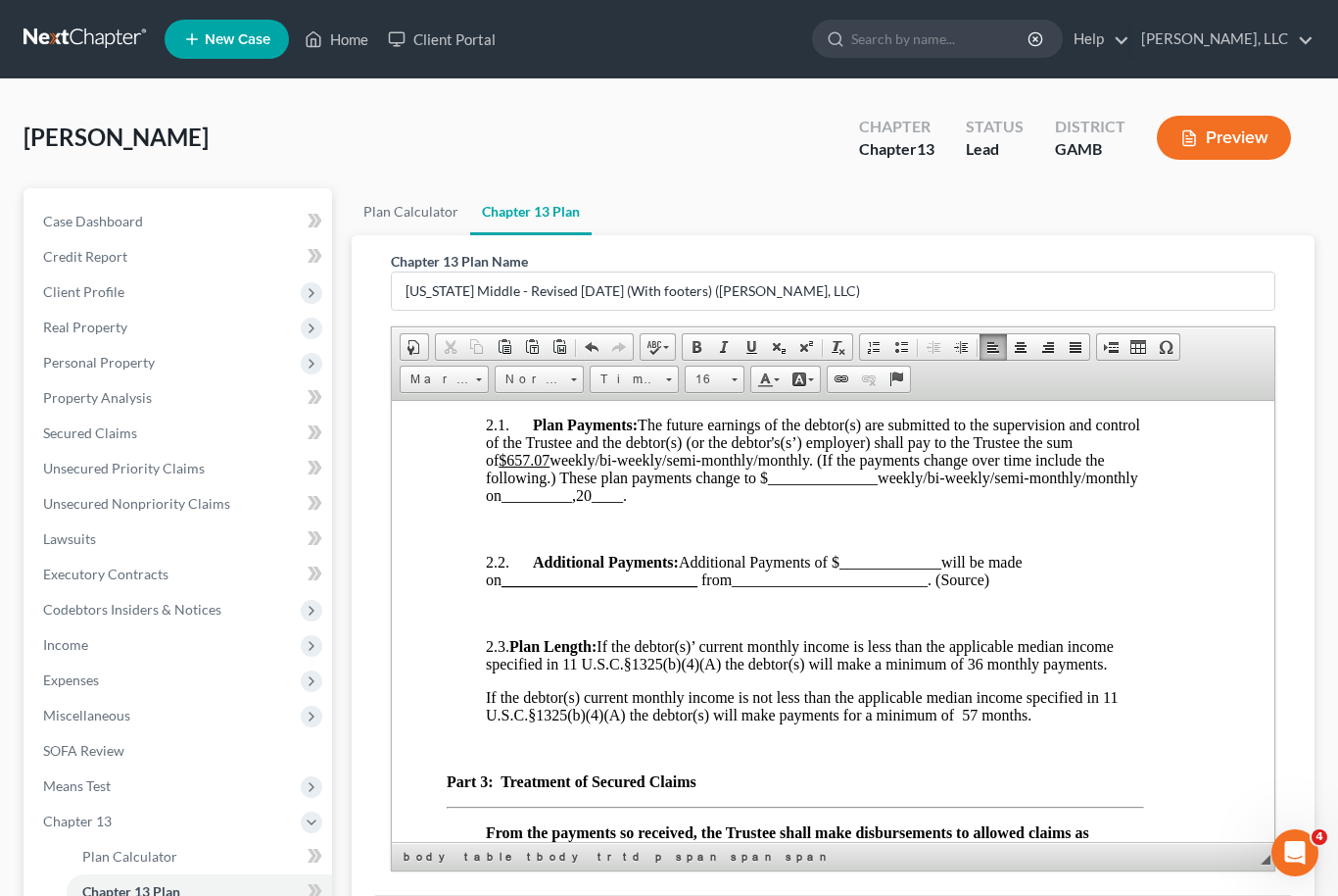
scroll to position [1881, 38]
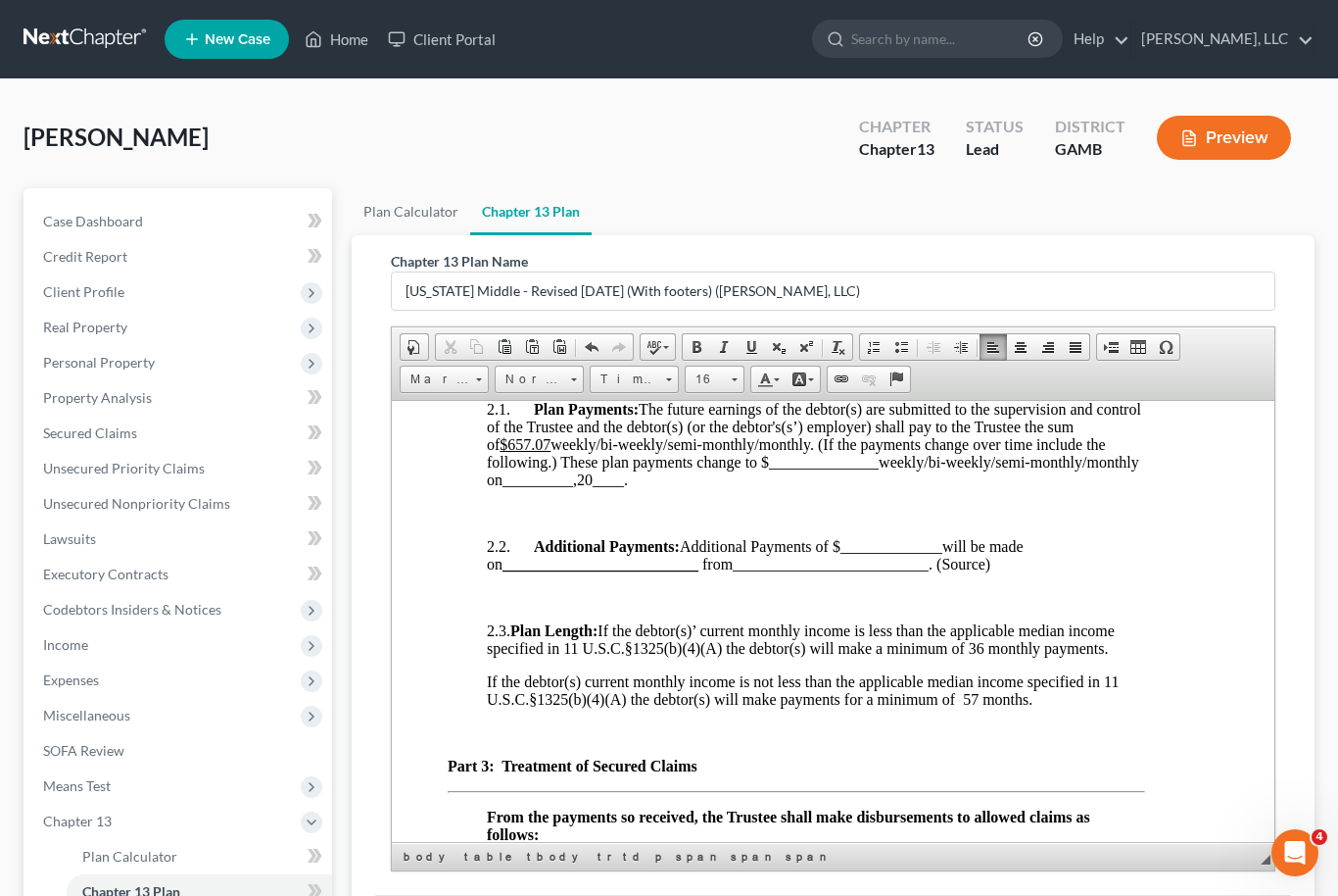
click at [540, 452] on u "$657.07" at bounding box center [525, 443] width 51 height 17
click at [798, 487] on span "Plan Payments: The future earnings of the debtor(s) are submitted to the superv…" at bounding box center [813, 443] width 655 height 88
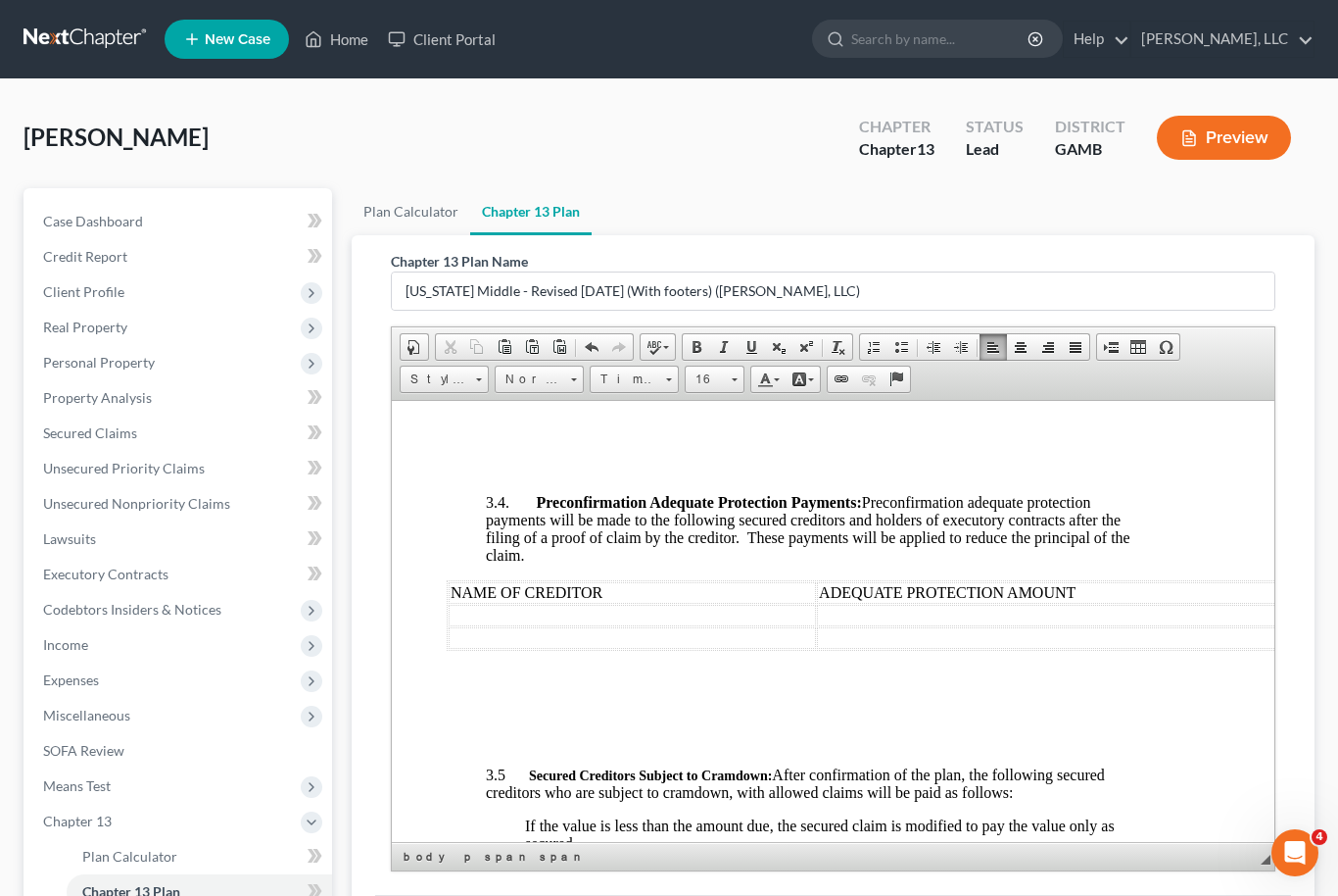
scroll to position [4934, 39]
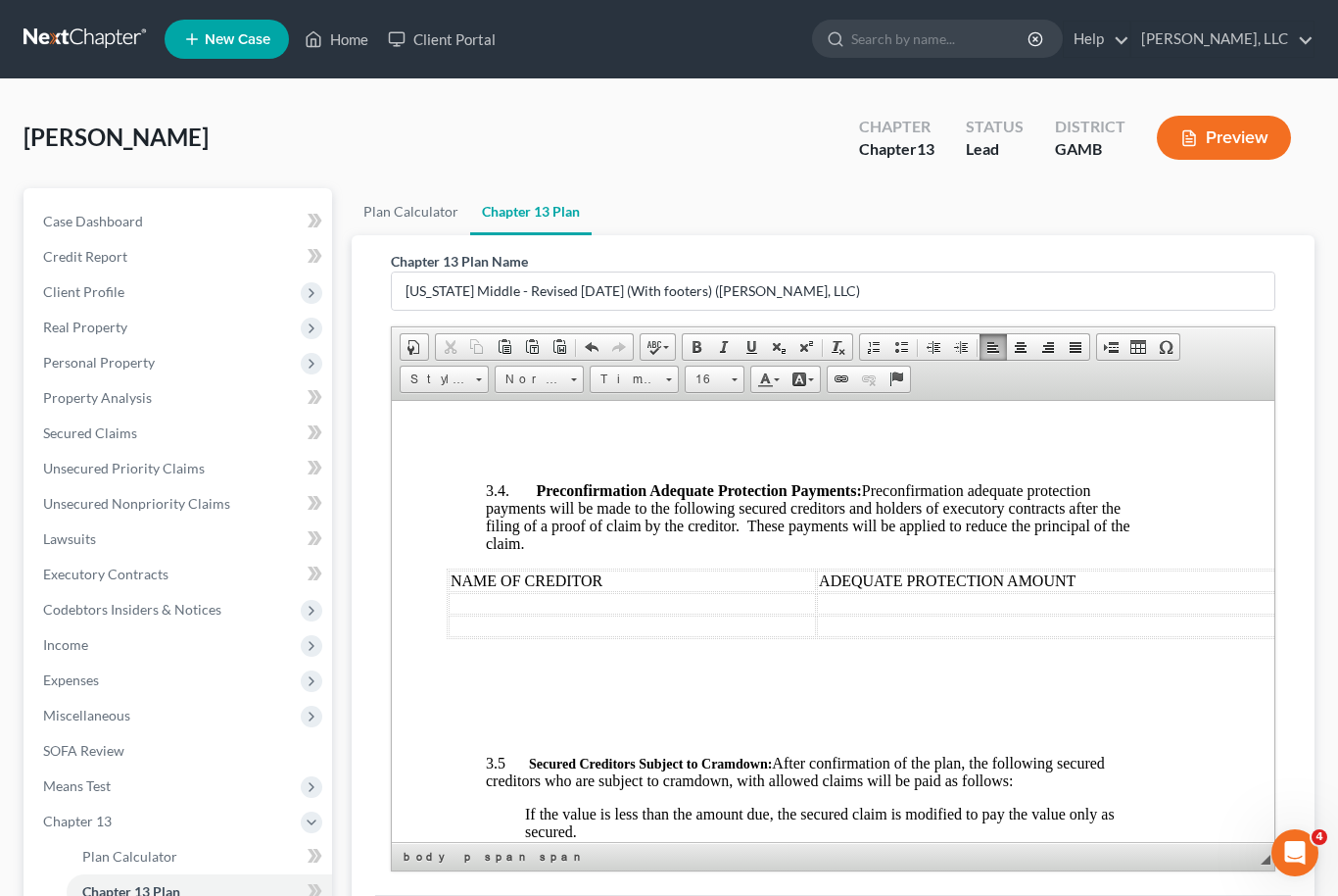
click at [1047, 199] on table "NAME OF CREDITOR AMOUNT DUE INTEREST RATE COLLATERAL MONTHLY PAYMENT Goldcar Le…" at bounding box center [794, 164] width 696 height 69
click at [1032, 196] on td "$324.86" at bounding box center [1055, 185] width 164 height 22
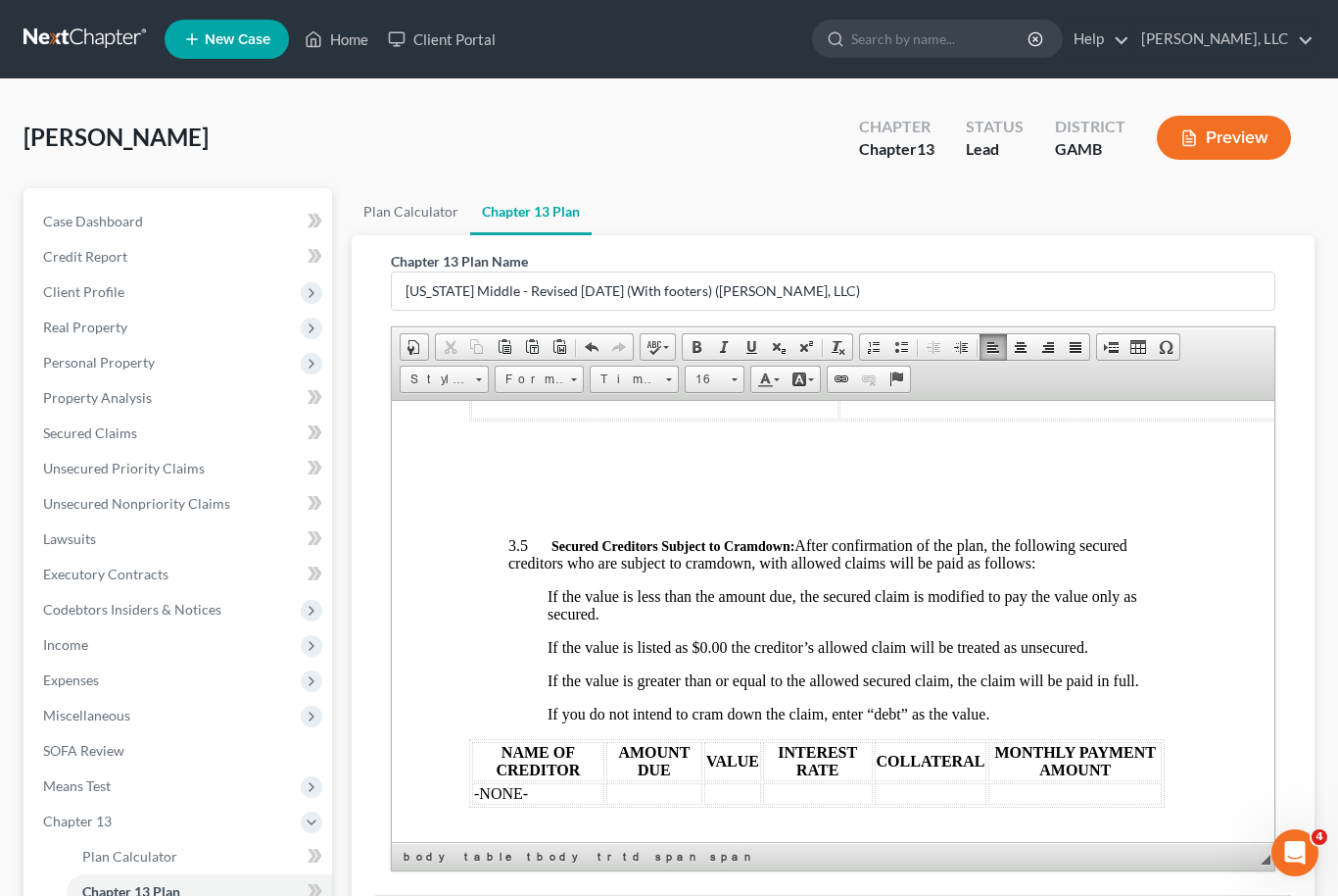
scroll to position [5152, 18]
click at [539, 395] on td at bounding box center [653, 384] width 367 height 22
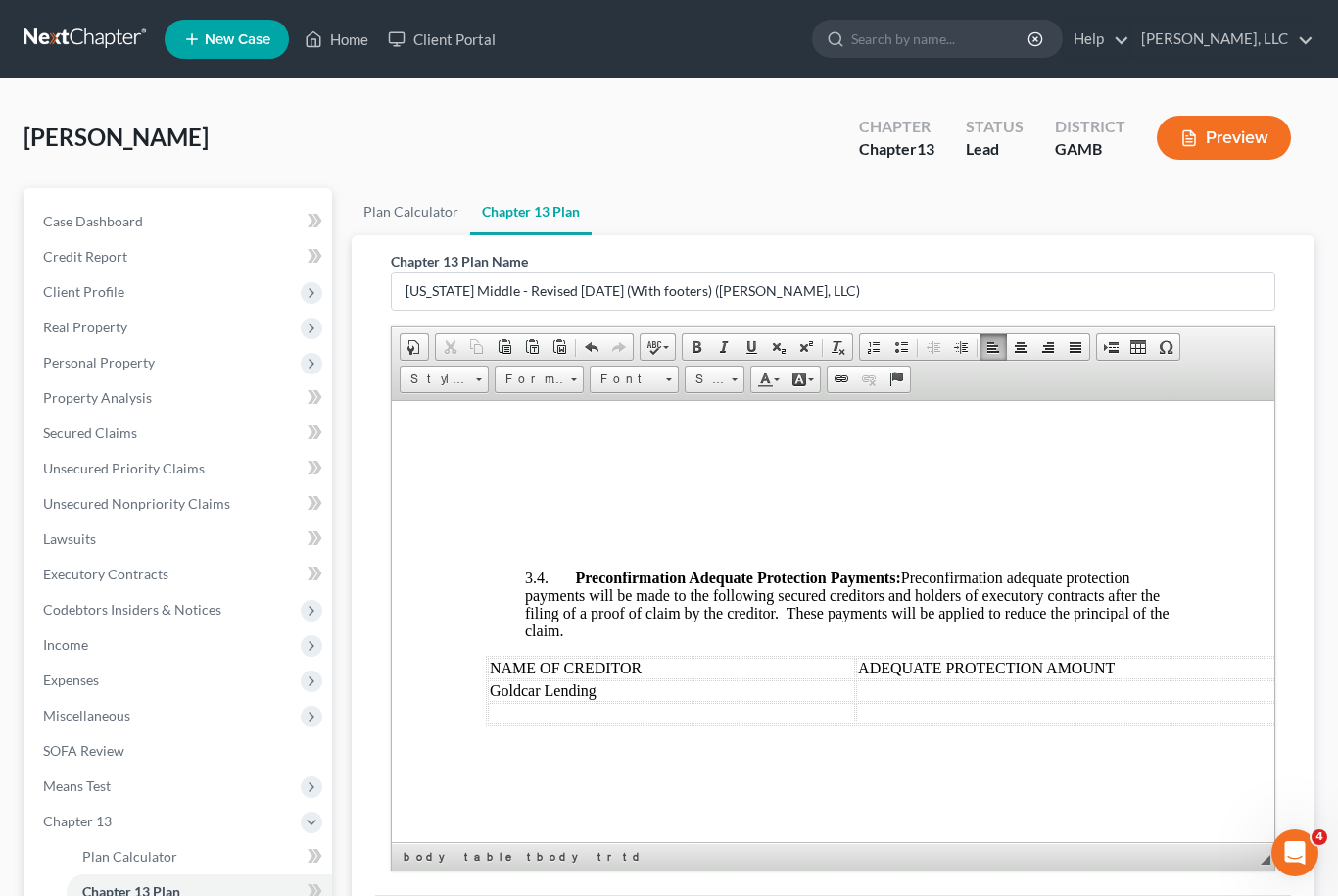
scroll to position [4801, 0]
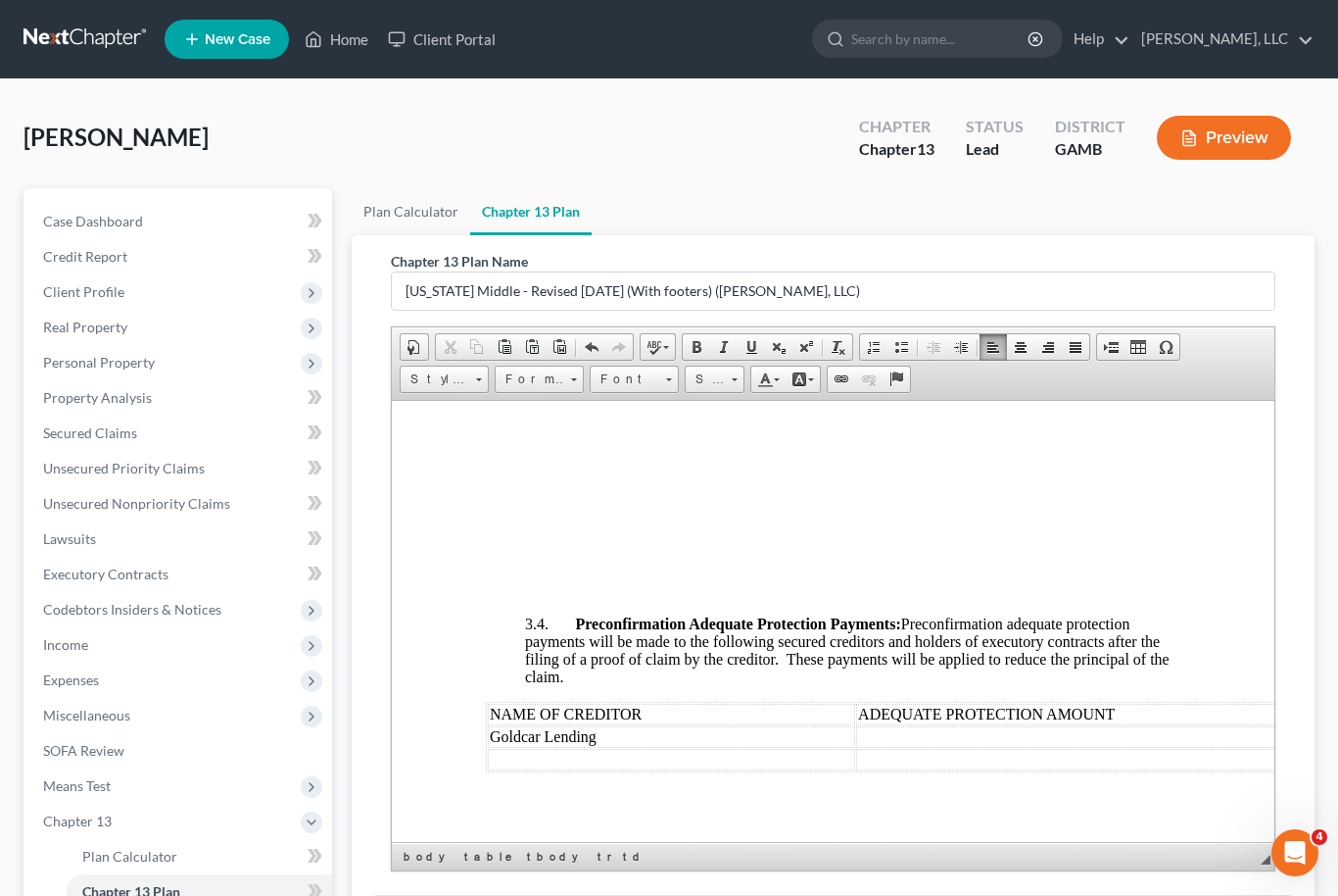
click at [602, 329] on td "Goldcar Lend" at bounding box center [570, 318] width 164 height 22
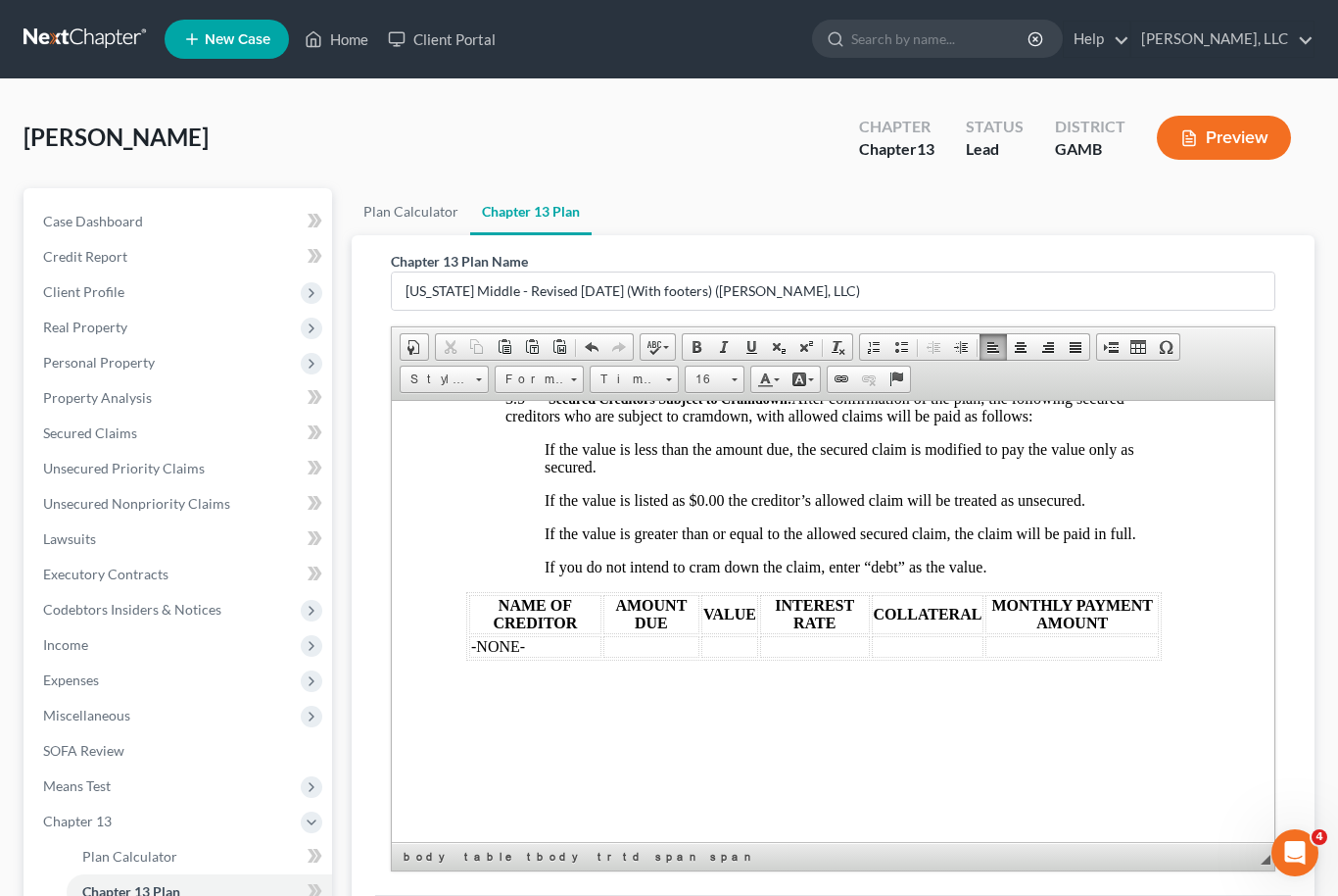
scroll to position [5290, 22]
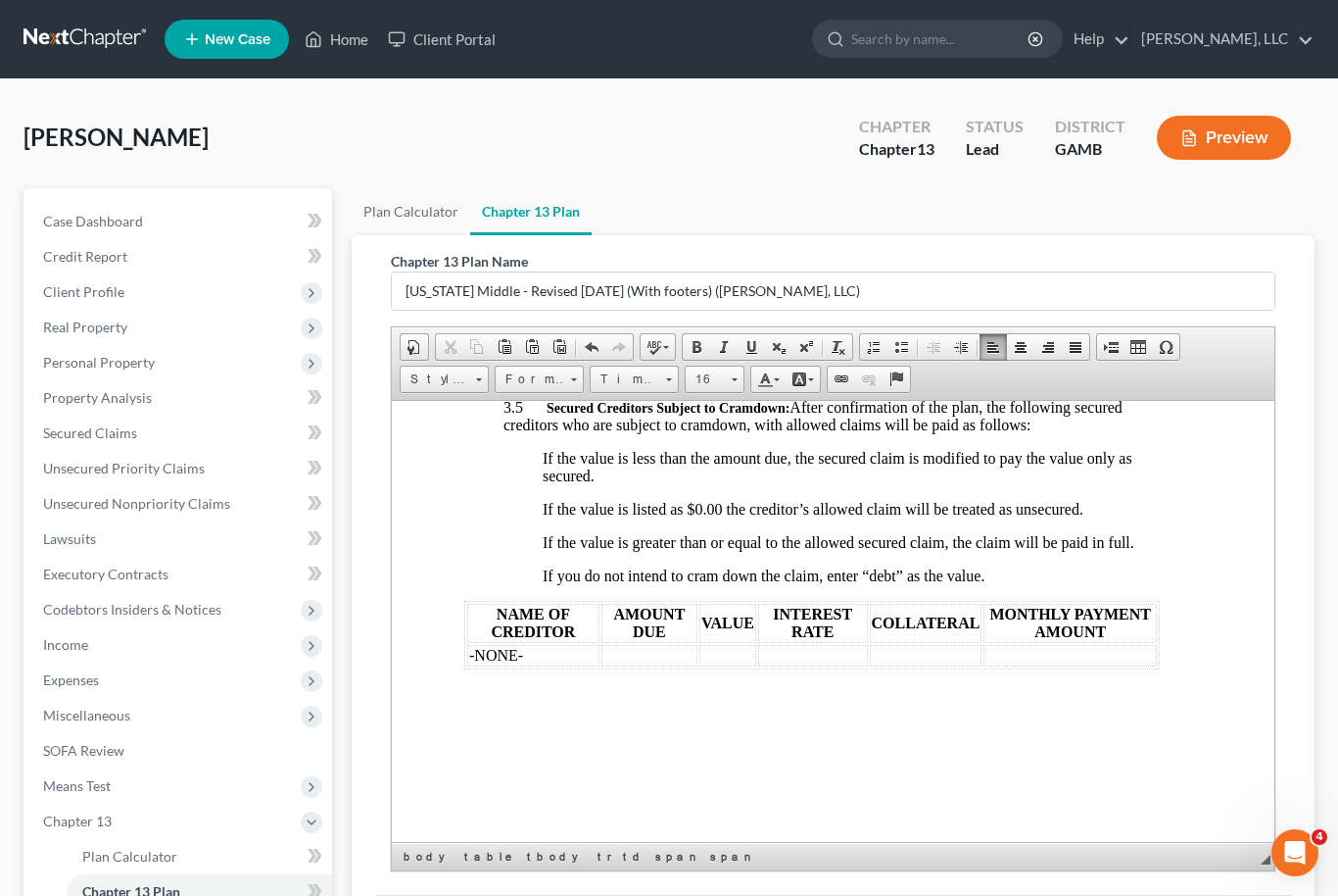
click at [874, 258] on td at bounding box center [1141, 247] width 614 height 22
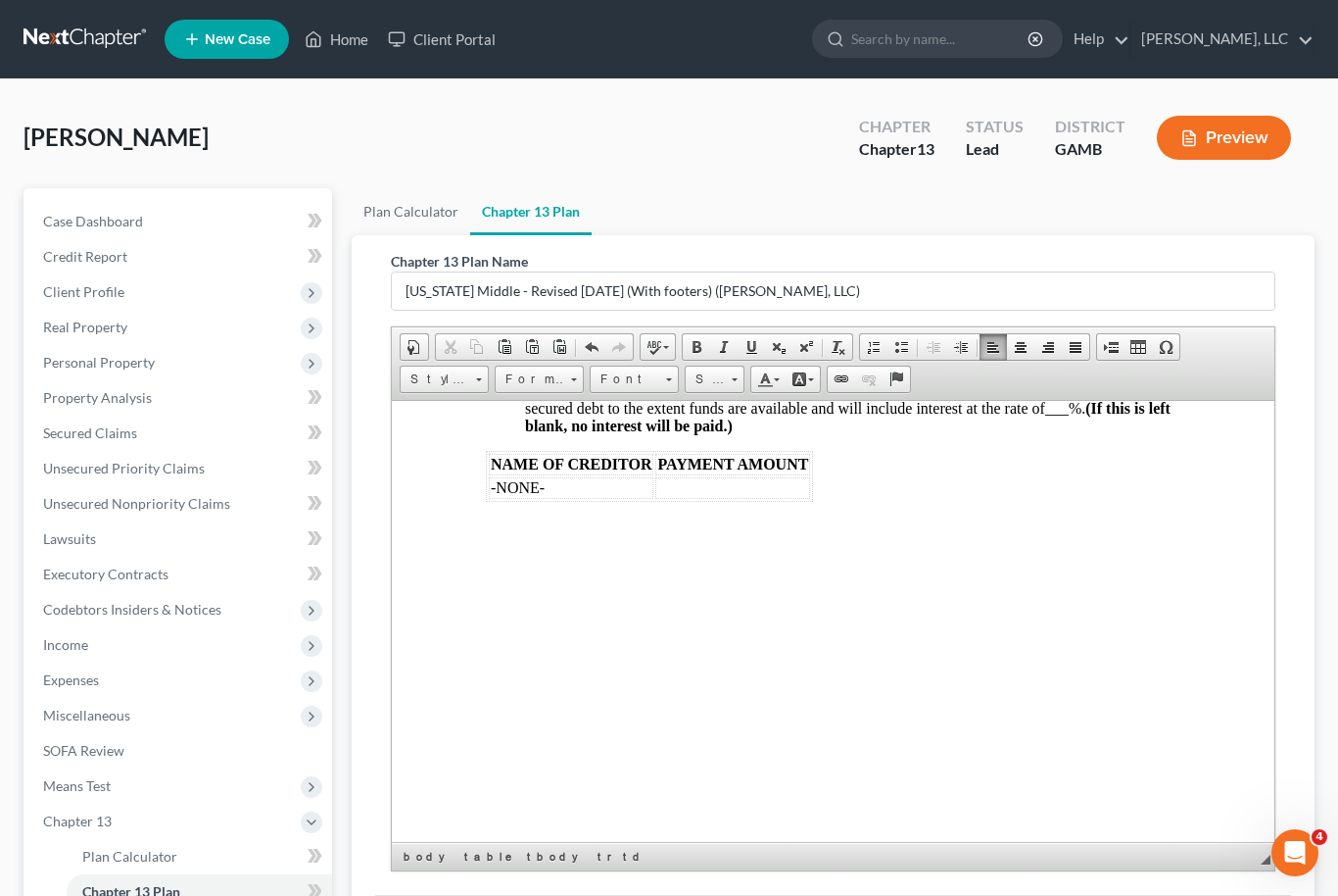
scroll to position [7323, 0]
click at [656, 108] on u "[[DOMAIN_NAME]]" at bounding box center [605, 100] width 139 height 17
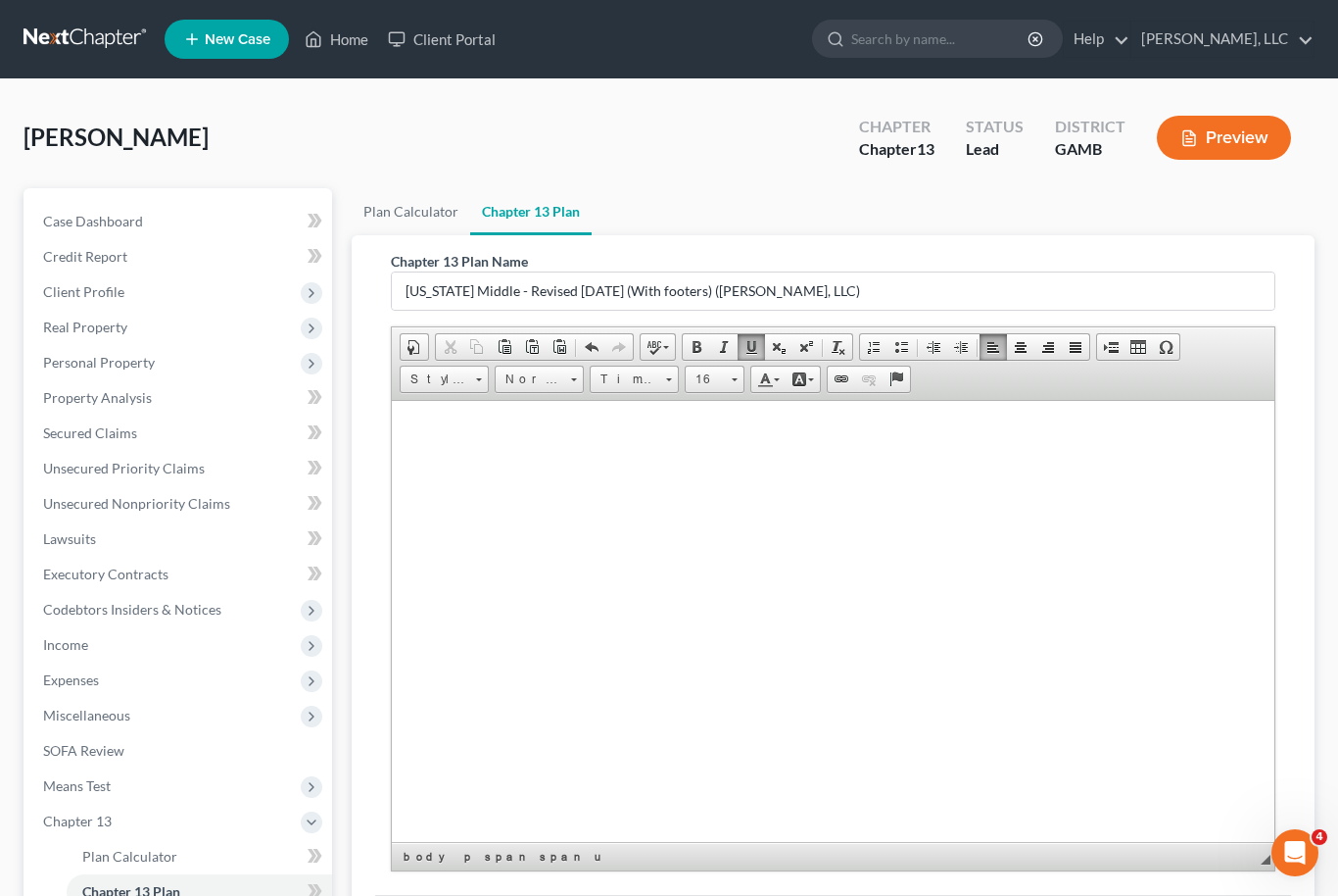
scroll to position [8730, 0]
click at [615, 50] on u "20.61%" at bounding box center [605, 41] width 48 height 17
click at [1046, 171] on span ", but will also pay the highest amount shown in paragraph, 5.1(a),5.1(b) or 5.1…" at bounding box center [870, 136] width 615 height 70
click at [1050, 118] on u "20.61%" at bounding box center [1048, 110] width 42 height 15
drag, startPoint x: 1073, startPoint y: 706, endPoint x: 1035, endPoint y: 707, distance: 38.0
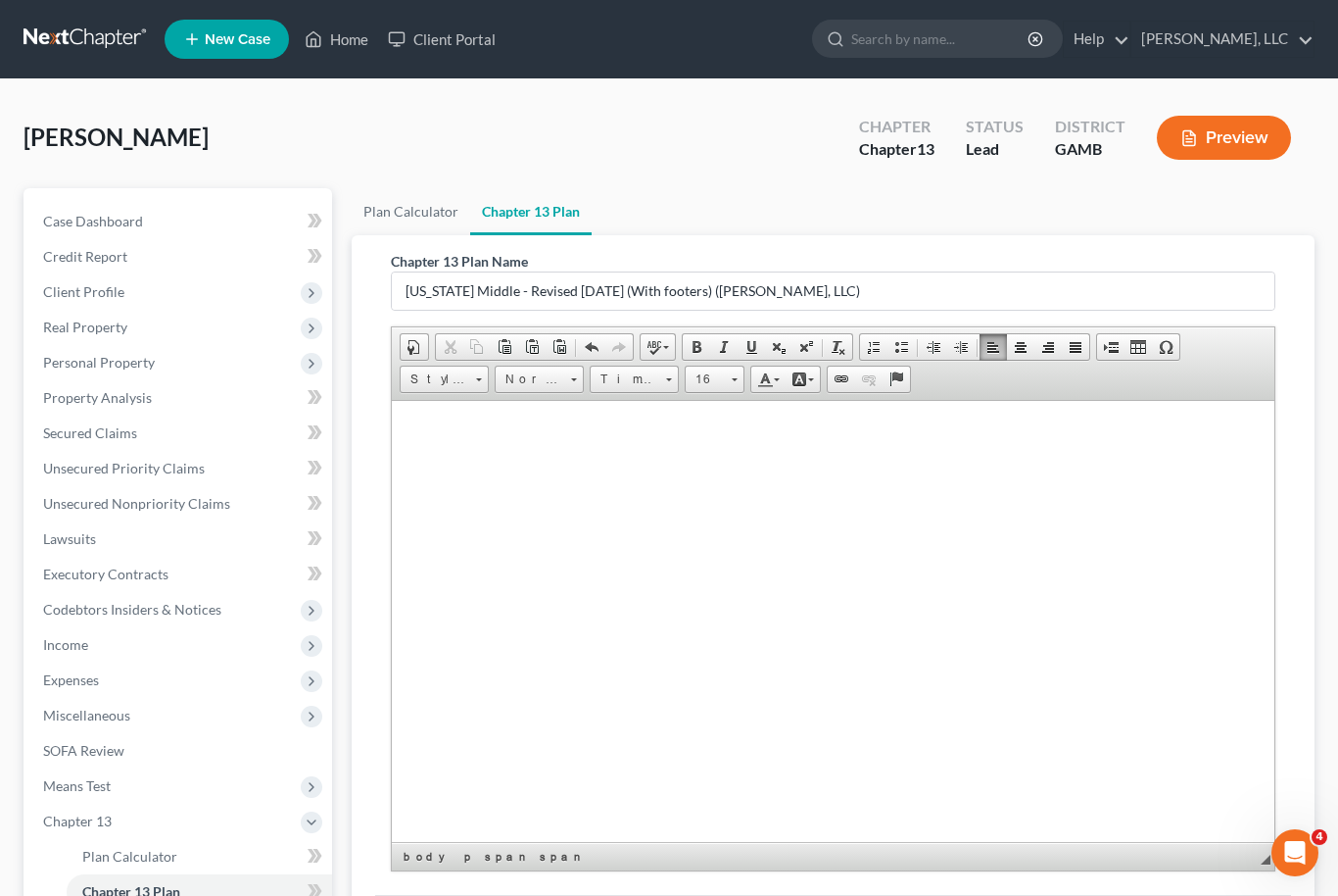
click at [1035, 171] on span "(b) the debtor(s) anticipates unsecured creditors will receive a dividend of 10…" at bounding box center [870, 136] width 615 height 70
click at [1068, 118] on span "(b) the debtor(s) anticipates unsecured creditors will receive a dividend of 10…" at bounding box center [818, 109] width 510 height 17
drag, startPoint x: 1073, startPoint y: 706, endPoint x: 1035, endPoint y: 707, distance: 38.0
click at [1035, 171] on span "(b) the debtor(s) anticipates unsecured creditors will receive a dividend of 10…" at bounding box center [870, 136] width 615 height 70
click at [758, 345] on span at bounding box center [751, 347] width 16 height 16
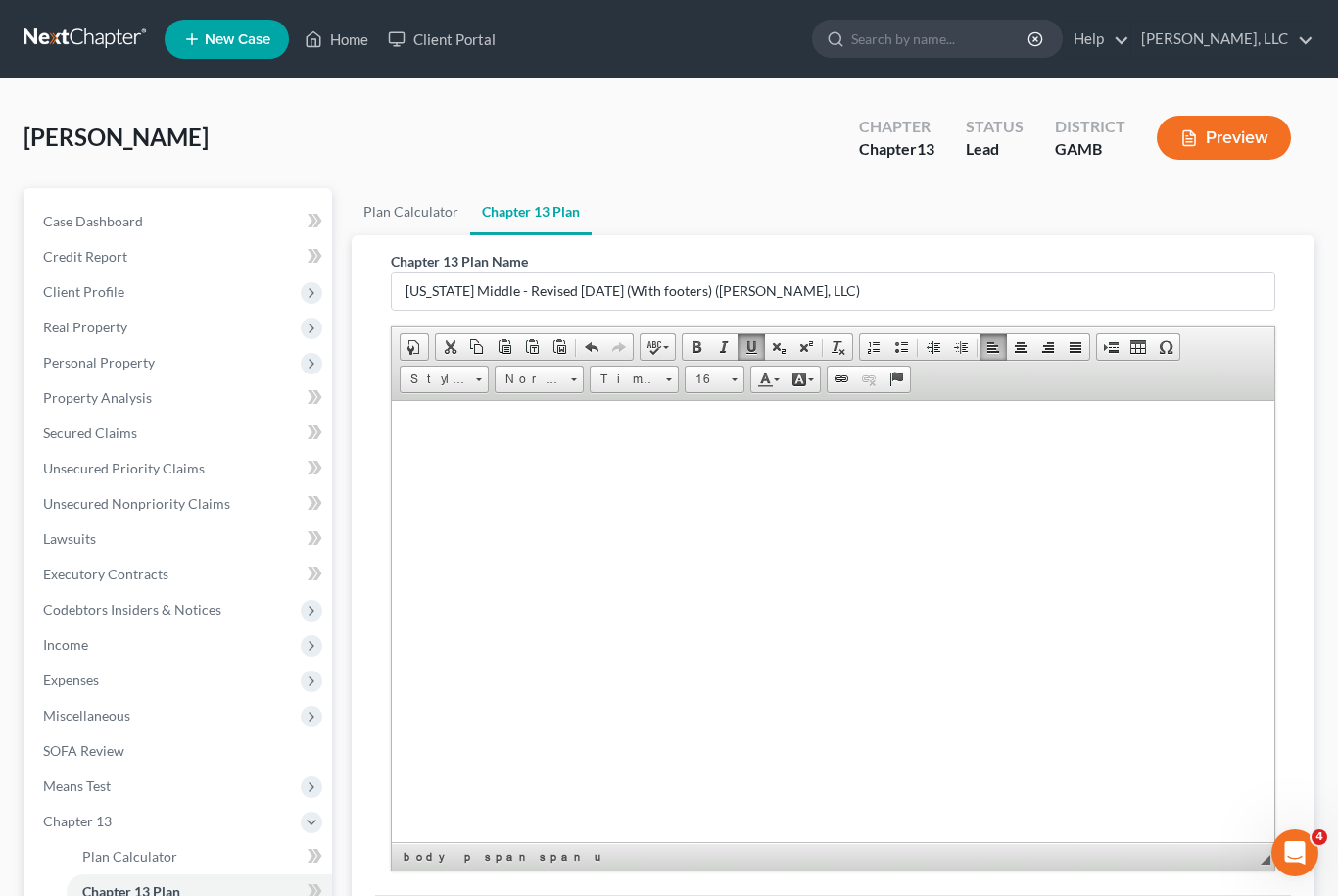
click at [1040, 118] on u "00.00" at bounding box center [1056, 109] width 35 height 17
click at [1035, 118] on span "(b) the debtor(s) anticipates unsecured creditors will receive a dividend of 1 …" at bounding box center [818, 109] width 510 height 17
click at [1039, 118] on u "00.00" at bounding box center [1056, 109] width 35 height 17
click at [1034, 118] on span "(b) the debtor(s) anticipates unsecured creditors will receive a dividend of 1 …" at bounding box center [818, 109] width 510 height 17
click at [1039, 118] on u "00.00" at bounding box center [1056, 109] width 35 height 17
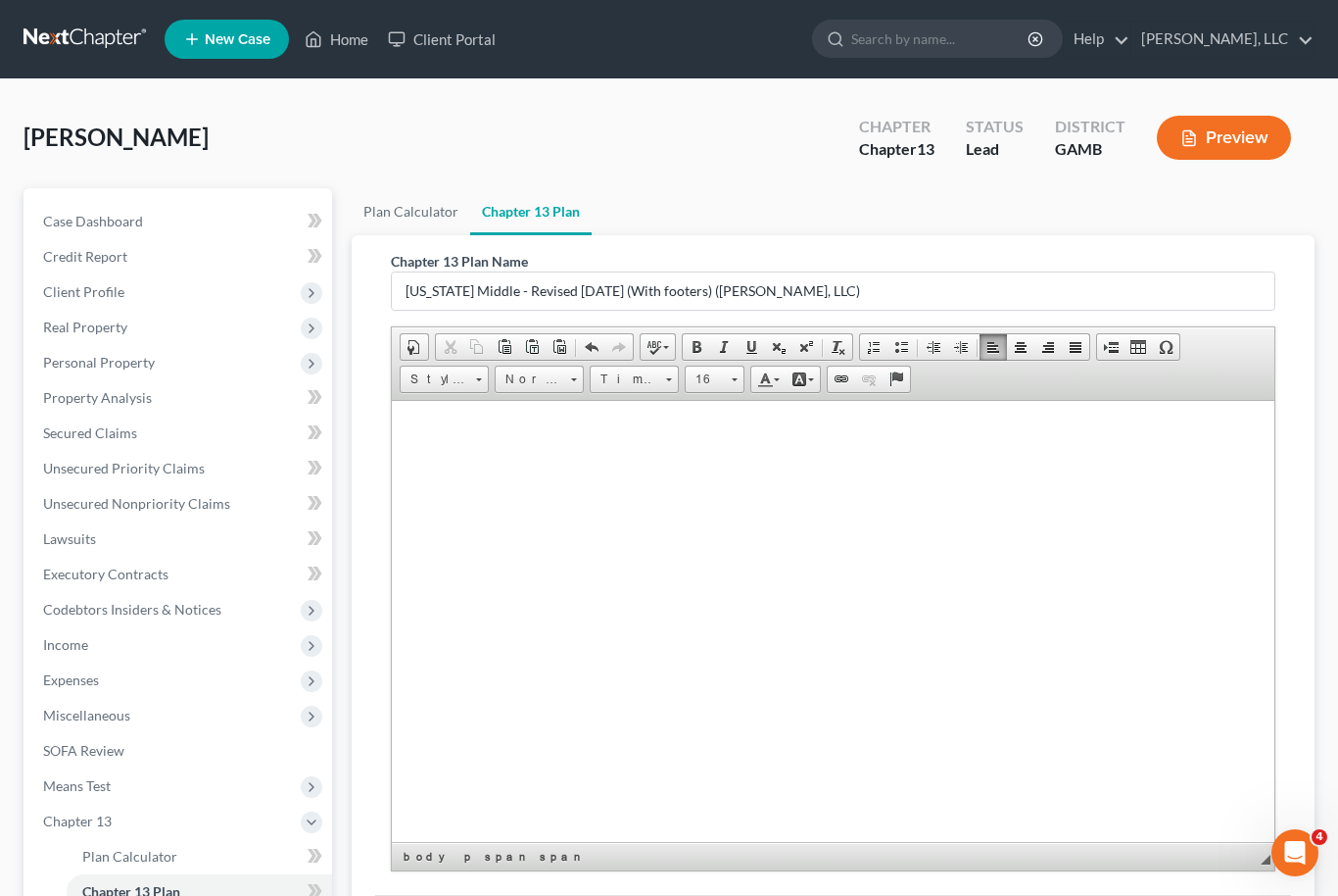
click at [1039, 118] on u "00.00" at bounding box center [1056, 109] width 35 height 17
click at [758, 339] on span at bounding box center [751, 347] width 16 height 16
click at [768, 13] on u "$11,139.50" at bounding box center [758, 4] width 70 height 17
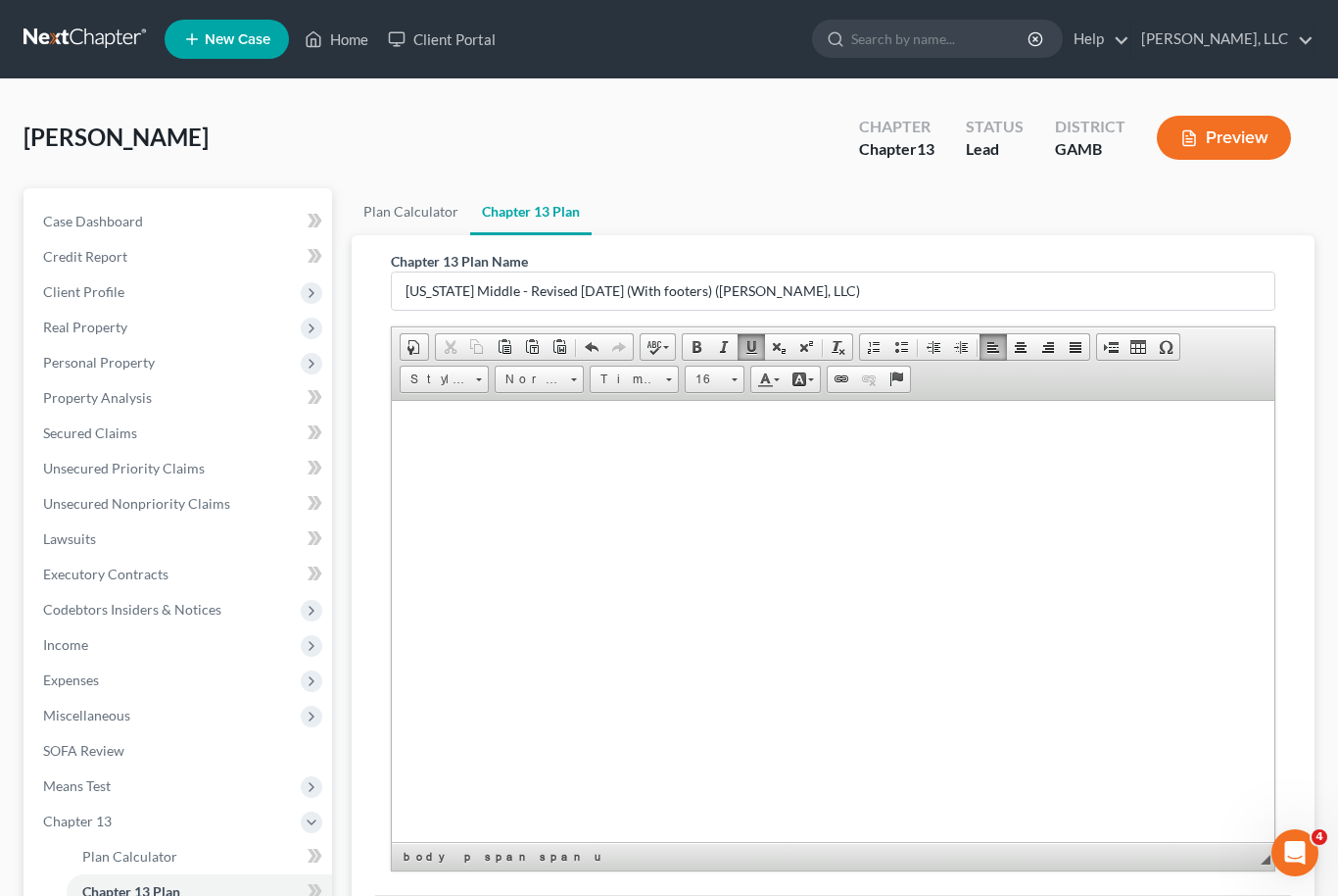
scroll to position [11421, 0]
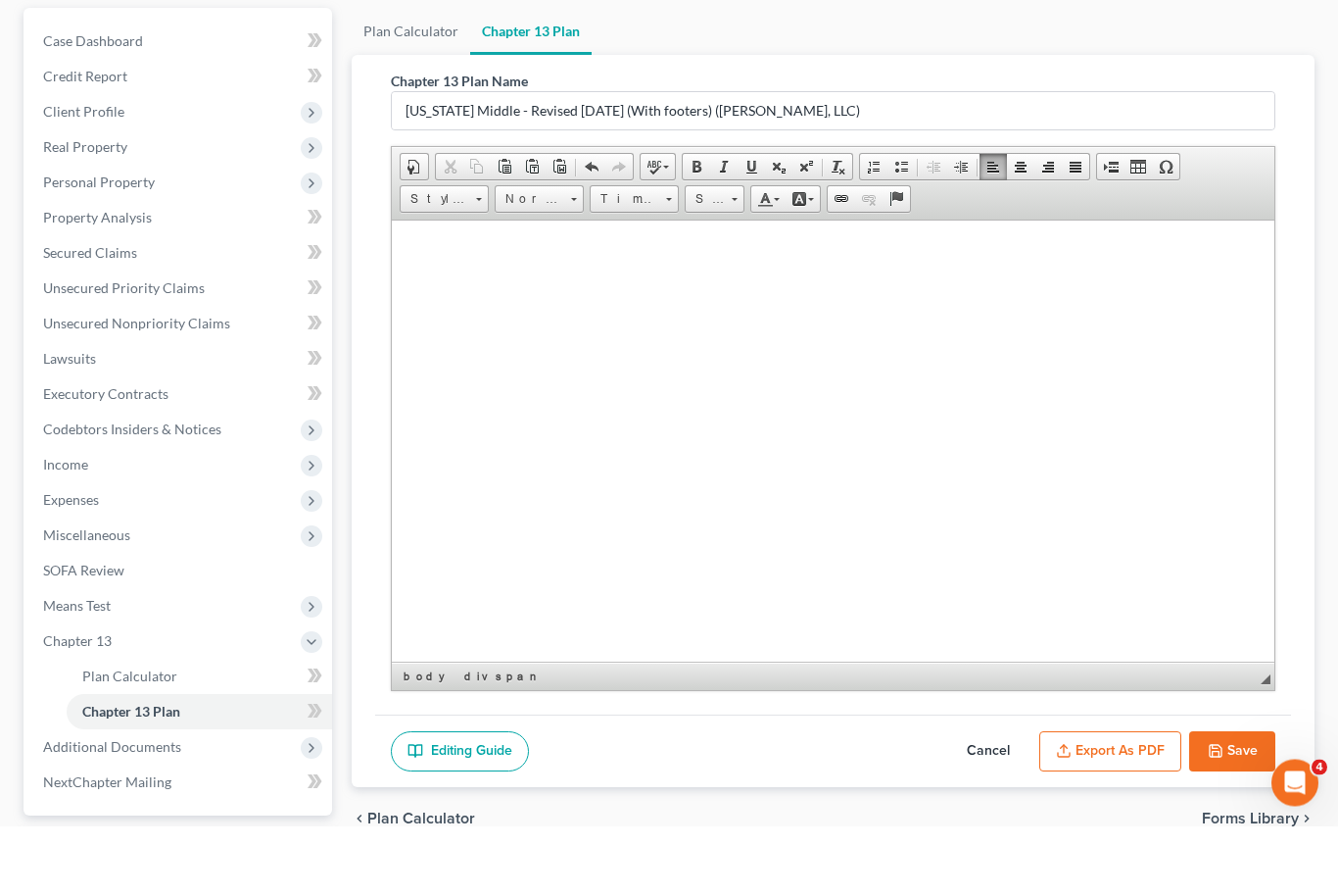
scroll to position [287, 0]
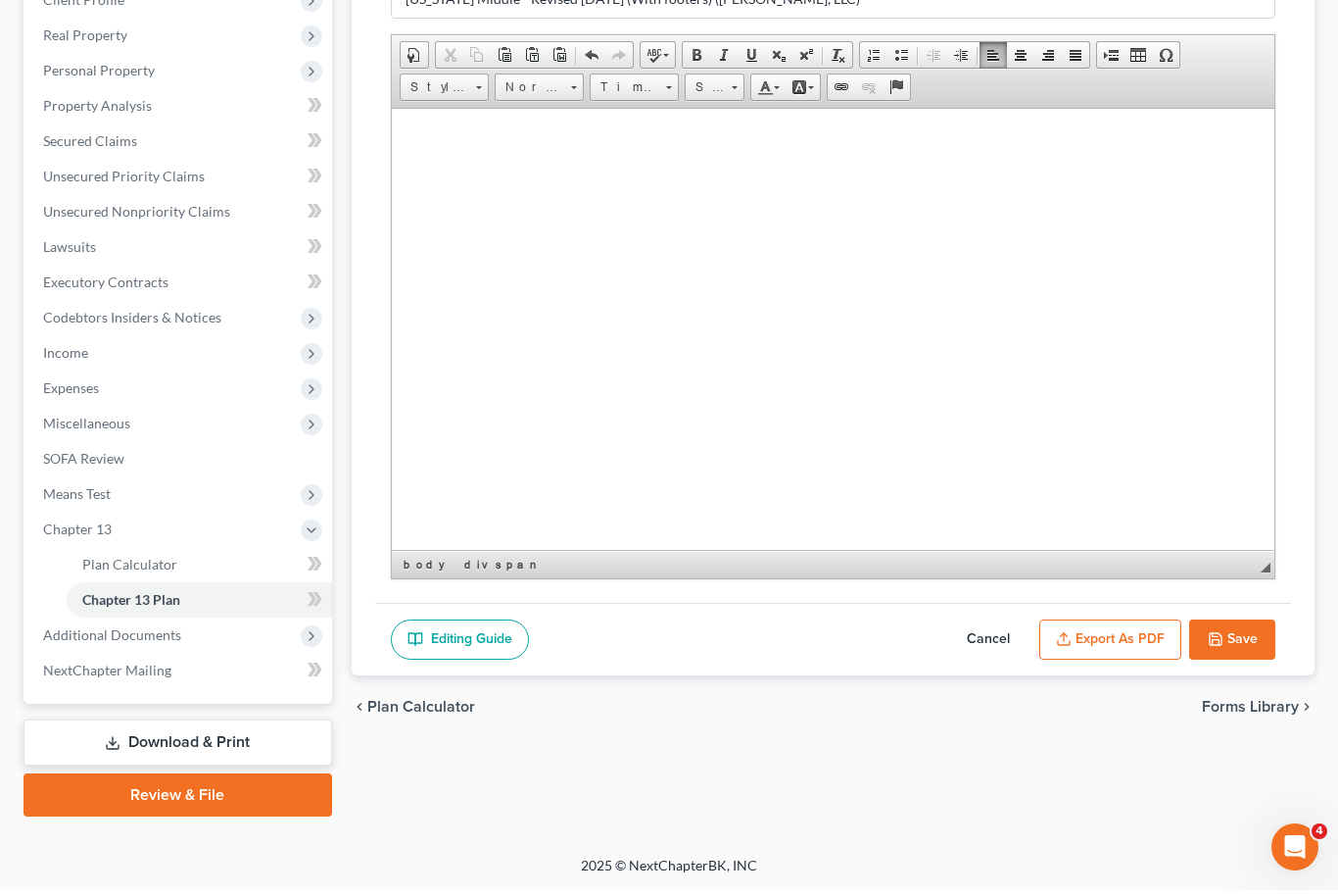
click at [1138, 636] on button "Export as PDF" at bounding box center [1111, 646] width 142 height 41
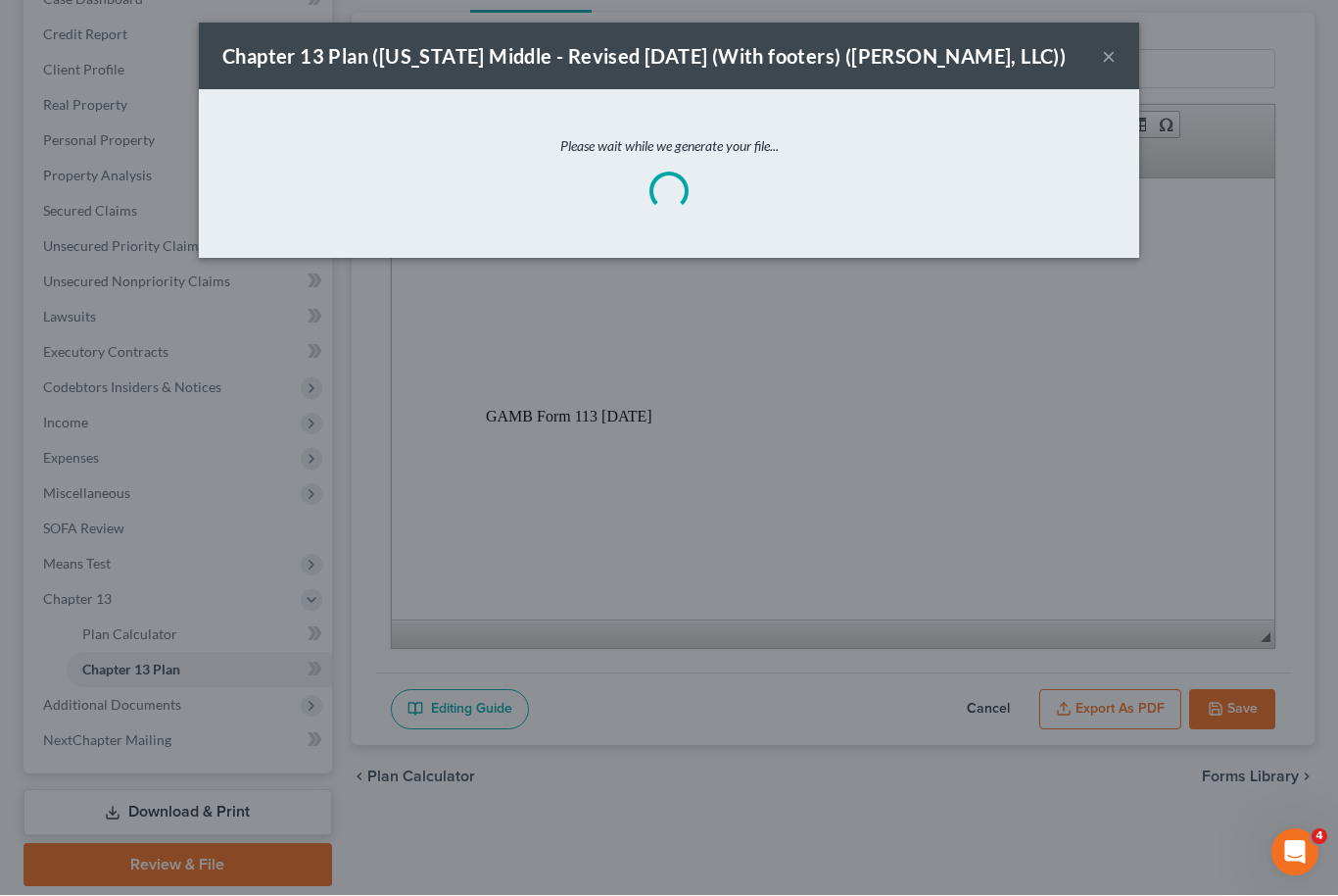
scroll to position [11403, 0]
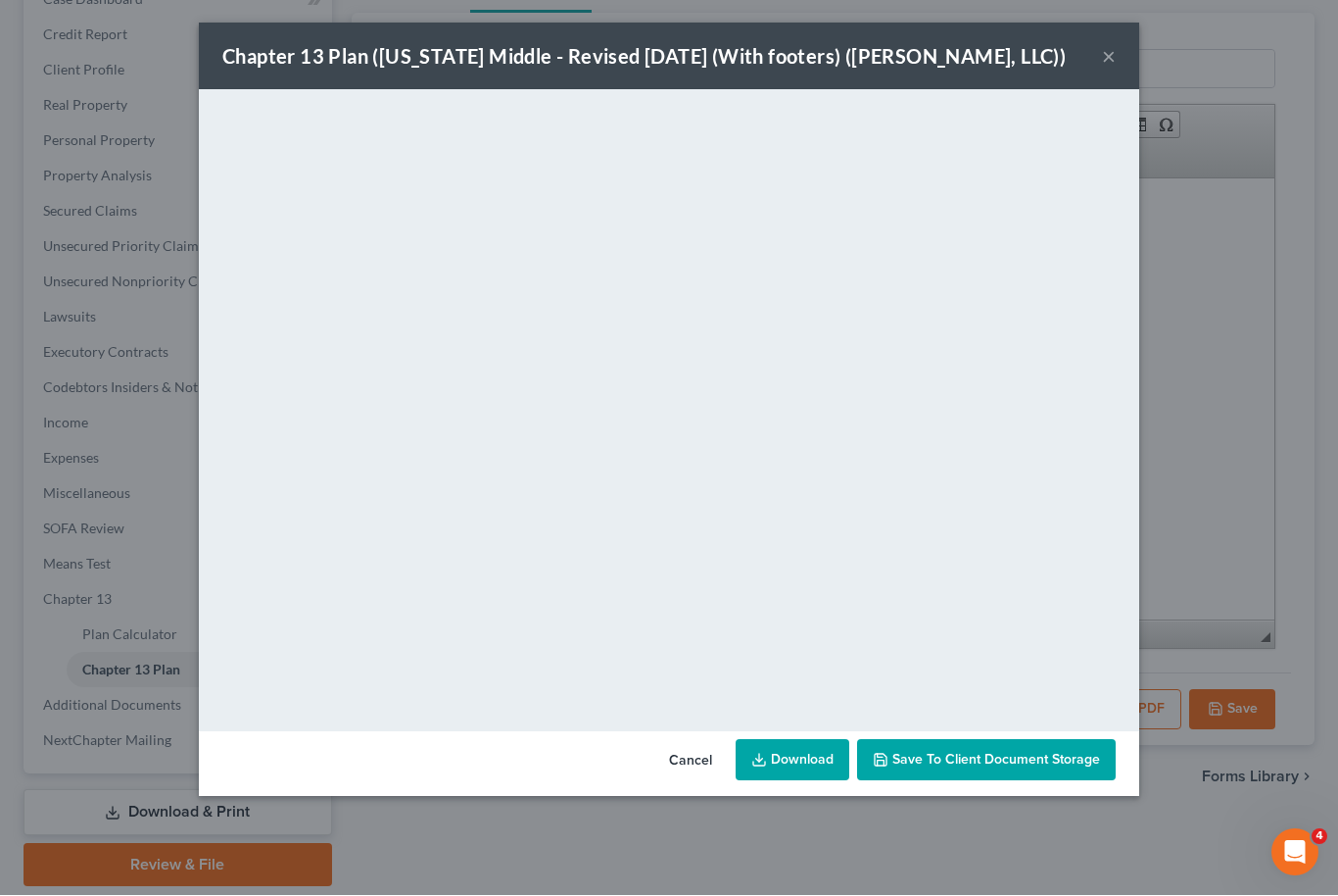
click at [816, 753] on link "Download" at bounding box center [792, 760] width 113 height 41
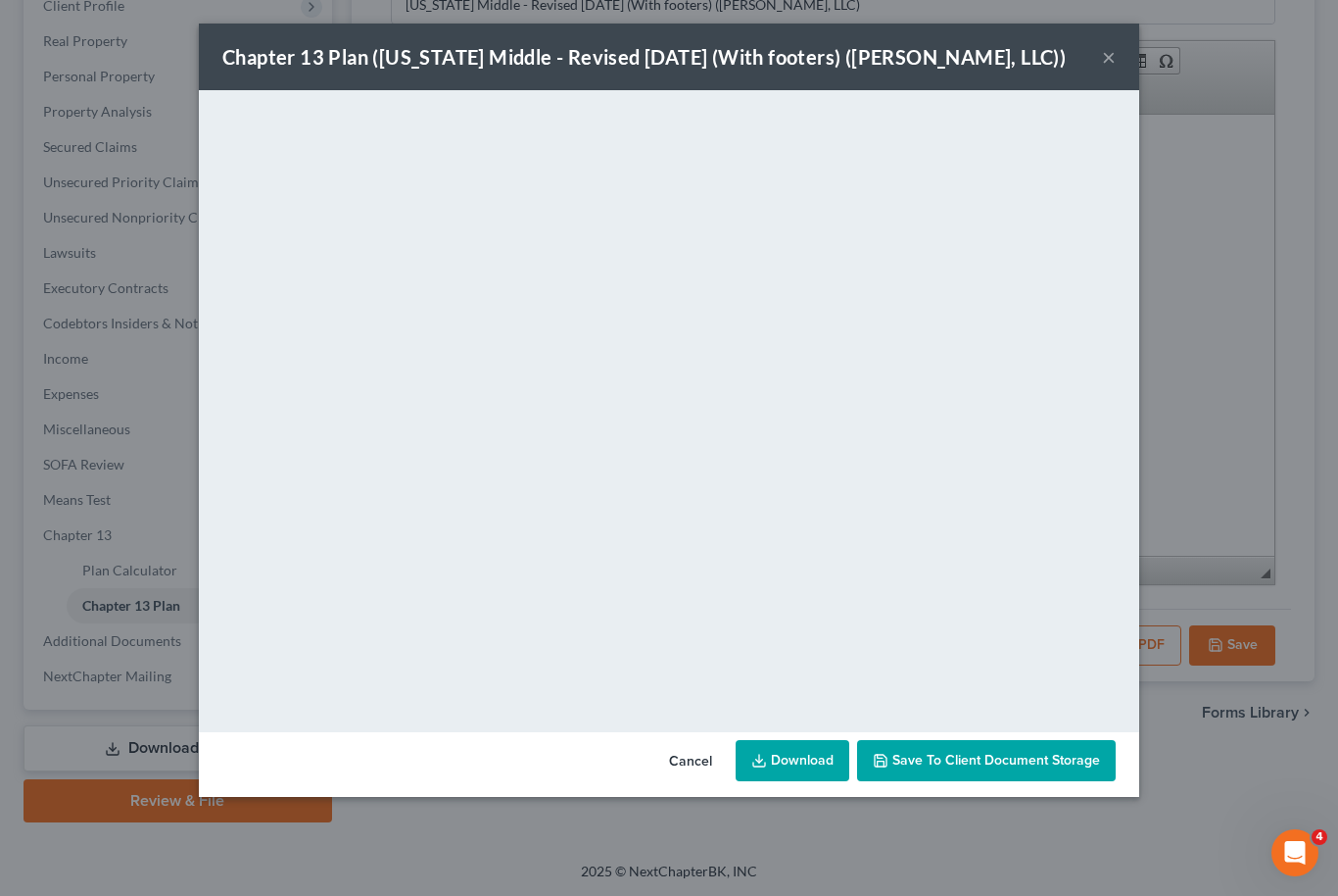
click at [1080, 767] on span "Save to Client Document Storage" at bounding box center [996, 759] width 208 height 17
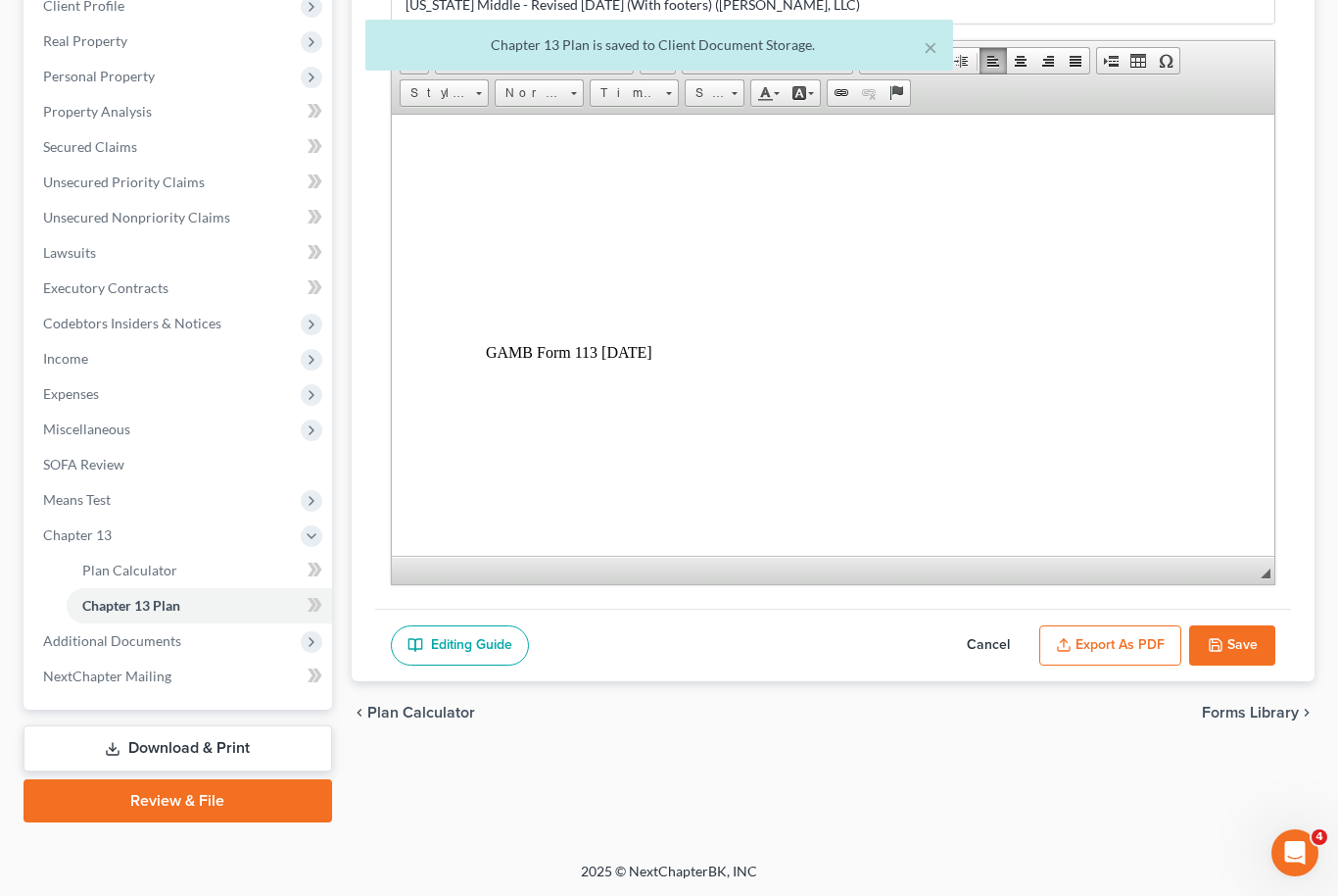
click at [1252, 646] on button "Save" at bounding box center [1233, 646] width 87 height 41
select select "2"
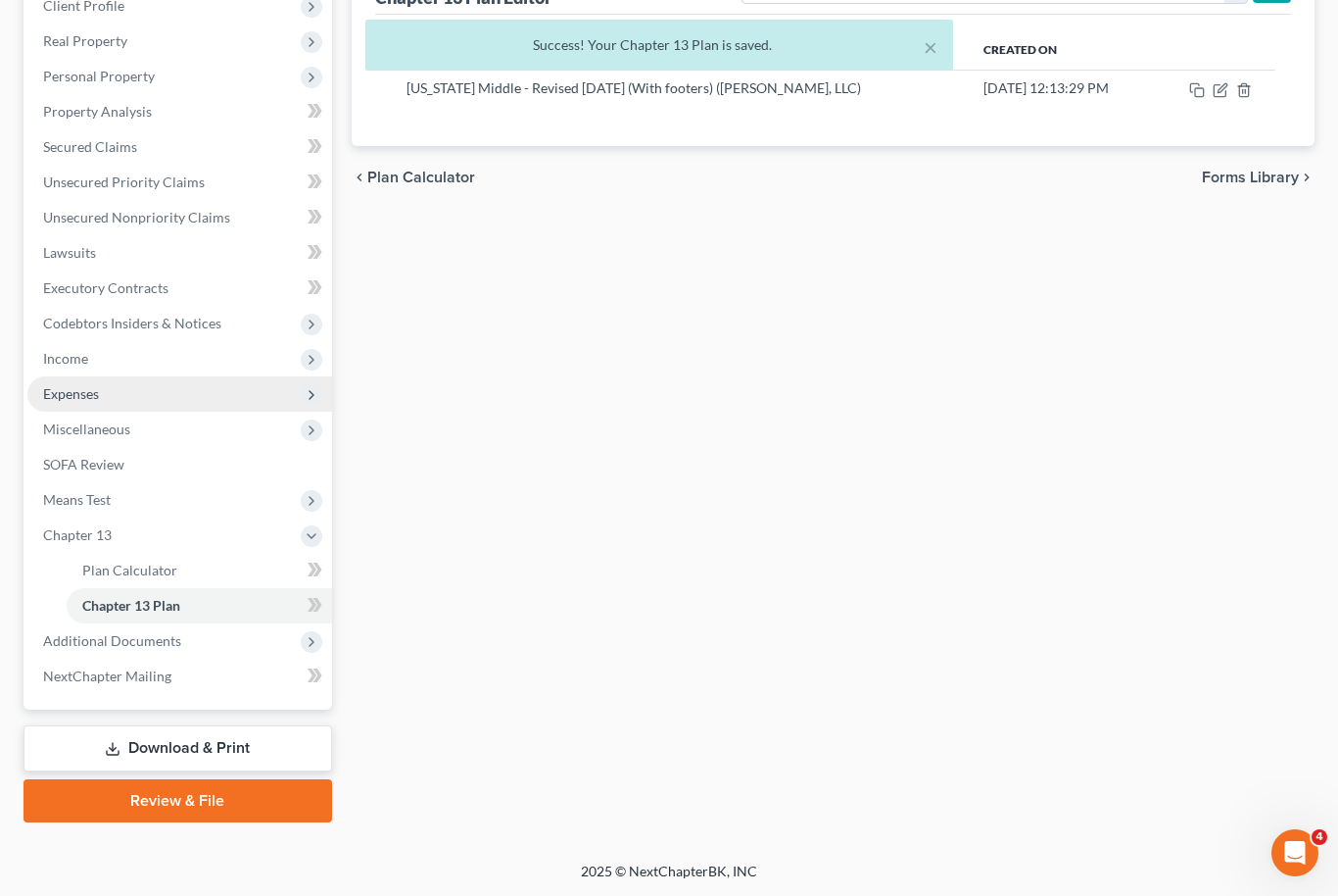
click at [70, 406] on span "Expenses" at bounding box center [179, 394] width 304 height 35
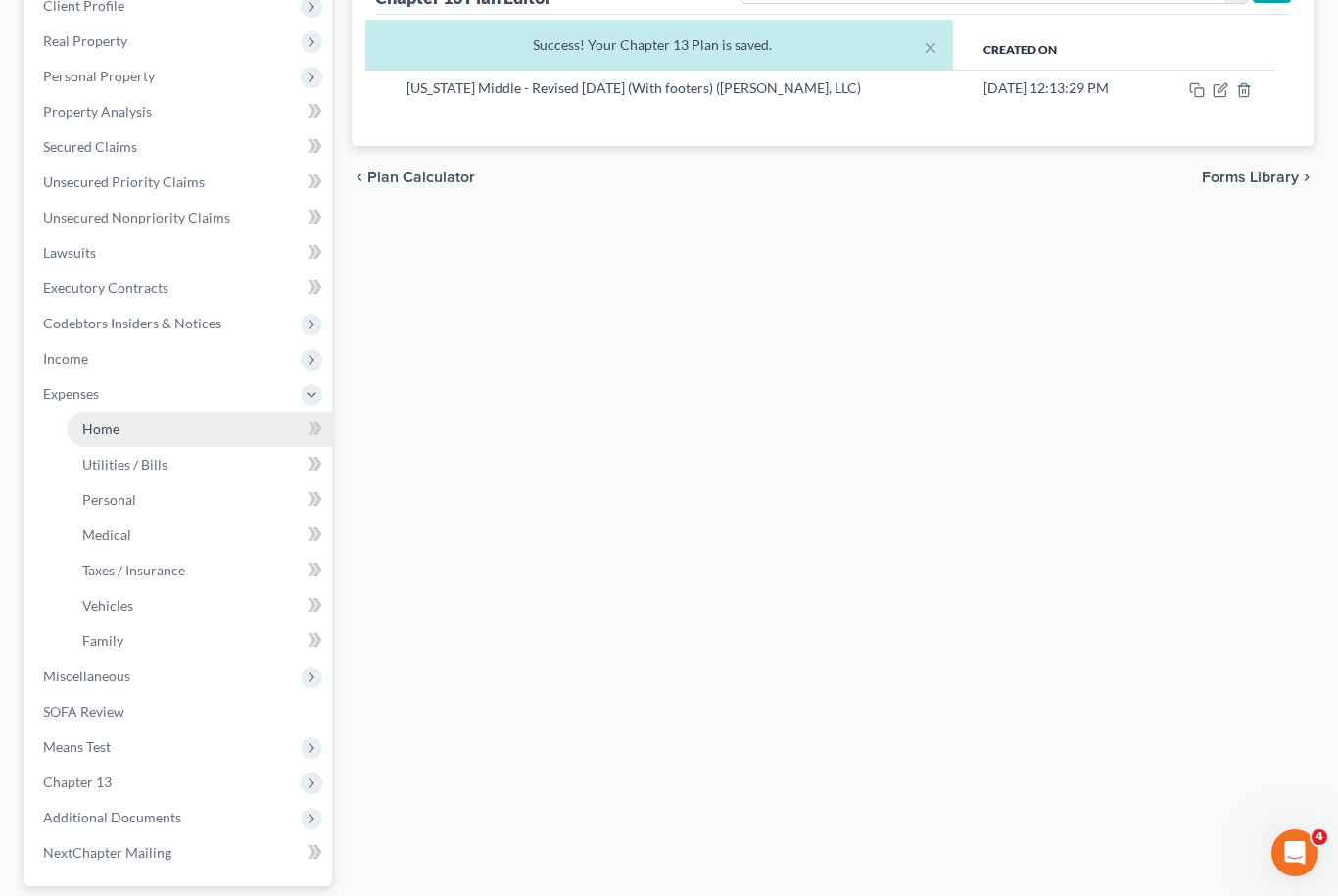
click at [101, 422] on span "Home" at bounding box center [101, 428] width 37 height 17
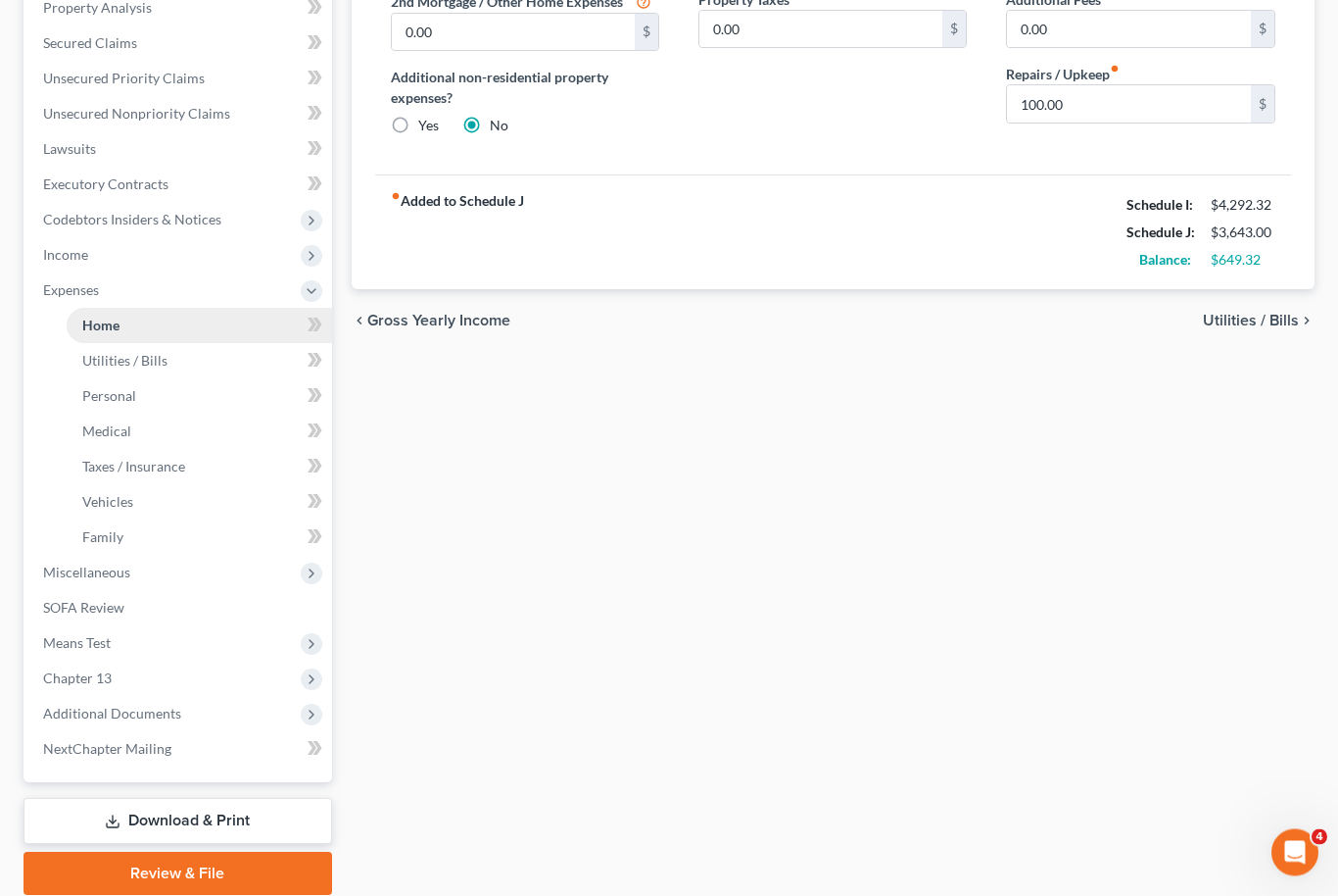
scroll to position [398, 0]
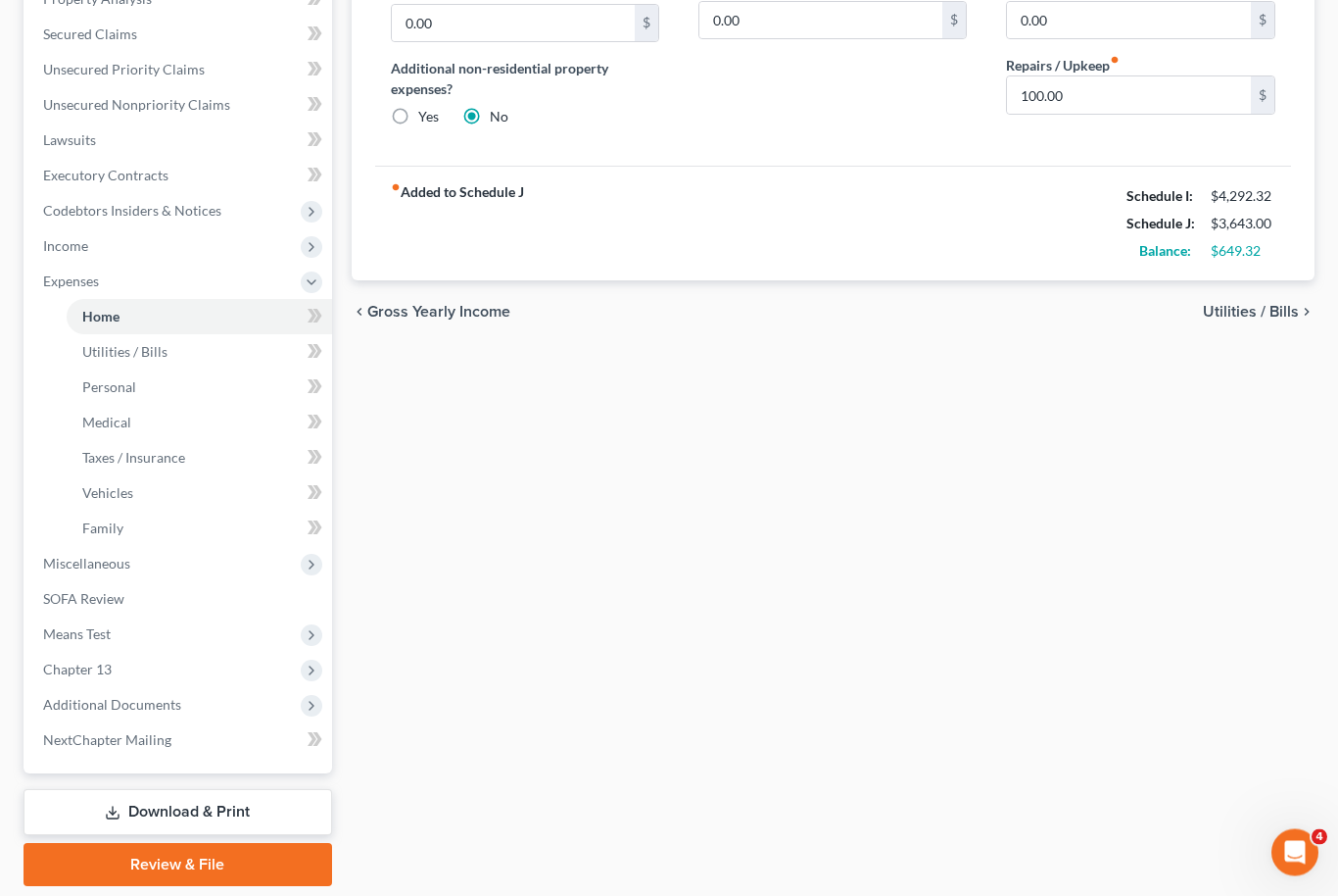
click at [211, 803] on link "Download & Print" at bounding box center [177, 812] width 308 height 46
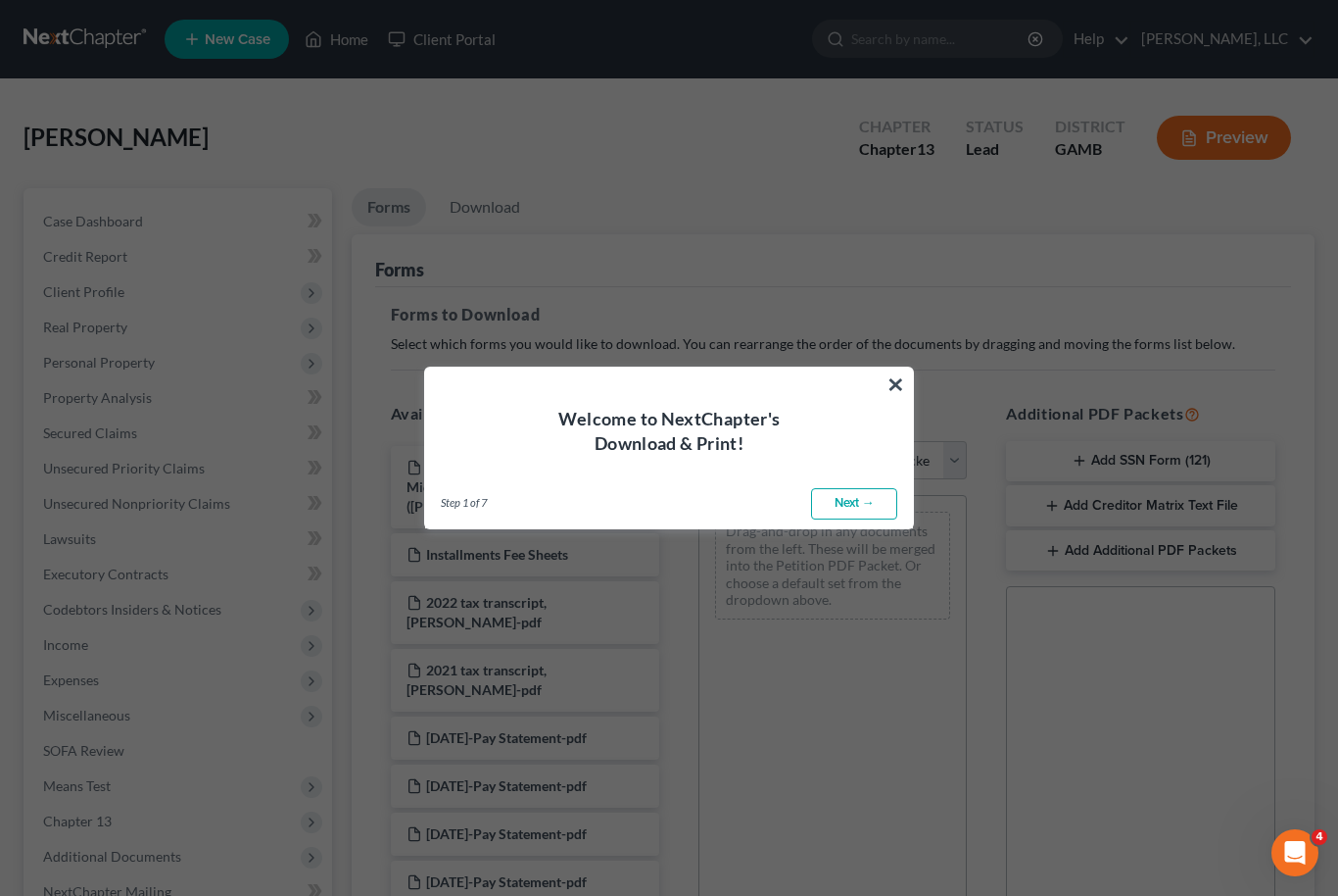
click at [873, 502] on link "Next →" at bounding box center [855, 504] width 87 height 32
select select "0"
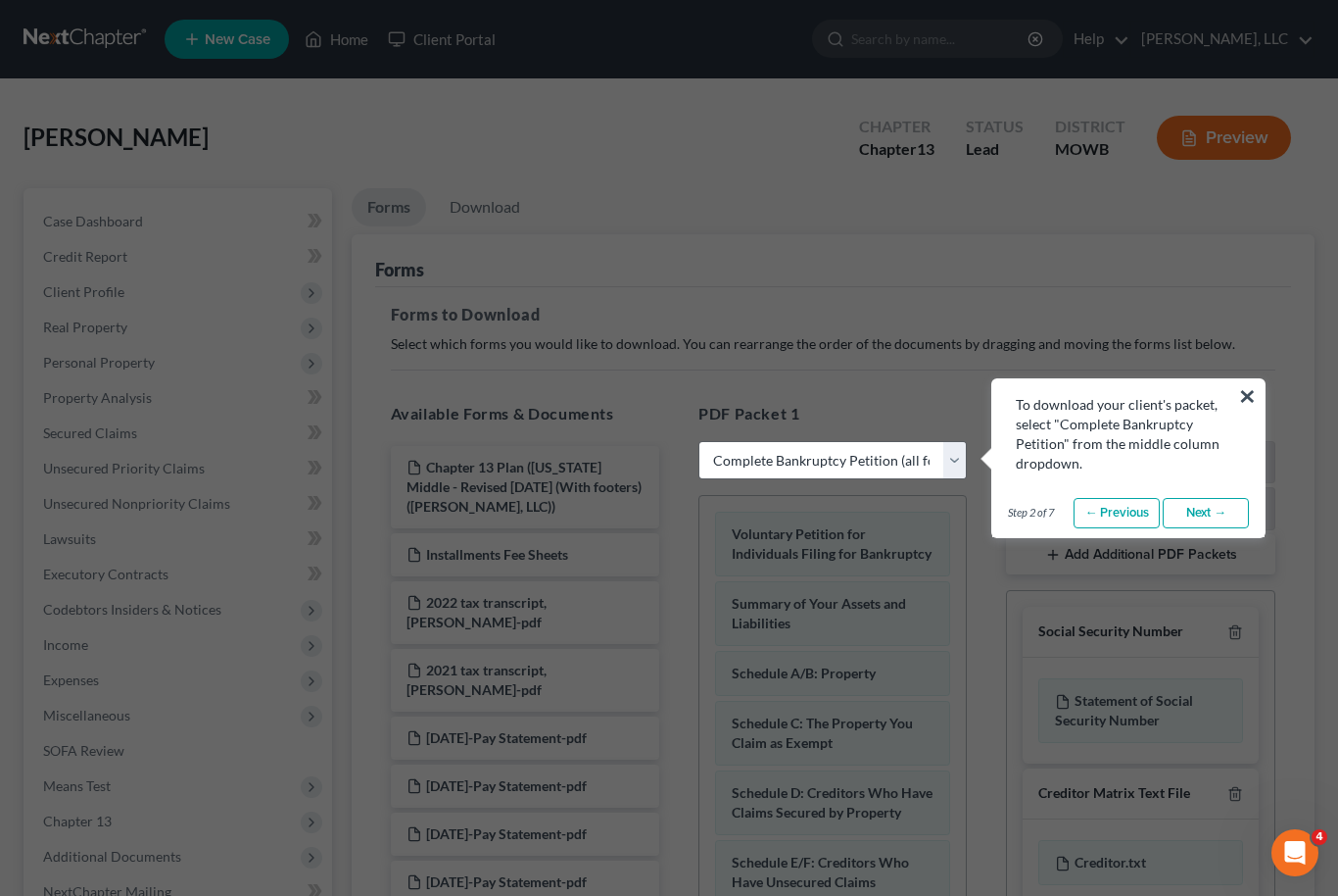
click at [1211, 506] on link "Next →" at bounding box center [1206, 514] width 87 height 32
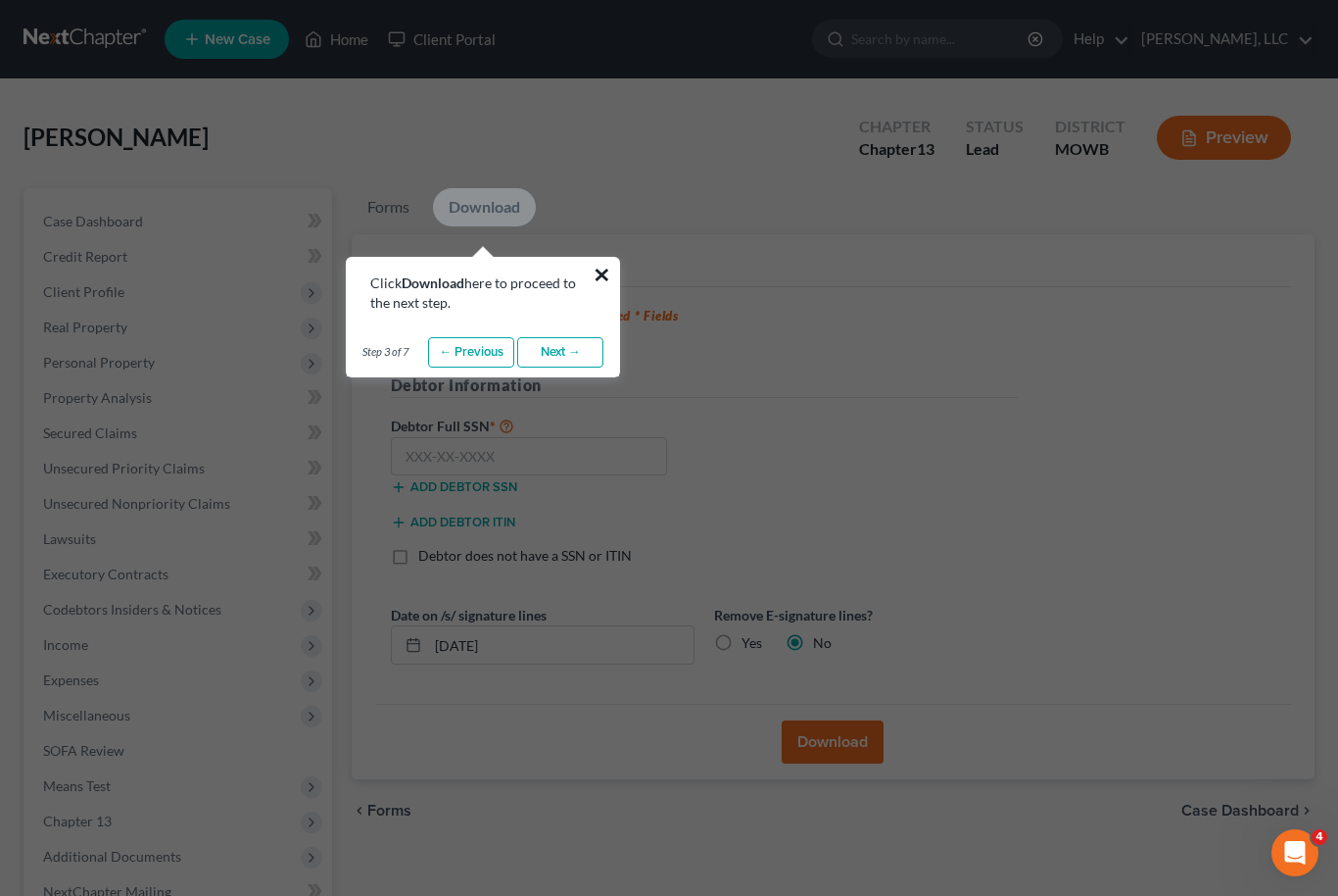
click at [611, 264] on button "×" at bounding box center [602, 275] width 19 height 32
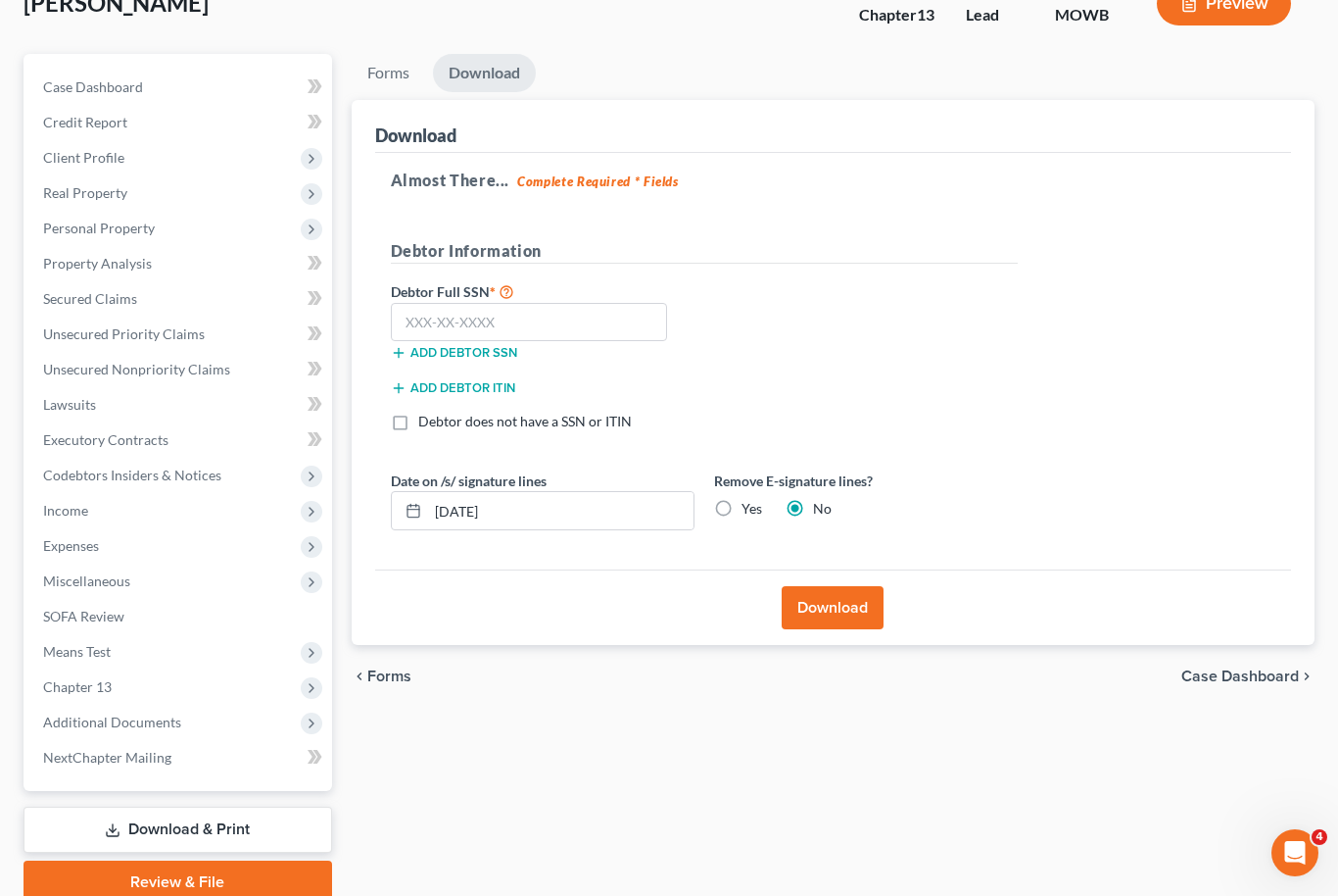
scroll to position [133, 0]
click at [226, 839] on link "Download & Print" at bounding box center [177, 830] width 308 height 46
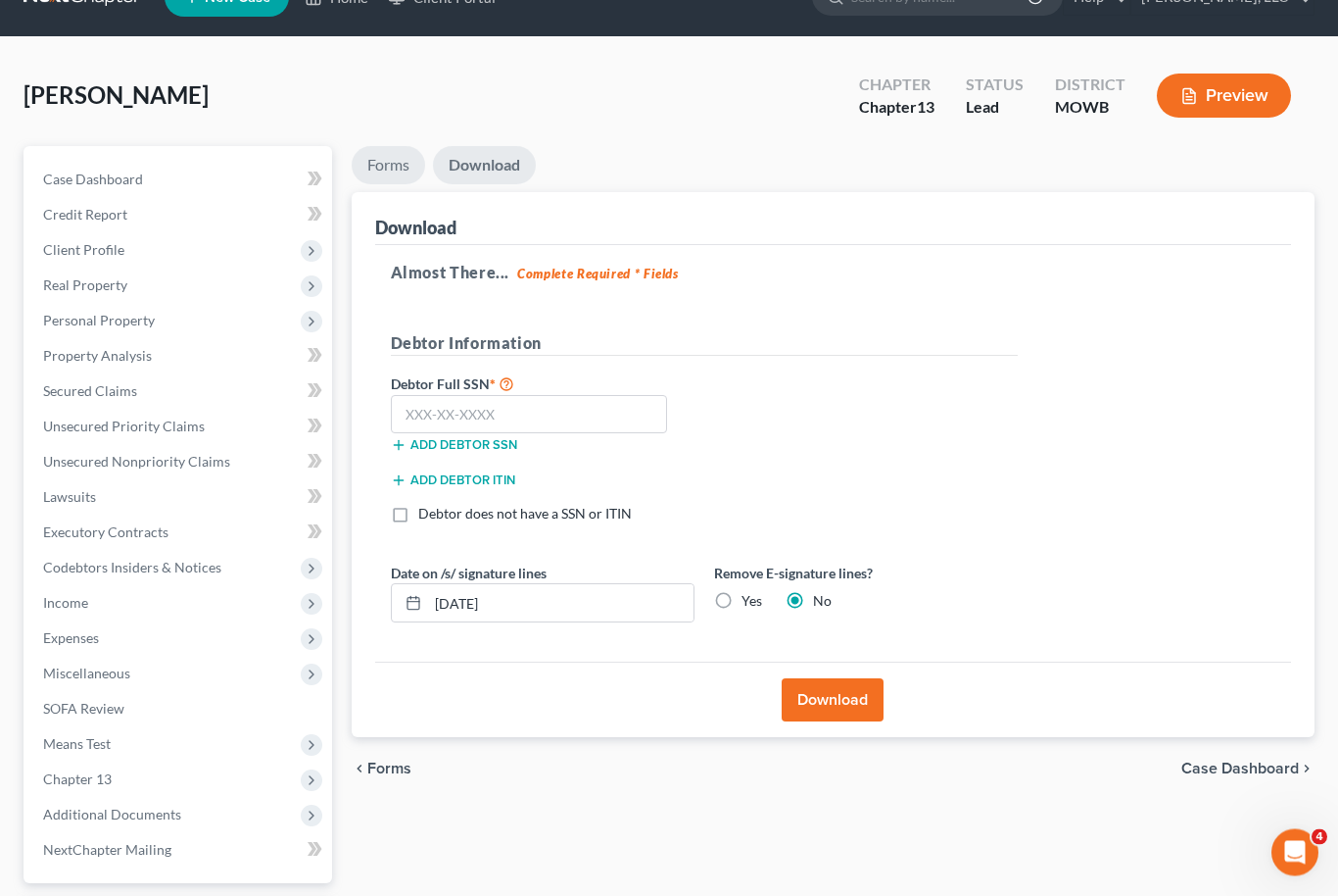
scroll to position [42, 0]
click at [385, 171] on link "Forms" at bounding box center [388, 164] width 74 height 38
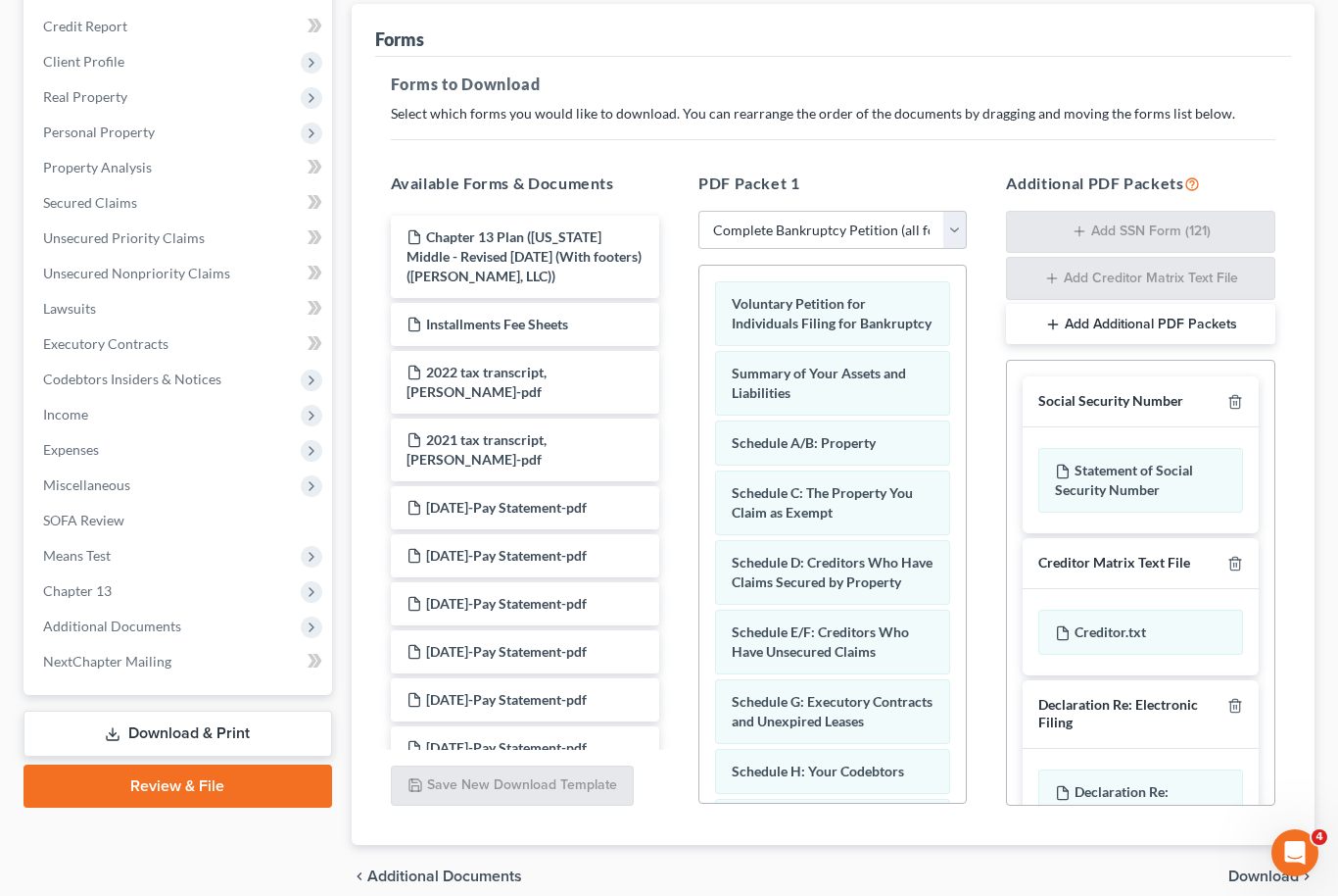
scroll to position [251, 0]
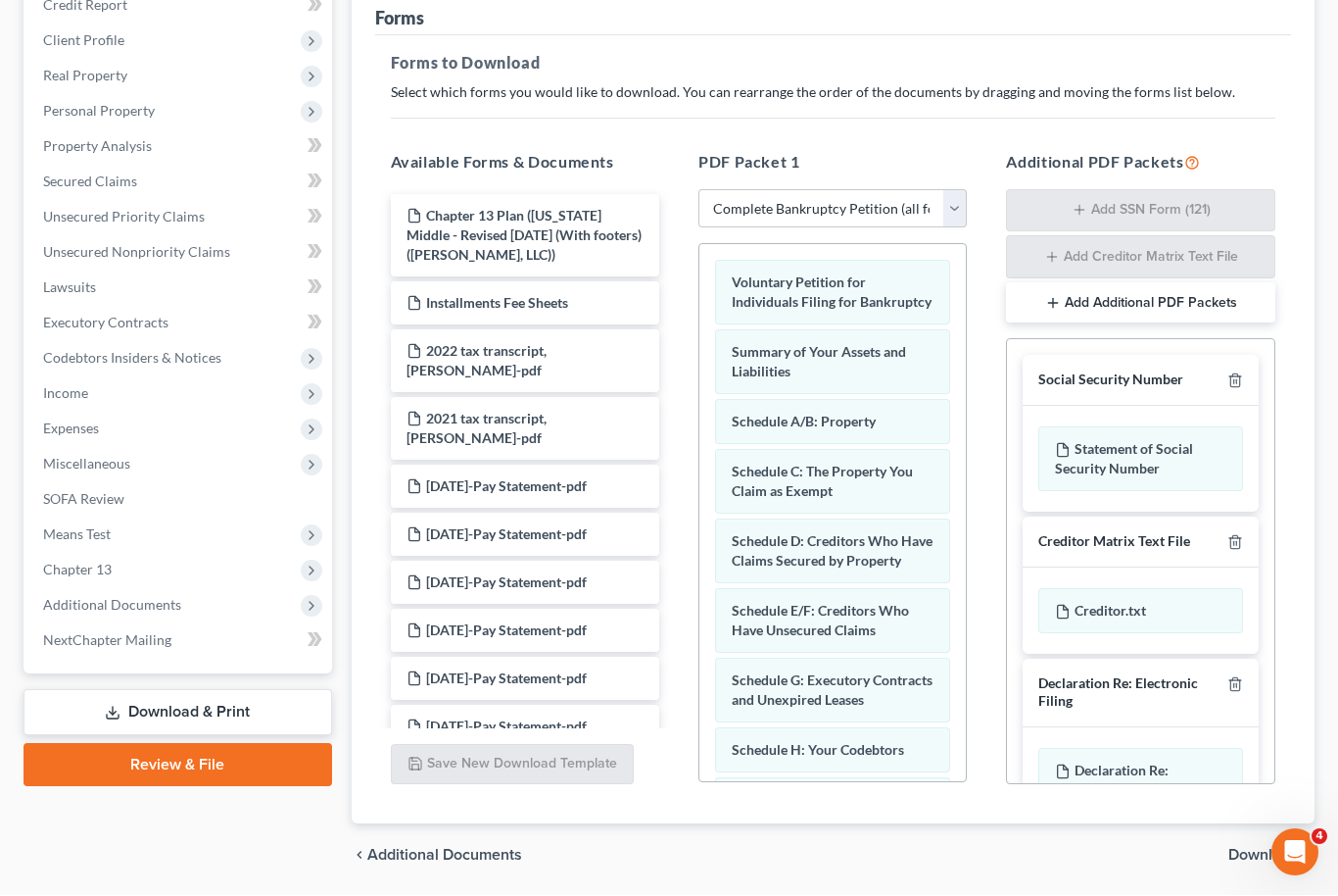
click at [148, 764] on link "Review & File" at bounding box center [177, 765] width 308 height 43
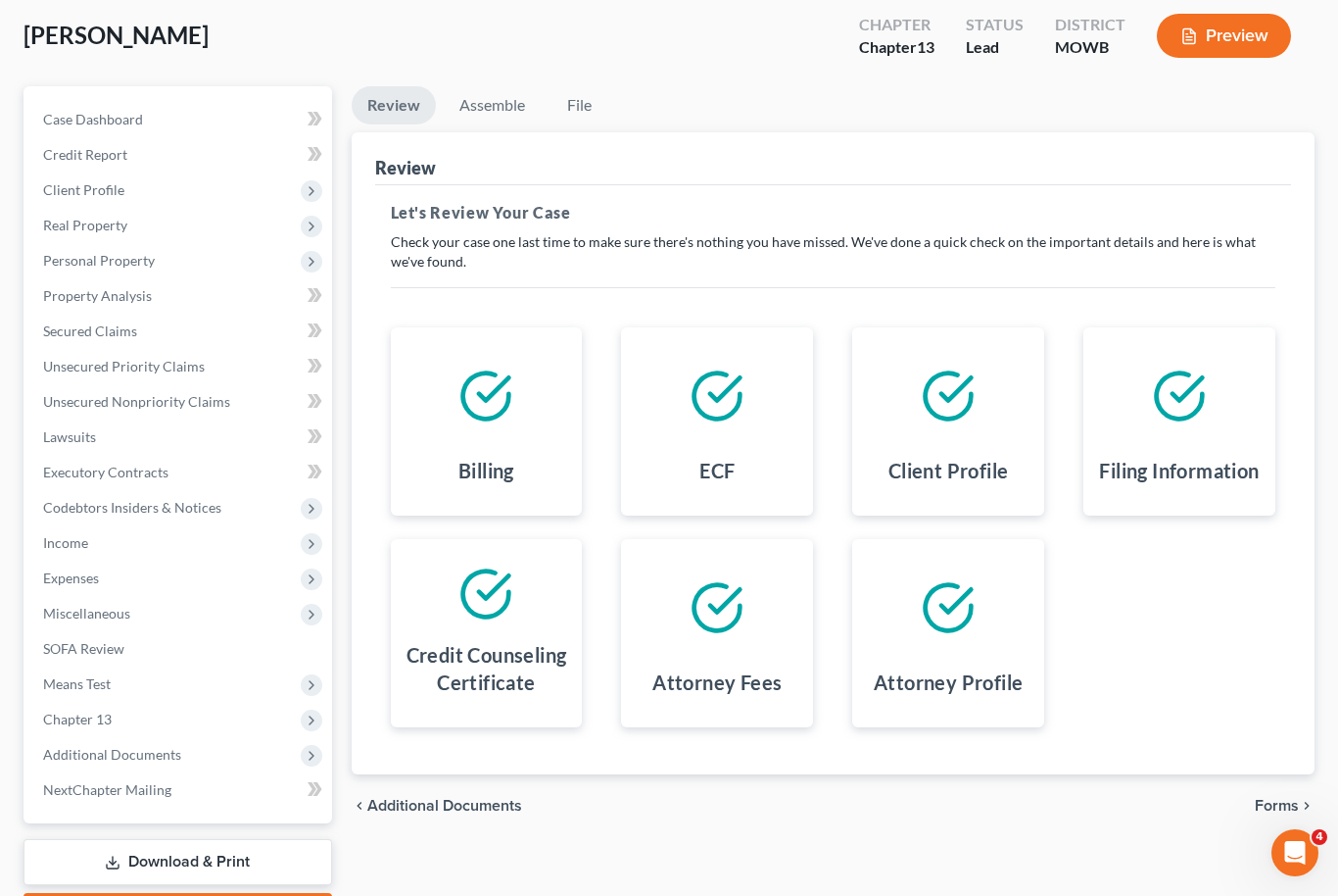
scroll to position [151, 0]
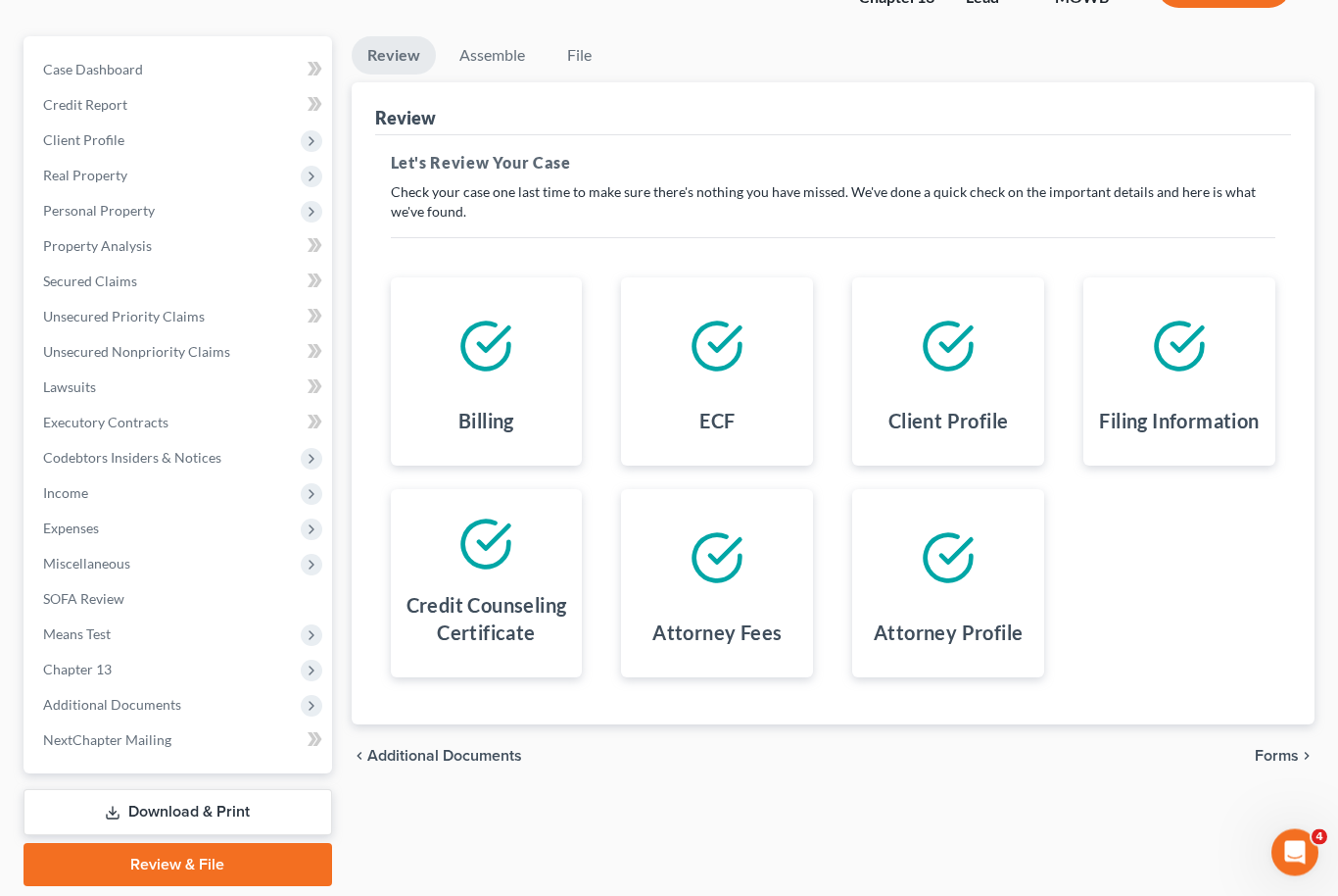
click at [177, 803] on link "Download & Print" at bounding box center [177, 812] width 308 height 46
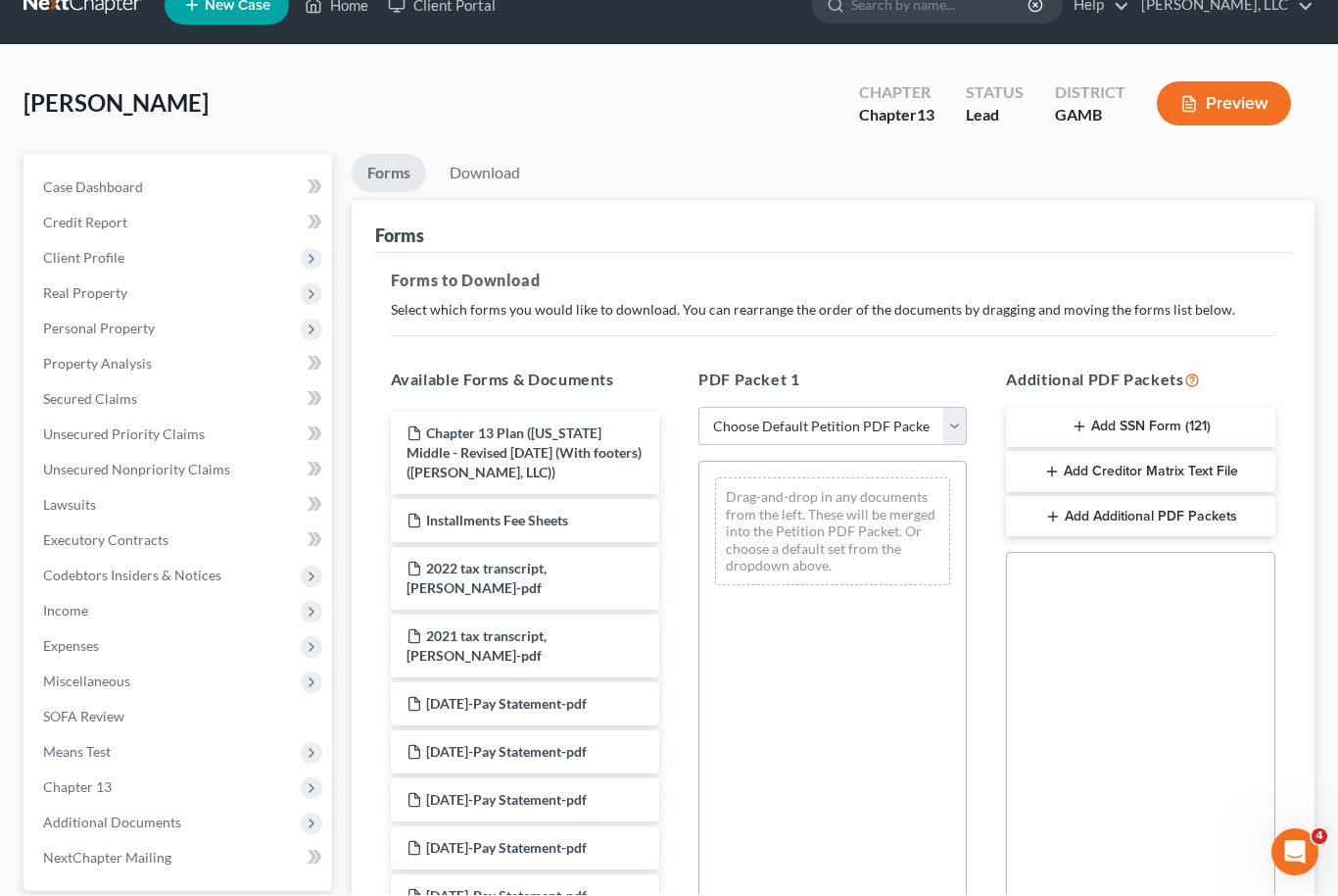
click at [958, 442] on select "Choose Default Petition PDF Packet Complete Bankruptcy Petition (all forms and …" at bounding box center [833, 427] width 269 height 39
select select "0"
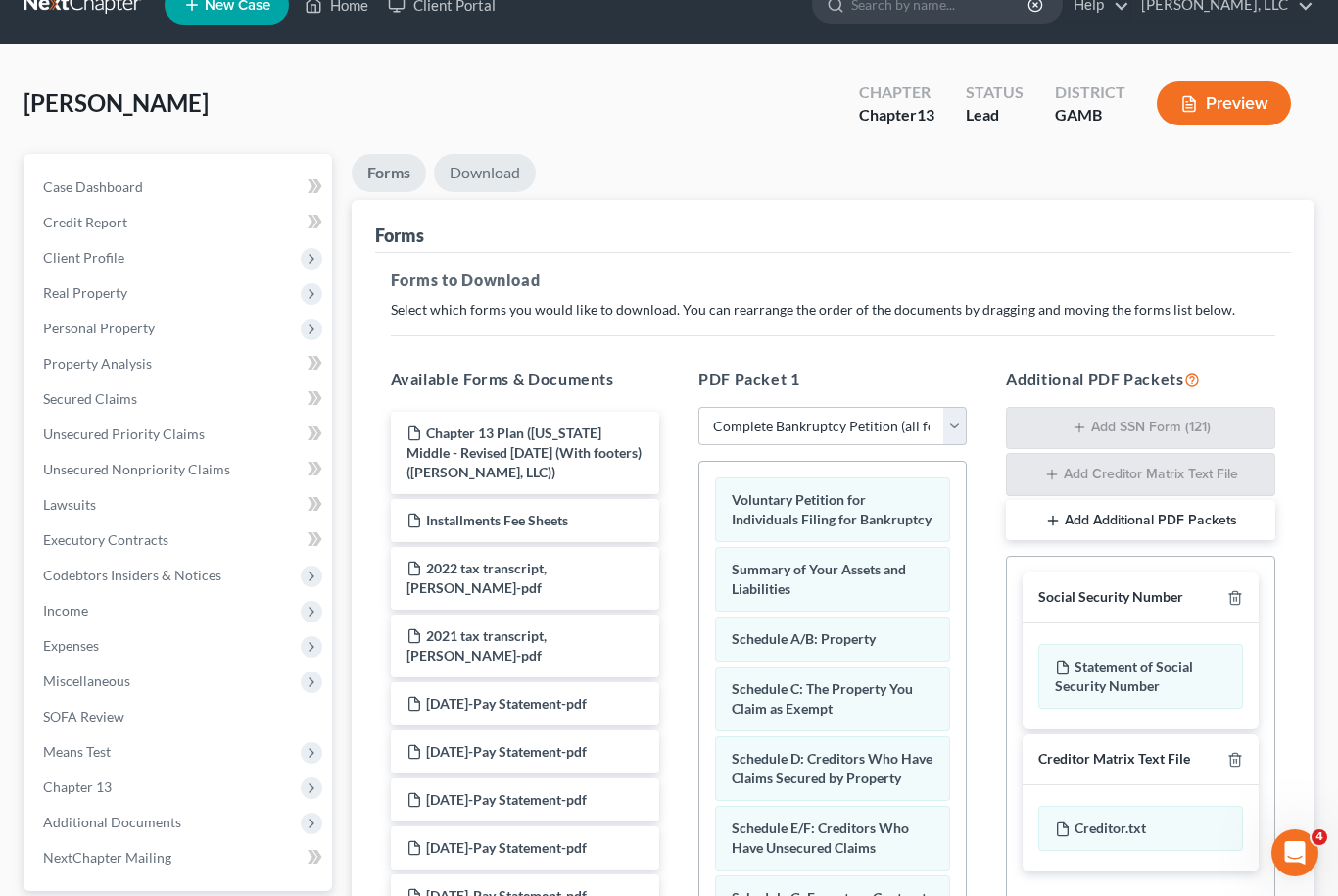
click at [489, 177] on link "Download" at bounding box center [484, 172] width 101 height 38
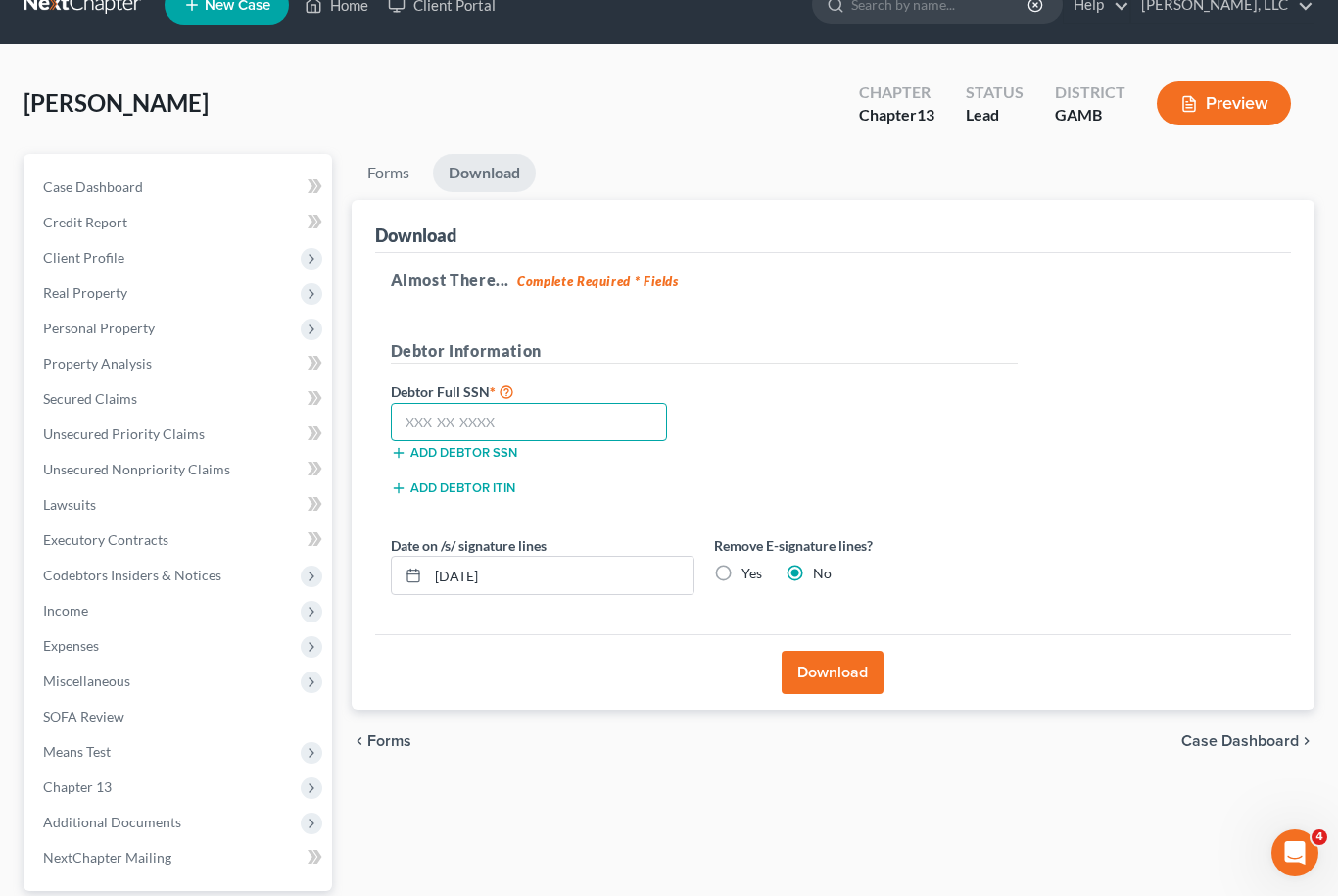
click at [563, 425] on input "text" at bounding box center [530, 422] width 278 height 39
type input "258-29-1153"
click at [859, 683] on button "Download" at bounding box center [832, 673] width 101 height 43
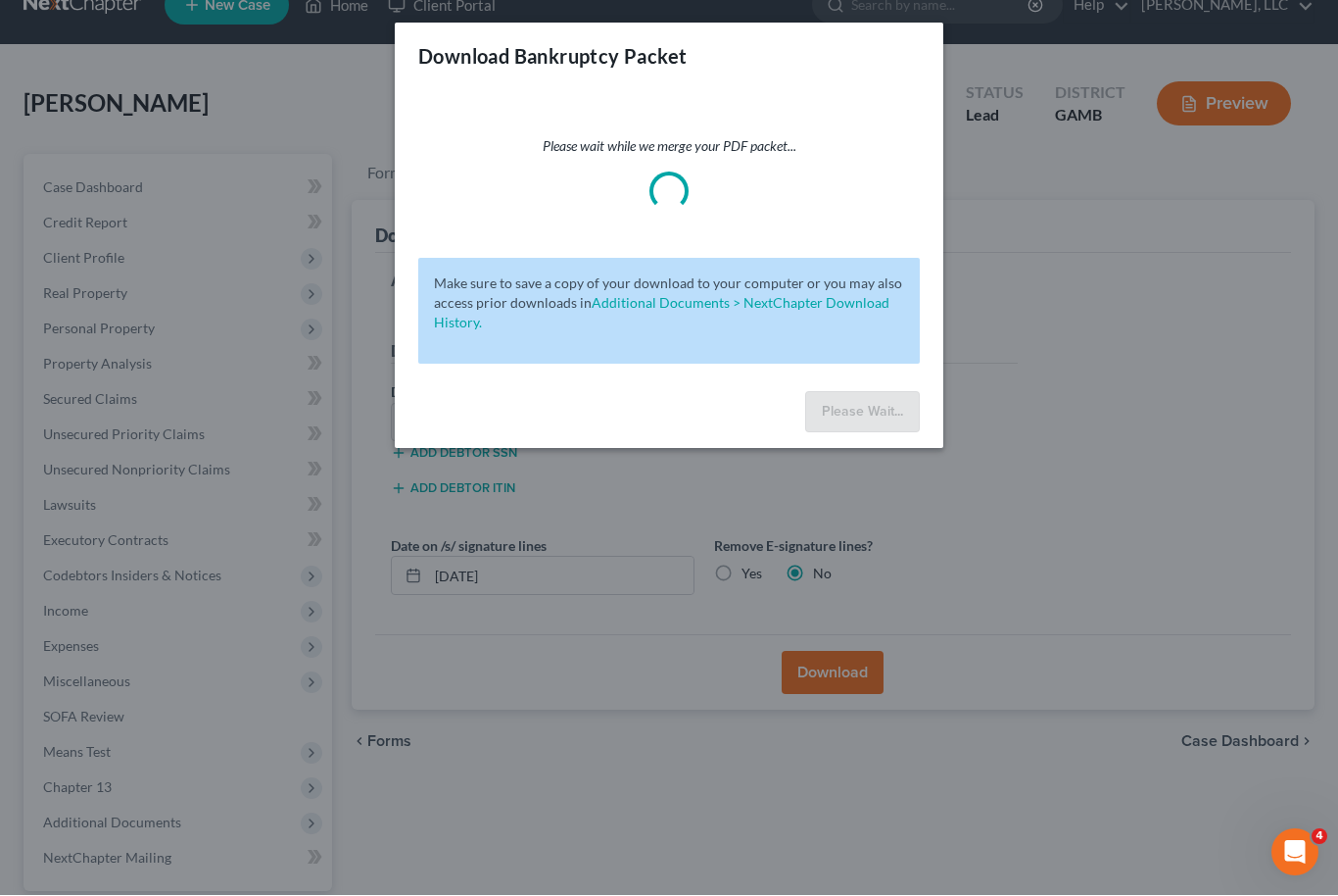
scroll to position [34, 0]
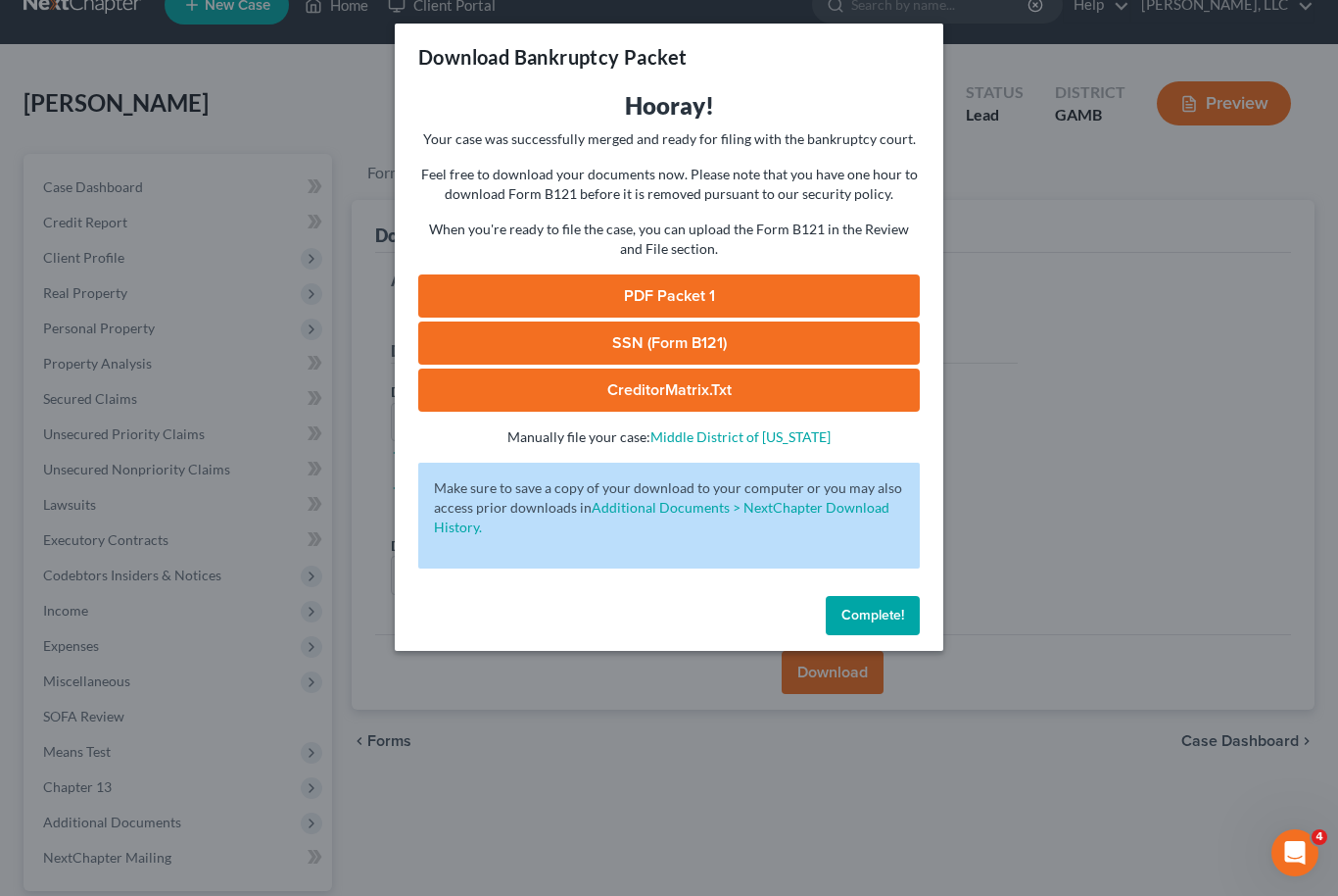
click at [701, 290] on link "PDF Packet 1" at bounding box center [669, 296] width 502 height 43
click at [733, 351] on link "SSN (Form B121)" at bounding box center [669, 343] width 502 height 43
click at [733, 397] on link "CreditorMatrix.txt" at bounding box center [669, 390] width 502 height 43
click at [893, 624] on button "Complete!" at bounding box center [873, 615] width 95 height 39
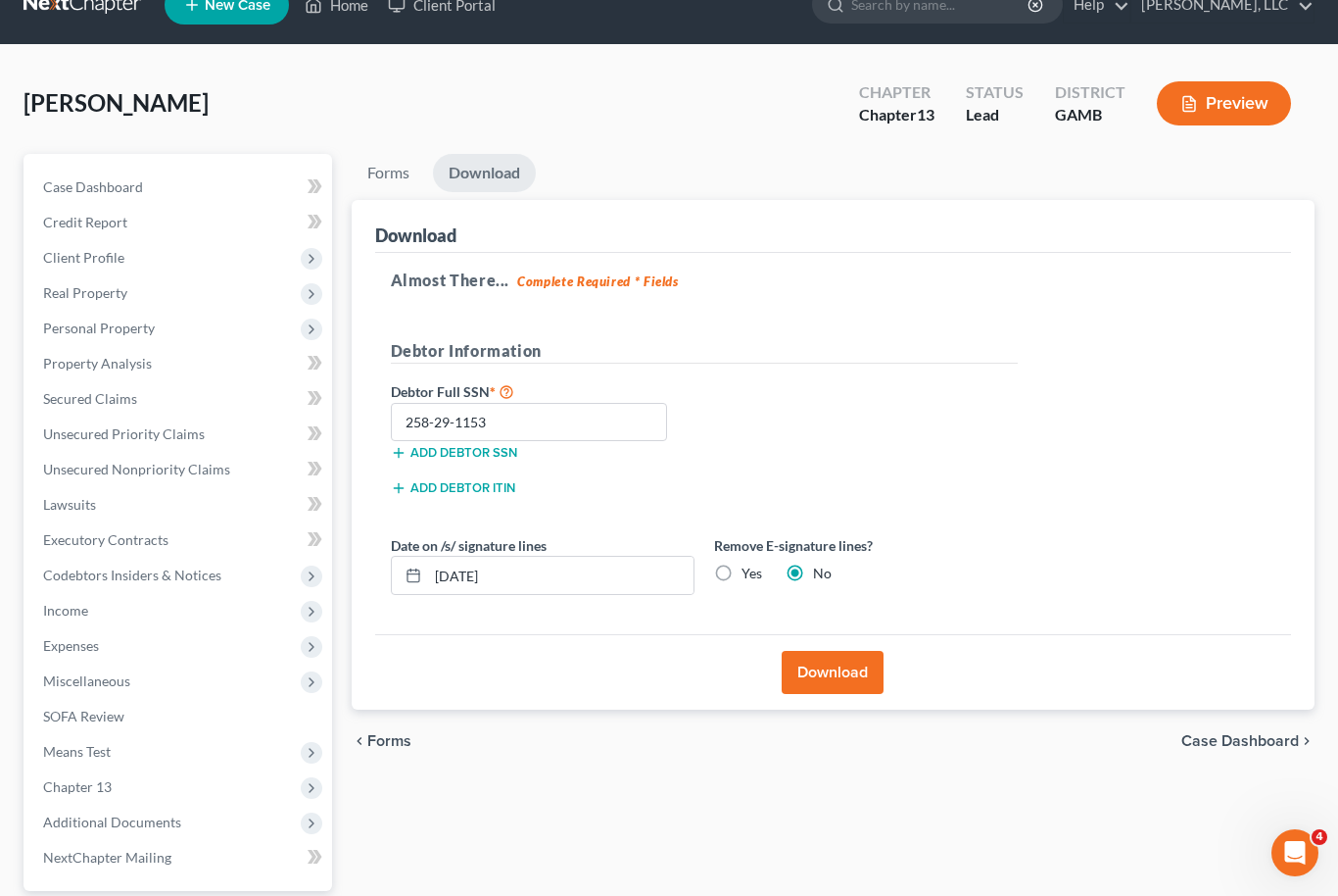
scroll to position [0, 0]
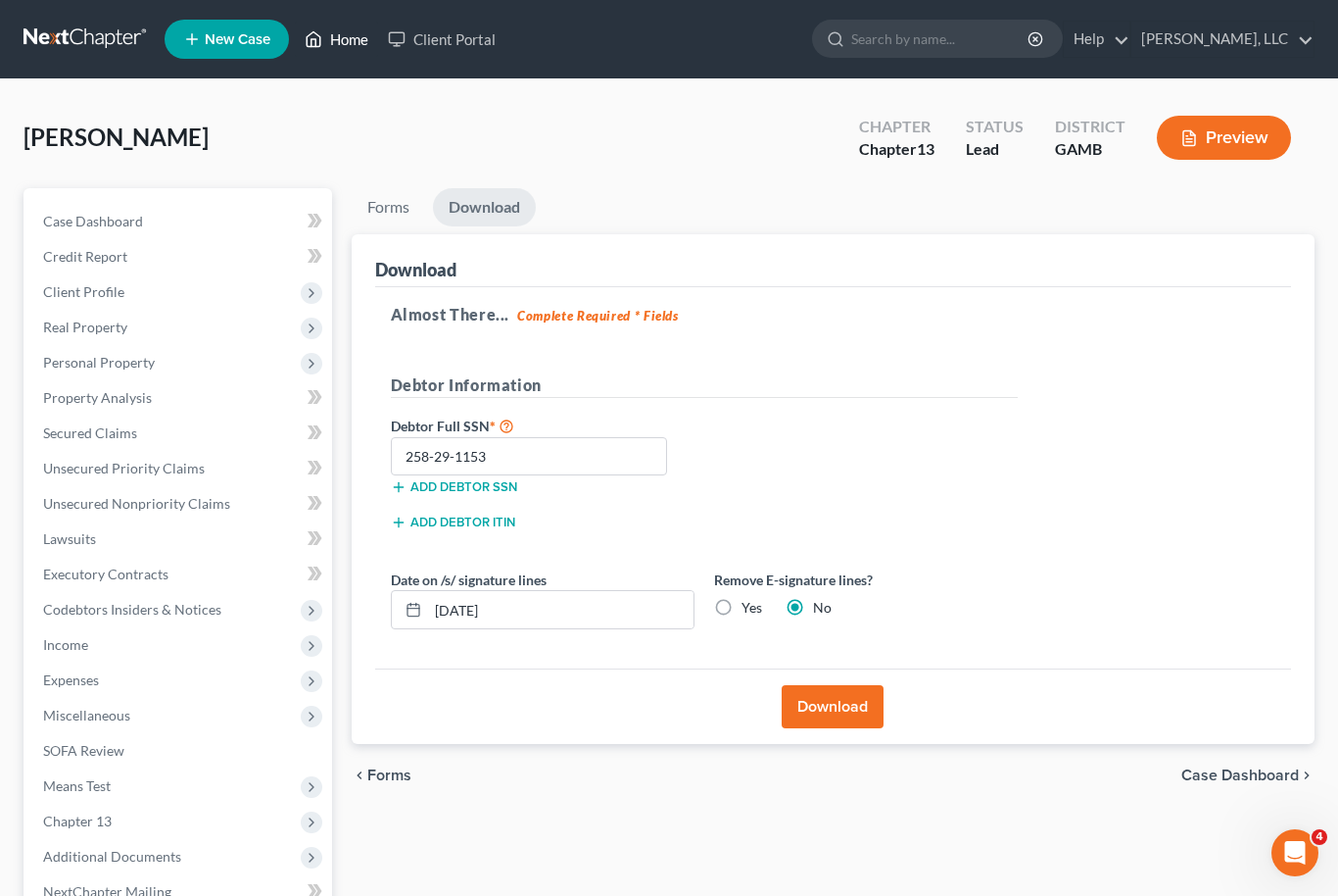
click at [350, 38] on link "Home" at bounding box center [337, 39] width 84 height 35
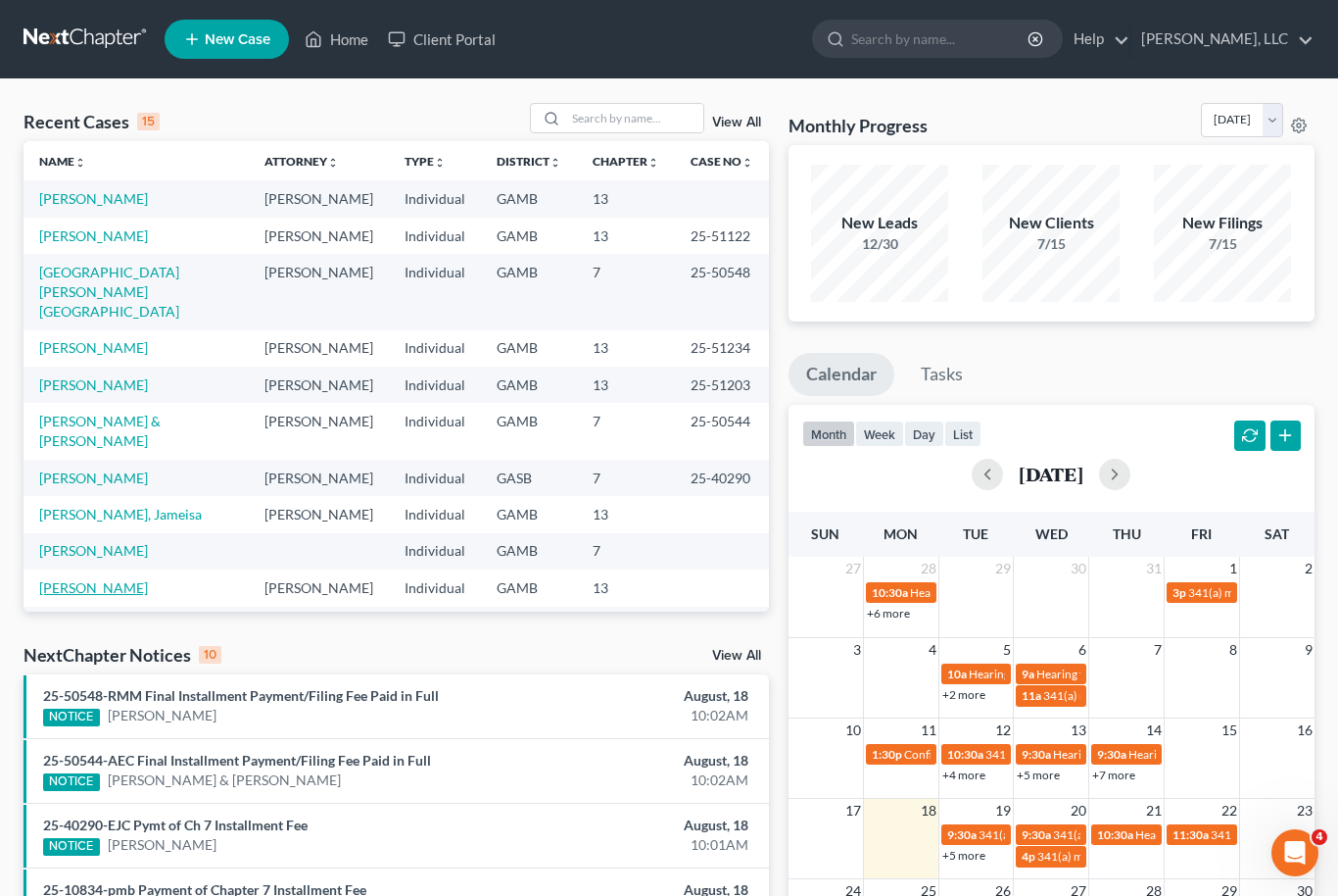
click at [83, 579] on link "Richardson, Patricia" at bounding box center [94, 587] width 108 height 17
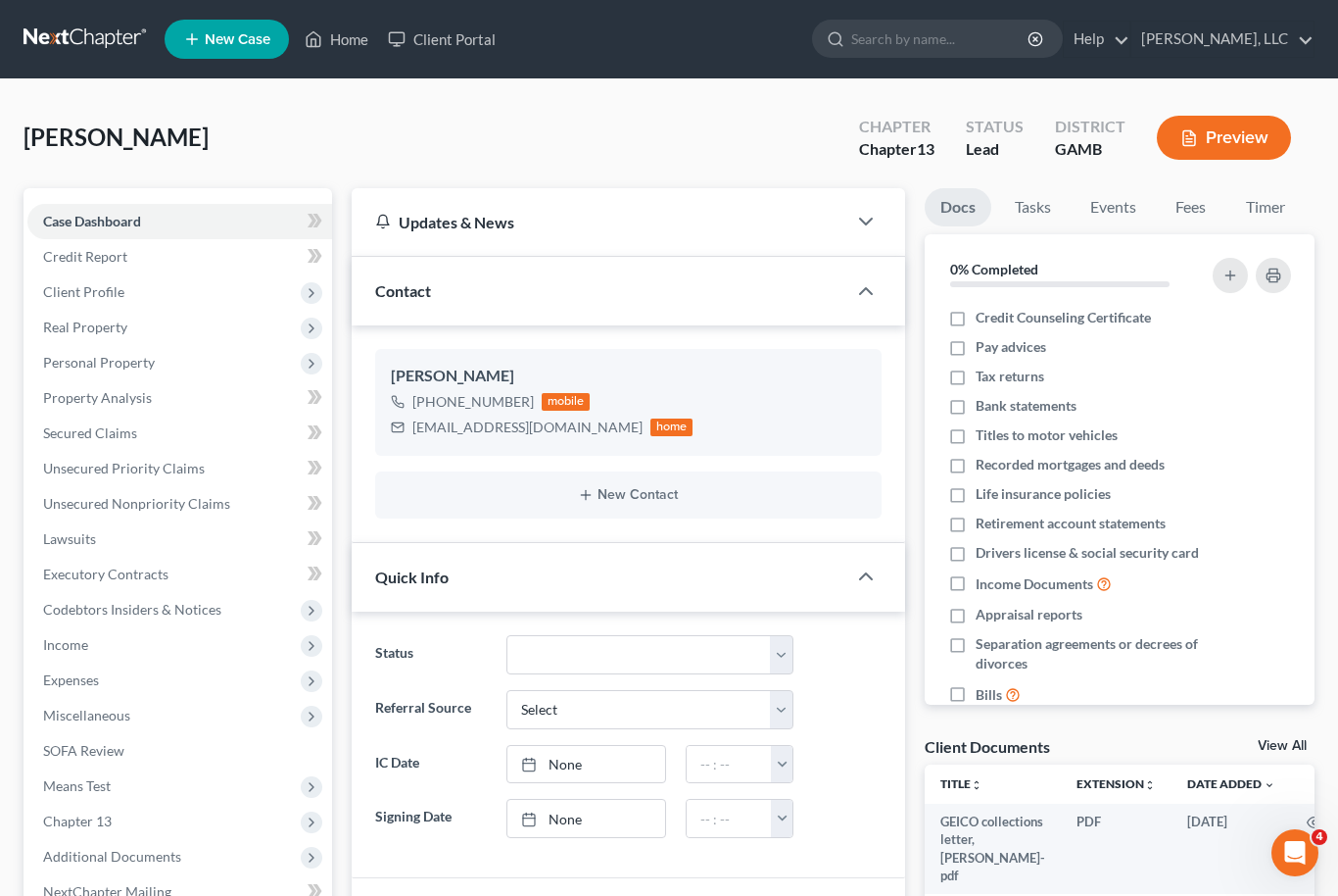
click at [1297, 749] on link "View All" at bounding box center [1283, 745] width 49 height 14
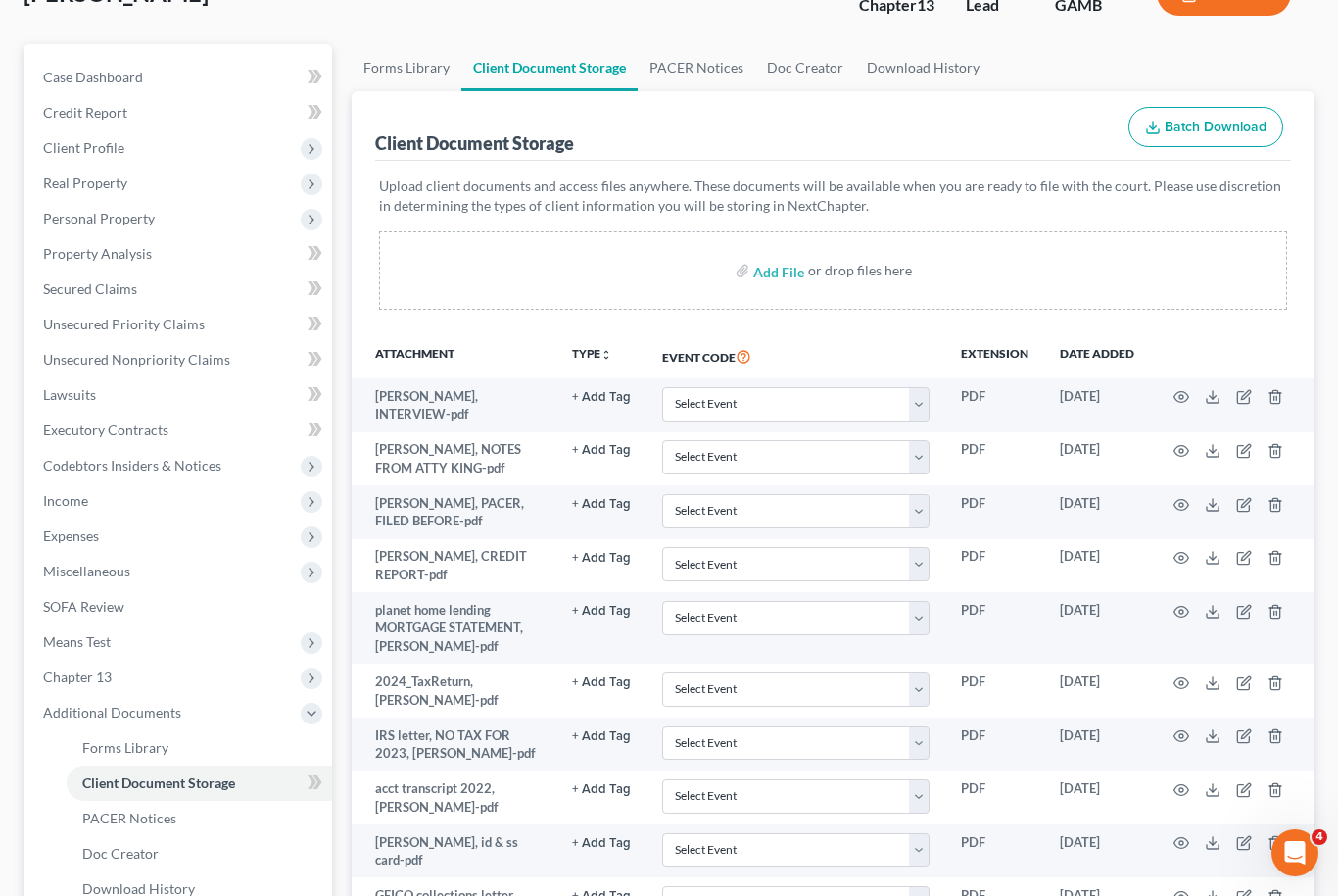
scroll to position [327, 0]
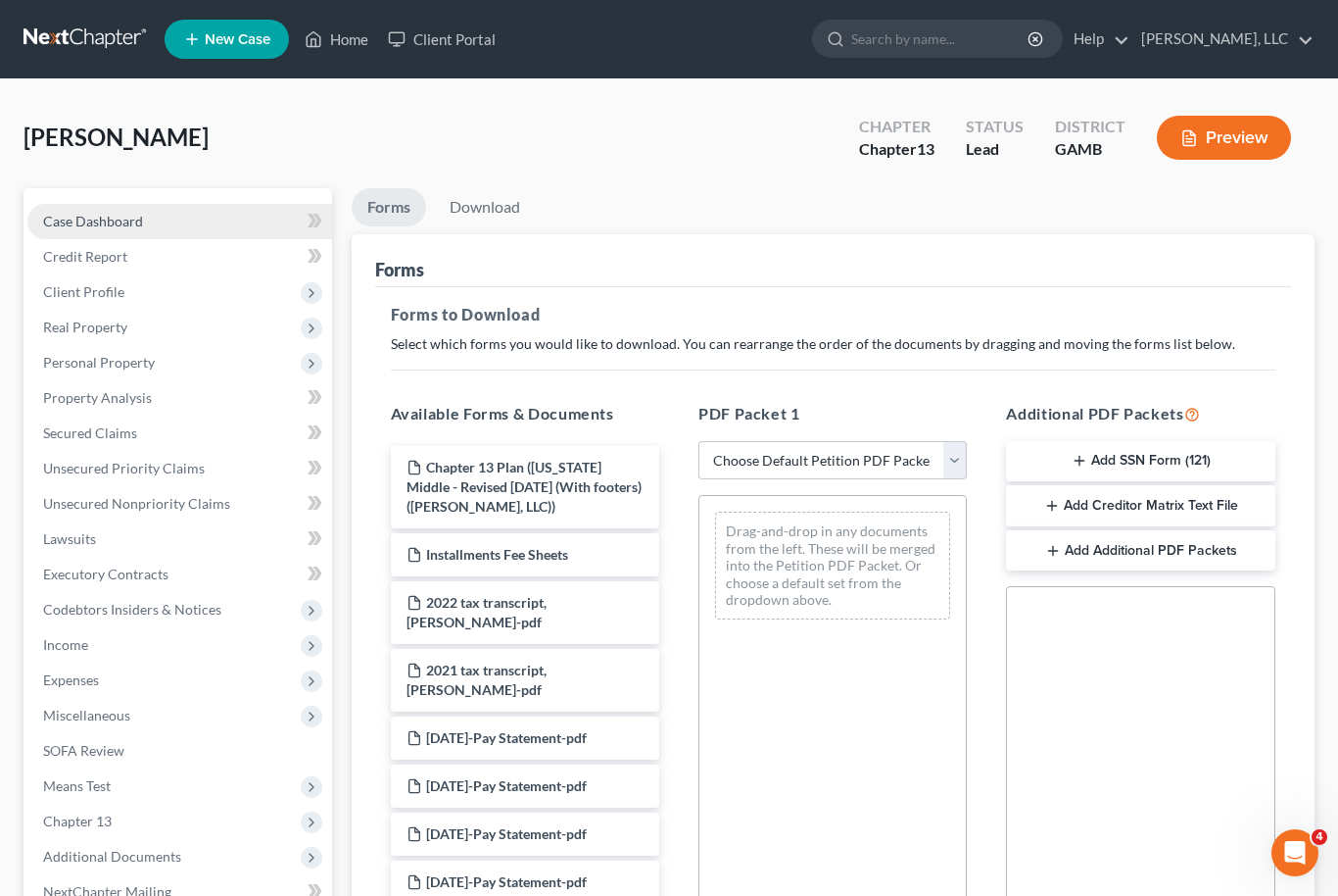
click at [90, 230] on link "Case Dashboard" at bounding box center [179, 222] width 304 height 35
